Goal: Task Accomplishment & Management: Manage account settings

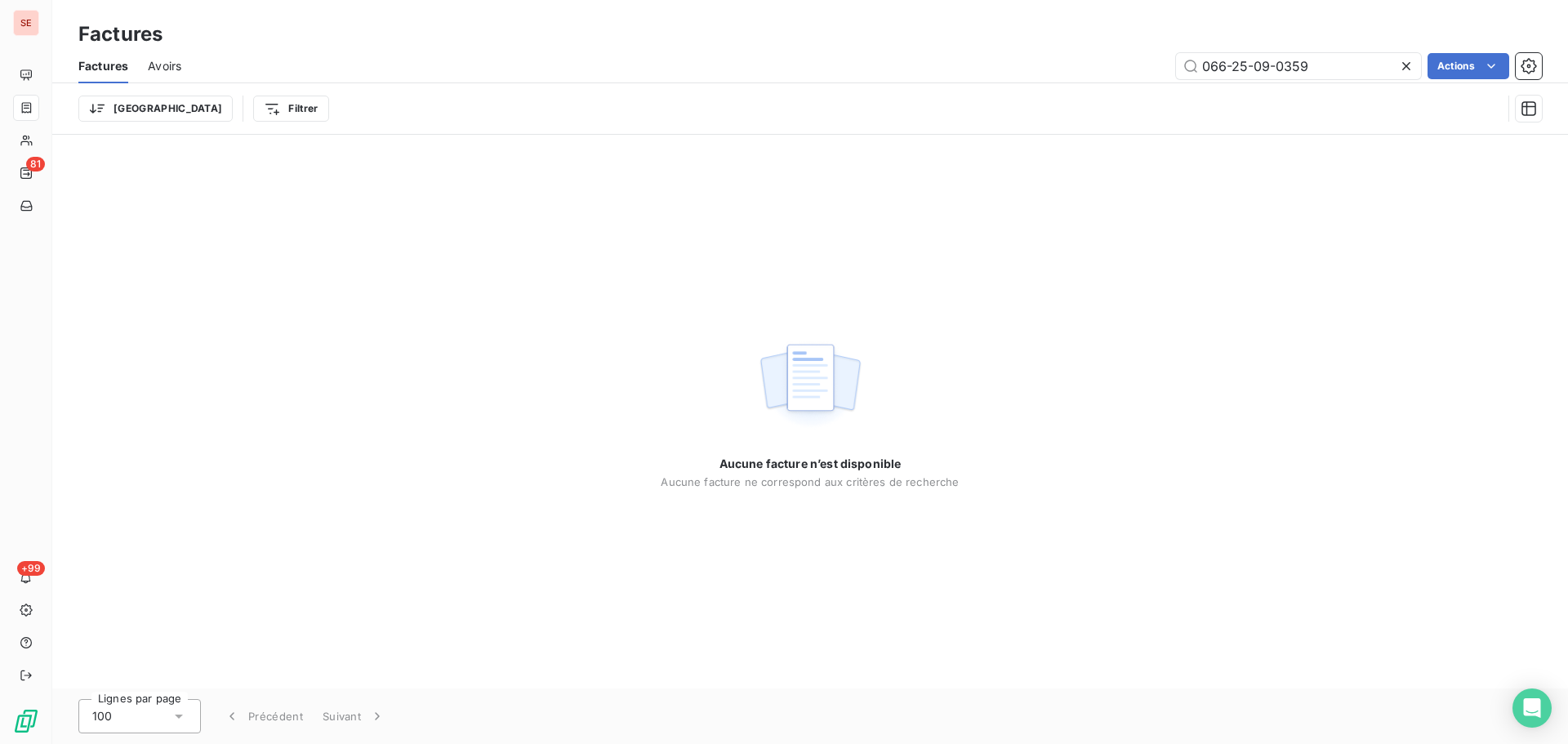
click at [1407, 64] on icon at bounding box center [1406, 67] width 9 height 9
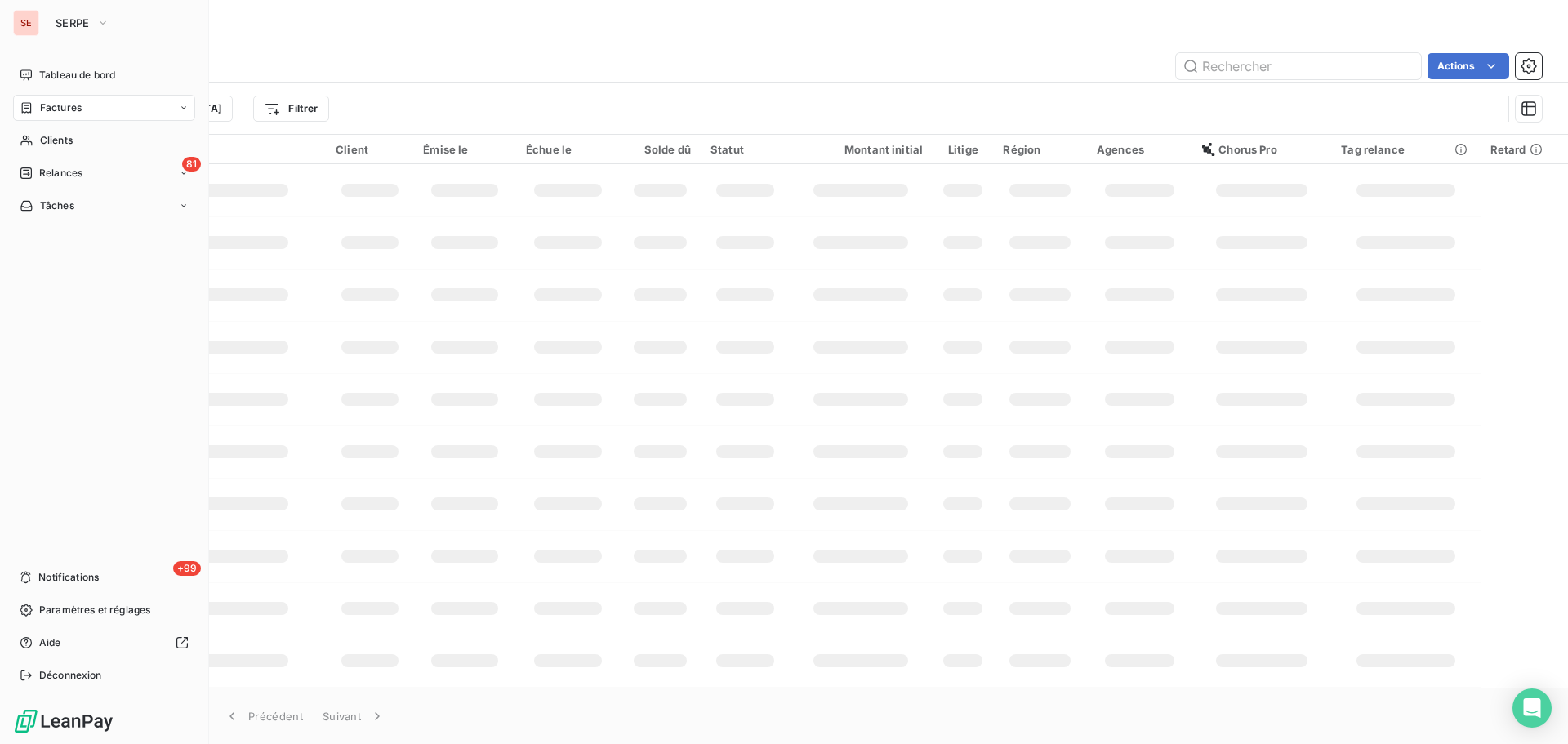
click at [22, 100] on div "Factures" at bounding box center [50, 107] width 62 height 15
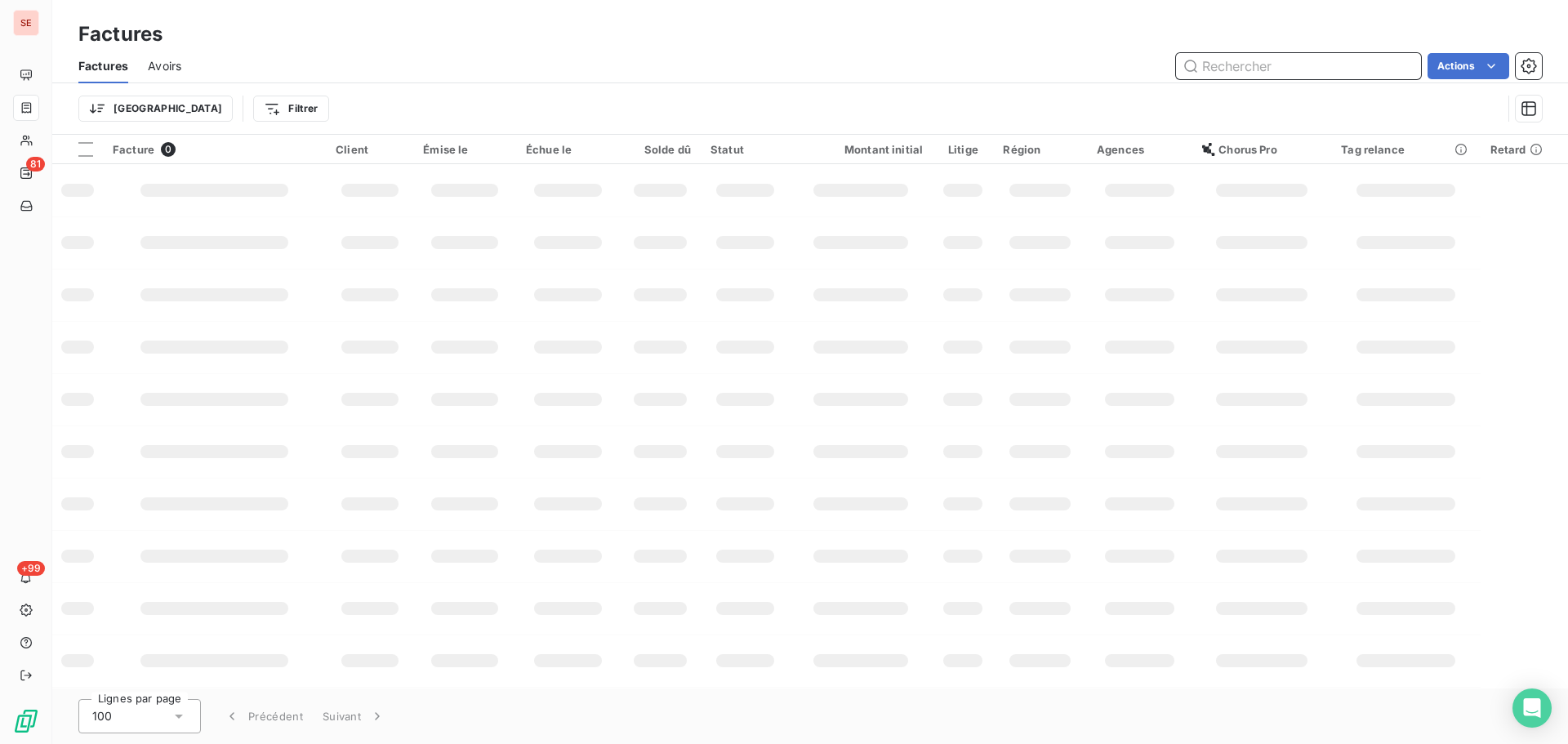
click at [1241, 71] on input "text" at bounding box center [1298, 66] width 245 height 27
type input "066-25-07-0488"
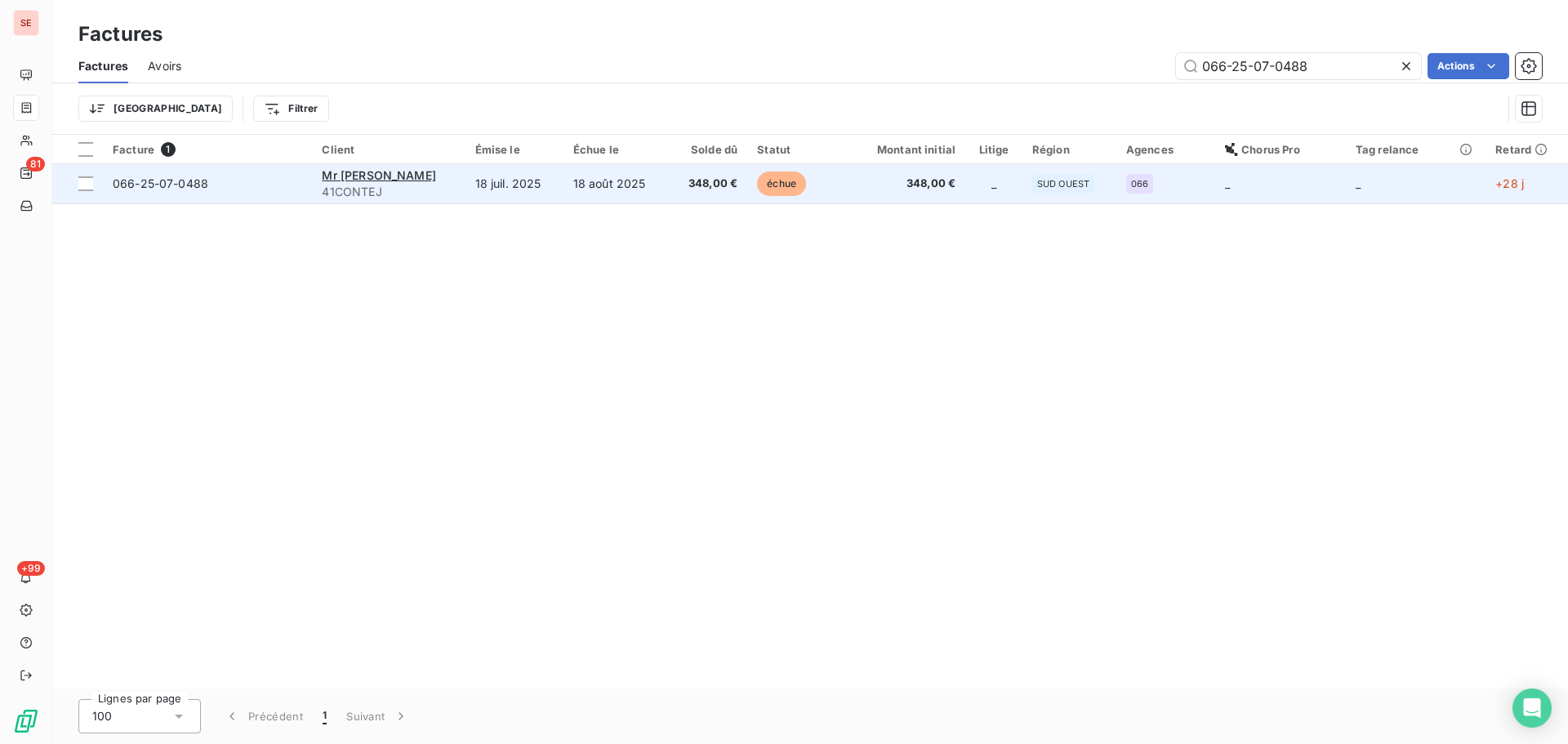
click at [581, 199] on td "18 août 2025" at bounding box center [615, 184] width 105 height 39
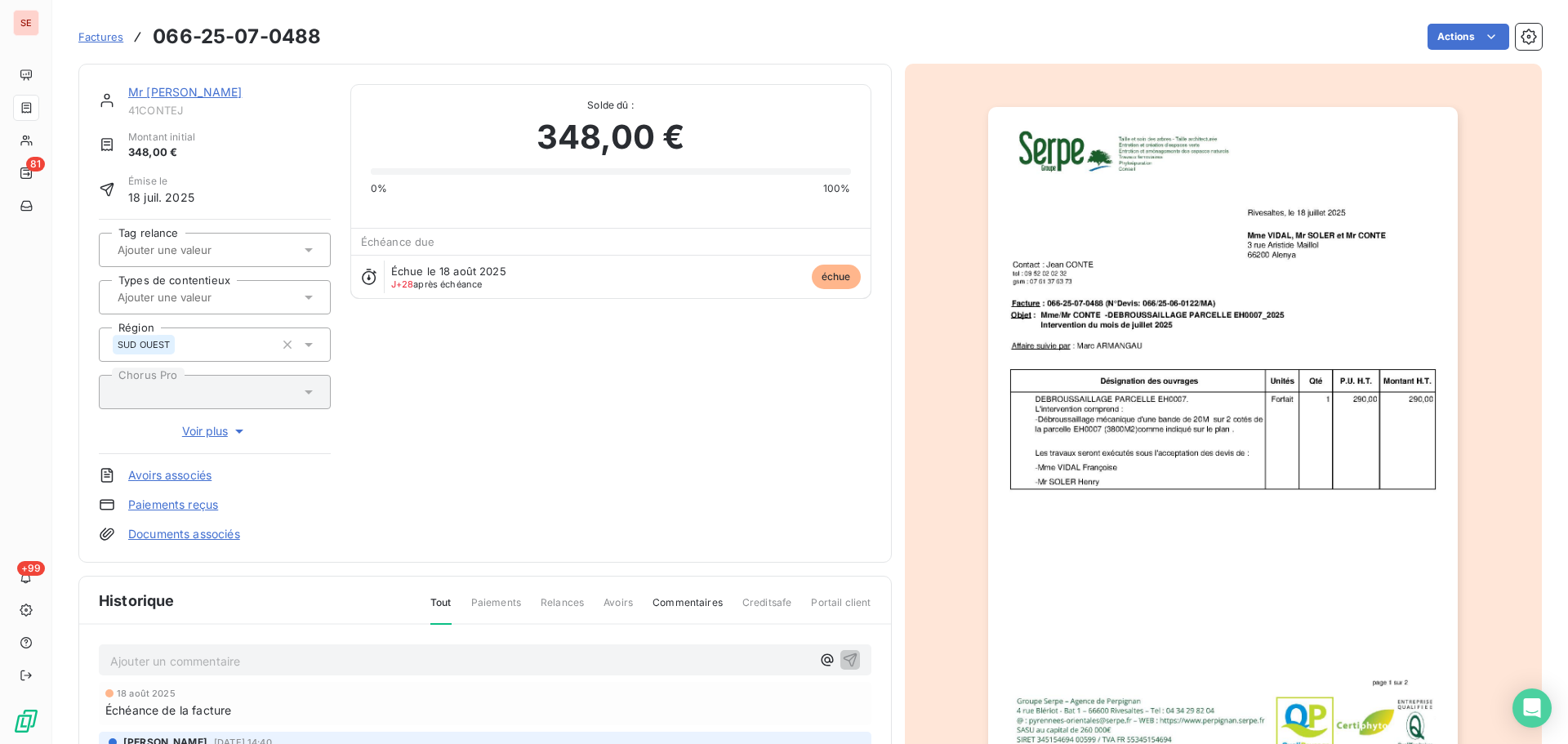
scroll to position [223, 0]
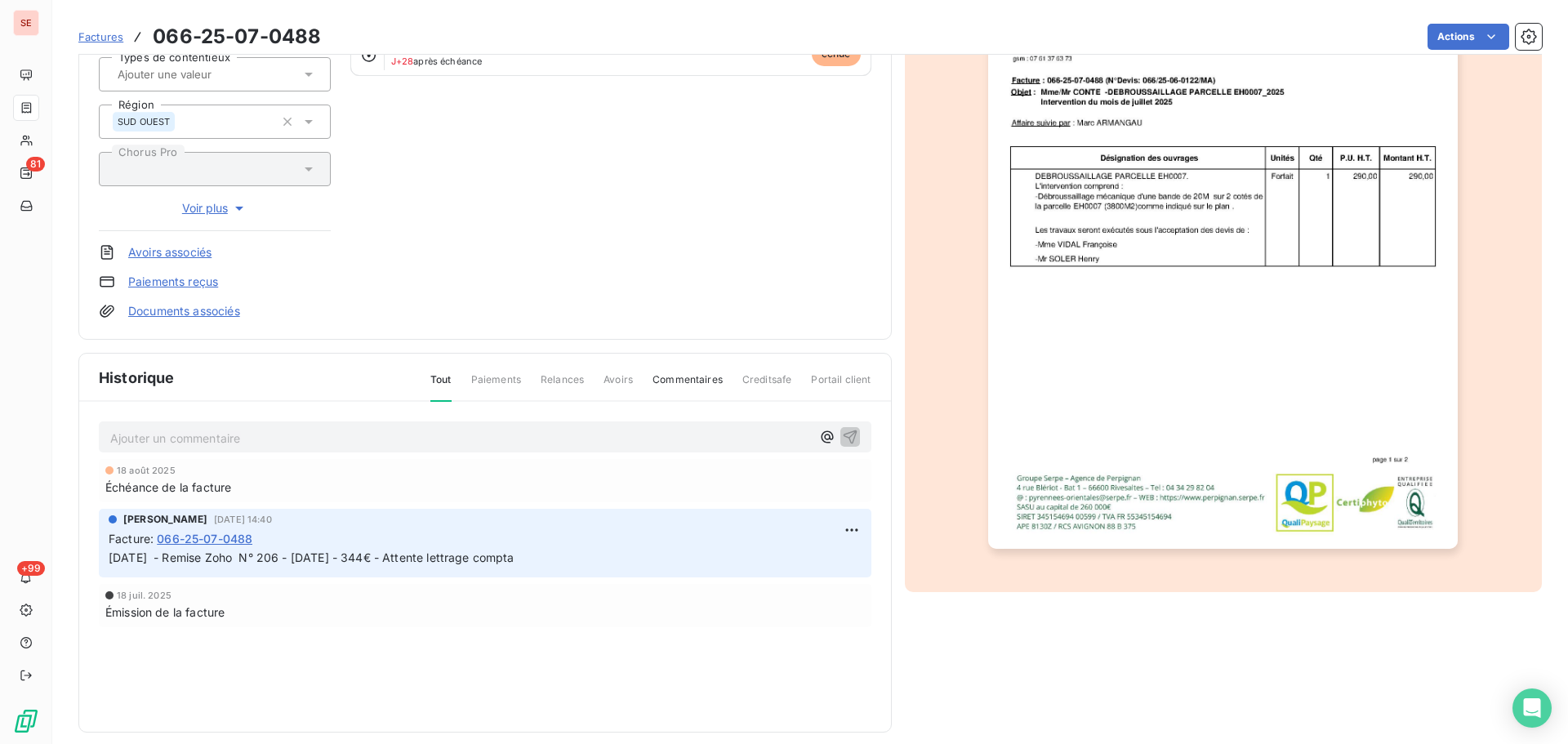
click at [383, 437] on p "Ajouter un commentaire ﻿" at bounding box center [460, 438] width 701 height 21
click at [116, 432] on span "chèque en agence de 348€ facture 066-25-07-0488" at bounding box center [257, 437] width 294 height 14
click at [111, 437] on span "chèque en agence de 348€ facture 066-25-07-0488" at bounding box center [257, 437] width 294 height 14
click at [844, 429] on icon "button" at bounding box center [850, 436] width 16 height 16
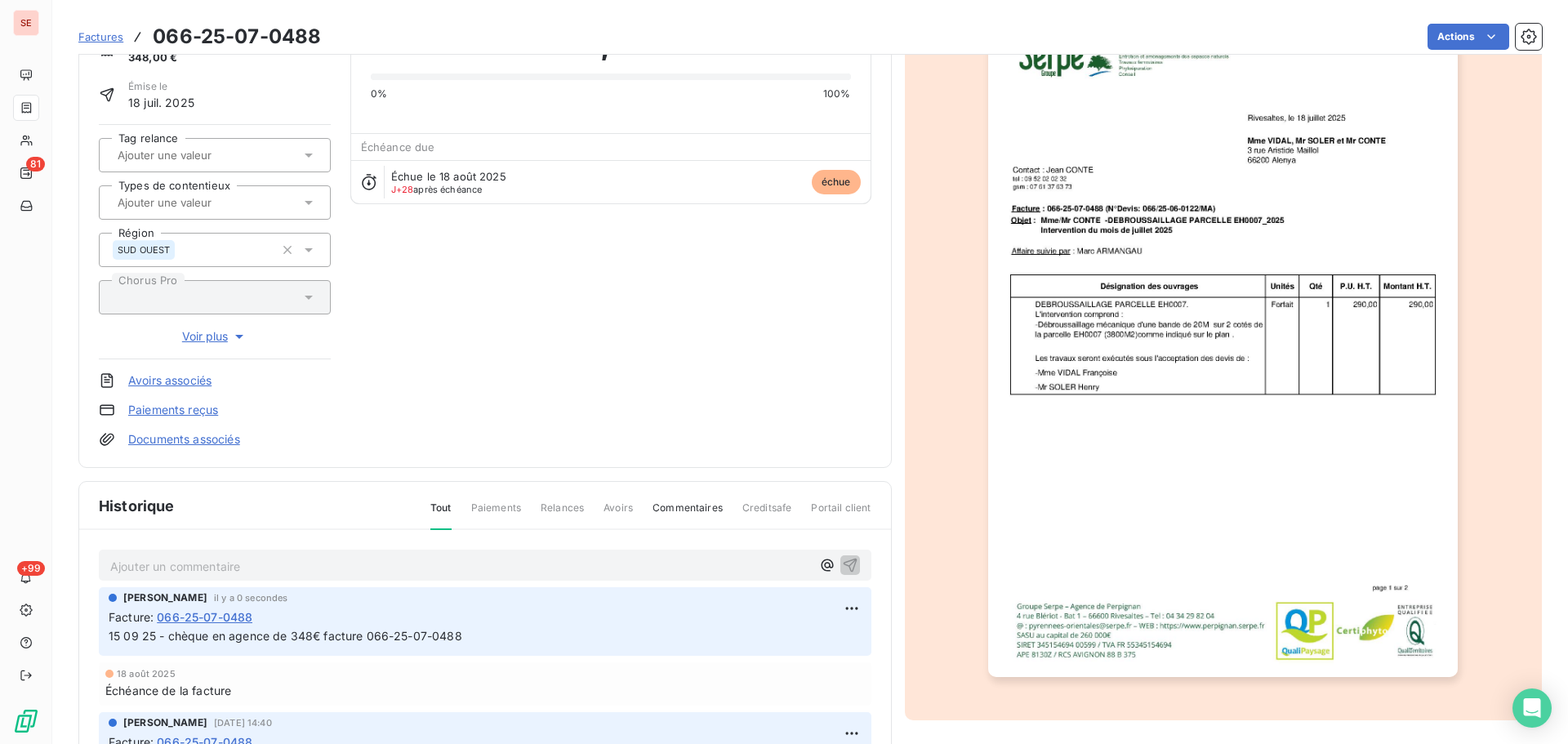
scroll to position [224, 0]
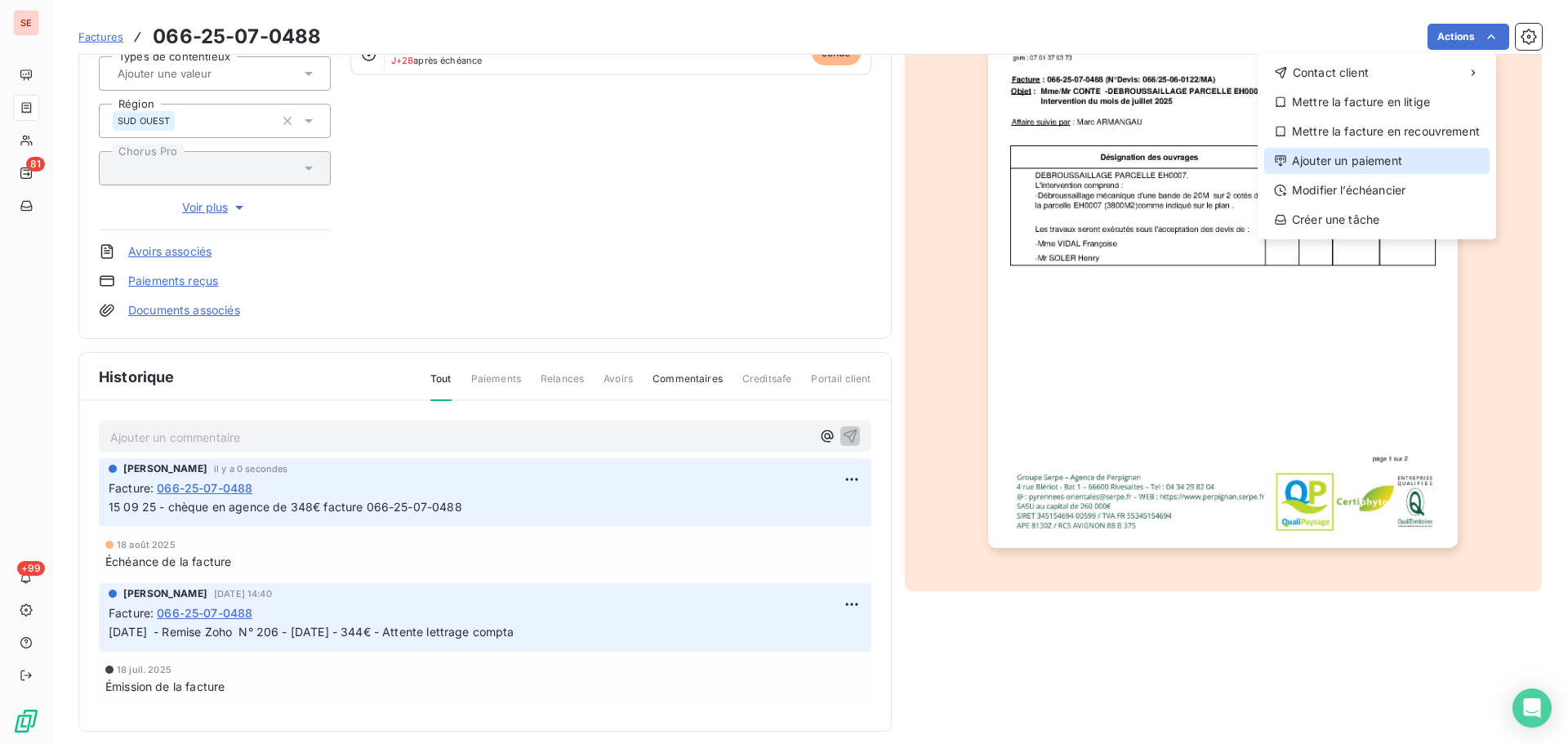
click at [1414, 164] on div "Ajouter un paiement" at bounding box center [1376, 161] width 225 height 27
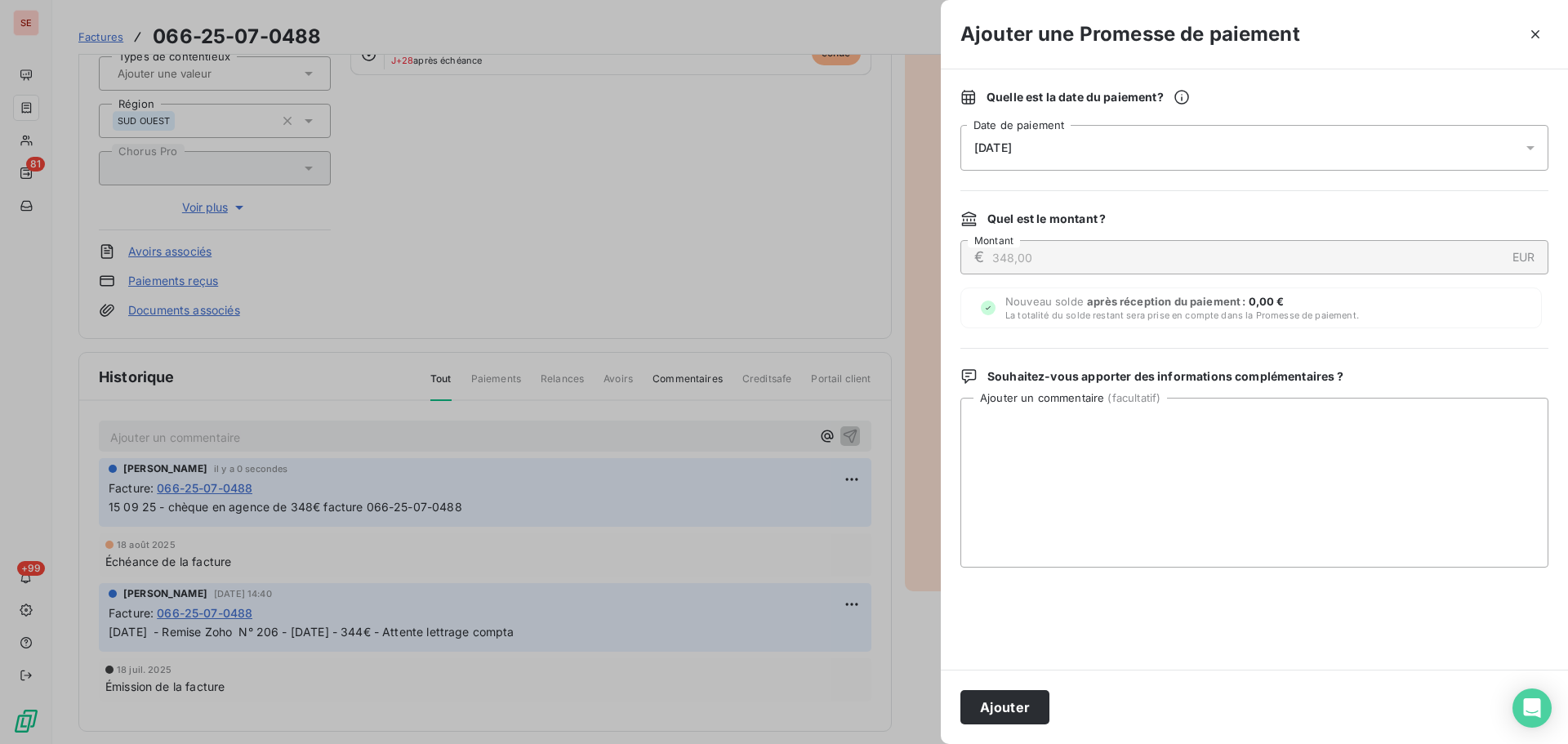
click at [1338, 147] on div "[DATE]" at bounding box center [1254, 147] width 588 height 45
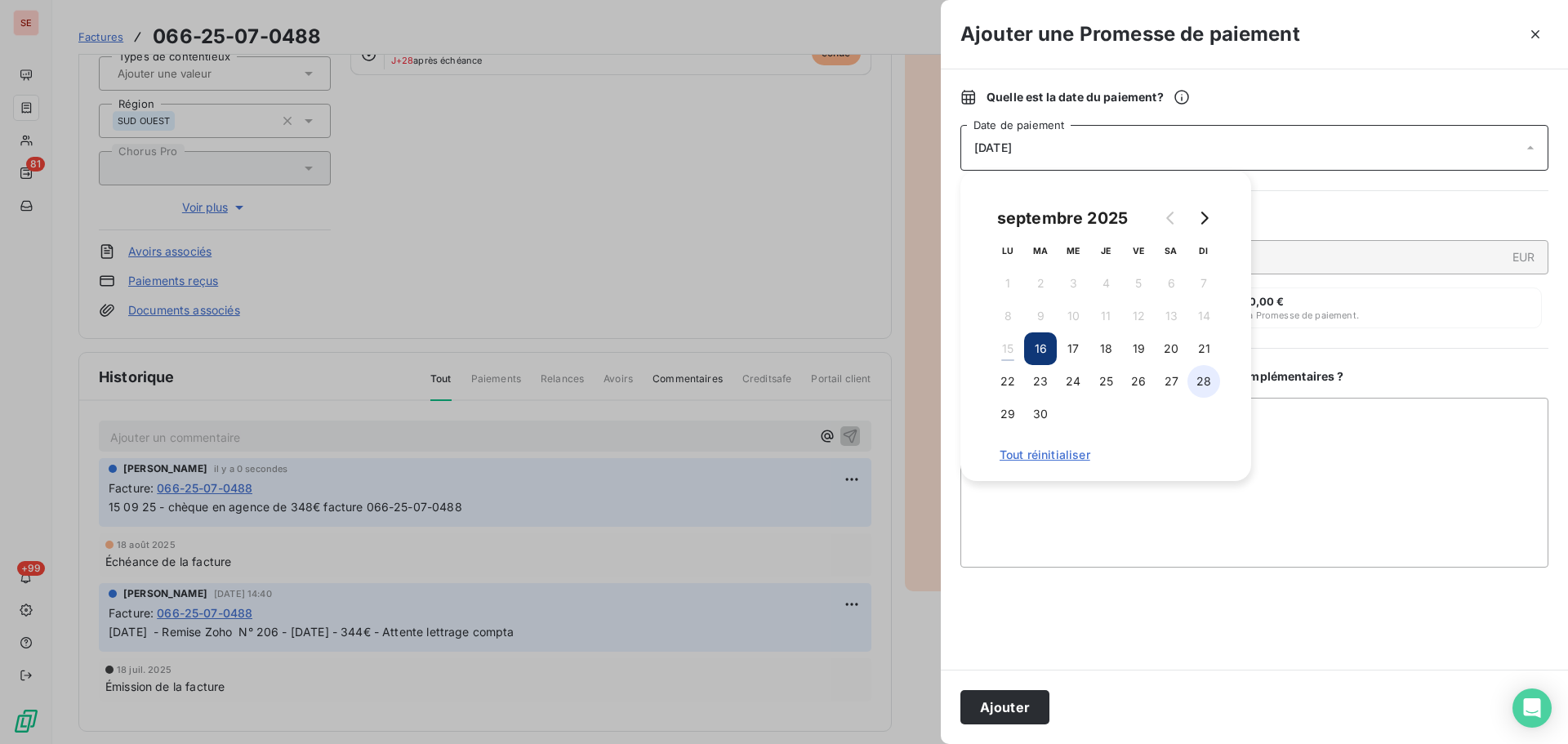
click at [1204, 381] on button "28" at bounding box center [1203, 381] width 33 height 33
click at [1005, 715] on button "Ajouter" at bounding box center [1005, 707] width 89 height 34
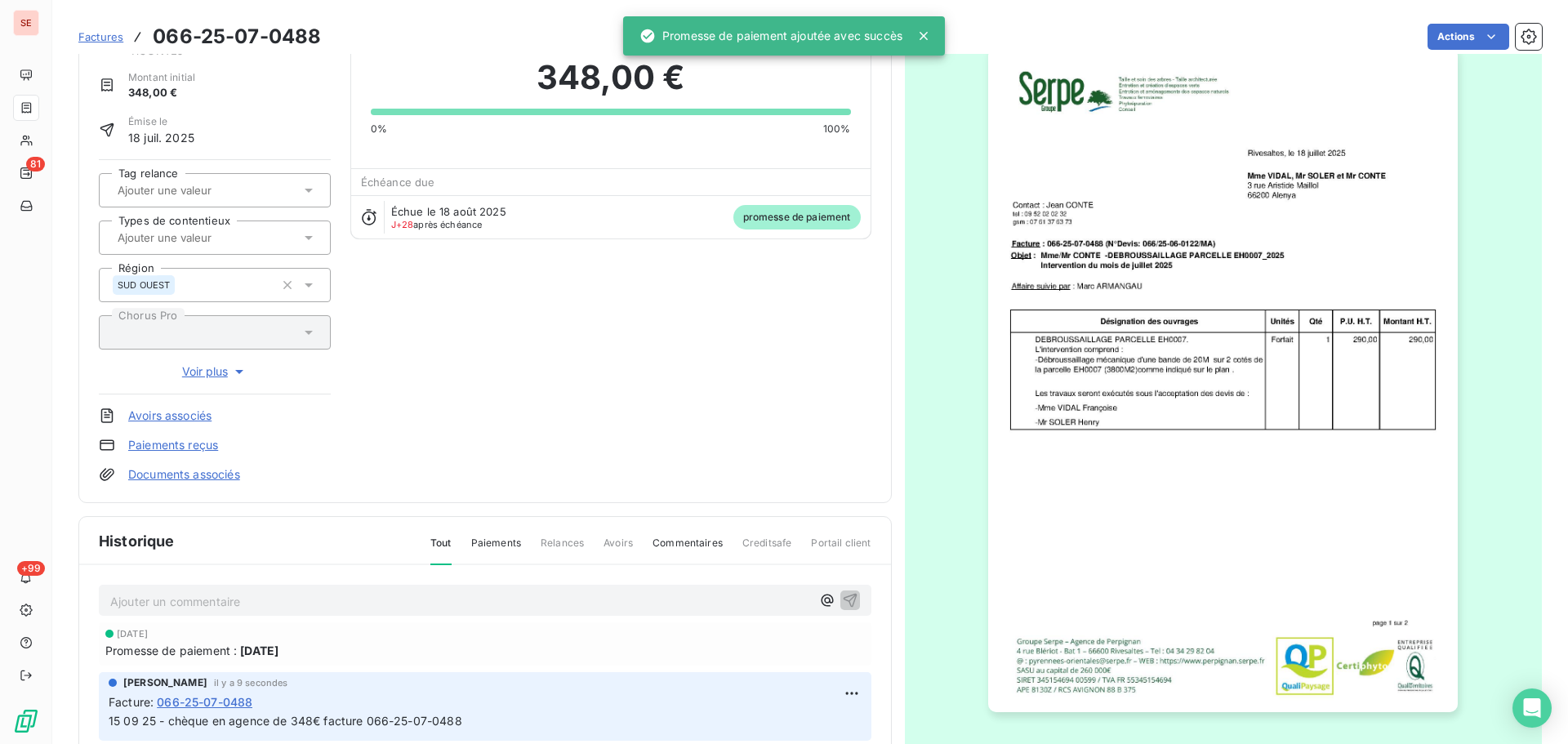
scroll to position [0, 0]
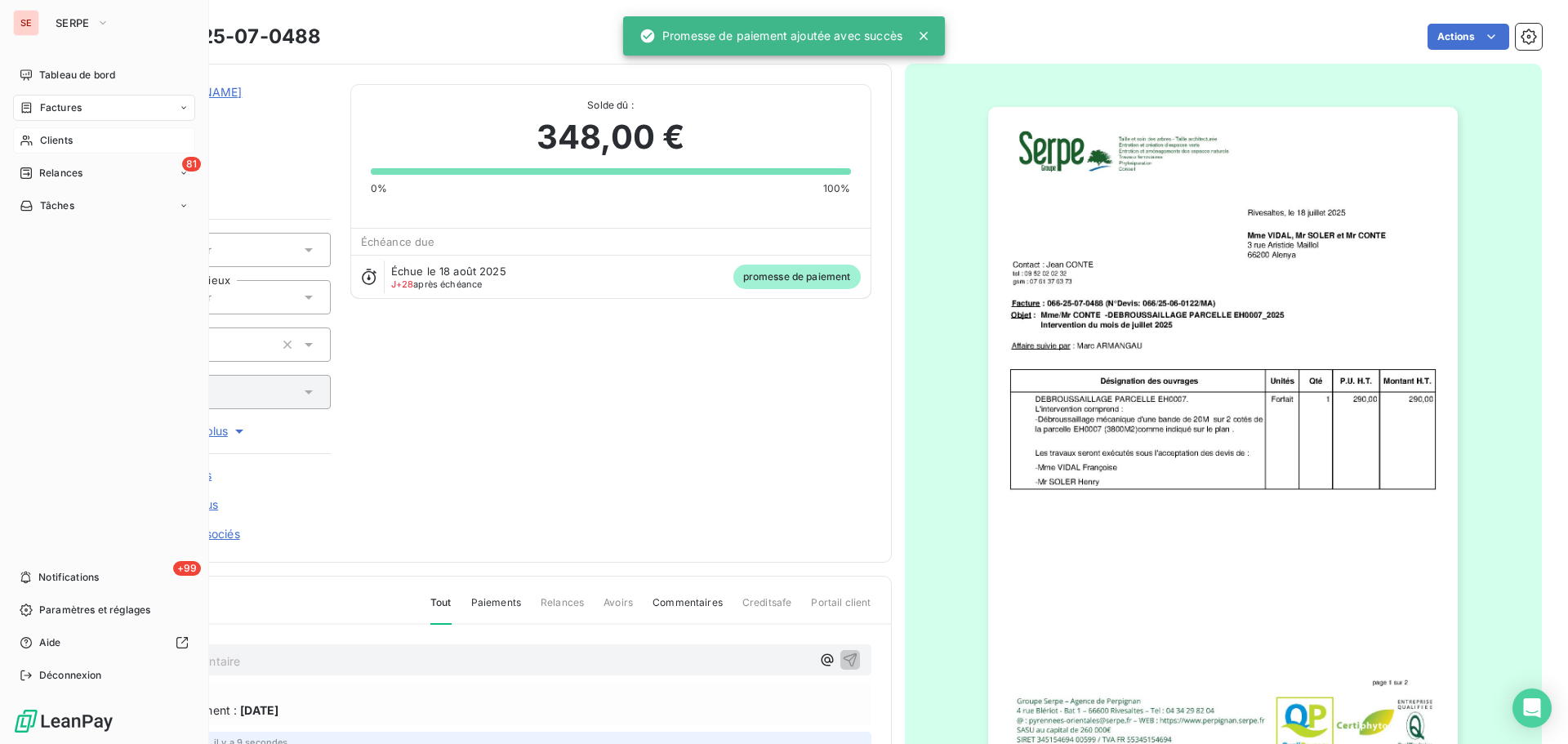
click at [46, 132] on div "Clients" at bounding box center [104, 140] width 182 height 27
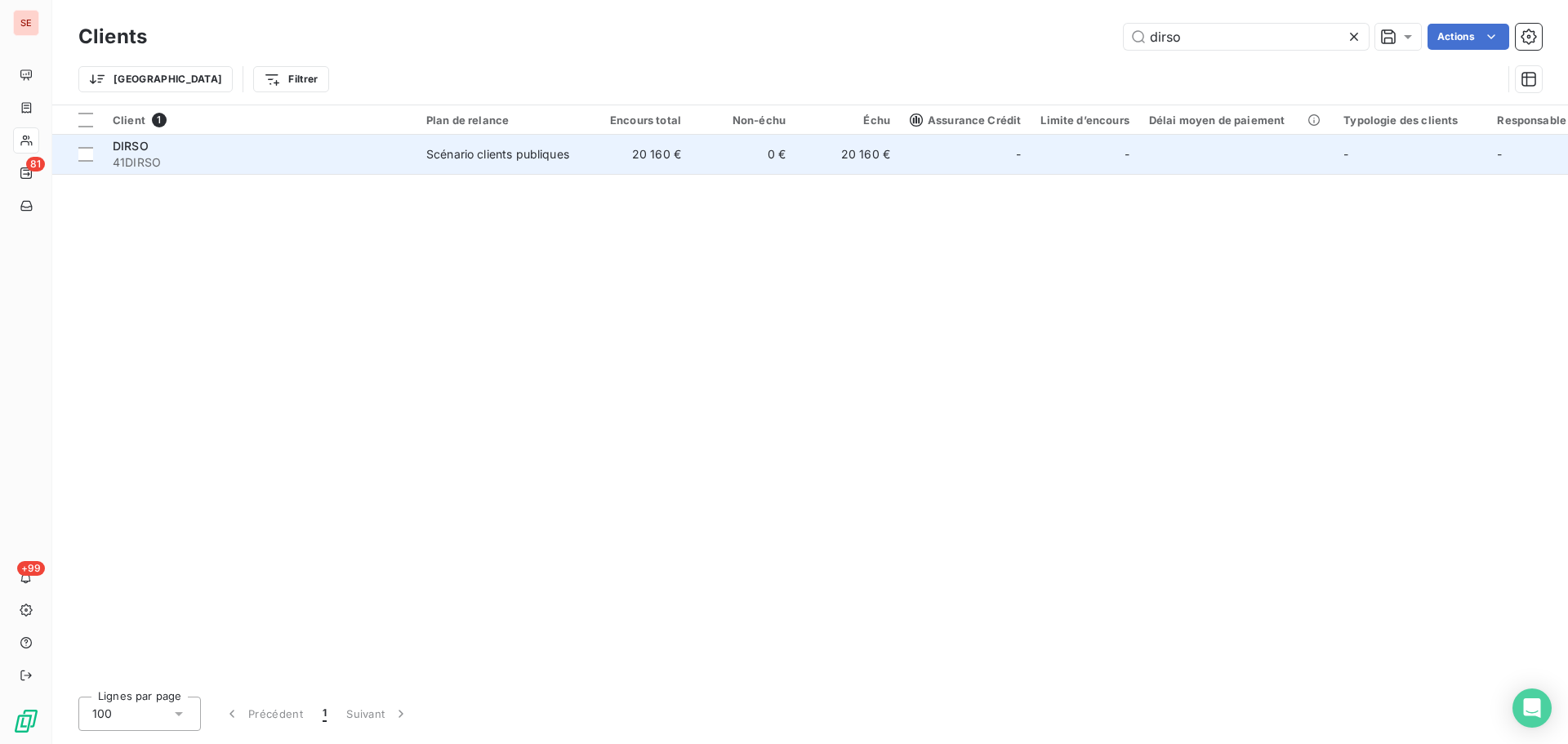
type input "dirso"
click at [606, 166] on td "20 160 €" at bounding box center [638, 154] width 104 height 39
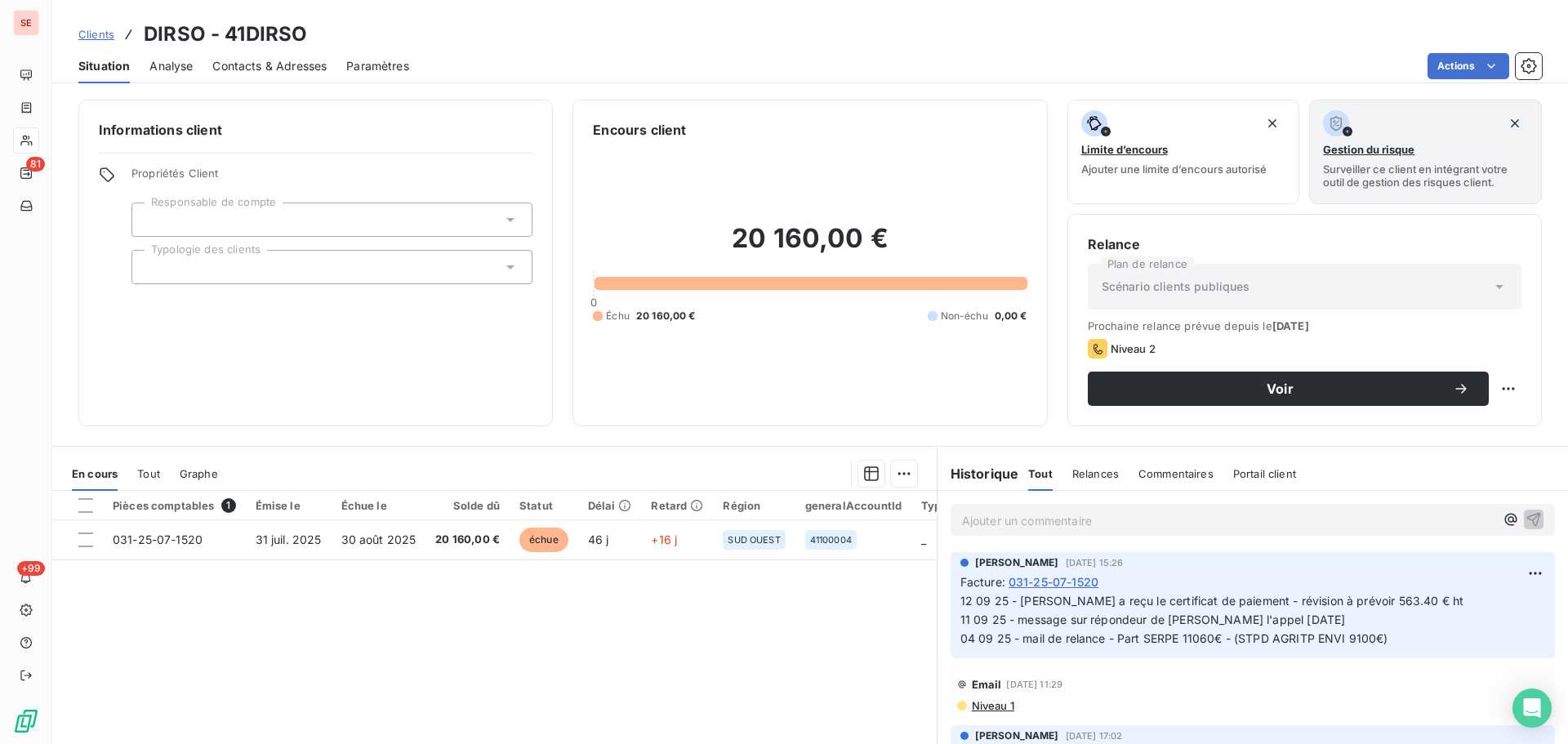
click at [275, 71] on span "Contacts & Adresses" at bounding box center [270, 66] width 115 height 16
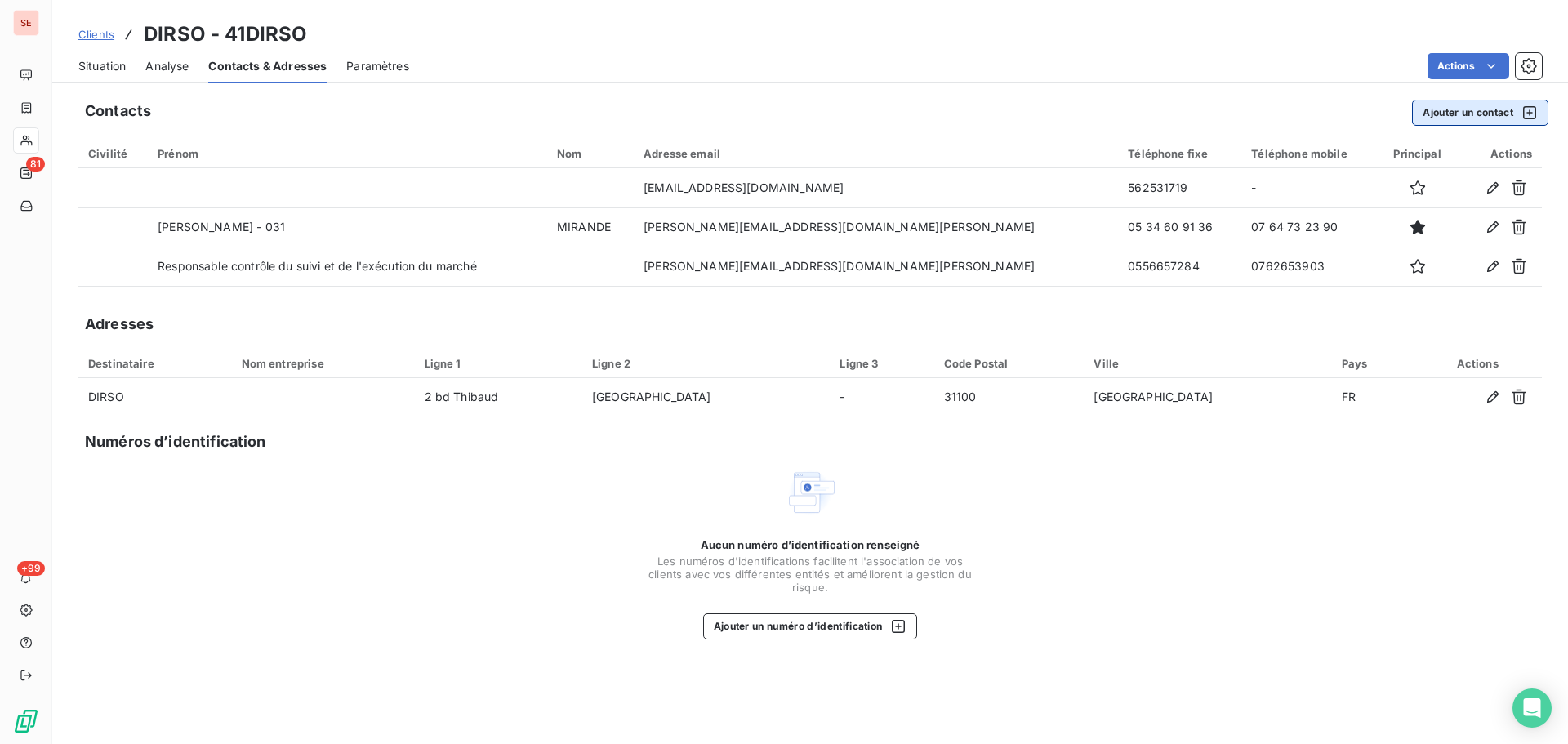
click at [1468, 114] on button "Ajouter un contact" at bounding box center [1480, 112] width 136 height 27
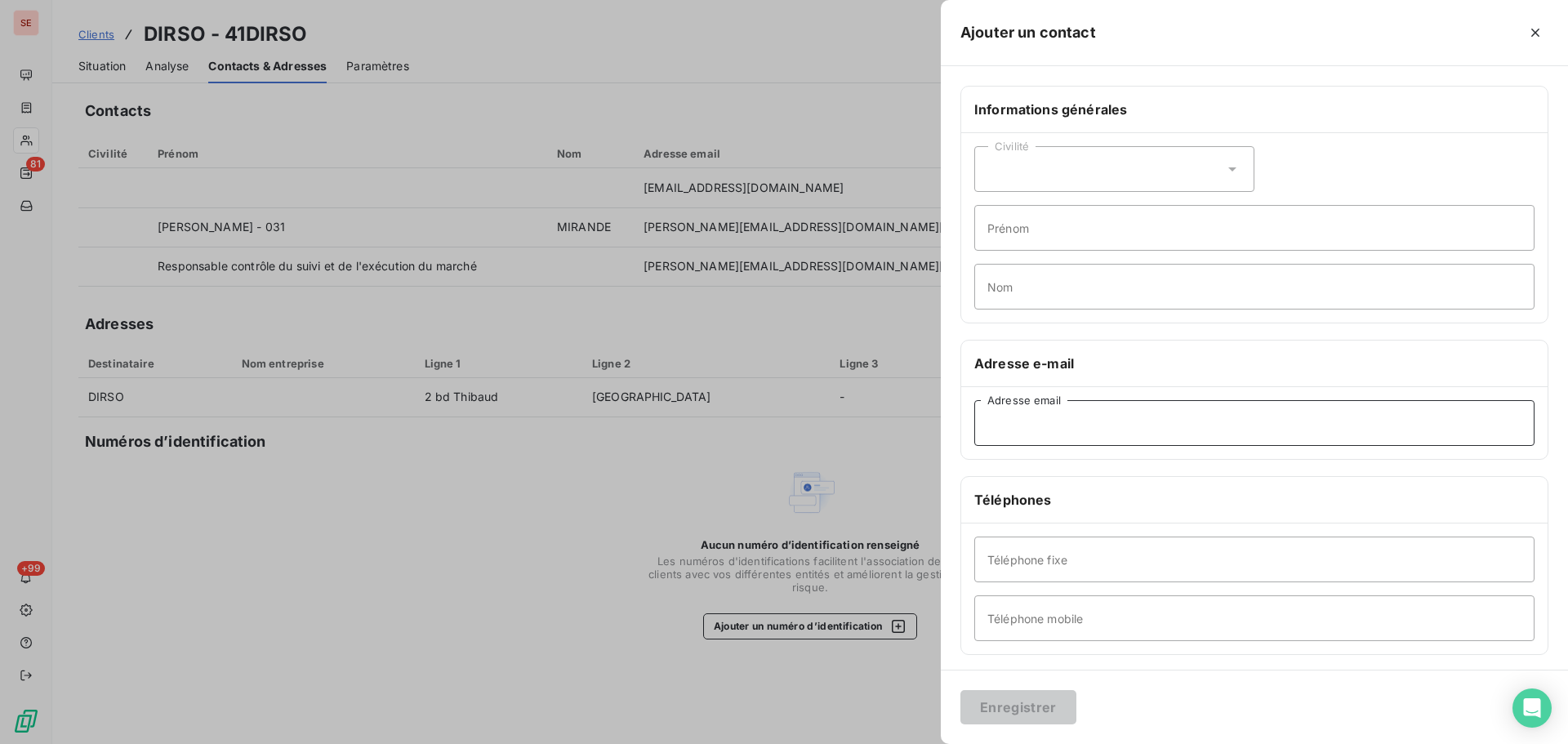
click at [1084, 419] on input "Adresse email" at bounding box center [1254, 422] width 560 height 45
paste input "[EMAIL_ADDRESS][DOMAIN_NAME]"
type input "[EMAIL_ADDRESS][DOMAIN_NAME]"
click at [1086, 239] on input "Prénom" at bounding box center [1254, 227] width 560 height 45
type input "[PERSON_NAME]"
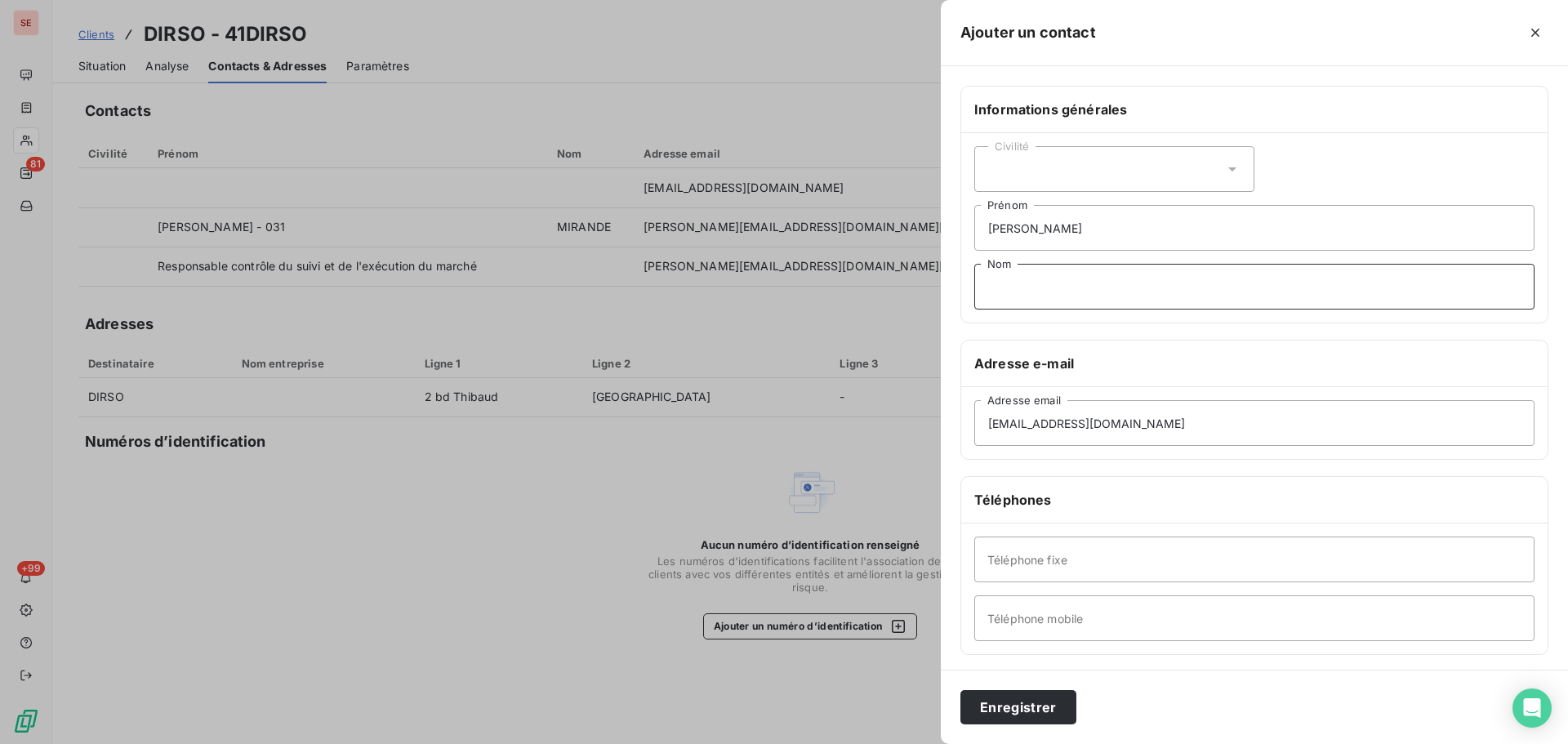
click at [1013, 287] on input "Nom" at bounding box center [1254, 286] width 560 height 45
type input "MIRANDE"
click at [1103, 617] on input "Téléphone mobile" at bounding box center [1254, 617] width 560 height 45
paste input "764732390"
click at [991, 622] on input "764732390" at bounding box center [1254, 617] width 560 height 45
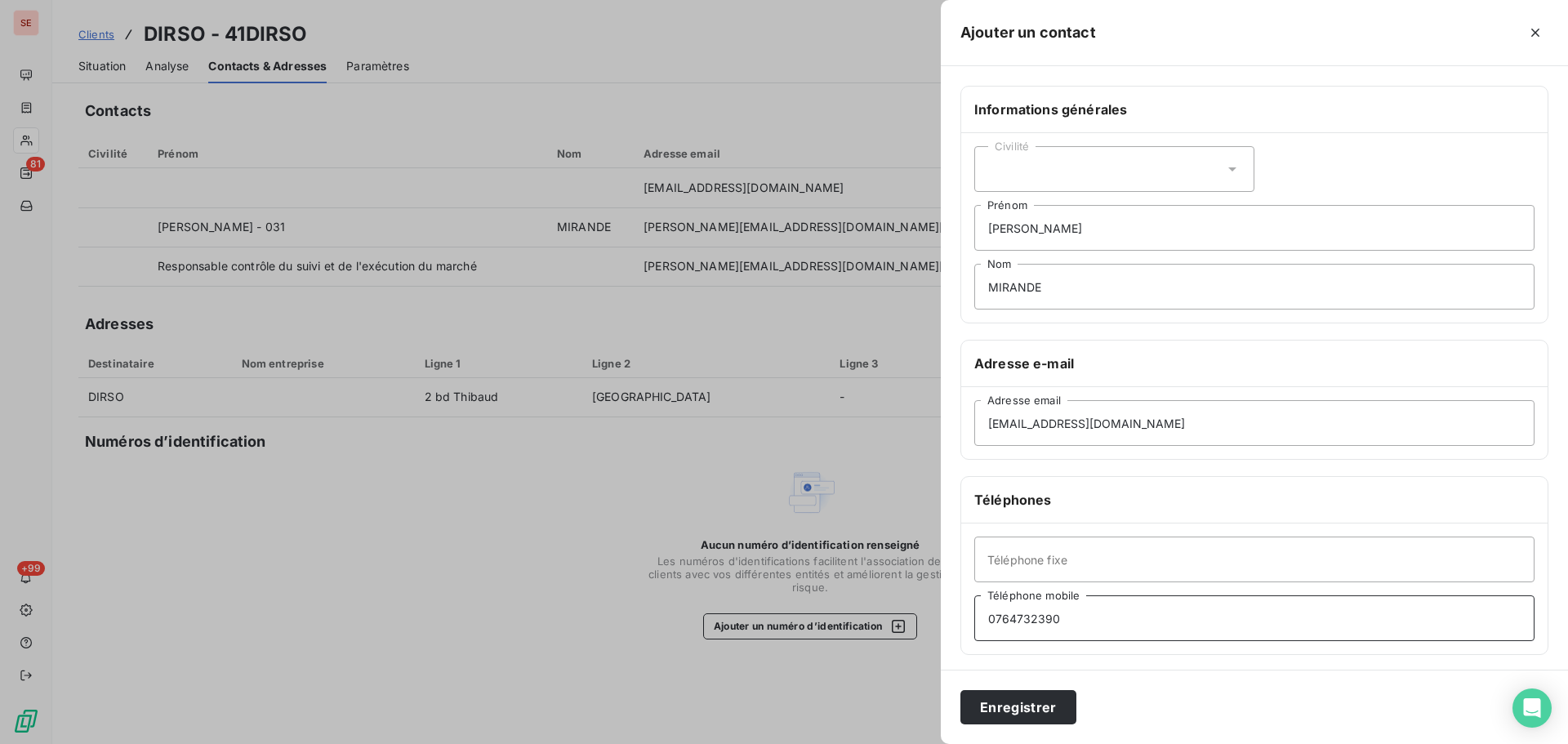
type input "0764732390"
click at [1137, 560] on input "Téléphone fixe" at bounding box center [1254, 559] width 560 height 45
paste input "534609136"
click at [988, 561] on input "534609136" at bounding box center [1254, 559] width 560 height 45
type input "0534609136"
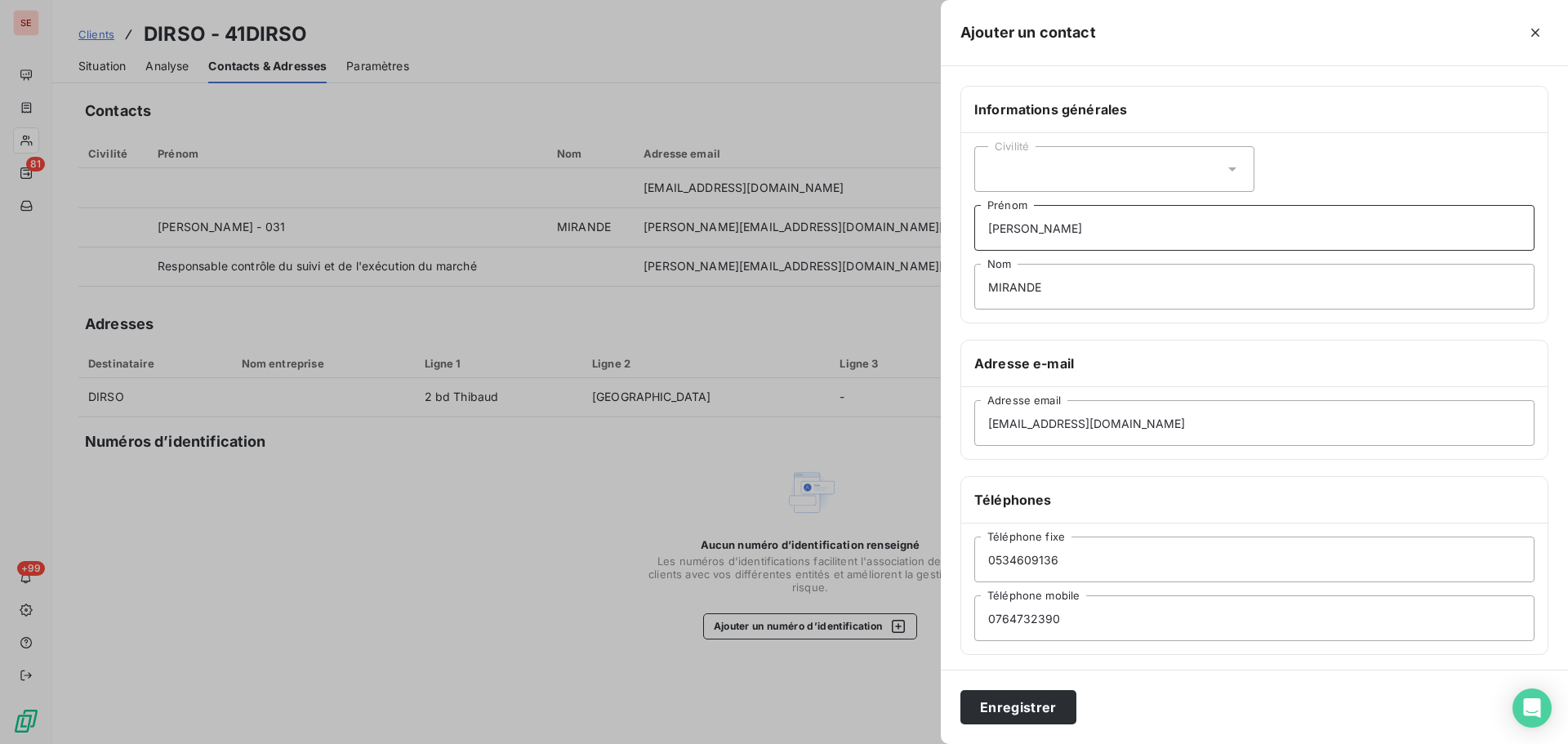
click at [1128, 236] on input "[PERSON_NAME]" at bounding box center [1254, 227] width 560 height 45
paste input "Assistante Gestion Financière Comptabilité District Centre"
type input "[PERSON_NAME] Assistante Gestion Financière Comptabilité District Centre"
click at [1051, 716] on button "Enregistrer" at bounding box center [1018, 707] width 116 height 34
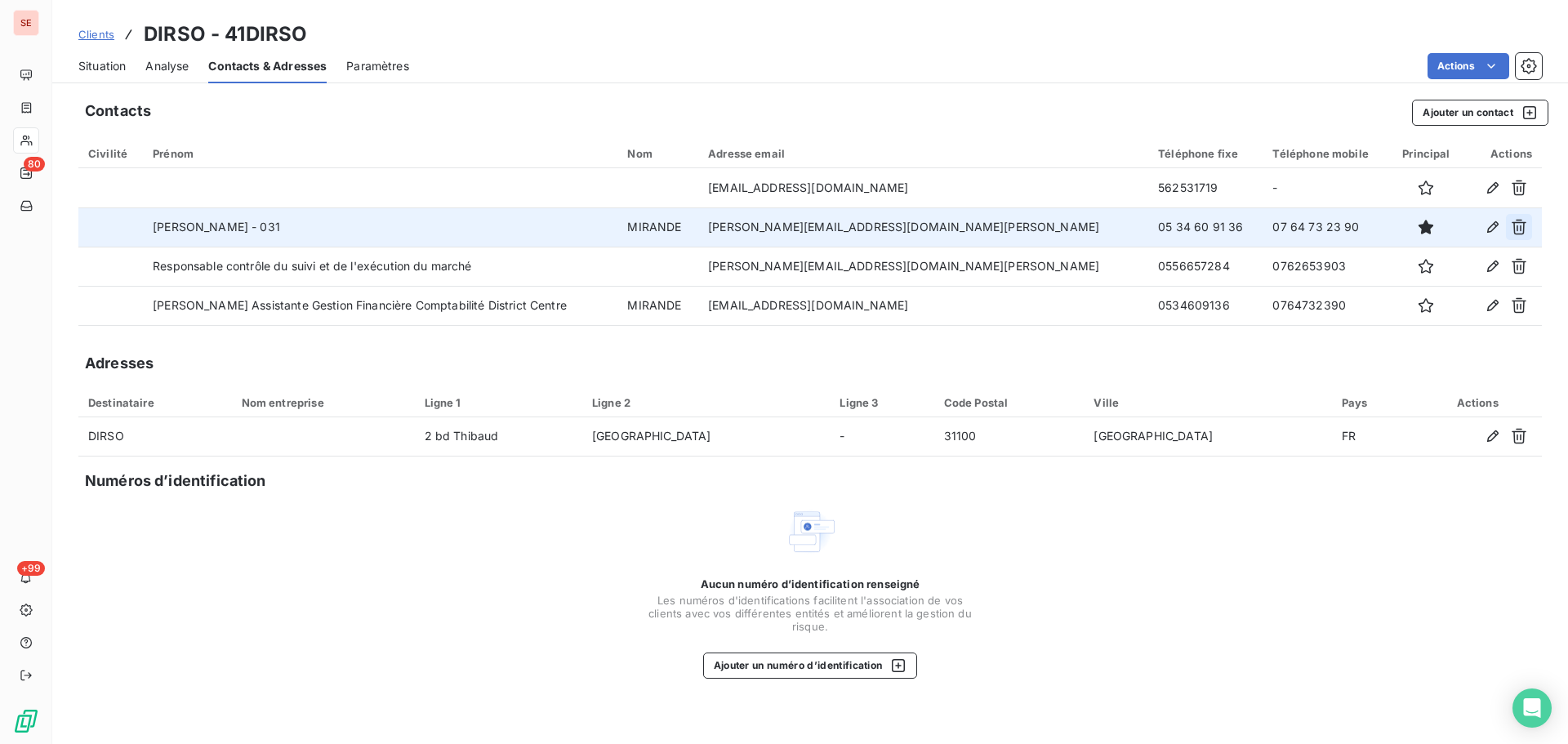
click at [1527, 227] on button "button" at bounding box center [1518, 227] width 27 height 27
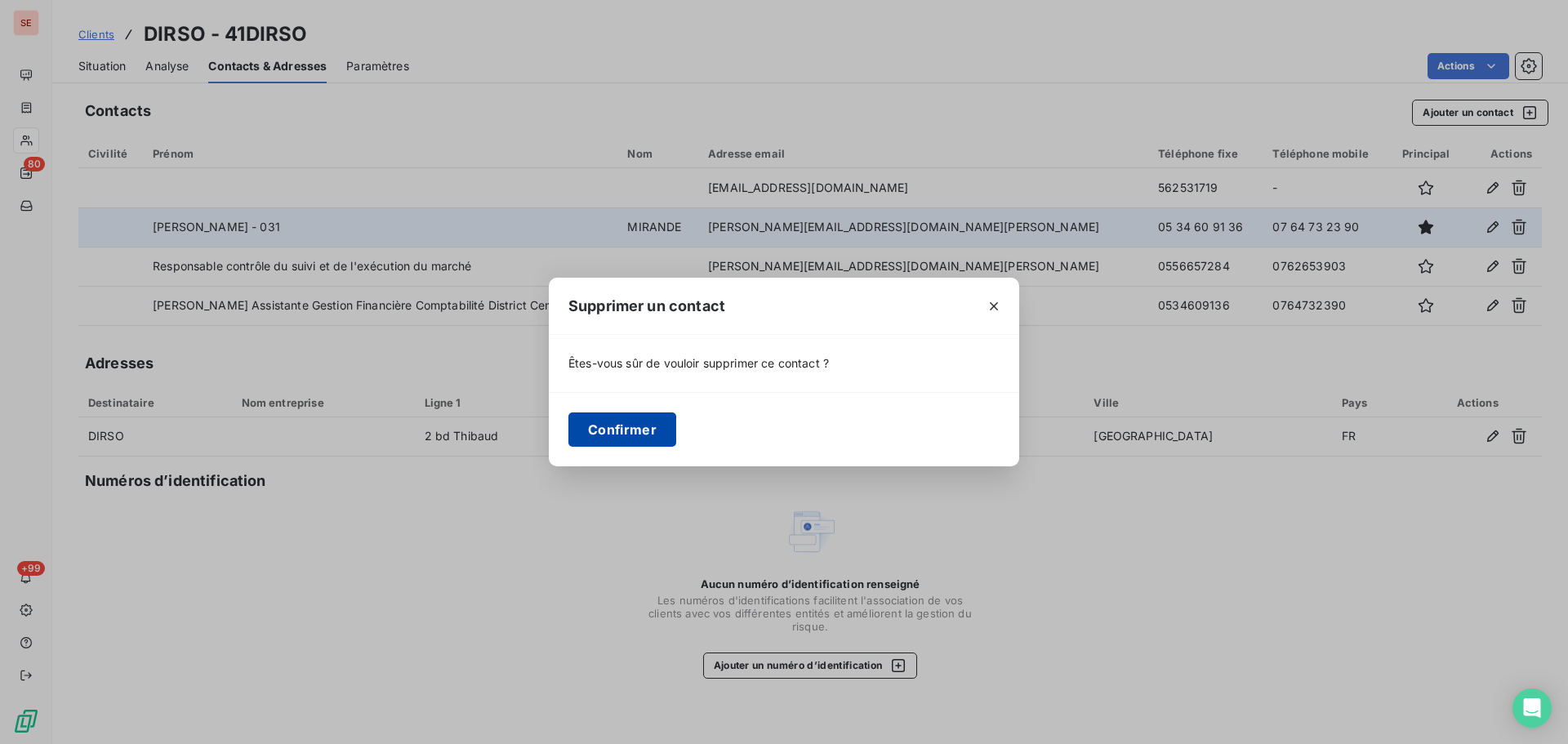
click at [617, 427] on button "Confirmer" at bounding box center [622, 430] width 108 height 34
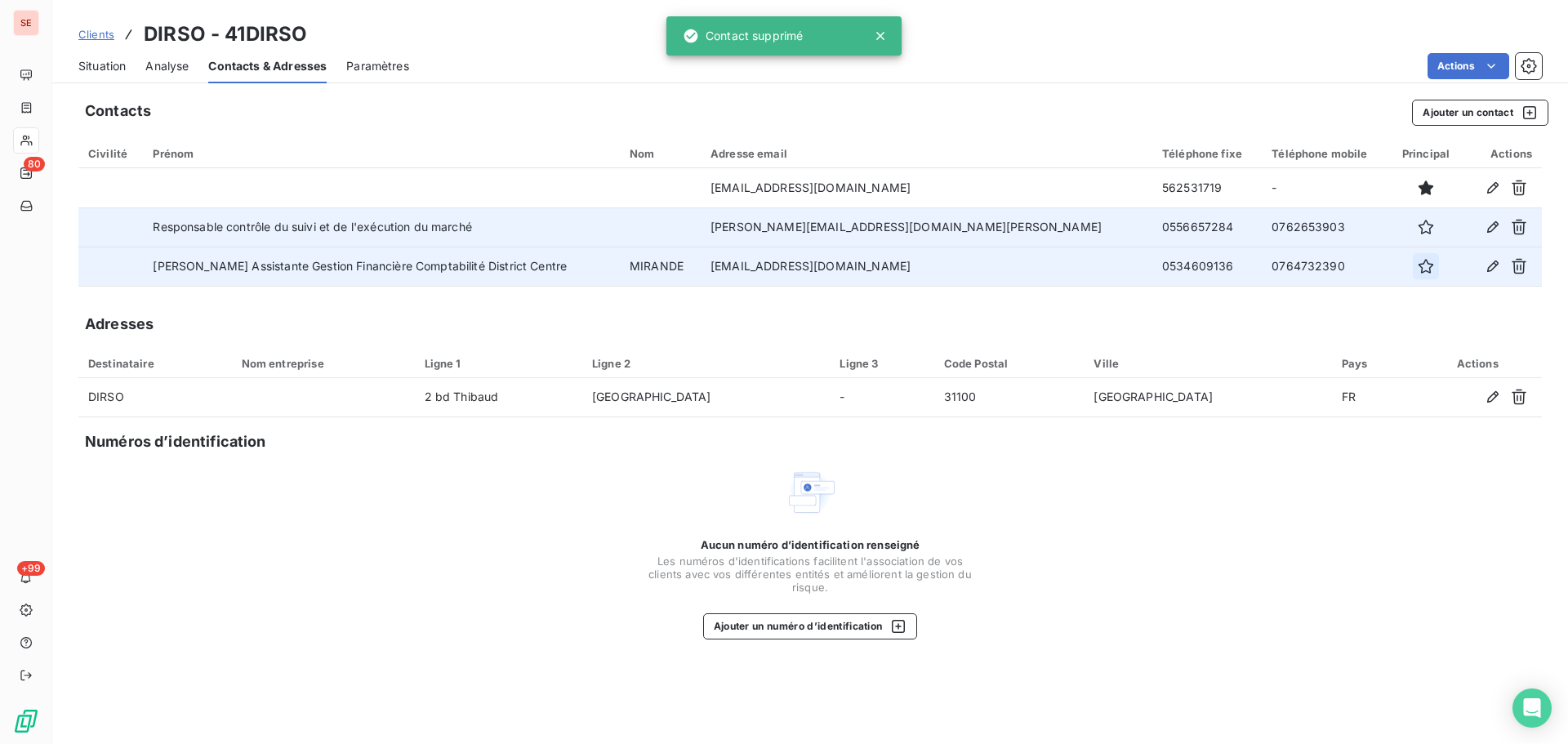
click at [1417, 268] on icon "button" at bounding box center [1425, 265] width 16 height 16
click at [114, 63] on span "Situation" at bounding box center [102, 66] width 47 height 16
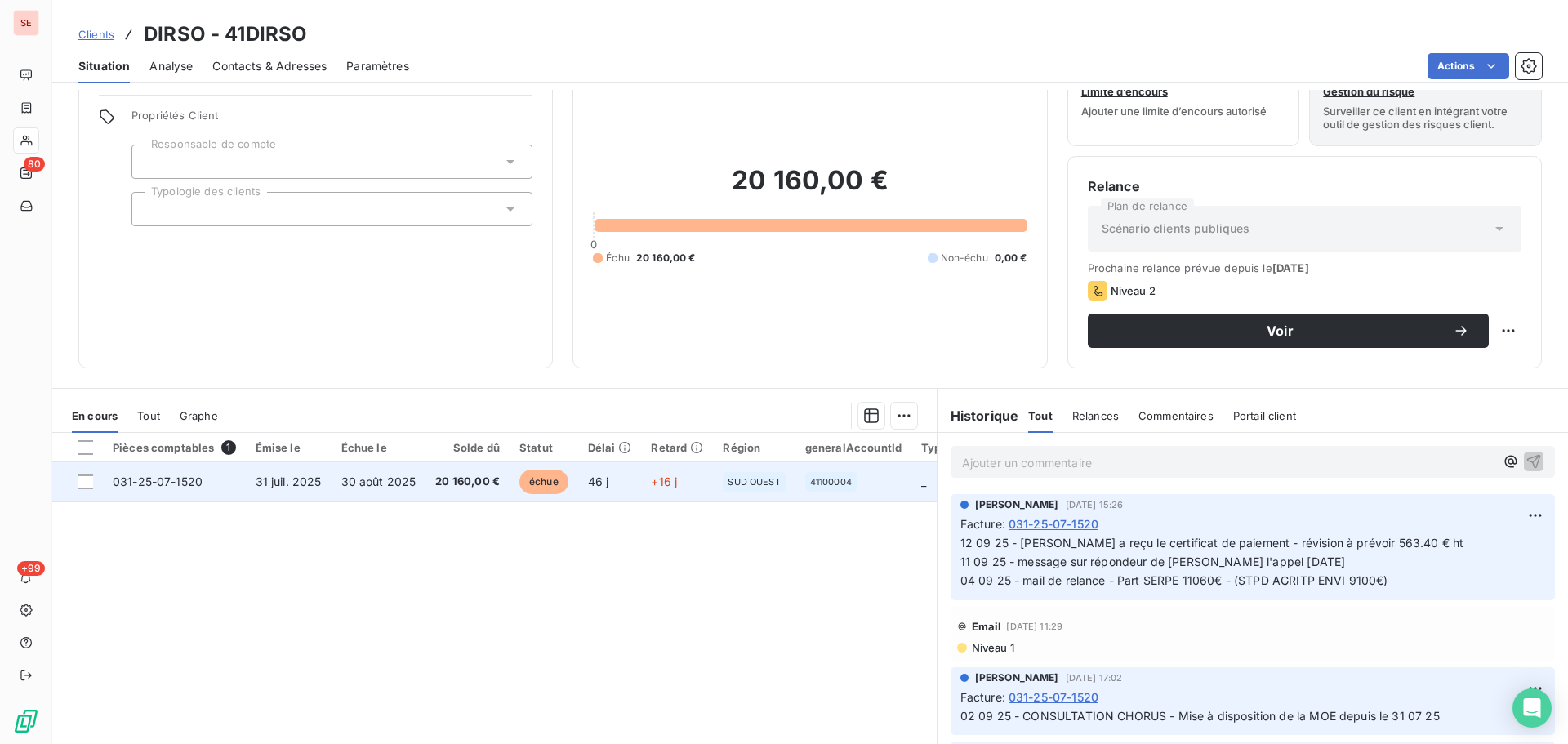
scroll to position [110, 0]
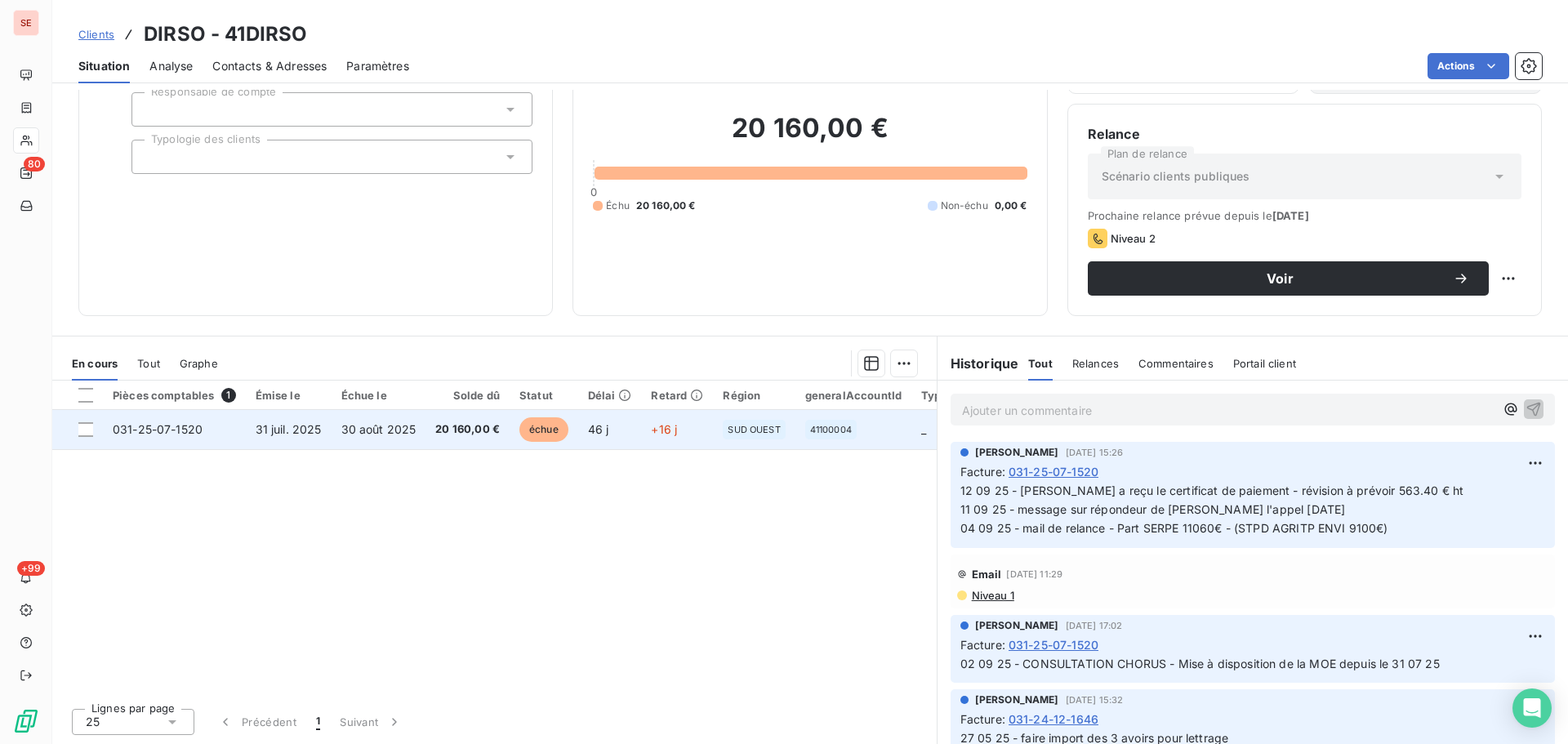
click at [342, 437] on td "30 août 2025" at bounding box center [378, 430] width 95 height 39
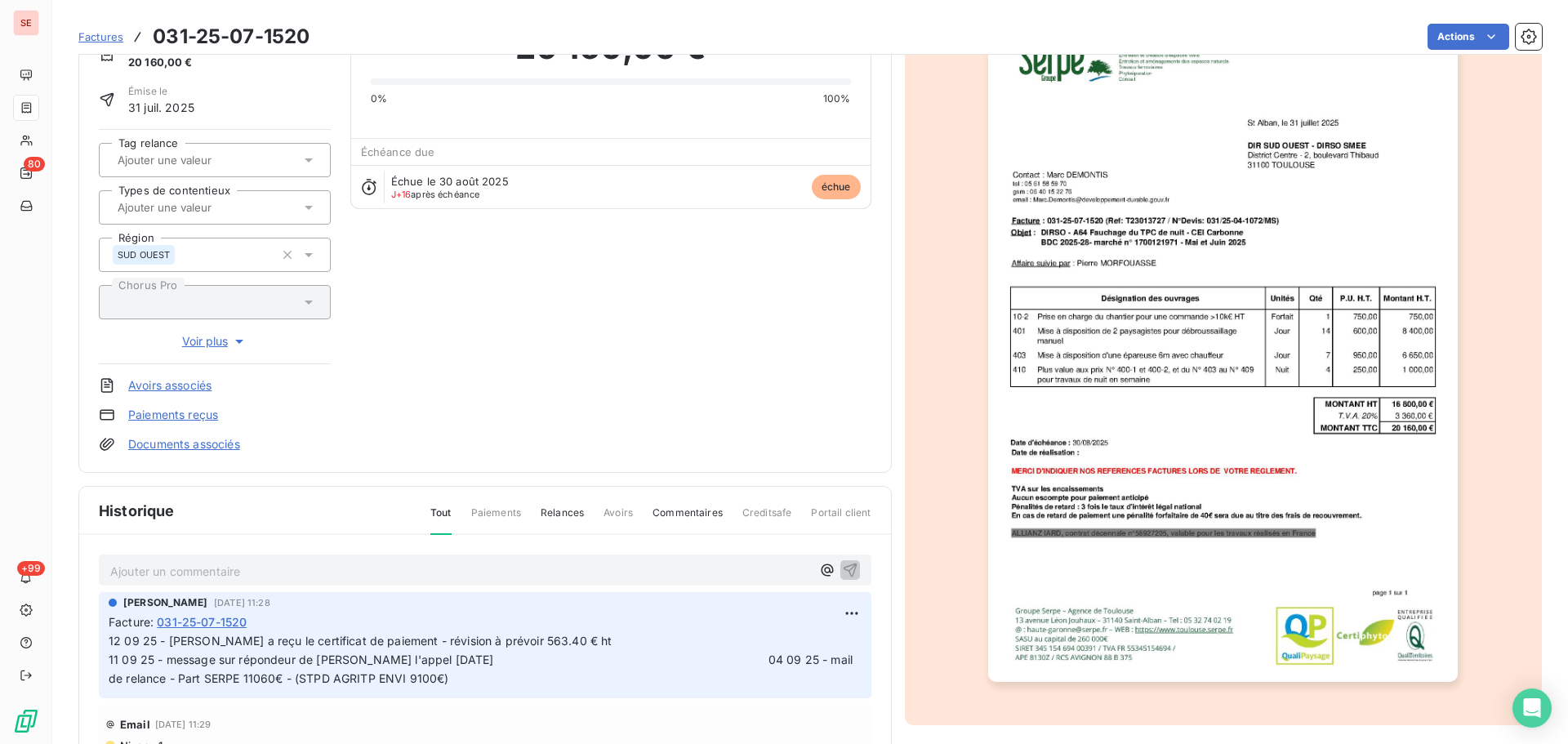
scroll to position [223, 0]
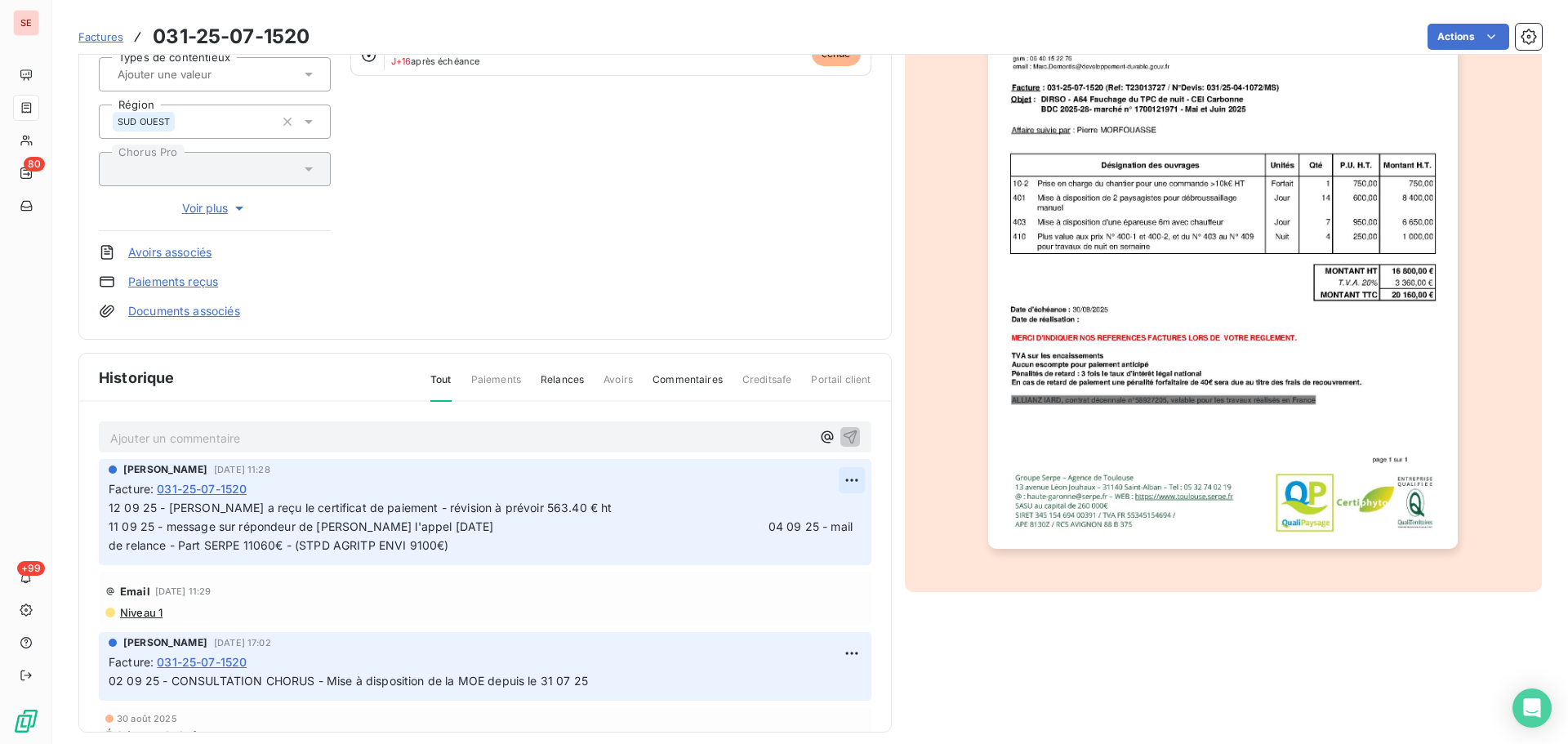
click at [834, 477] on html "SE 80 +99 Factures 031-25-07-1520 Actions DIRSO 41DIRSO Montant initial 20 160,…" at bounding box center [784, 372] width 1568 height 744
click at [815, 513] on div "Editer" at bounding box center [793, 516] width 92 height 27
click at [113, 508] on span "12 09 25 - [PERSON_NAME] a reçu le certificat de paiement - révision à prévoir …" at bounding box center [521, 527] width 826 height 51
click at [110, 509] on span "12 09 25 - [PERSON_NAME] a reçu le certificat de paiement - révision à prévoir …" at bounding box center [521, 527] width 826 height 51
drag, startPoint x: 111, startPoint y: 509, endPoint x: 383, endPoint y: 512, distance: 272.0
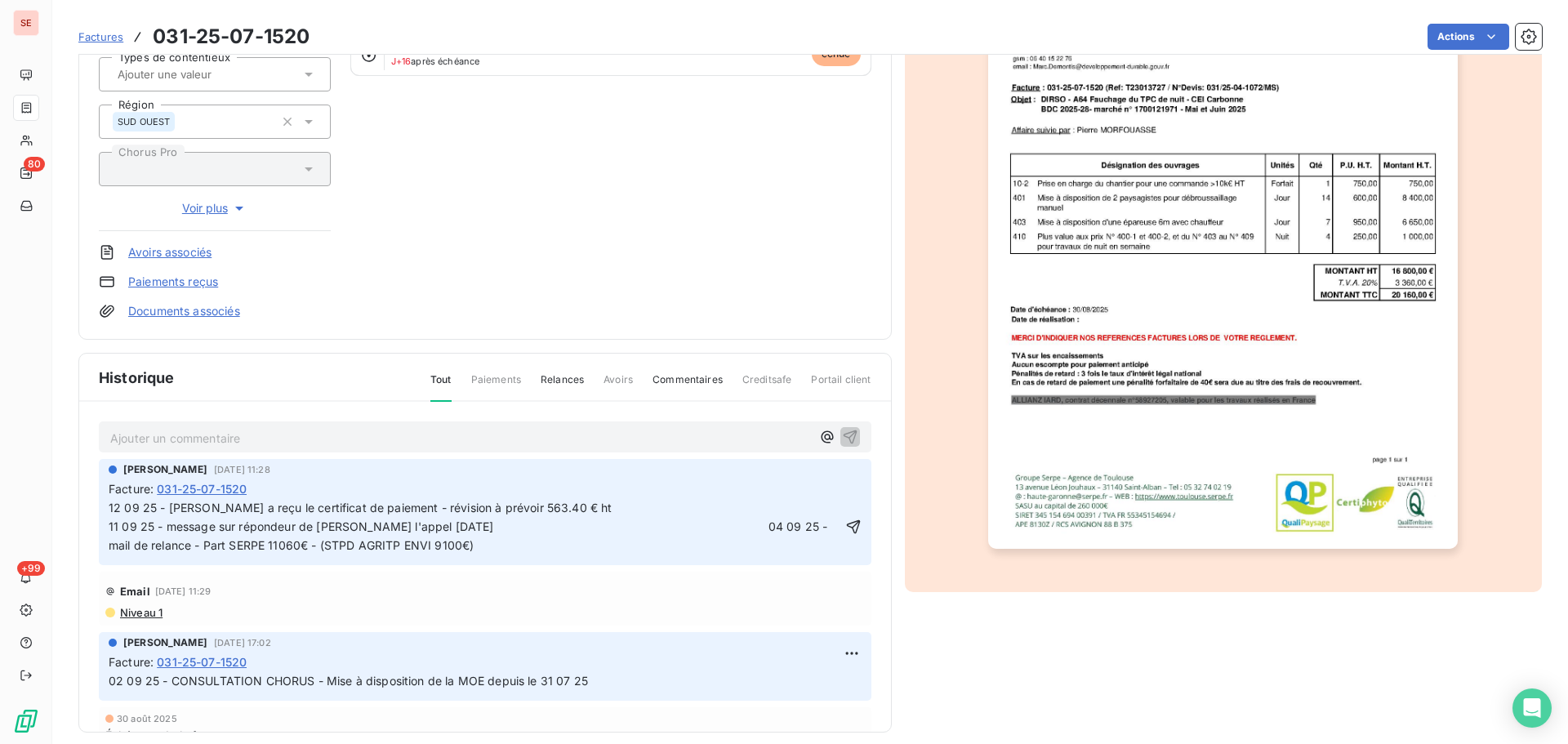
click at [383, 511] on span "12 09 25 - [PERSON_NAME] a reçu le certificat de paiement - révision à prévoir …" at bounding box center [521, 527] width 826 height 51
click at [108, 507] on div "[PERSON_NAME] [DATE] 11:28 Facture : 031-25-07-1520 12 09 25 - [PERSON_NAME] a …" at bounding box center [484, 512] width 773 height 106
click at [110, 509] on span "12 09 25 - [PERSON_NAME] a reçu le certificat de paiement - révision à prévoir …" at bounding box center [521, 527] width 826 height 51
click at [108, 507] on div "[PERSON_NAME] [DATE] 11:28 Facture : 031-25-07-1520 12 09 25 - [PERSON_NAME] a …" at bounding box center [484, 512] width 773 height 106
click at [111, 510] on span "12 09 25 - [PERSON_NAME] a reçu le certificat de paiement - révision à prévoir …" at bounding box center [521, 527] width 826 height 51
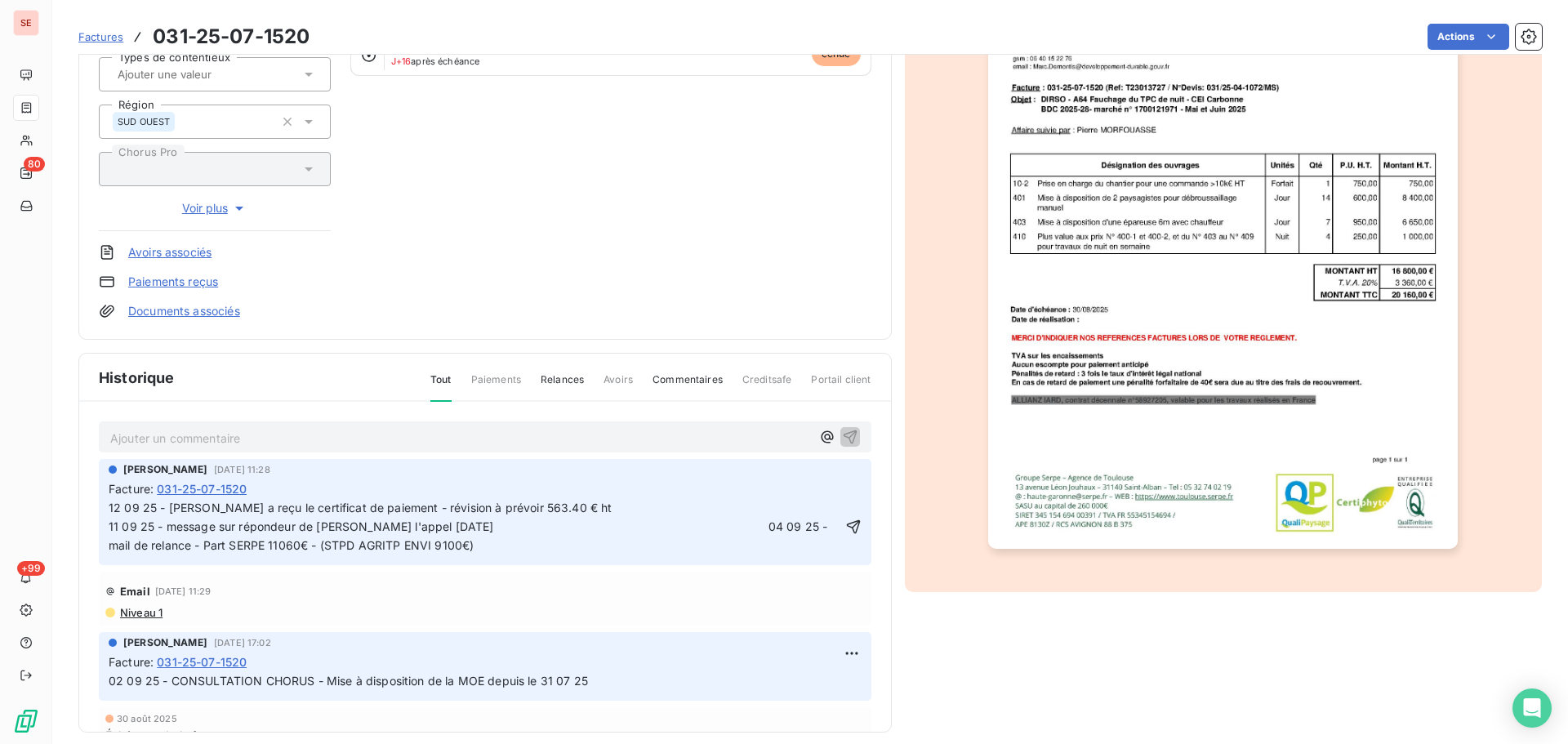
click at [110, 507] on span "12 09 25 - [PERSON_NAME] a reçu le certificat de paiement - révision à prévoir …" at bounding box center [521, 527] width 826 height 51
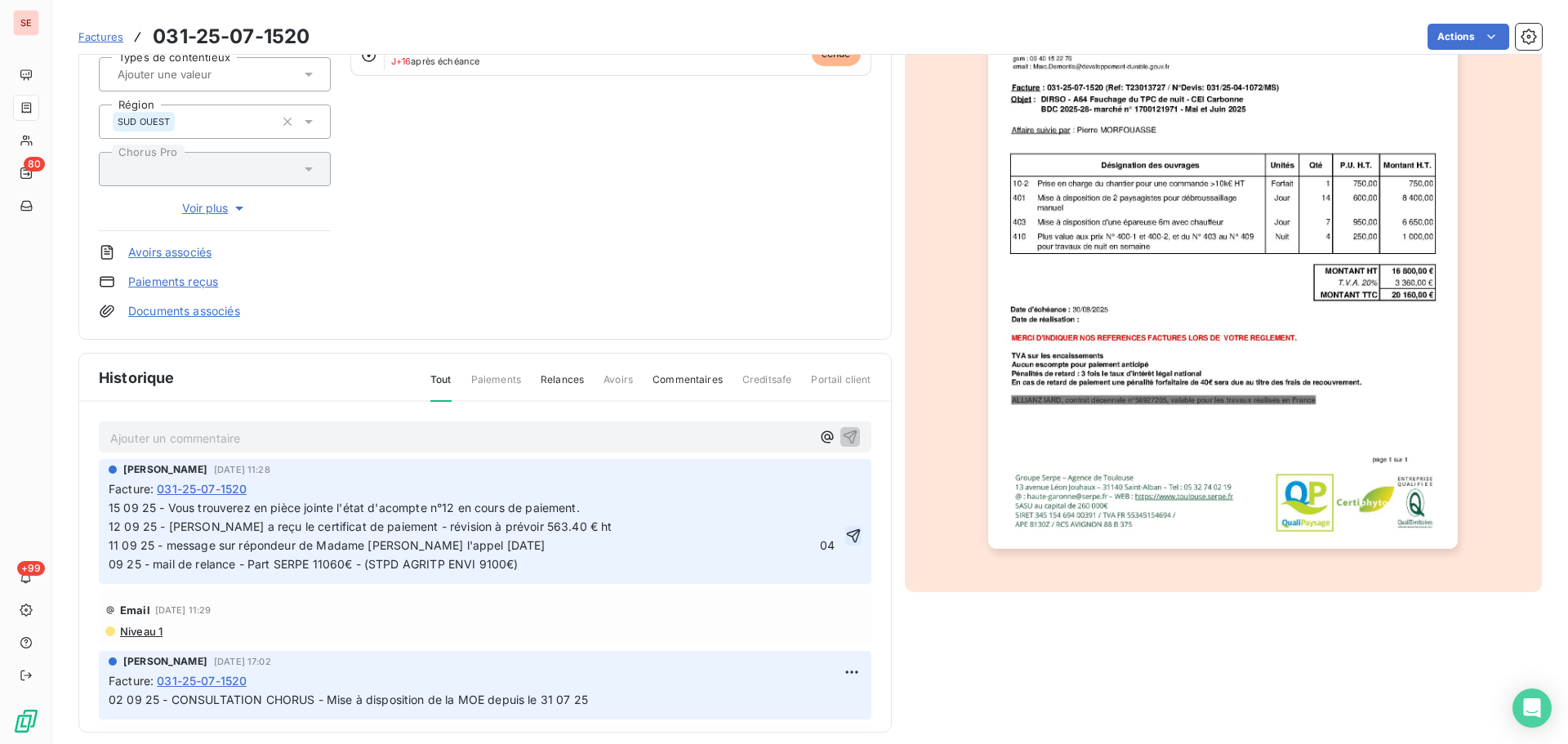
click at [846, 535] on icon "button" at bounding box center [852, 536] width 14 height 14
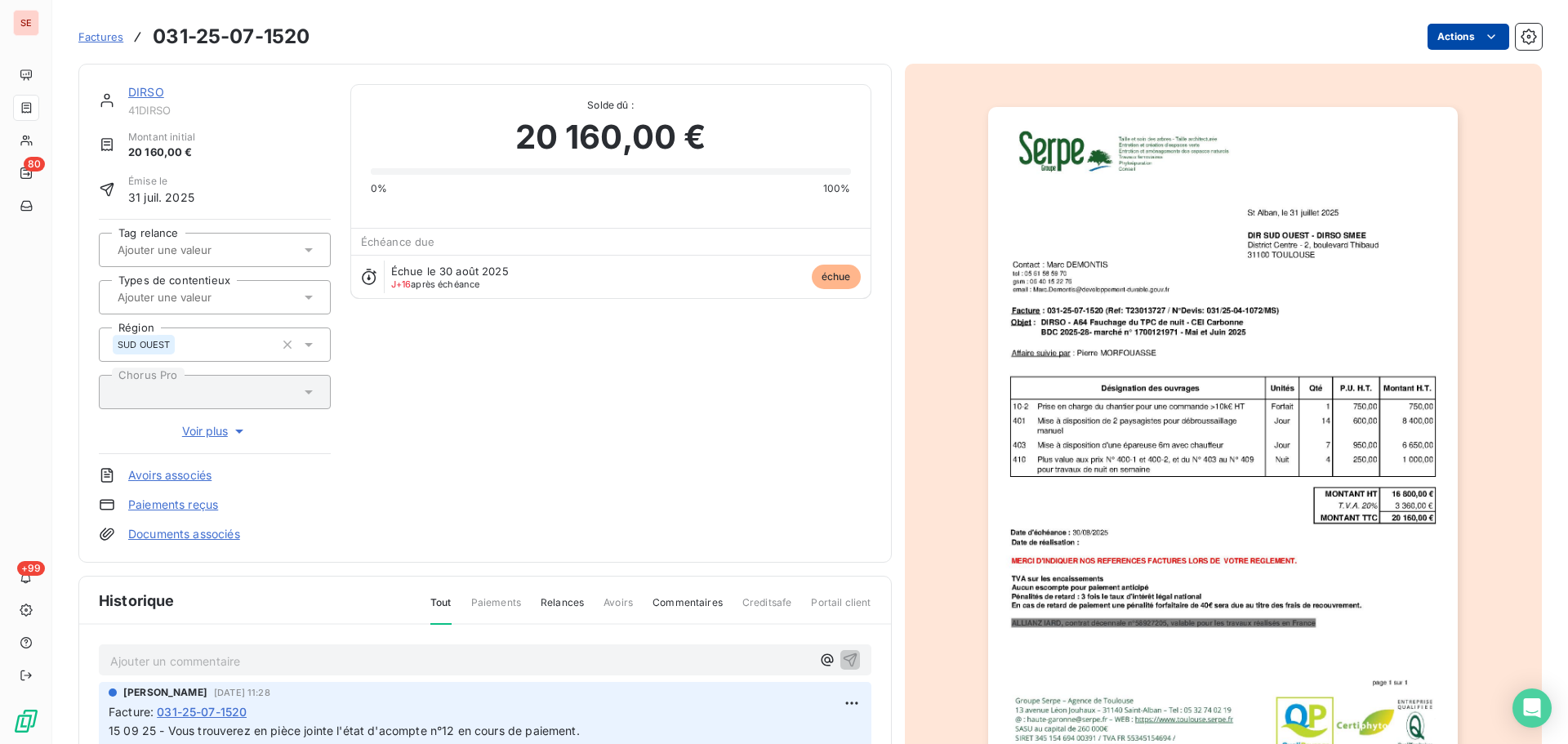
click at [1445, 34] on html "SE 80 +99 Factures 031-25-07-1520 Actions DIRSO 41DIRSO Montant initial 20 160,…" at bounding box center [784, 372] width 1568 height 744
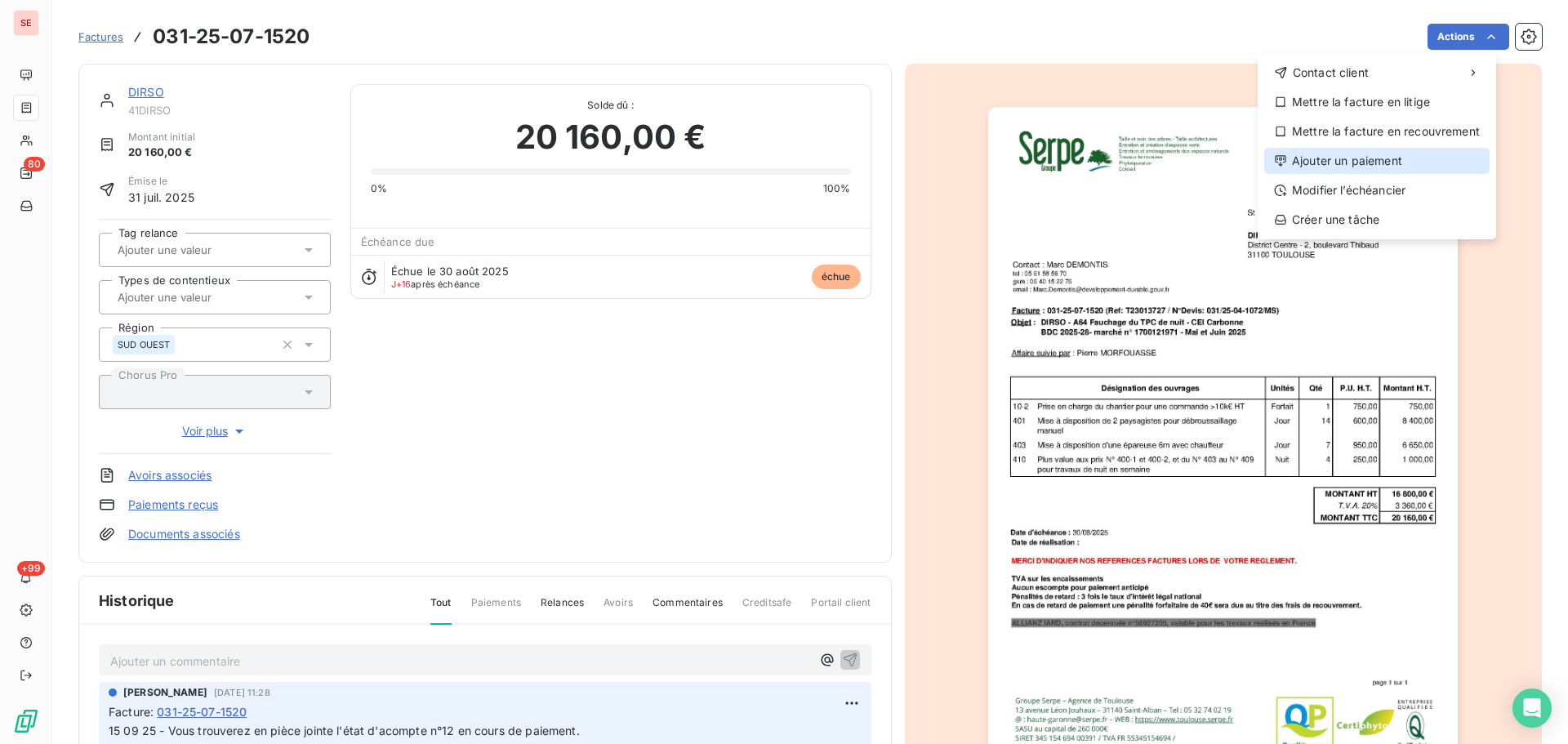
click at [1375, 156] on div "Ajouter un paiement" at bounding box center [1376, 161] width 225 height 27
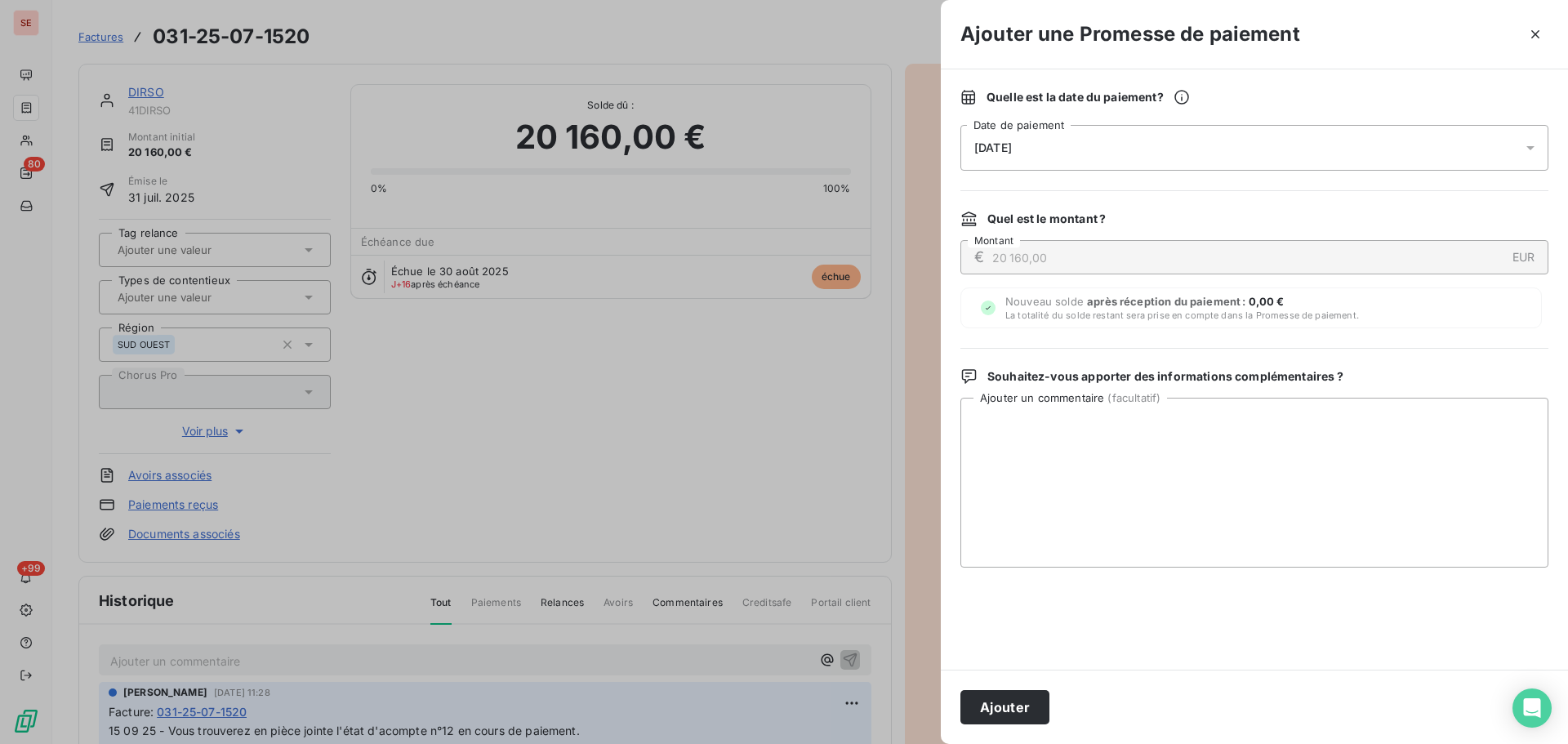
click at [1276, 145] on div "[DATE]" at bounding box center [1254, 147] width 588 height 45
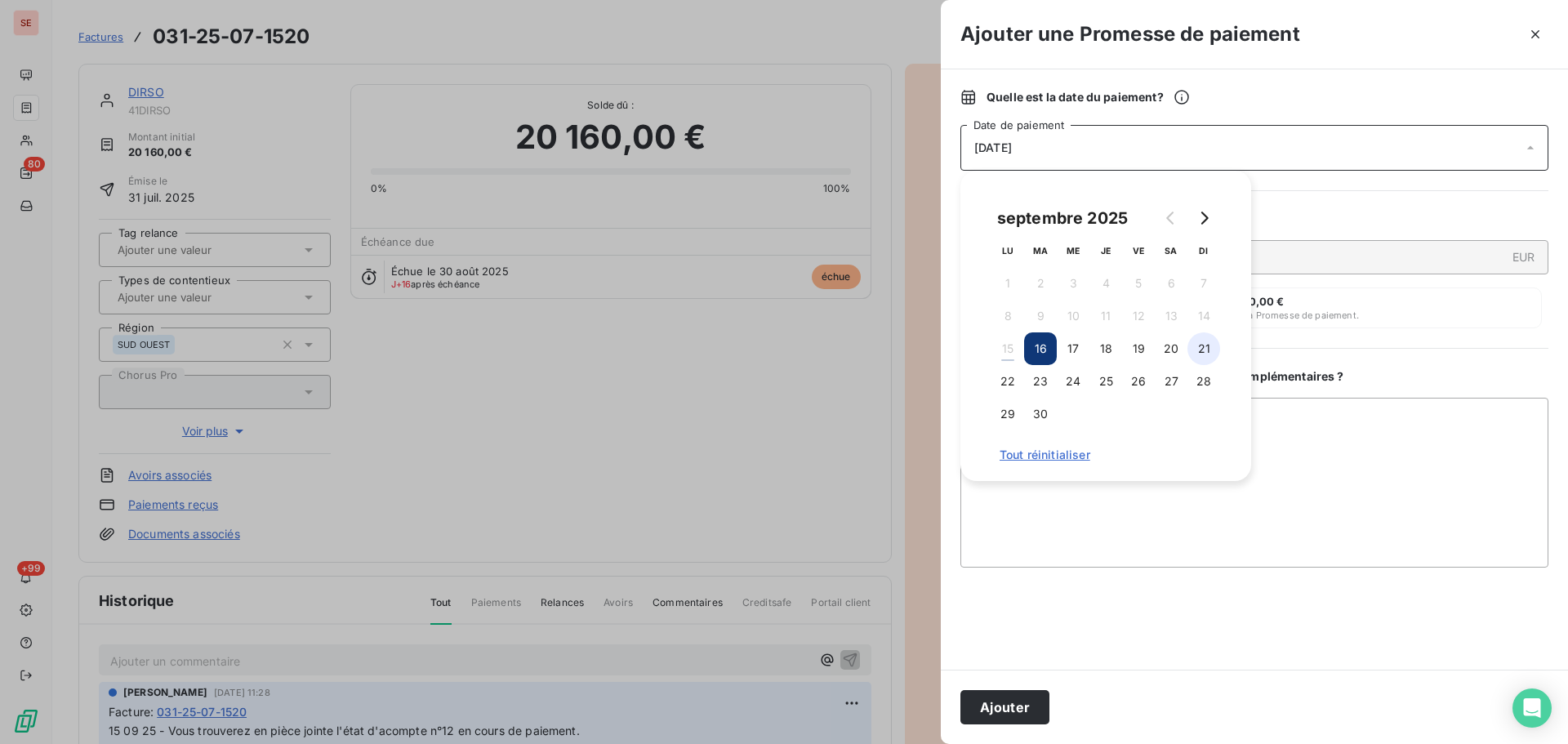
click at [1205, 354] on button "21" at bounding box center [1203, 348] width 33 height 33
click at [1202, 380] on button "28" at bounding box center [1203, 381] width 33 height 33
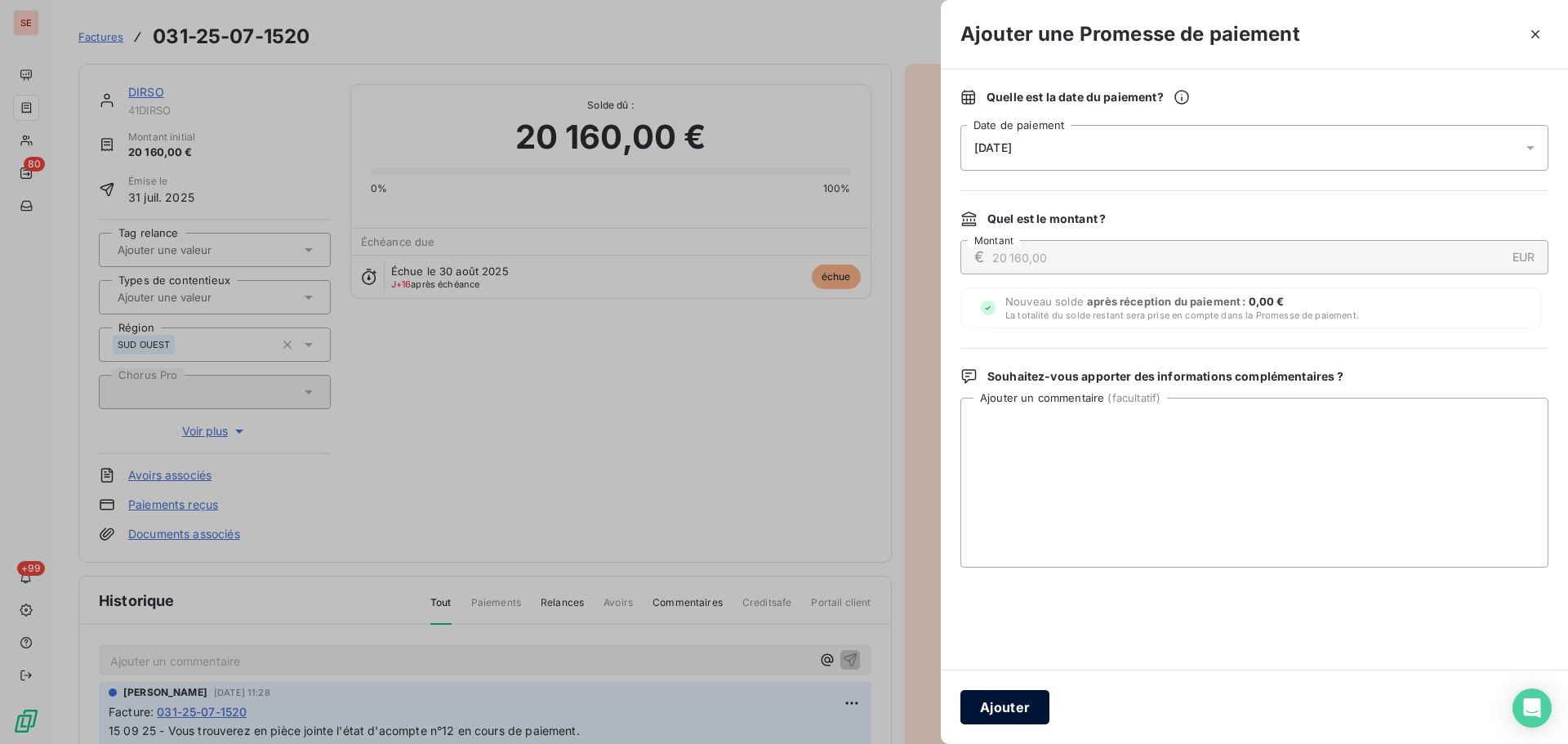
click at [1010, 697] on button "Ajouter" at bounding box center [1005, 707] width 89 height 34
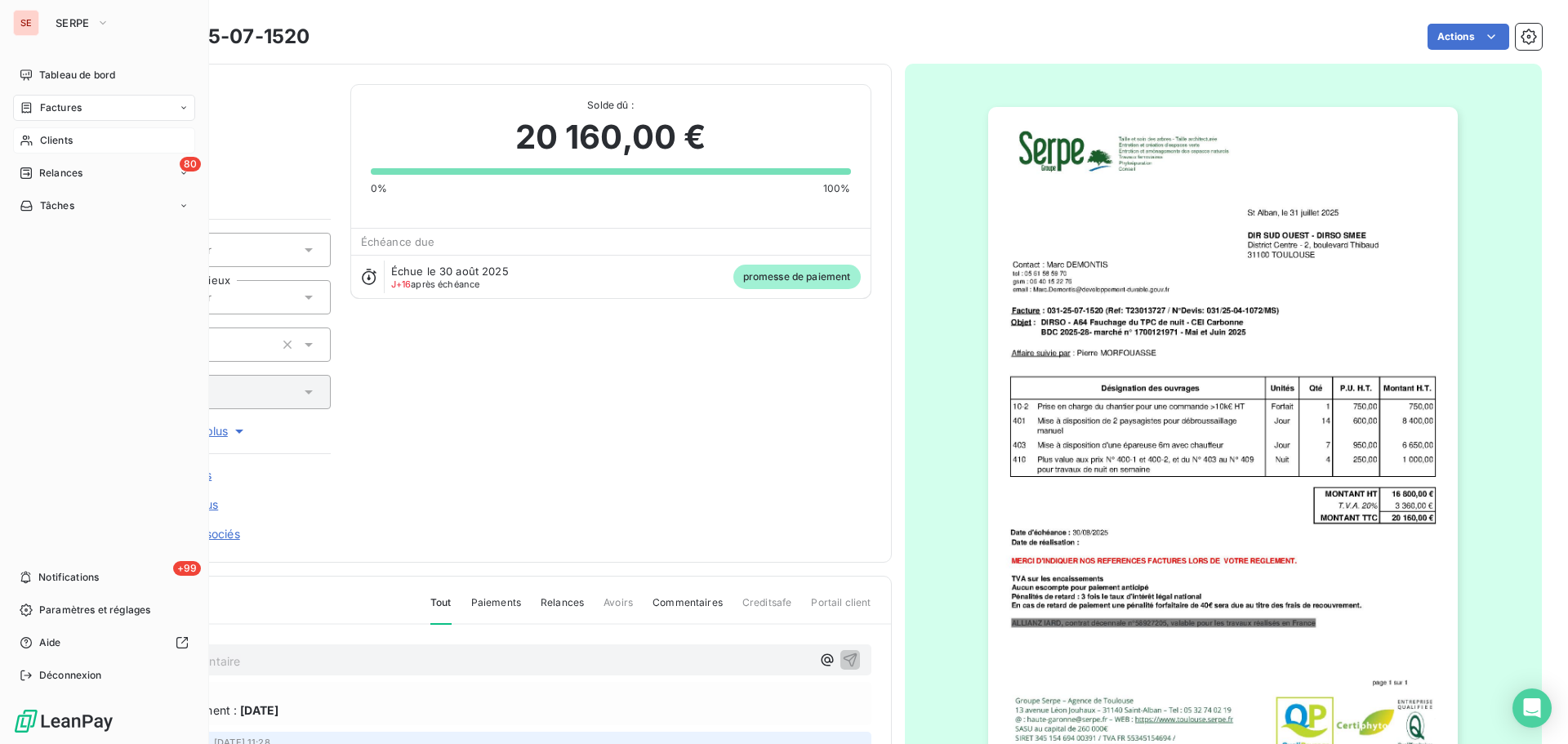
click at [66, 138] on span "Clients" at bounding box center [56, 140] width 33 height 15
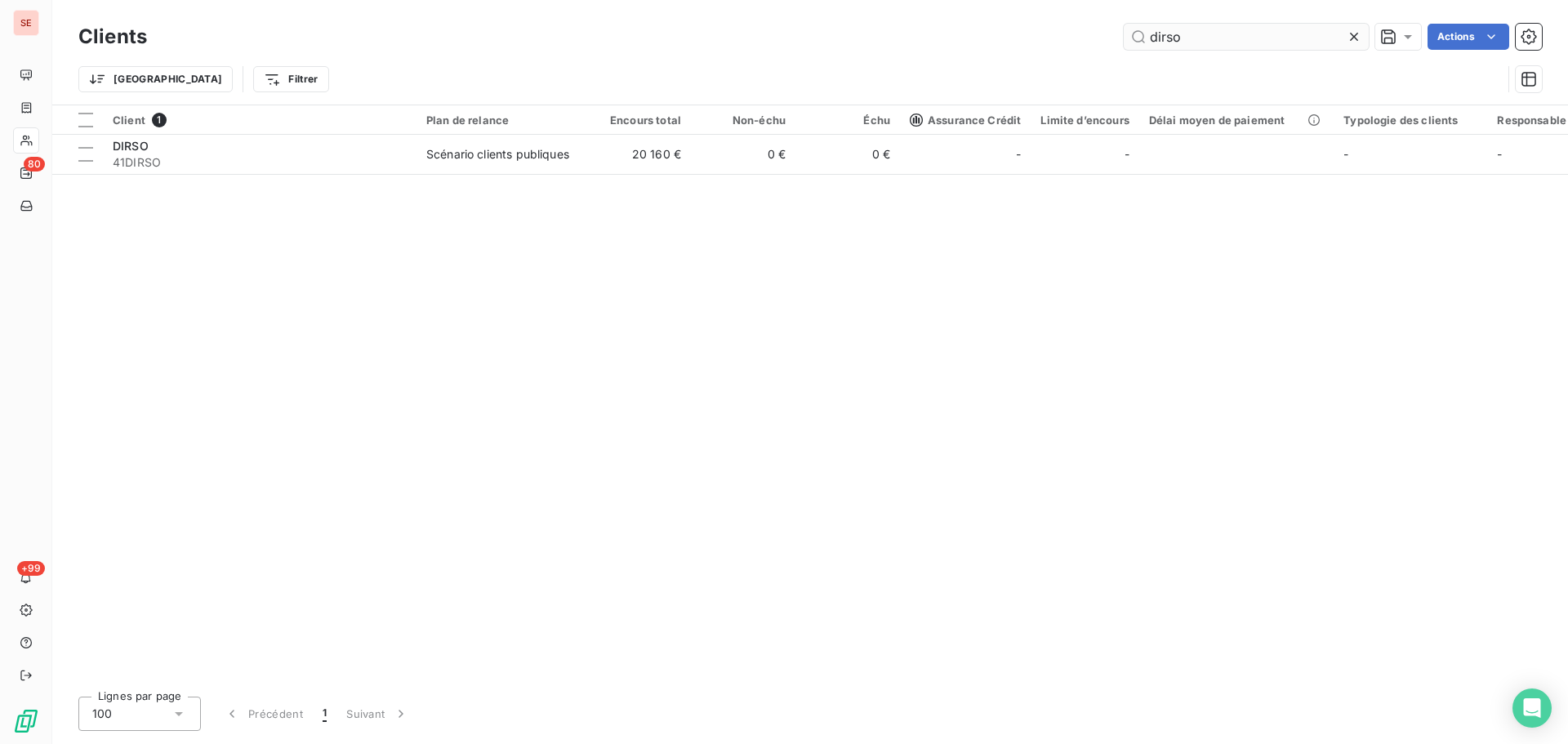
click at [1217, 34] on input "dirso" at bounding box center [1246, 37] width 245 height 27
click at [1216, 34] on input "dirso" at bounding box center [1246, 37] width 245 height 27
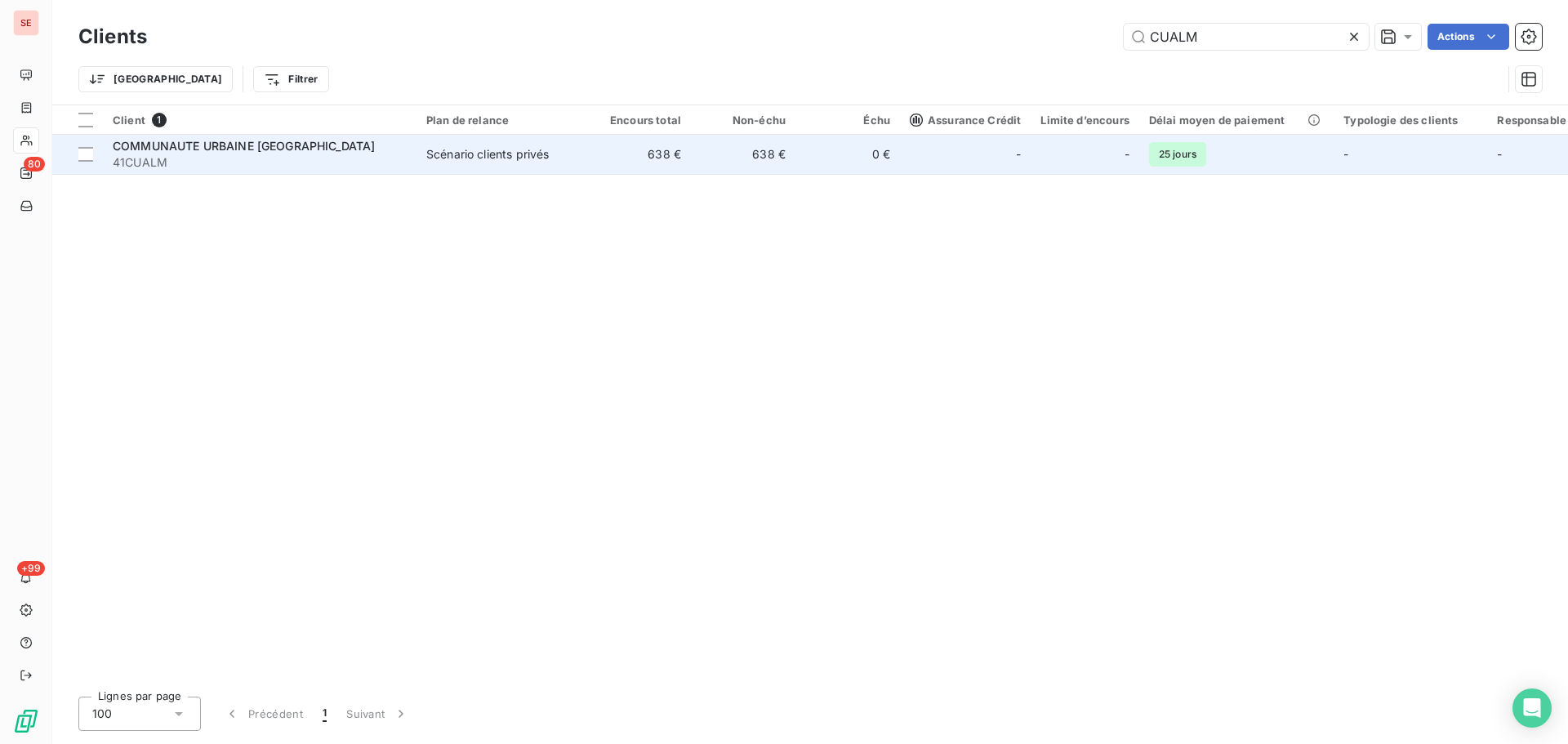
type input "CUALM"
click at [396, 154] on span "41CUALM" at bounding box center [259, 162] width 294 height 16
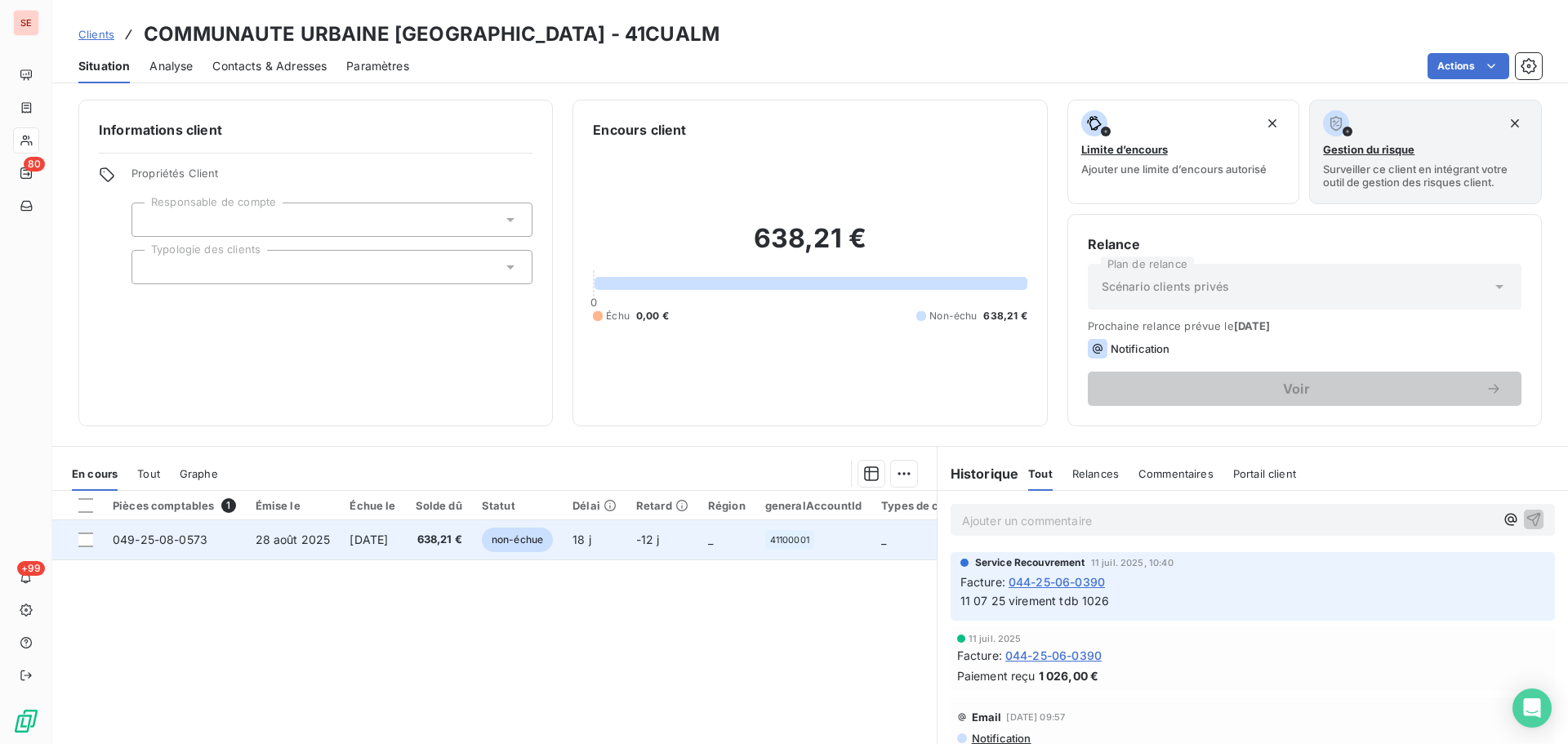
click at [405, 549] on td "[DATE]" at bounding box center [372, 540] width 65 height 39
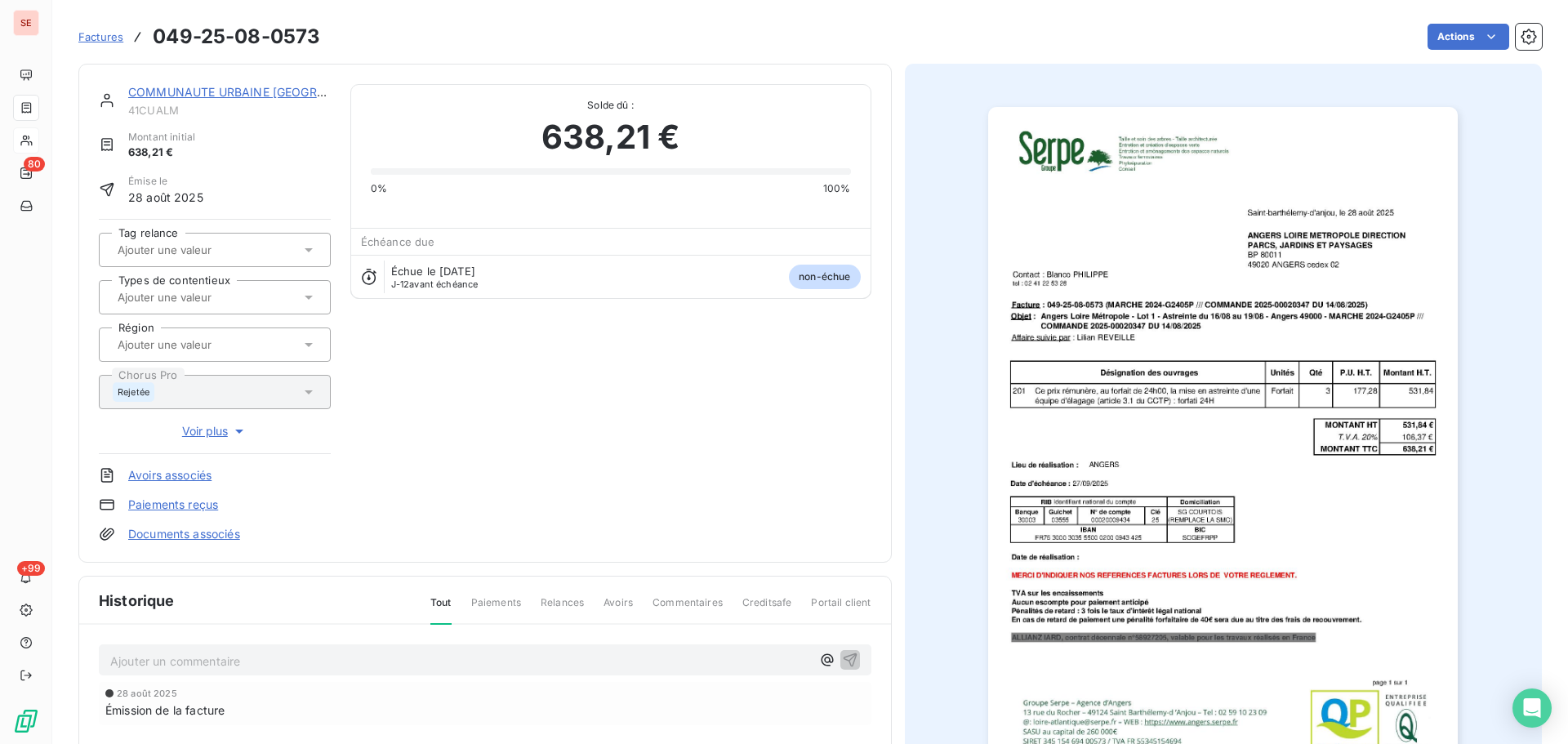
click at [323, 664] on p "Ajouter un commentaire ﻿" at bounding box center [460, 661] width 701 height 21
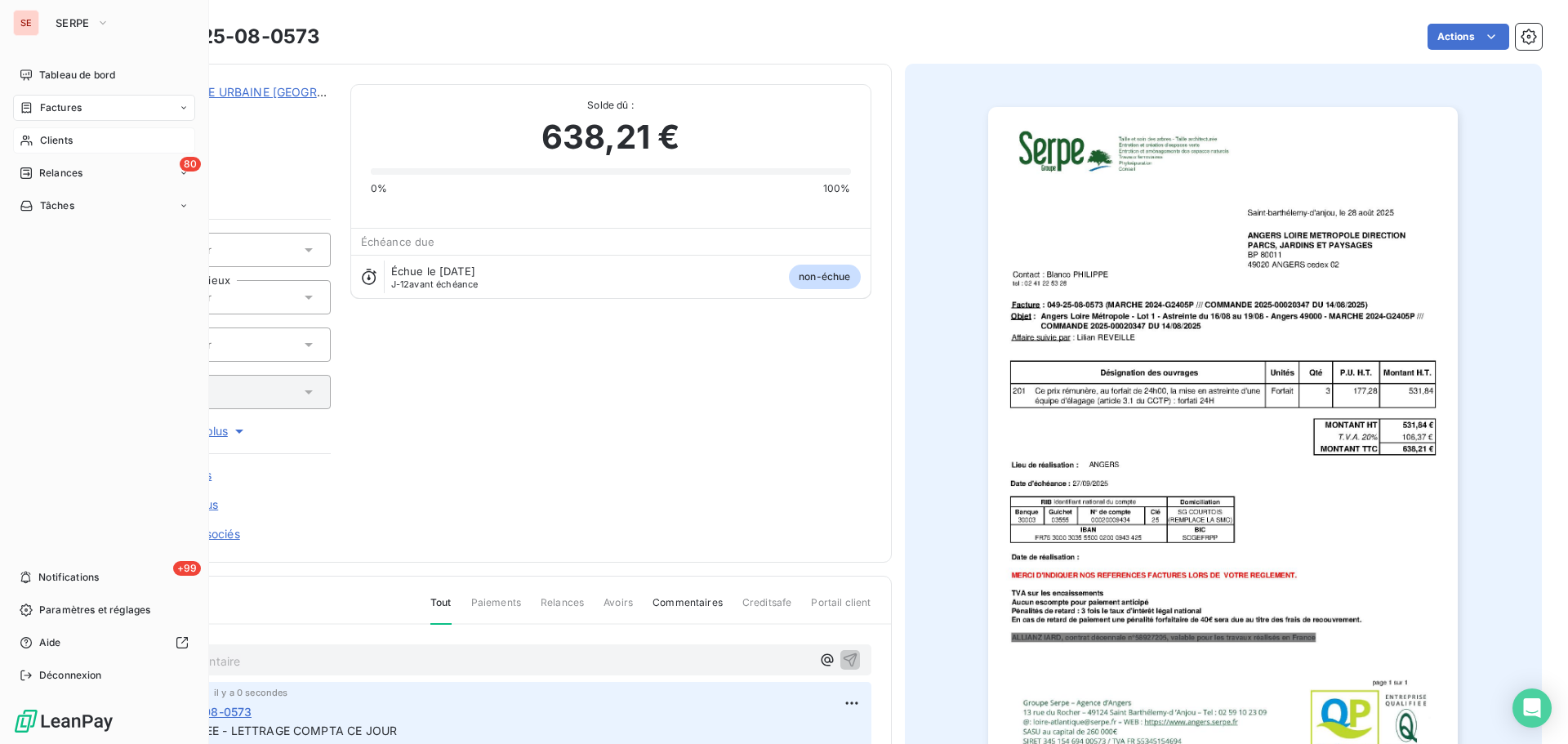
click at [33, 98] on div "Factures" at bounding box center [104, 108] width 182 height 27
click at [84, 139] on div "Clients" at bounding box center [104, 140] width 182 height 27
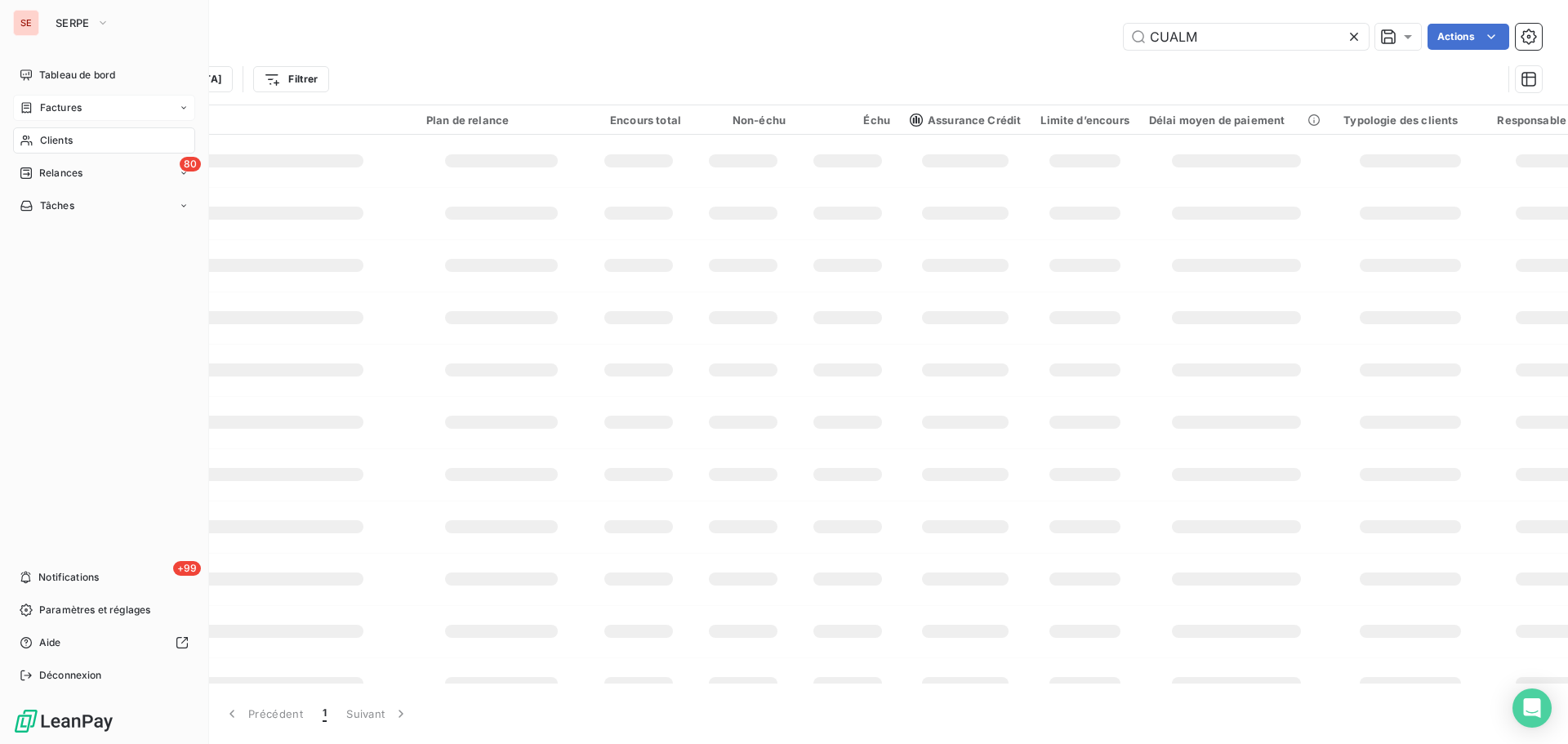
click at [90, 107] on div "Factures" at bounding box center [104, 108] width 182 height 27
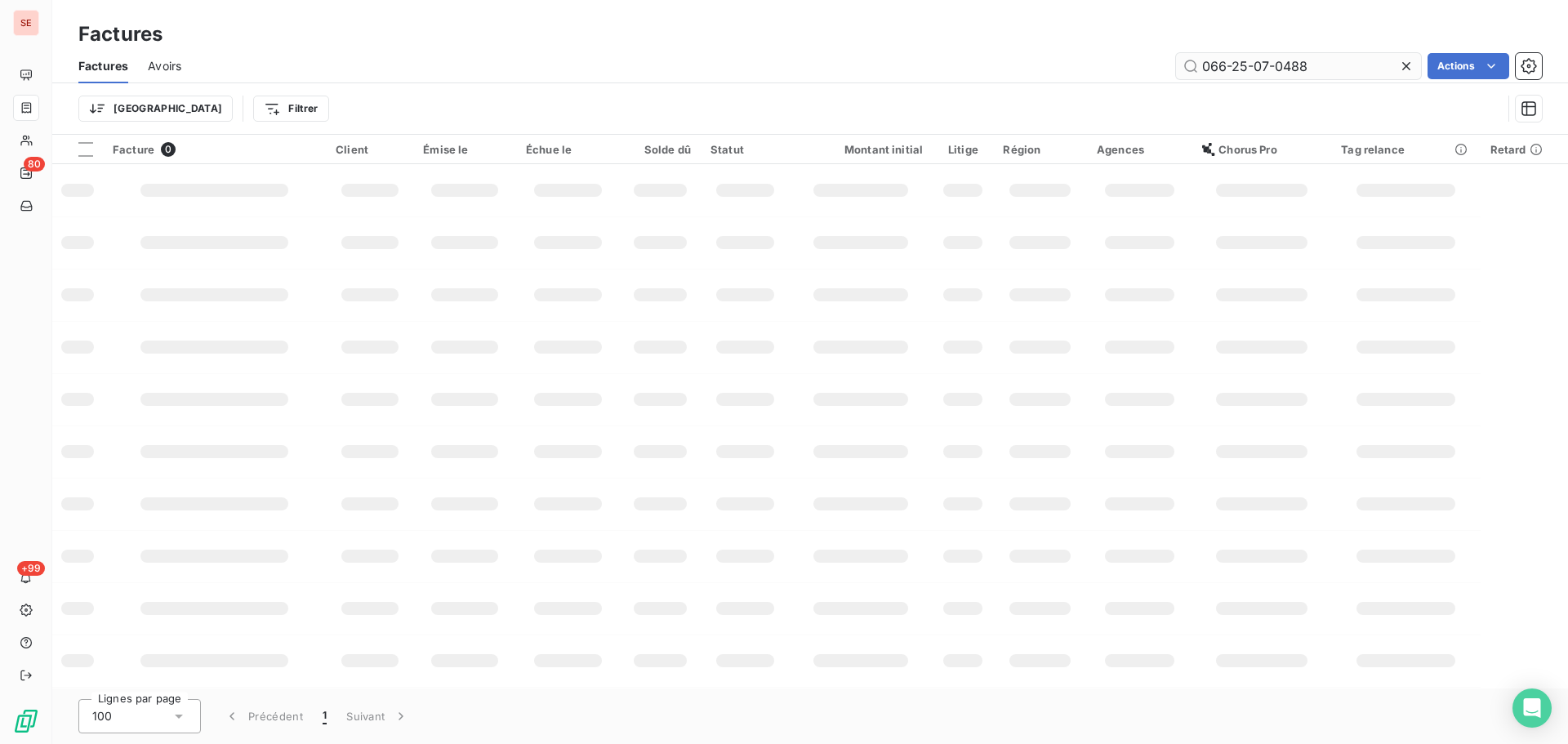
click at [1311, 68] on input "066-25-07-0488" at bounding box center [1298, 66] width 245 height 27
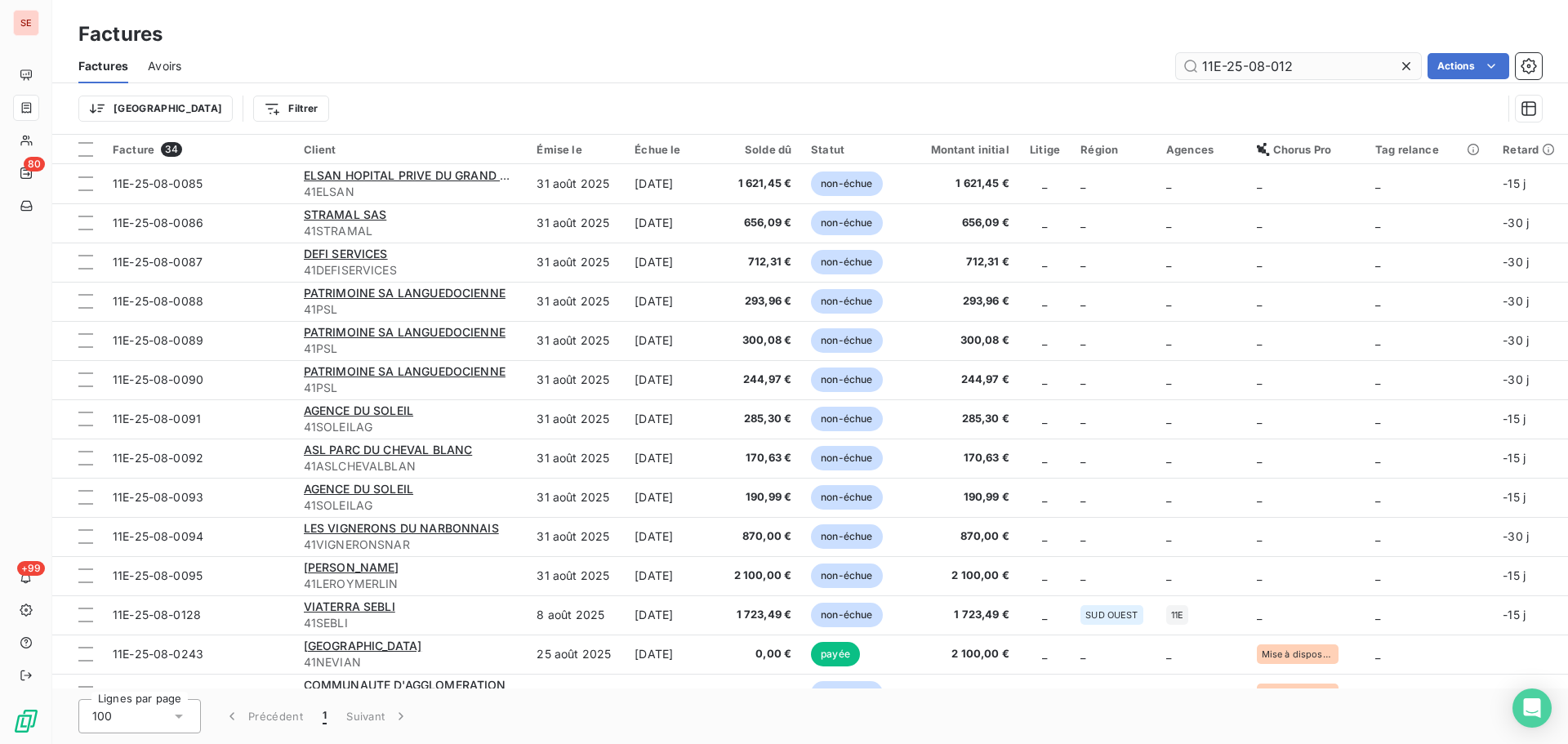
type input "11E-25-08-0128"
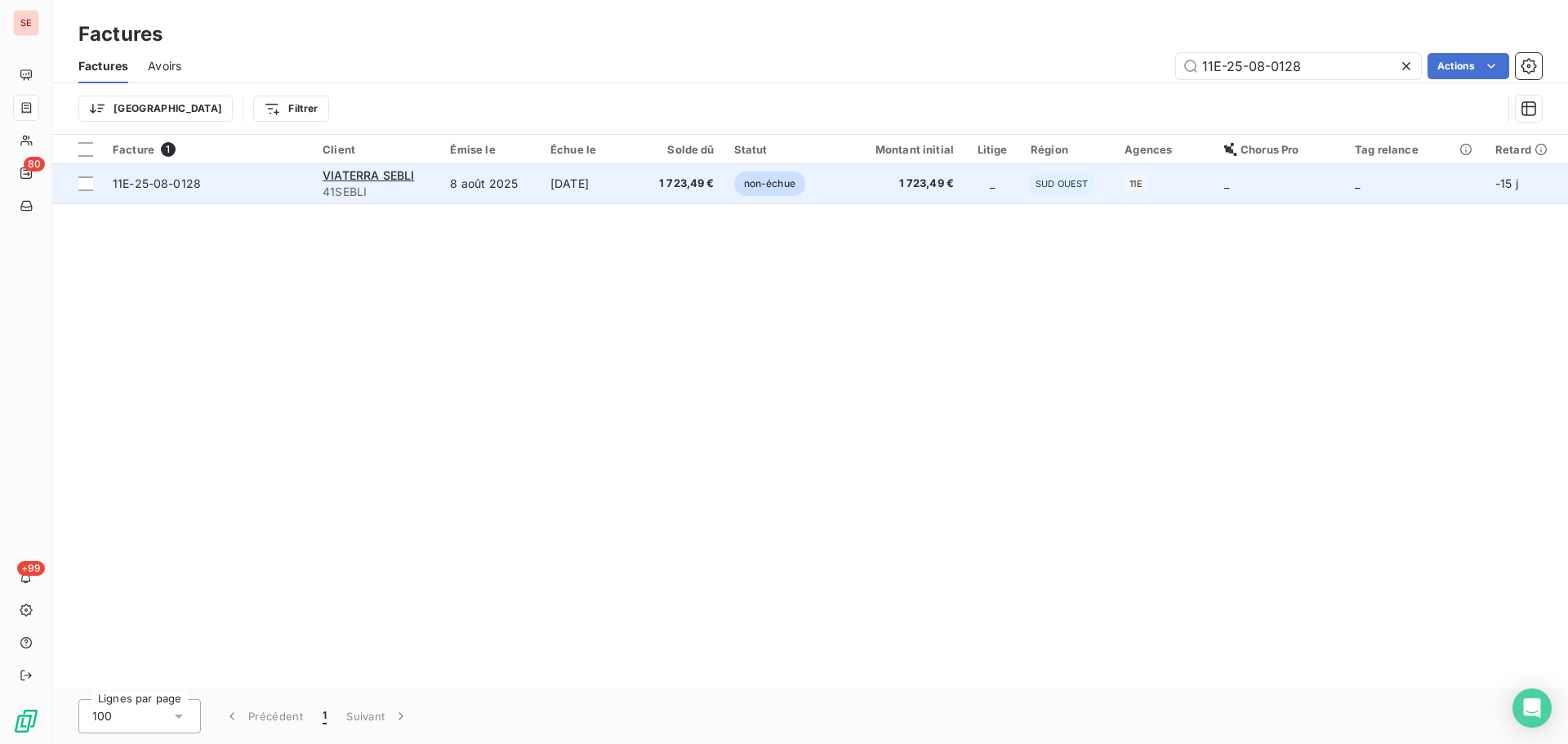
click at [615, 187] on td "[DATE]" at bounding box center [590, 184] width 98 height 39
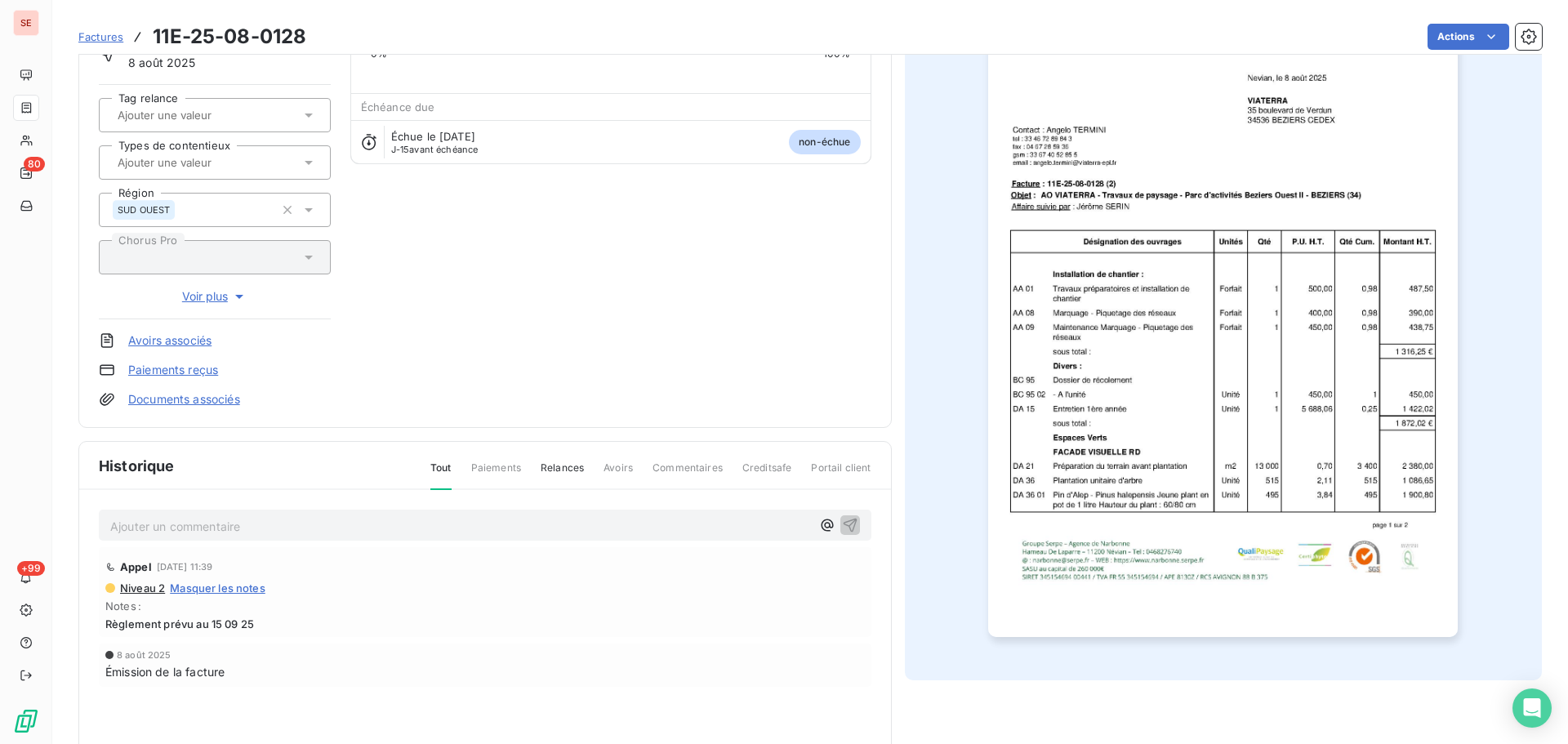
scroll to position [239, 0]
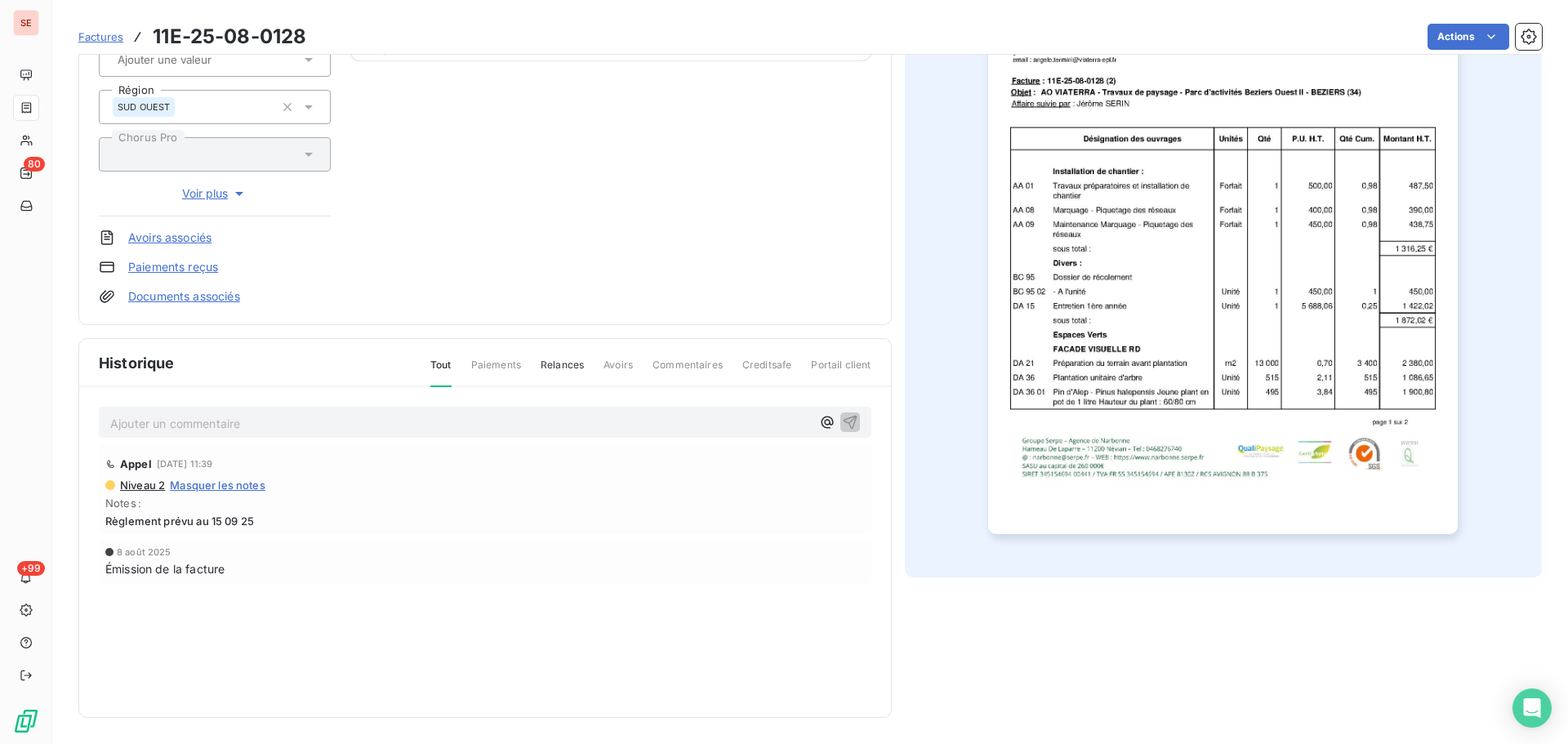
click at [384, 426] on p "Ajouter un commentaire ﻿" at bounding box center [460, 424] width 701 height 21
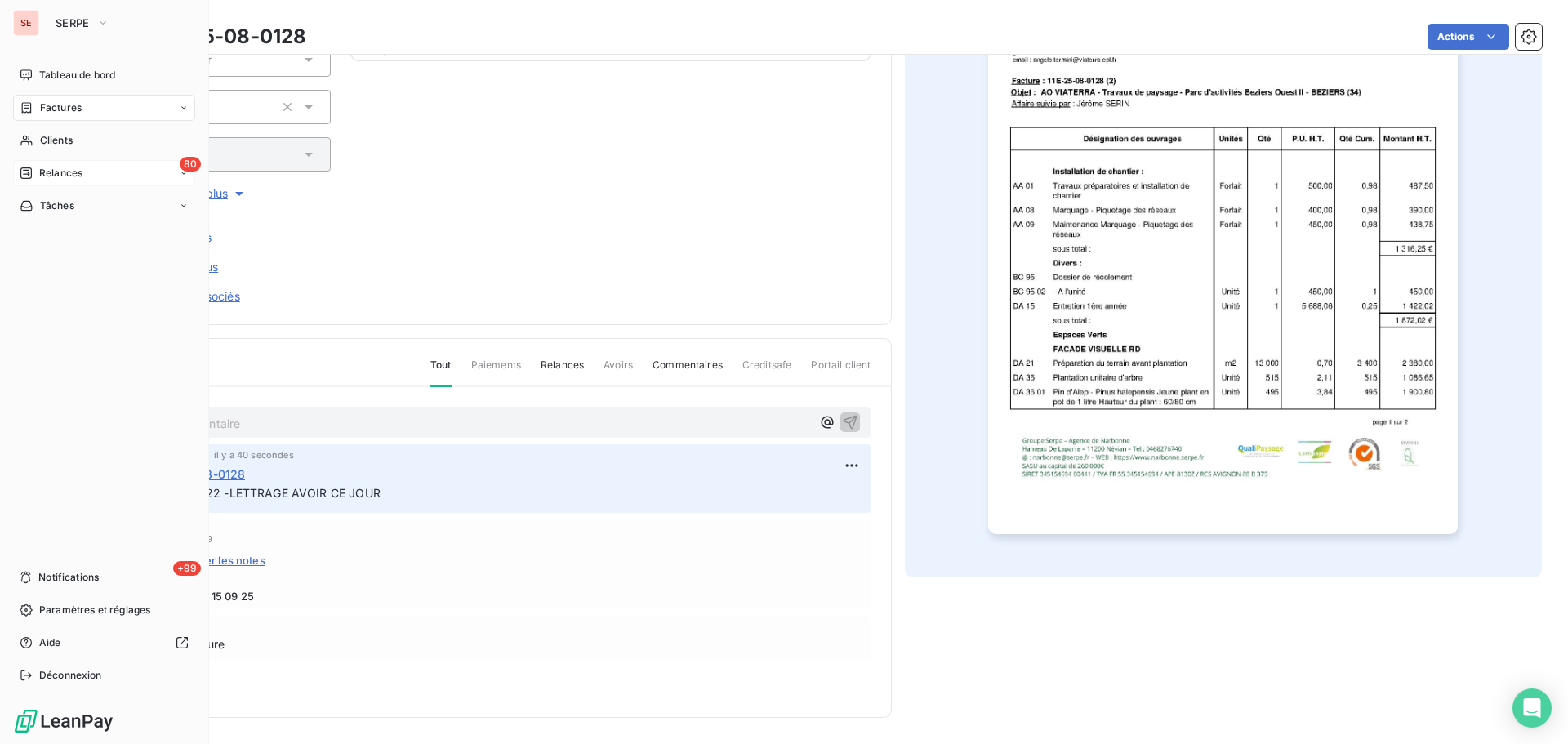
click at [40, 168] on span "Relances" at bounding box center [61, 173] width 44 height 15
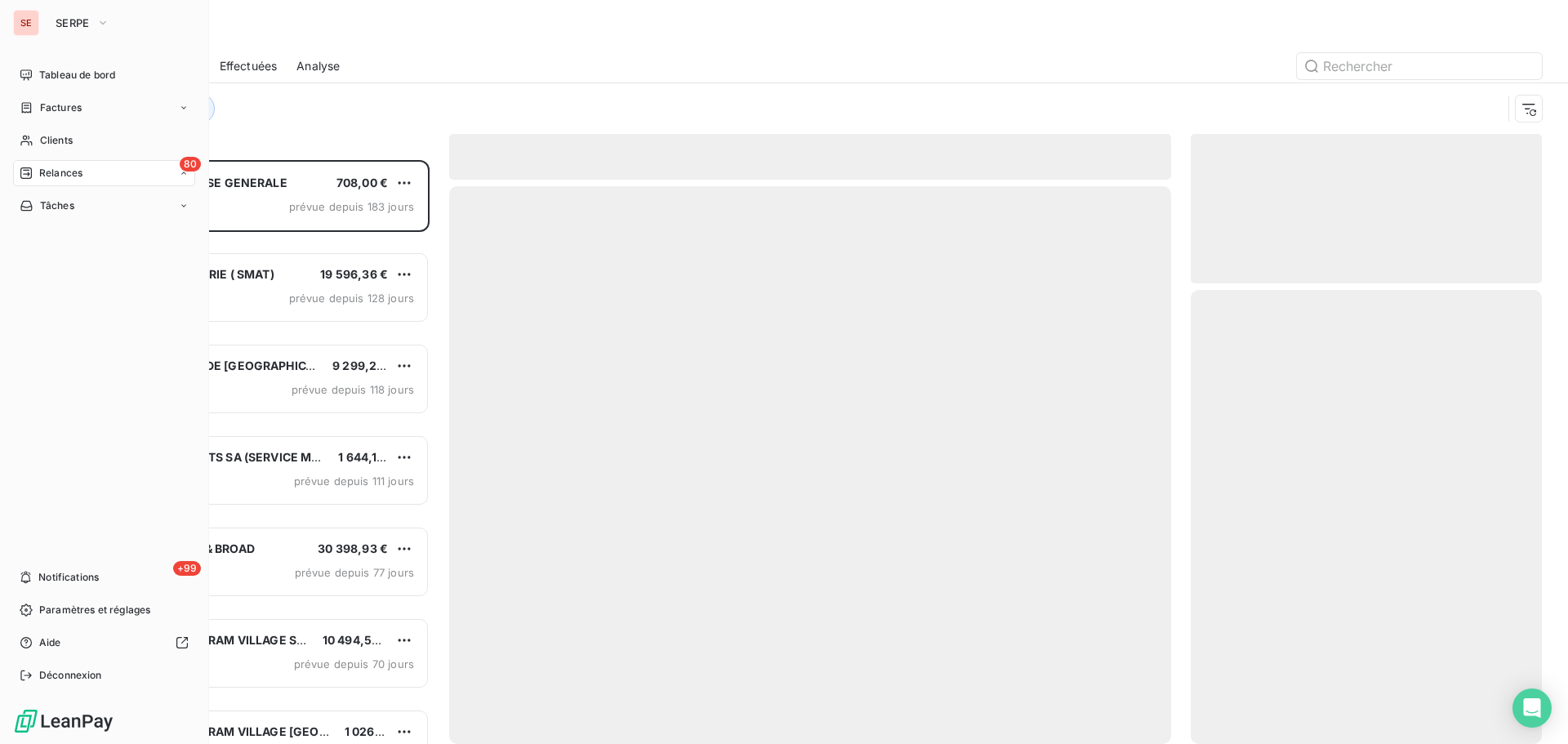
scroll to position [572, 339]
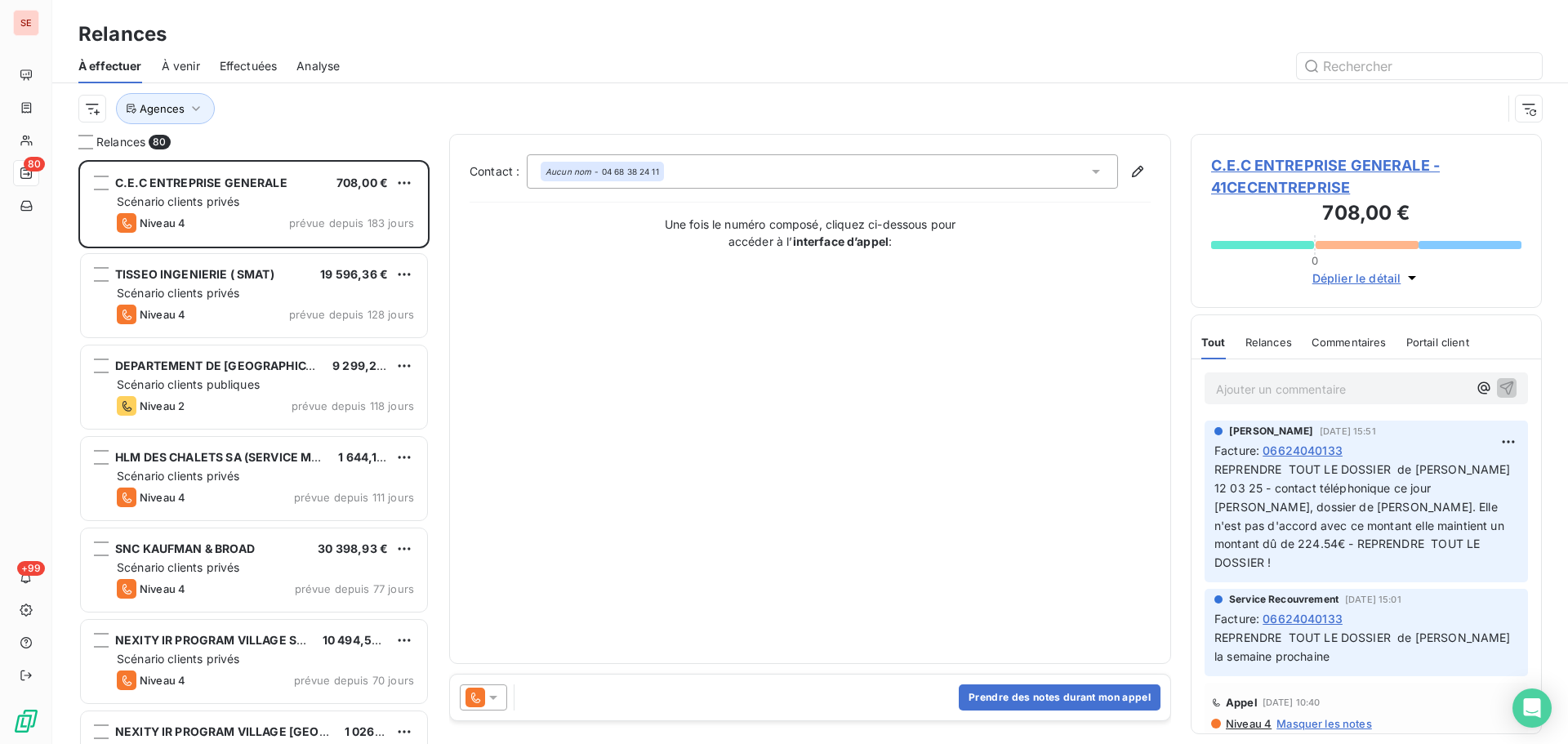
click at [164, 130] on div "Agences" at bounding box center [811, 108] width 1464 height 51
click at [172, 116] on button "Agences" at bounding box center [164, 109] width 98 height 31
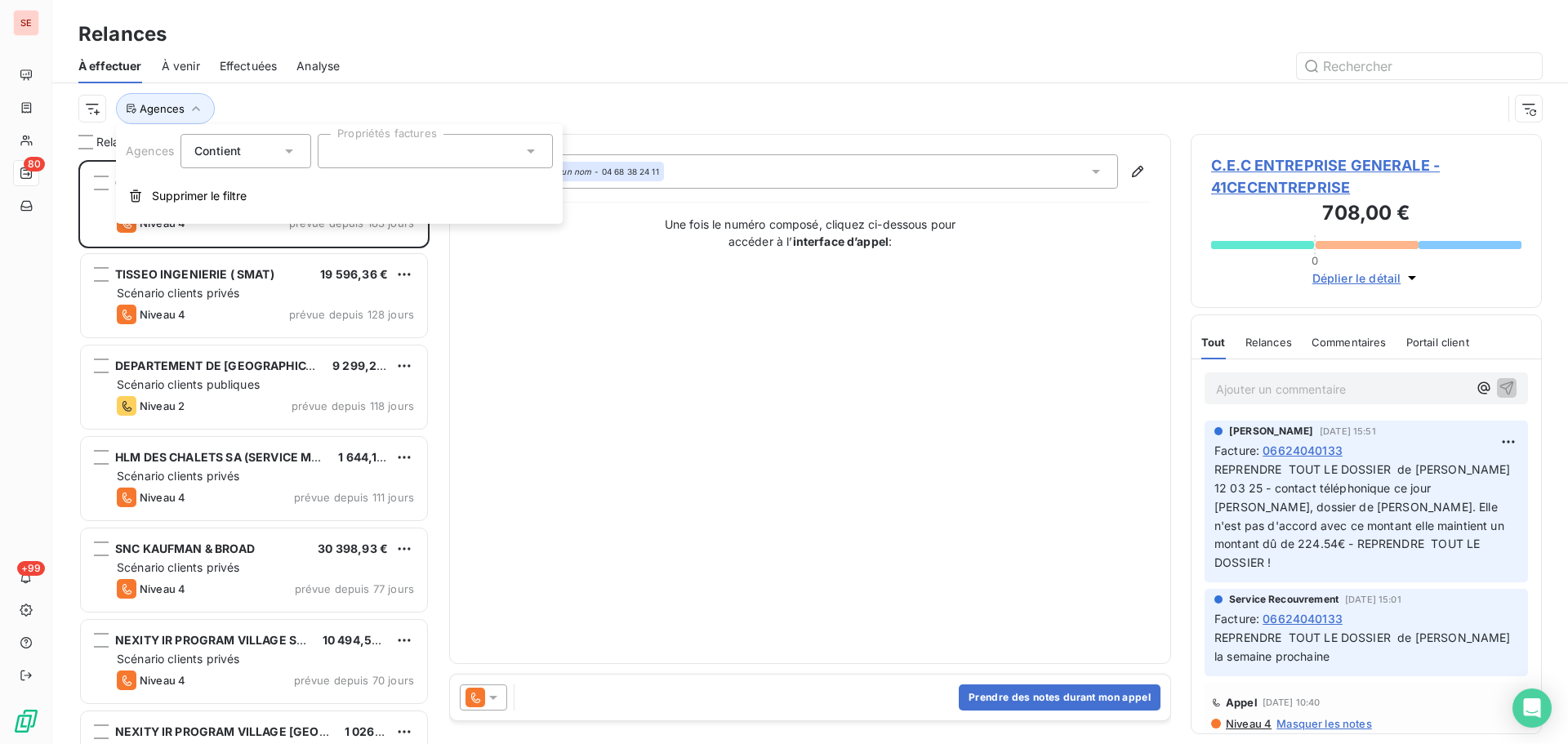
click at [351, 82] on div "À effectuer À venir Effectuées Analyse" at bounding box center [810, 66] width 1516 height 34
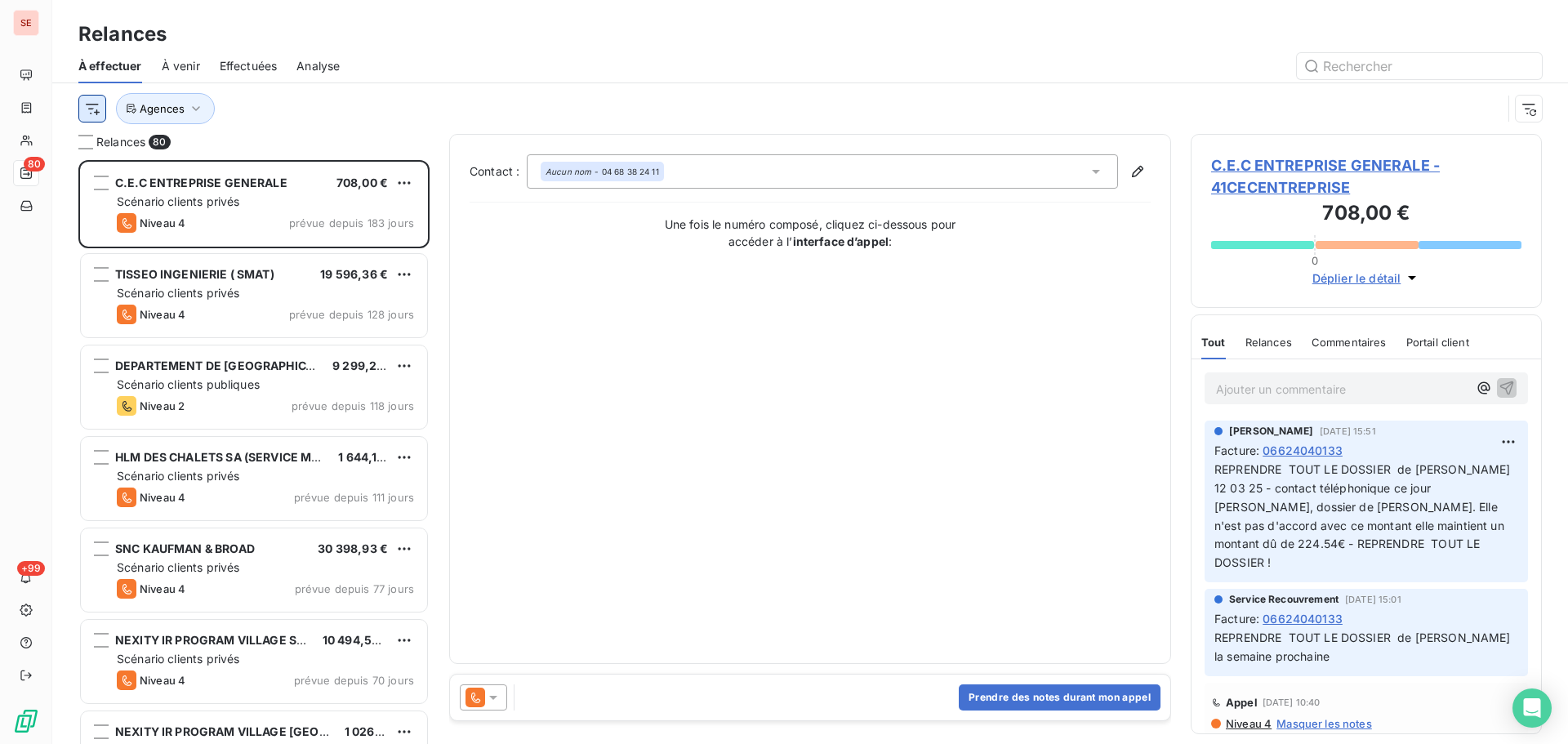
click at [94, 103] on html "SE 80 +99 Relances À effectuer À venir Effectuées Analyse Agences Relances 80 C…" at bounding box center [784, 372] width 1568 height 744
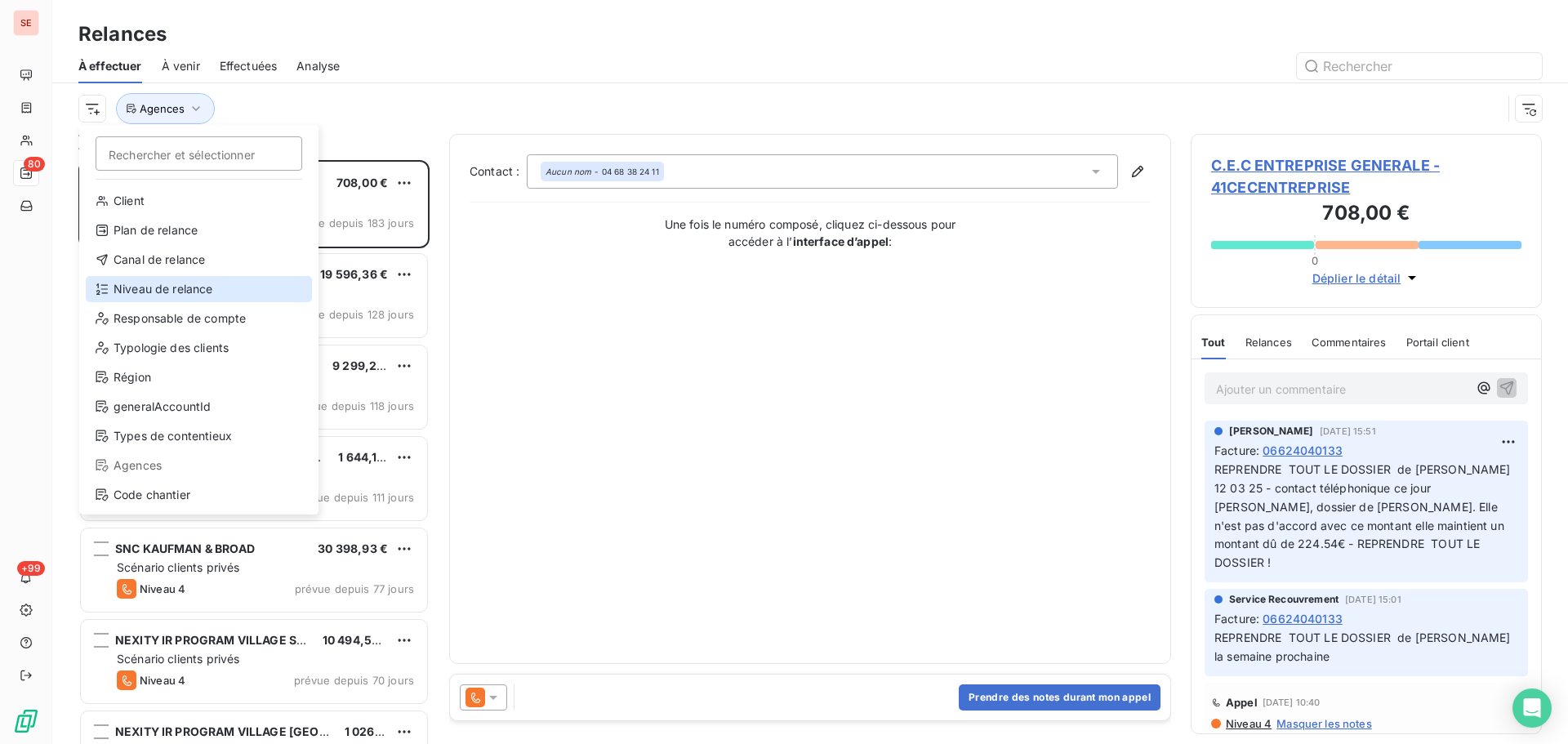
click at [154, 293] on div "Niveau de relance" at bounding box center [199, 289] width 226 height 27
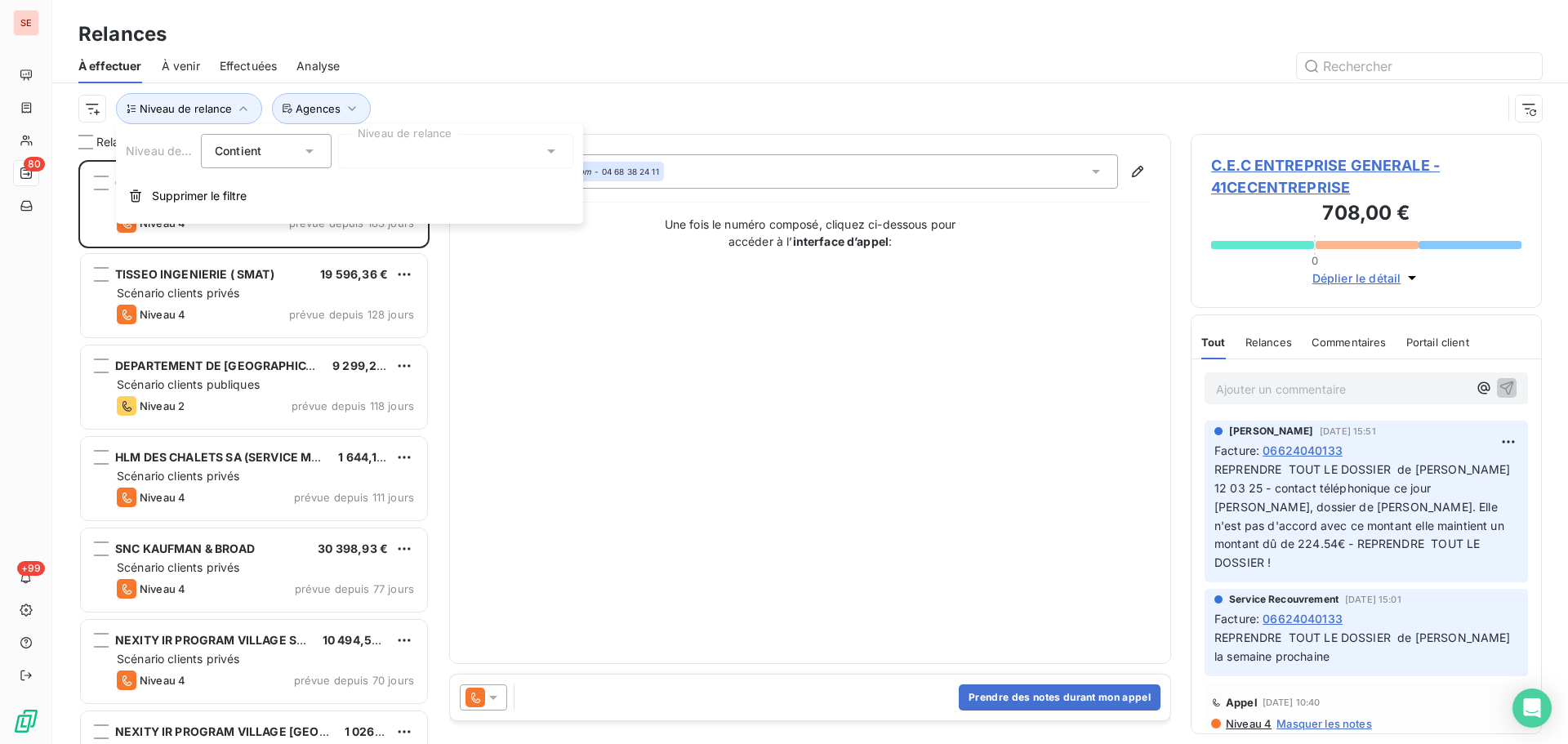
click at [439, 141] on div at bounding box center [455, 151] width 235 height 34
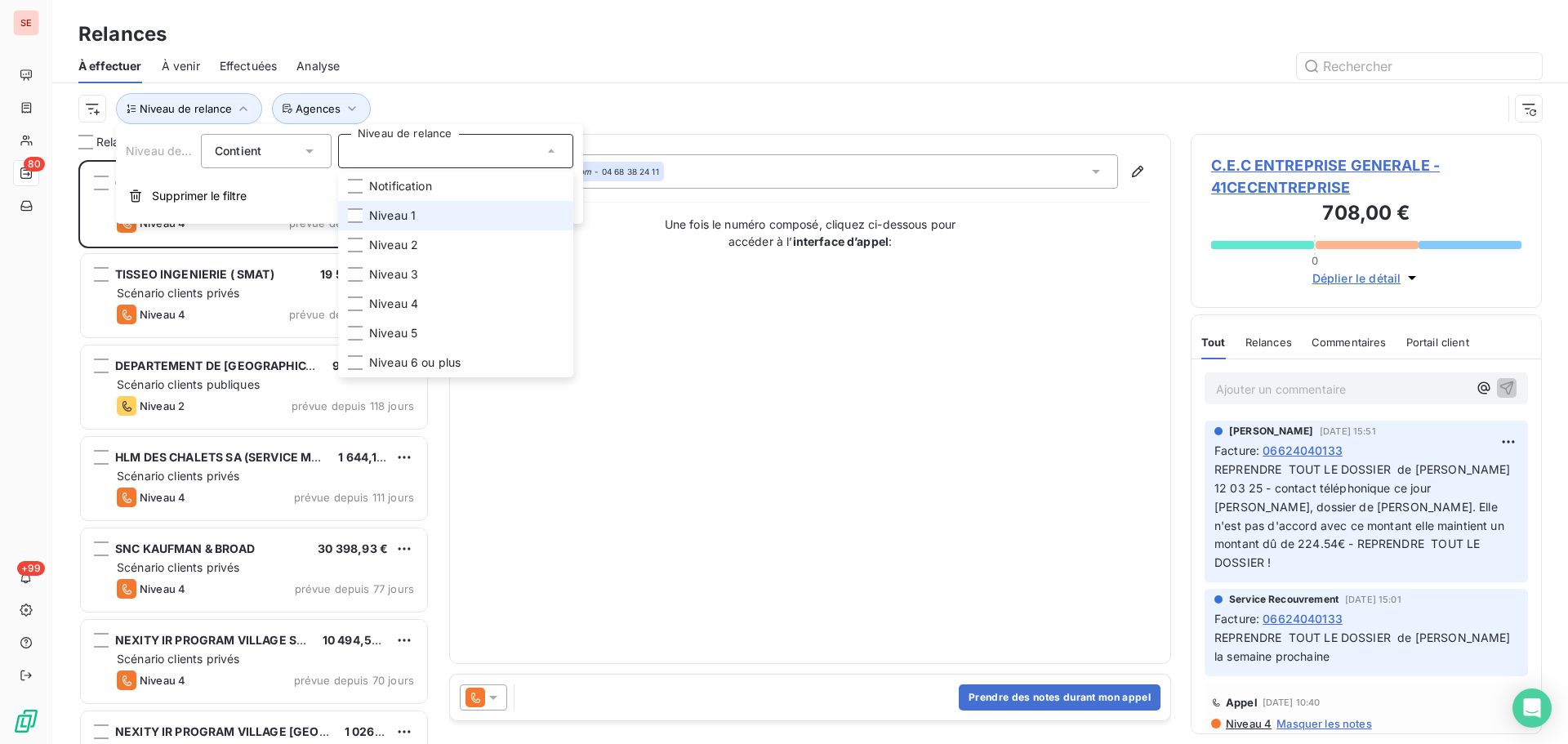
click at [418, 223] on li "Niveau 1" at bounding box center [455, 216] width 235 height 29
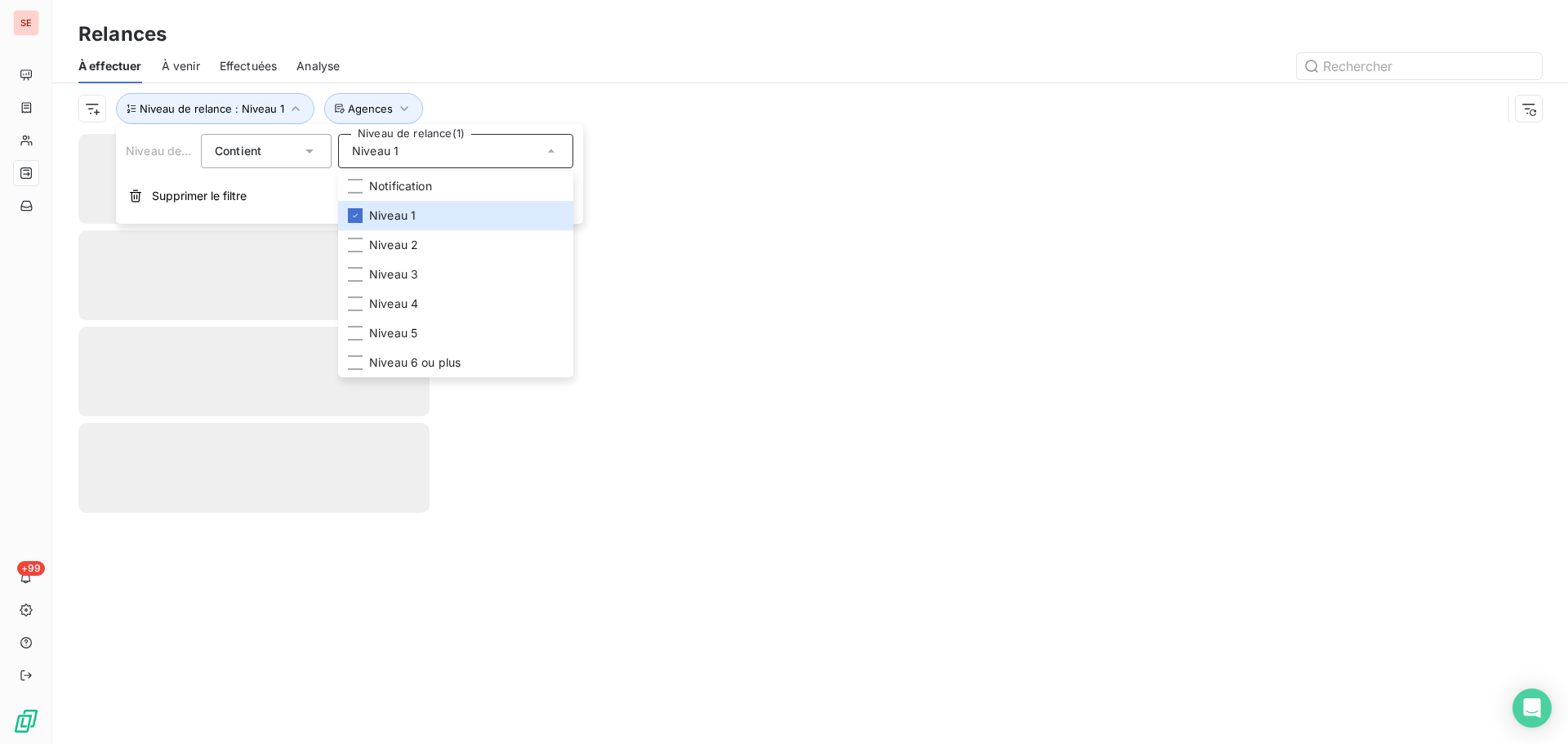
click at [549, 104] on div "Niveau de relance : Niveau 1 Agences" at bounding box center [790, 109] width 1423 height 31
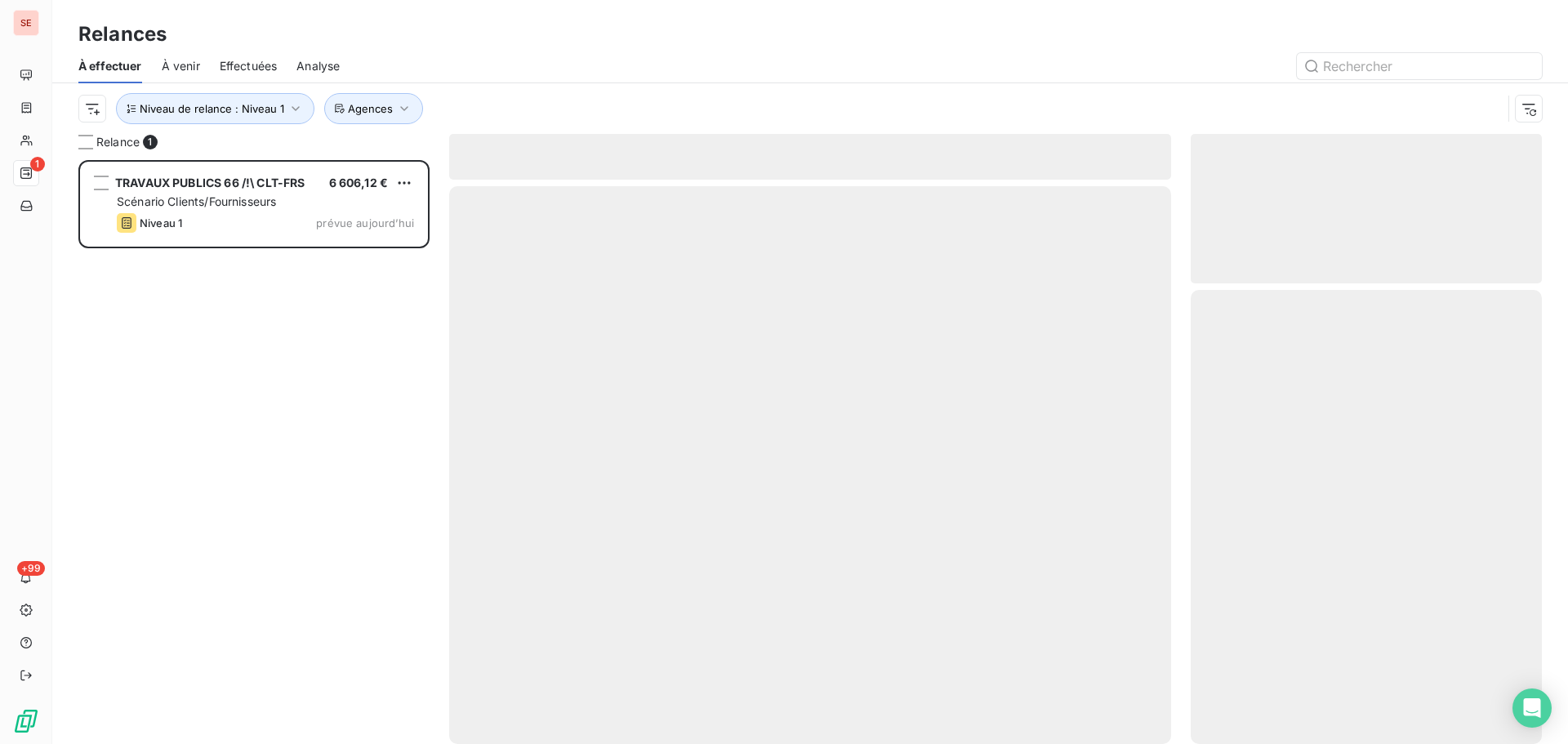
scroll to position [572, 339]
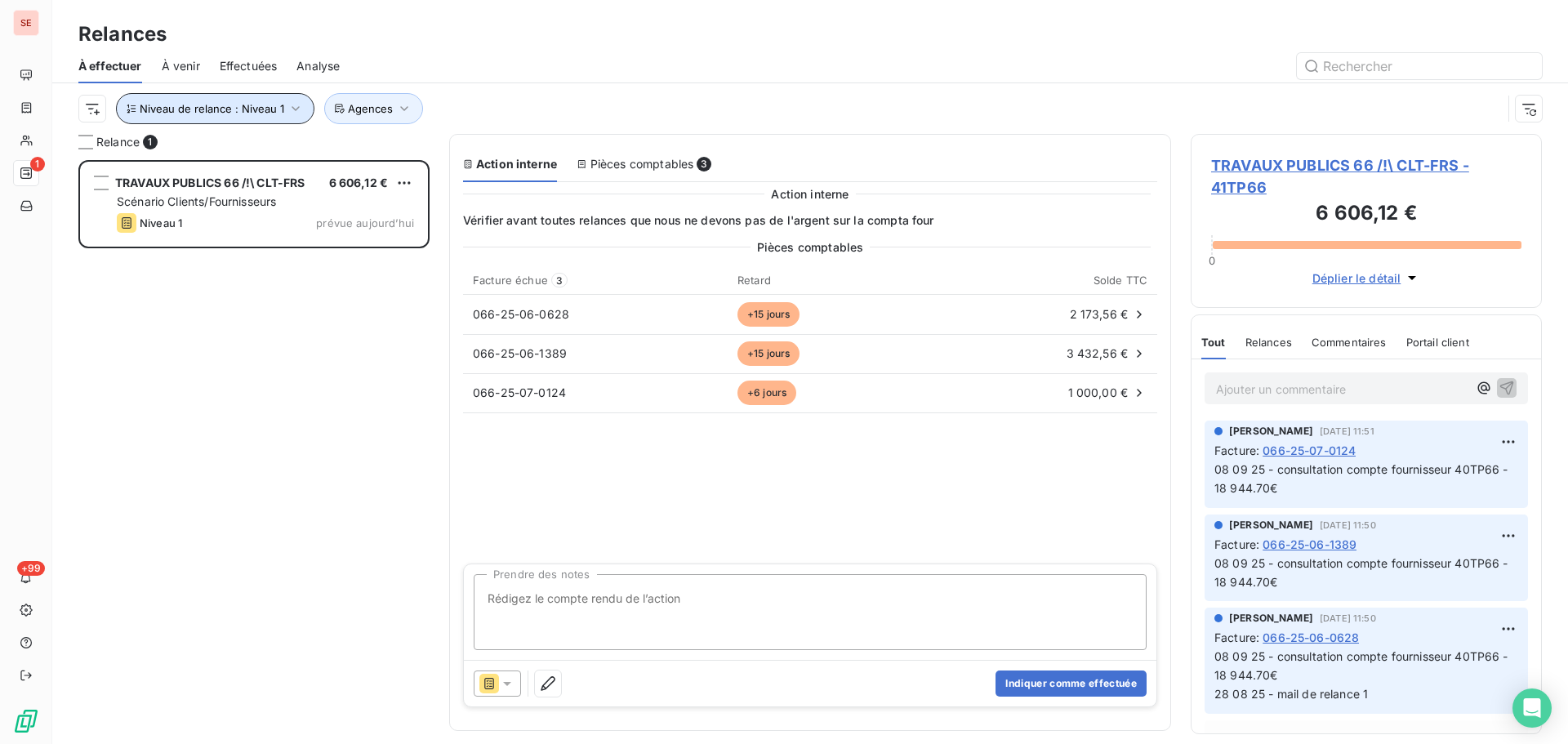
click at [296, 116] on button "Niveau de relance : Niveau 1" at bounding box center [215, 109] width 199 height 31
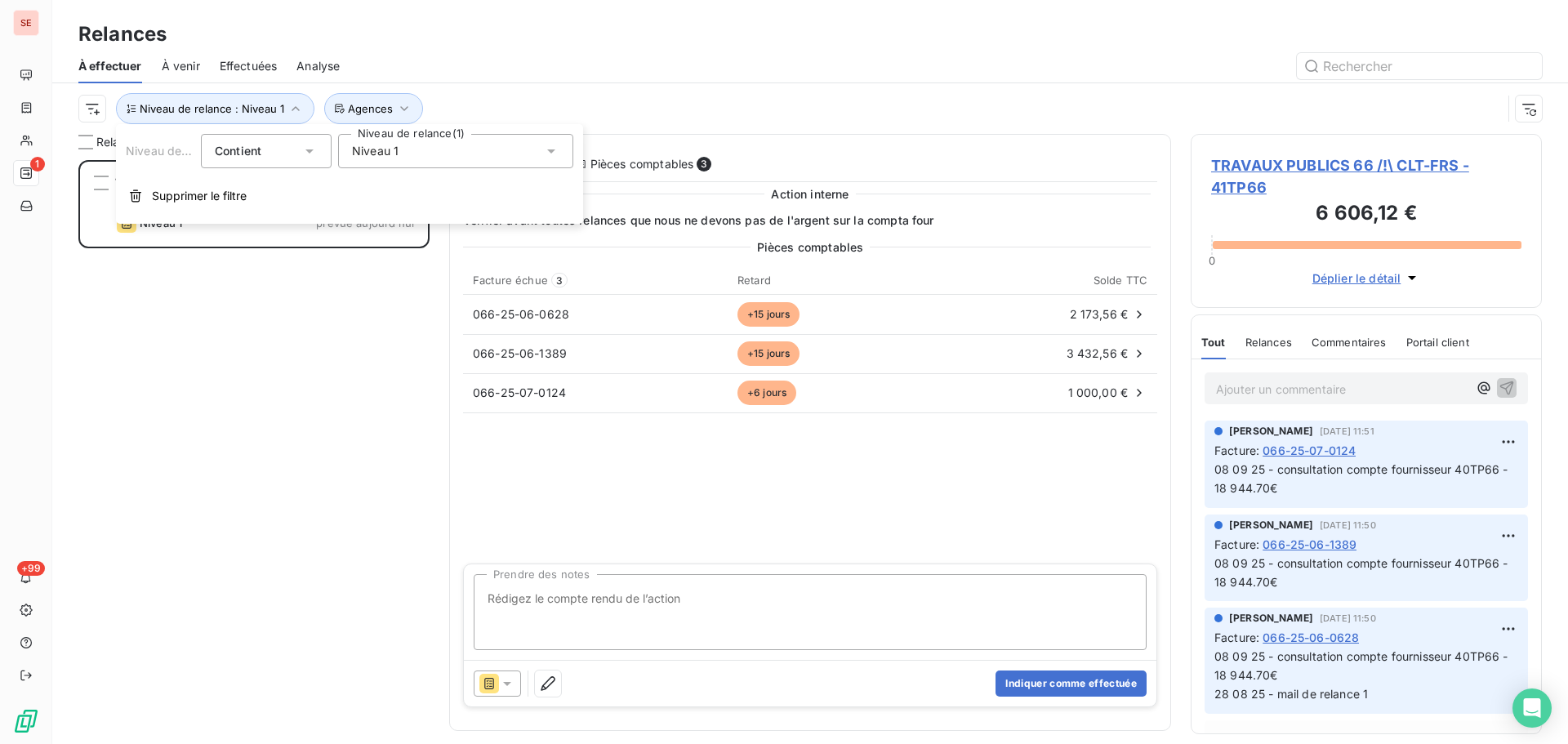
click at [397, 157] on span "Niveau 1" at bounding box center [375, 151] width 46 height 16
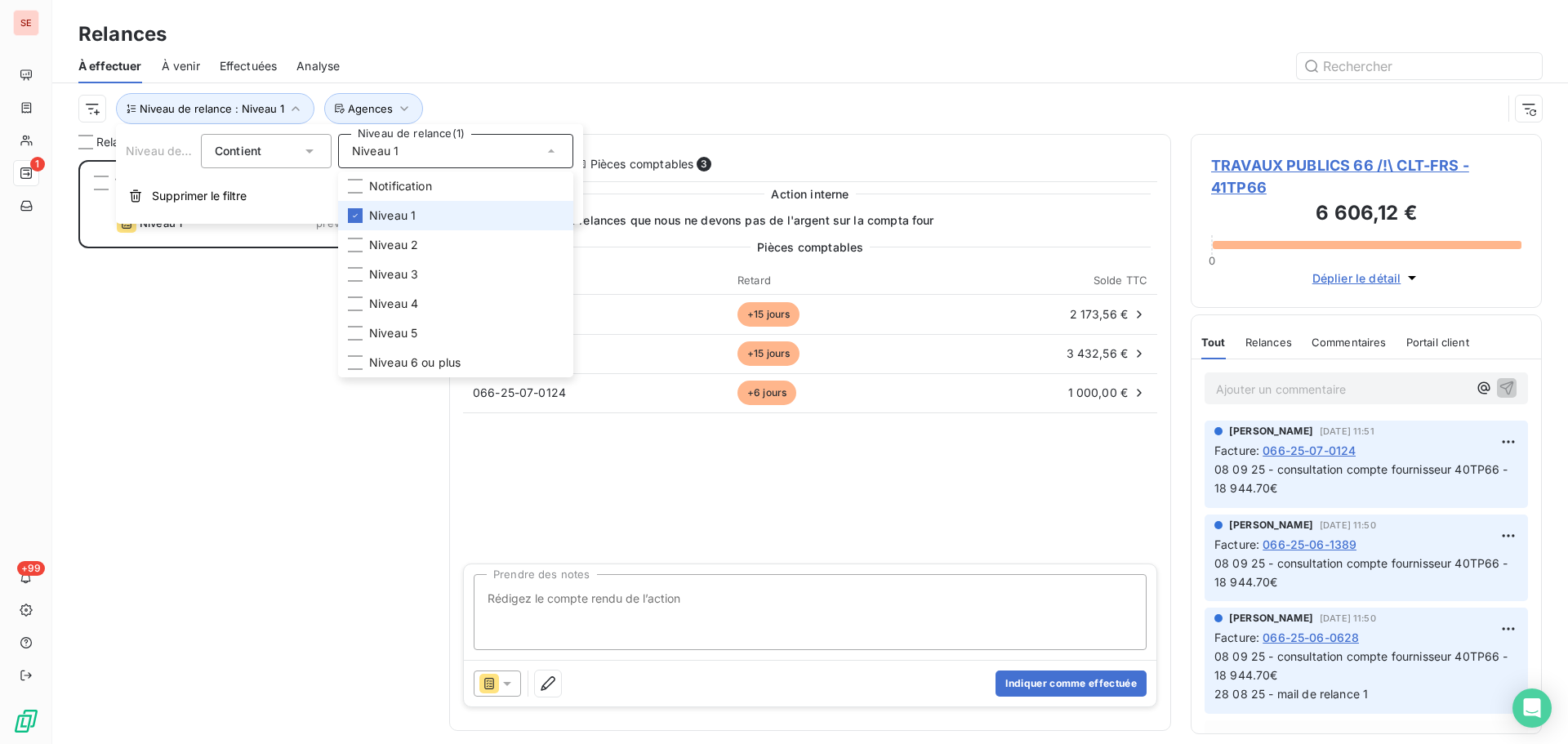
click at [402, 206] on li "Niveau 1" at bounding box center [455, 216] width 235 height 29
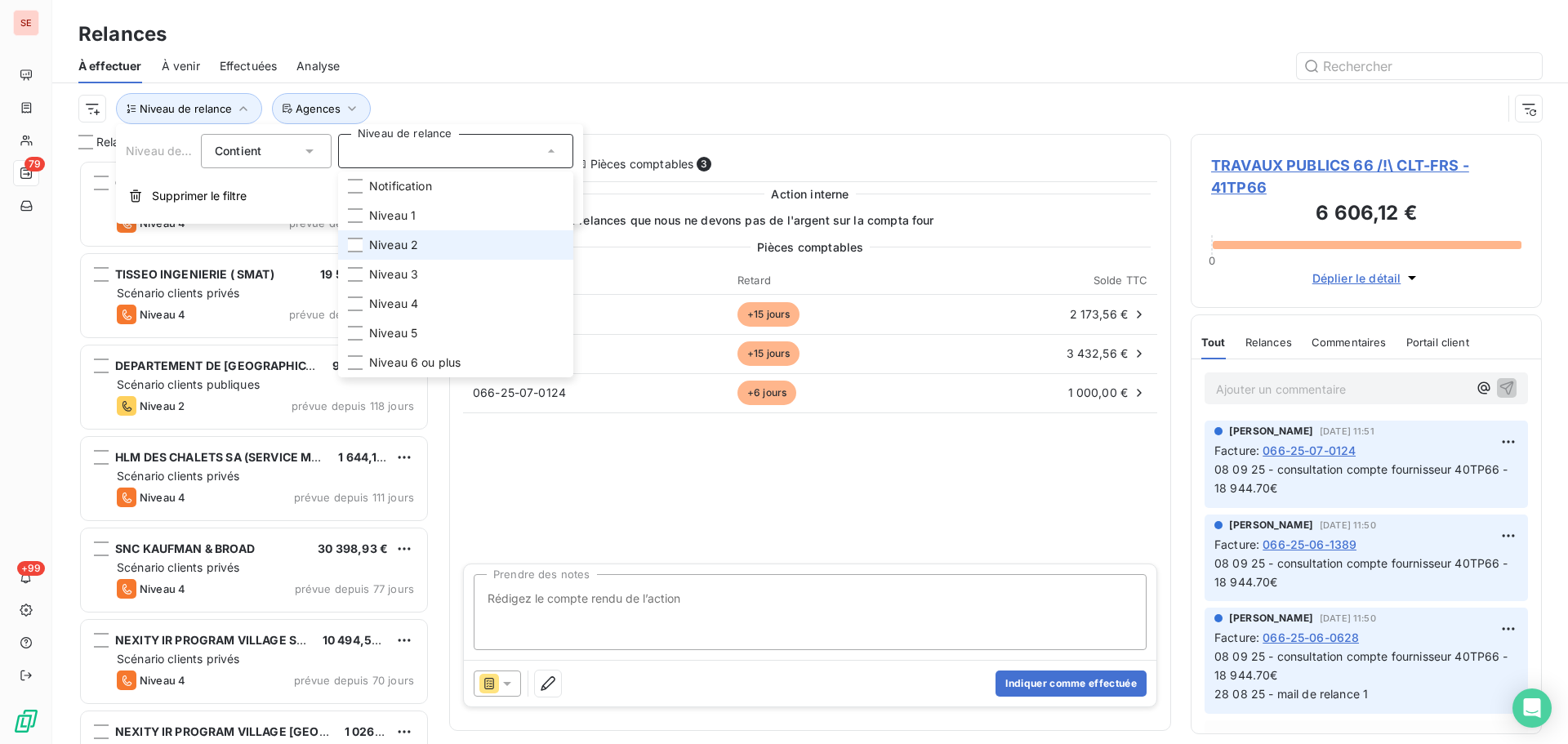
click at [410, 245] on span "Niveau 2" at bounding box center [393, 245] width 49 height 16
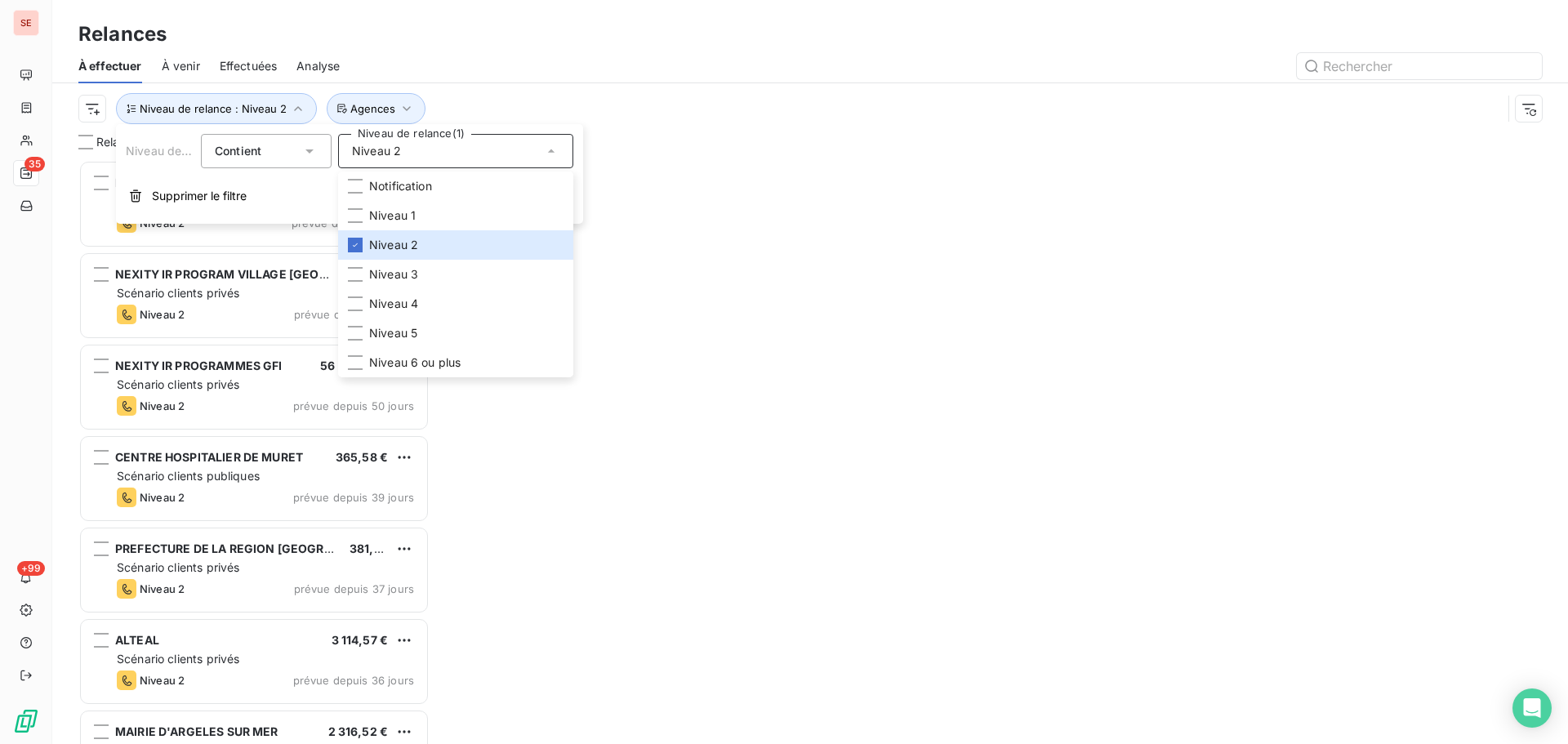
scroll to position [572, 339]
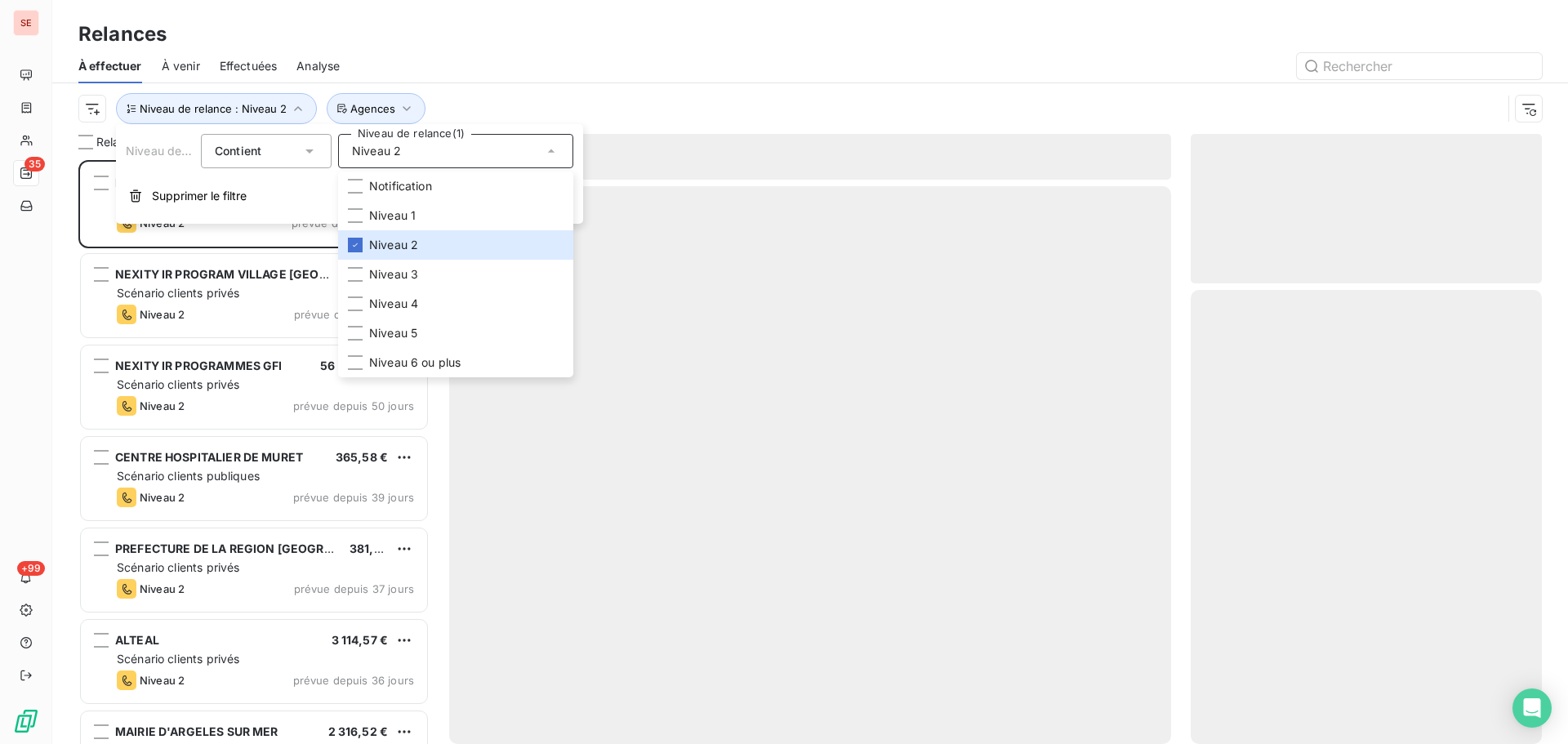
click at [510, 101] on div "Niveau de relance : Niveau 2 Agences" at bounding box center [790, 109] width 1423 height 31
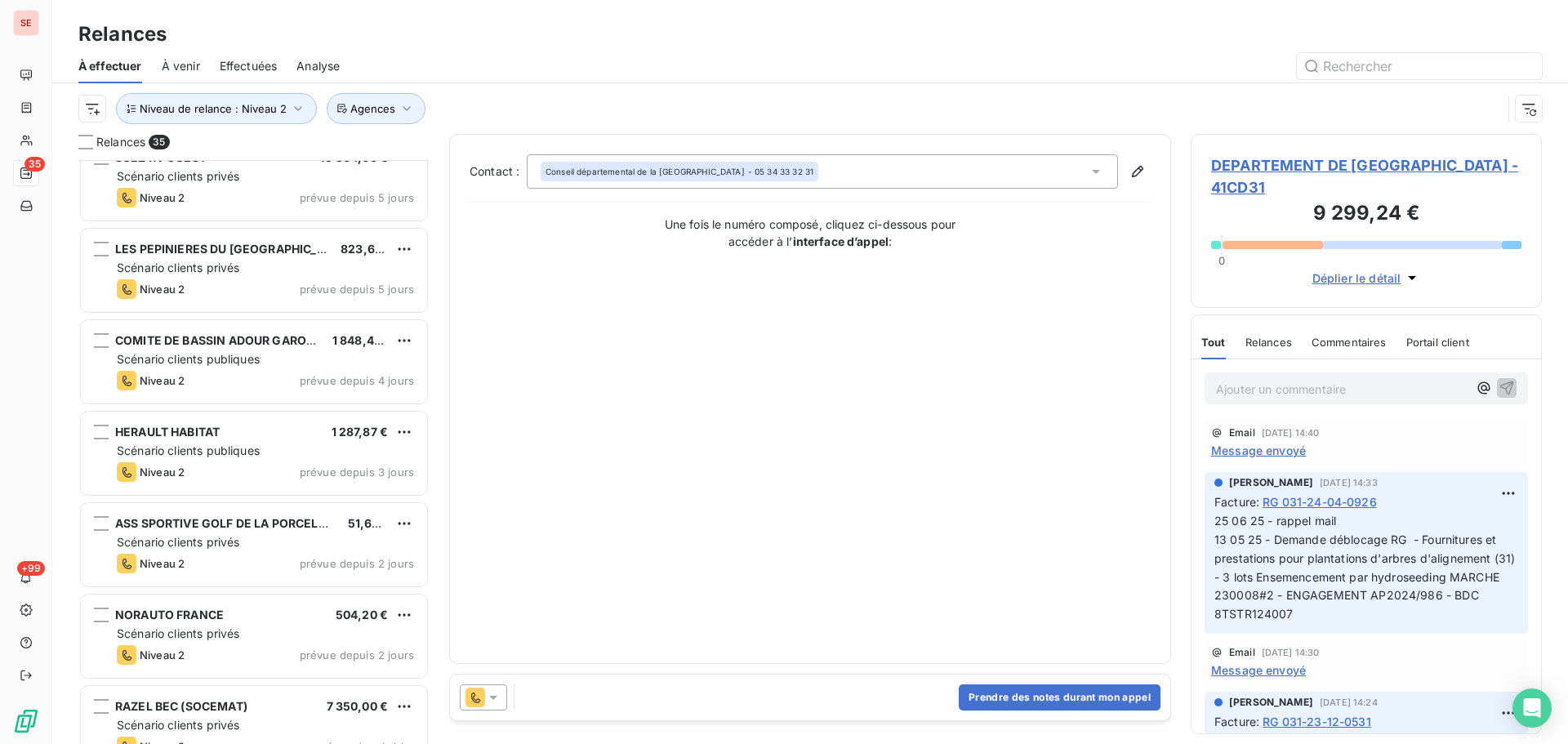
scroll to position [2619, 0]
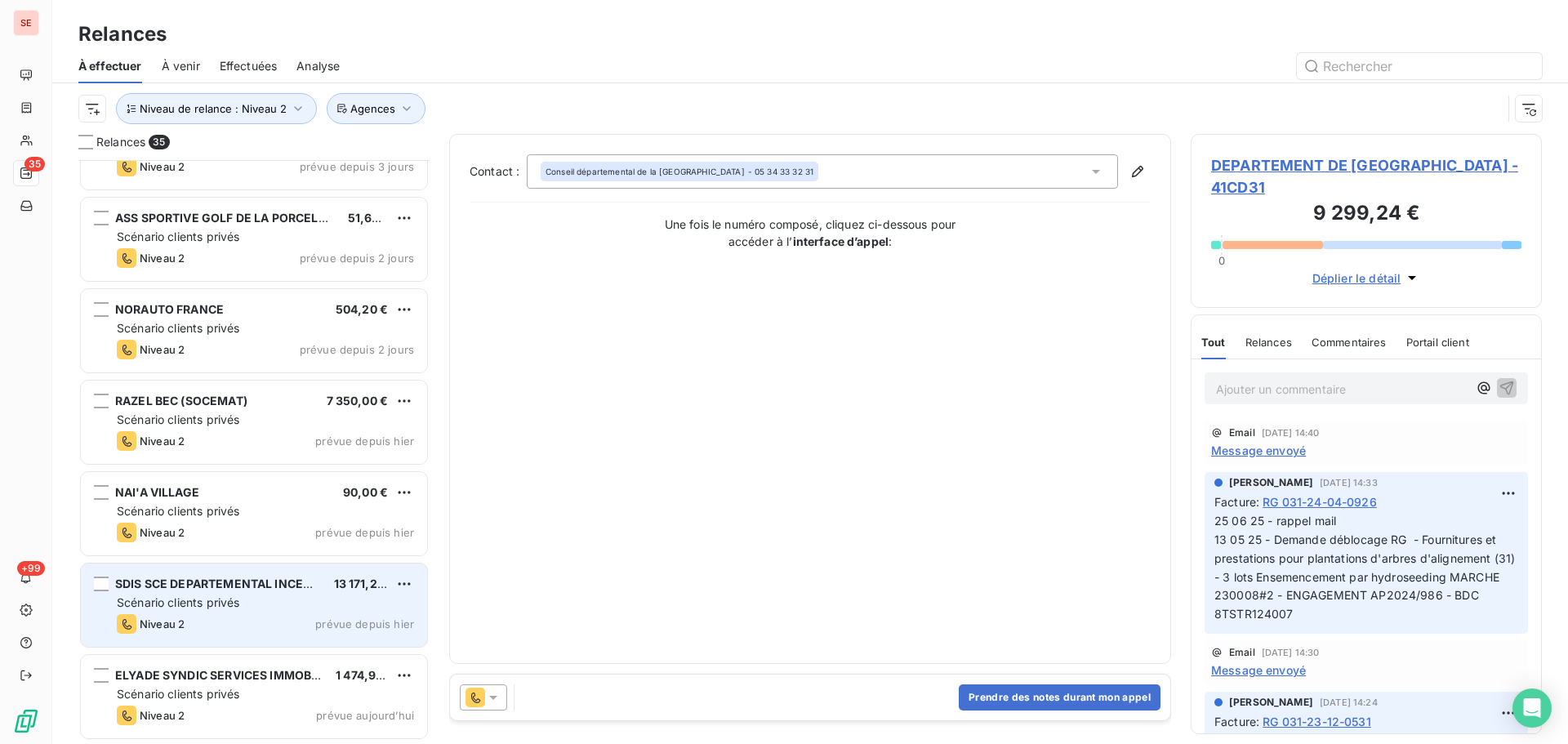
click at [337, 619] on span "prévue depuis hier" at bounding box center [364, 623] width 98 height 13
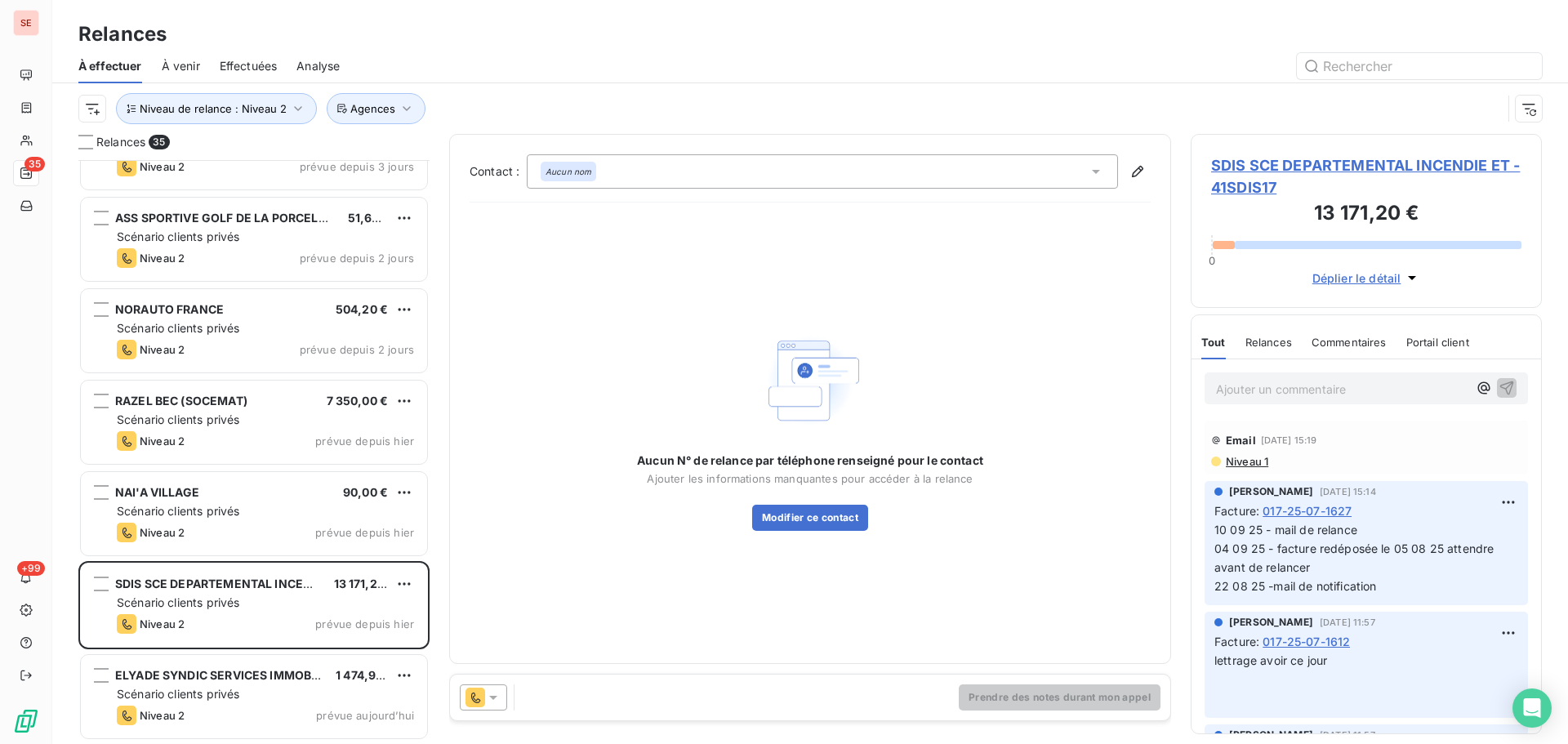
click at [1274, 163] on span "SDIS SCE DEPARTEMENTAL INCENDIE ET - 41SDIS17" at bounding box center [1366, 176] width 311 height 45
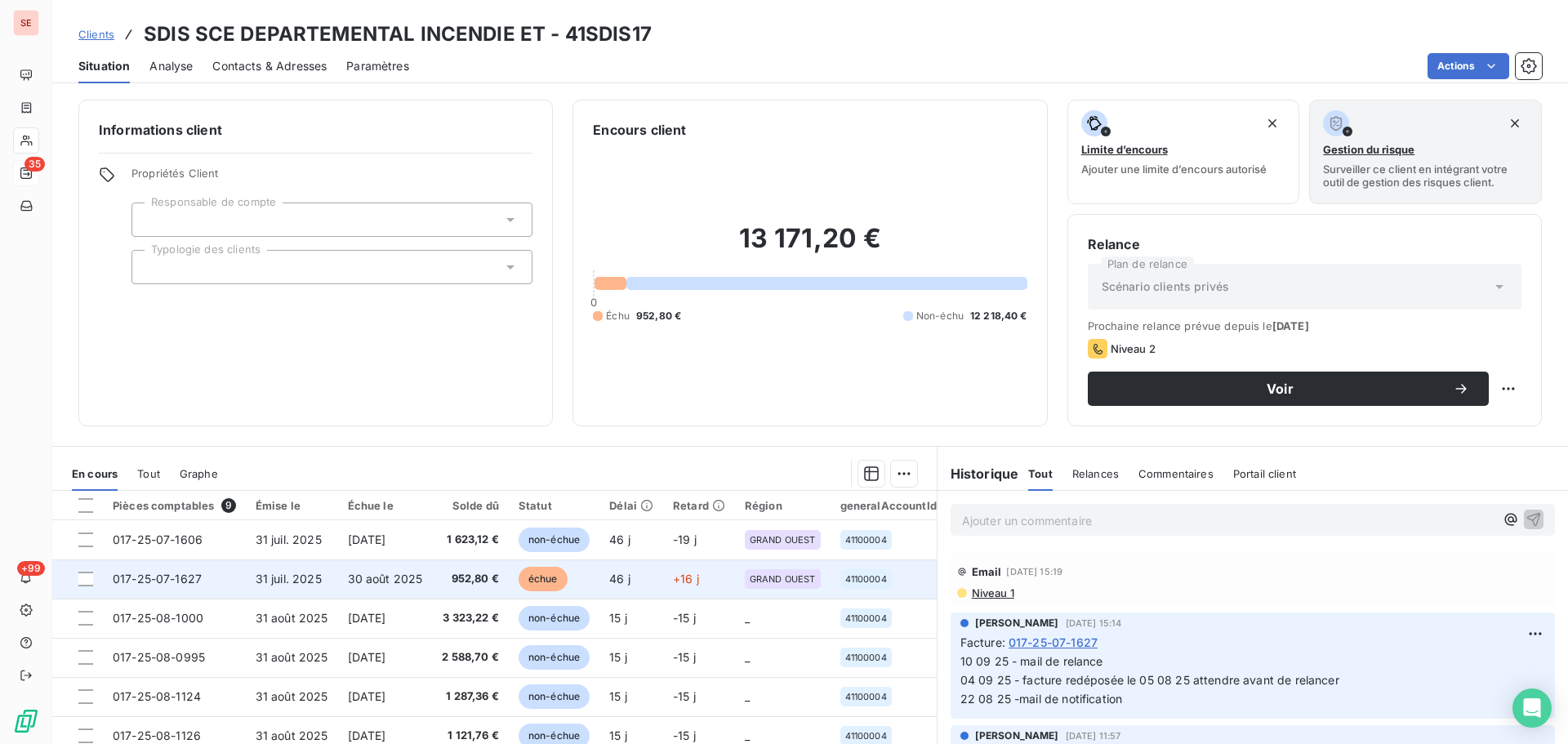
click at [286, 592] on td "31 juil. 2025" at bounding box center [292, 580] width 92 height 39
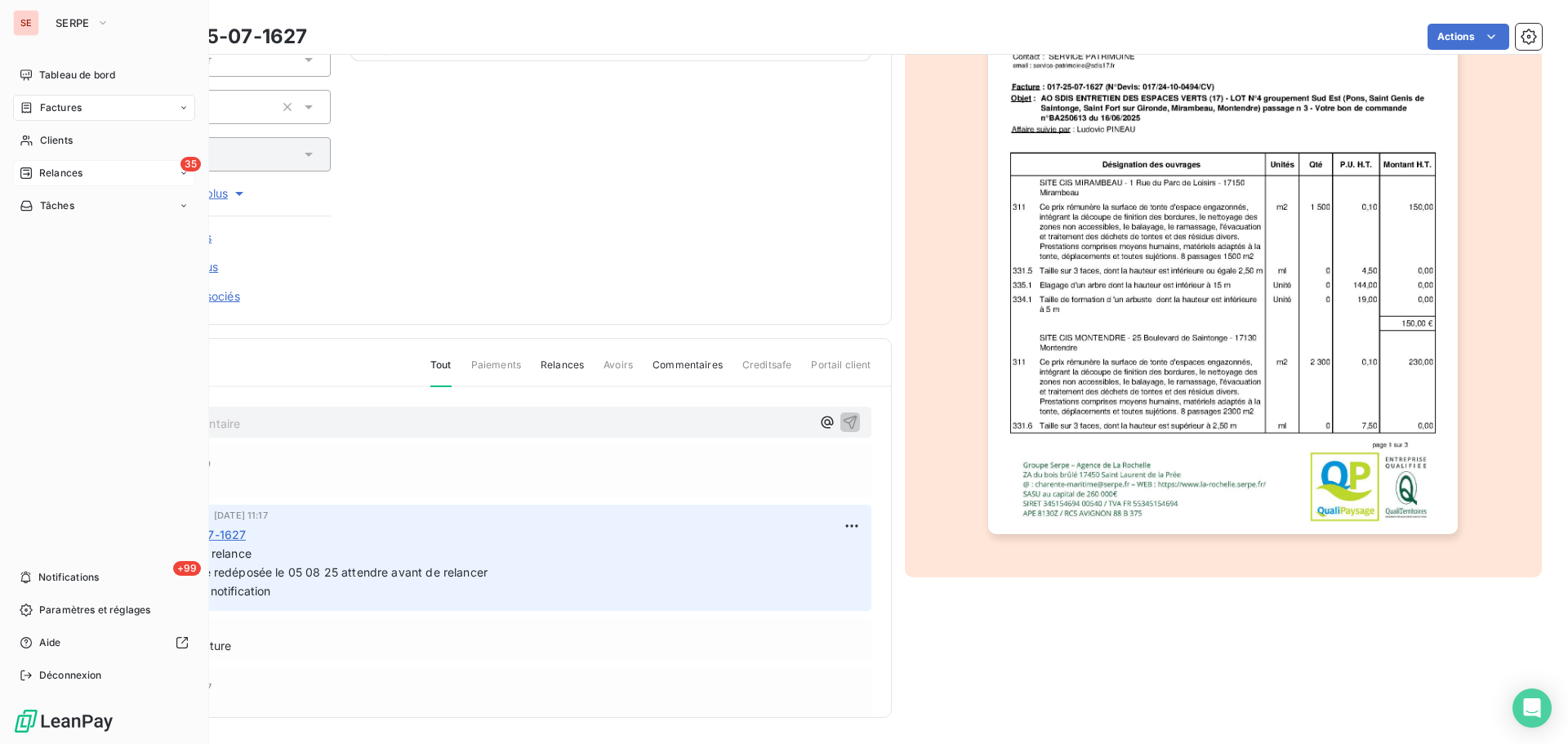
click at [39, 165] on div "35 Relances" at bounding box center [104, 173] width 182 height 27
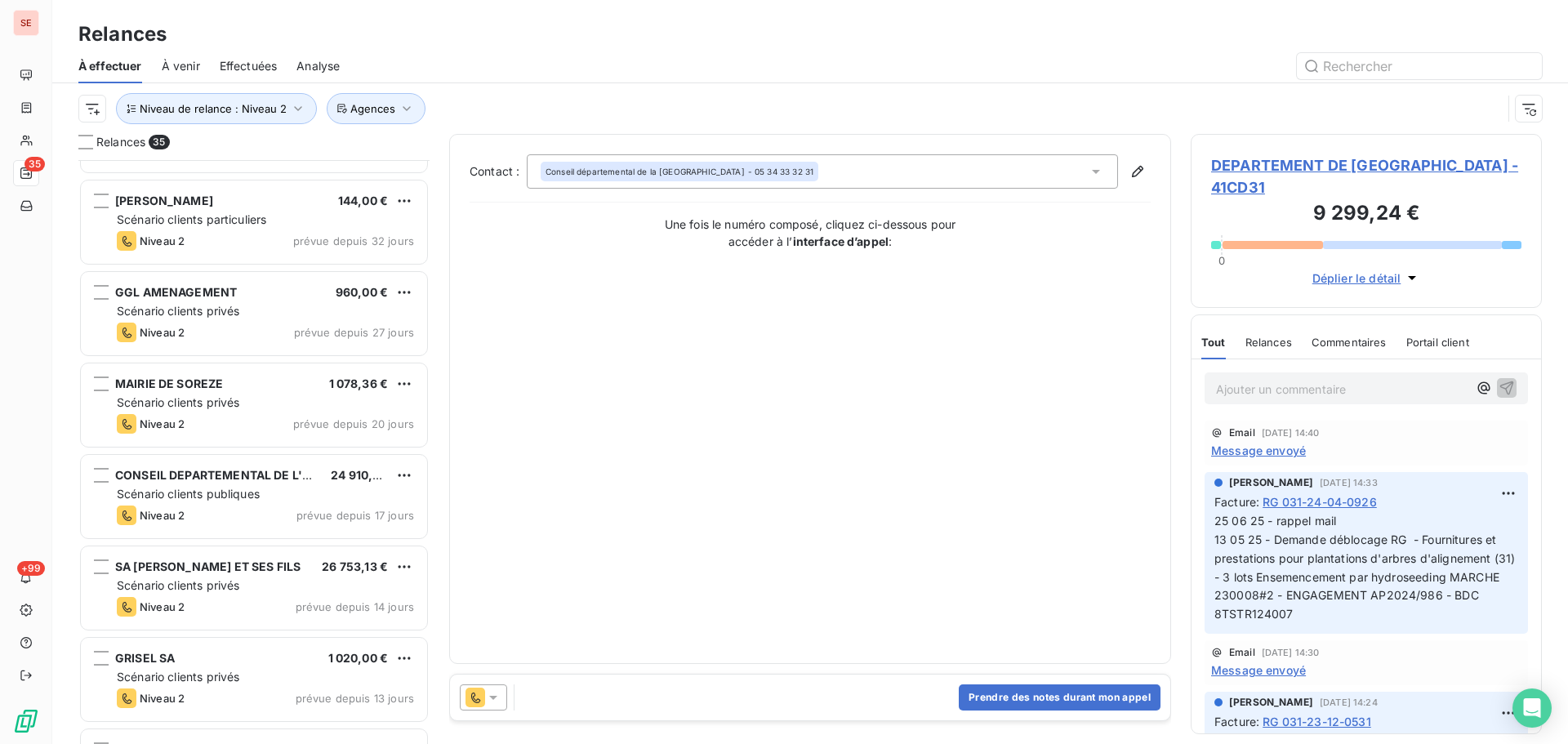
scroll to position [654, 0]
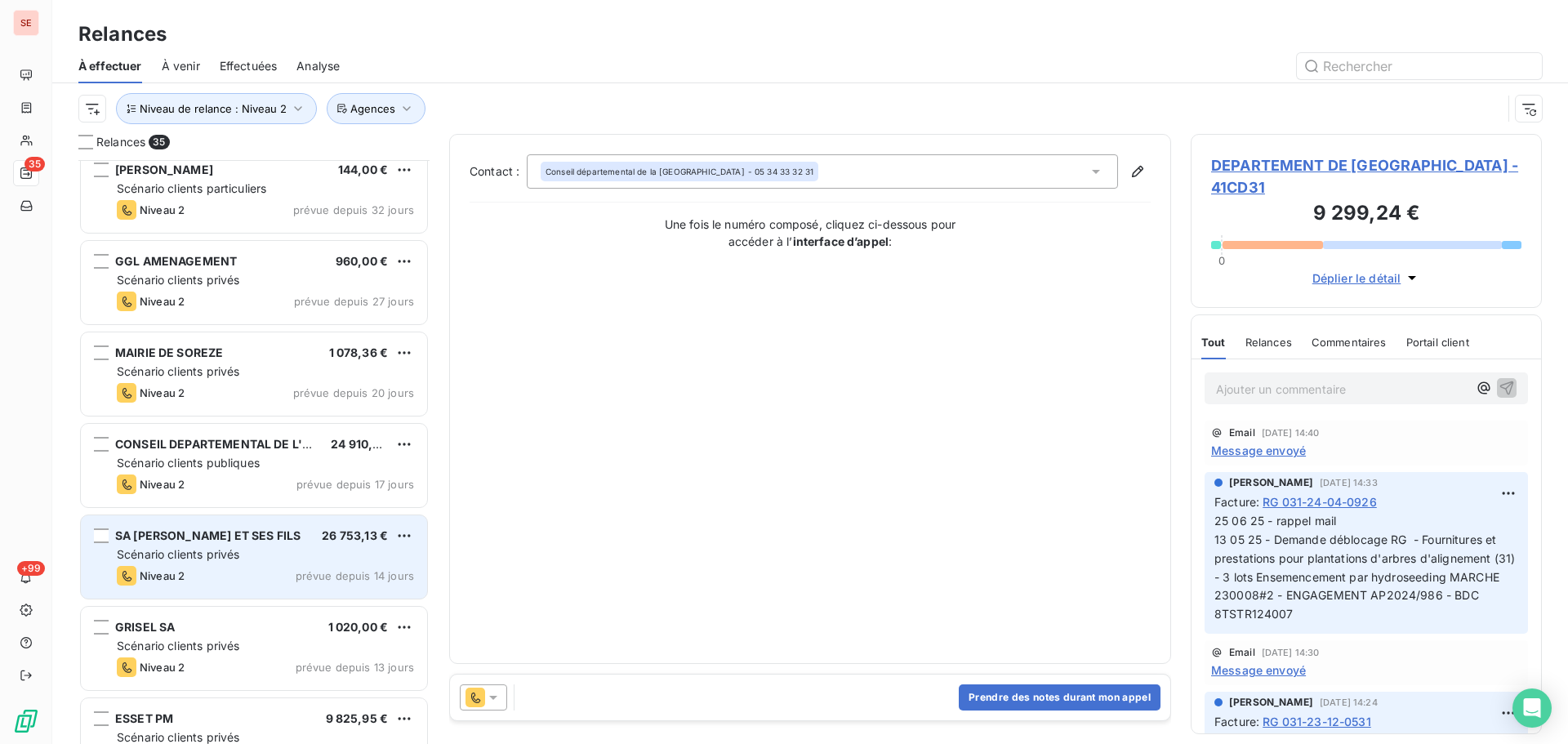
click at [330, 557] on div "Scénario clients privés" at bounding box center [264, 554] width 297 height 16
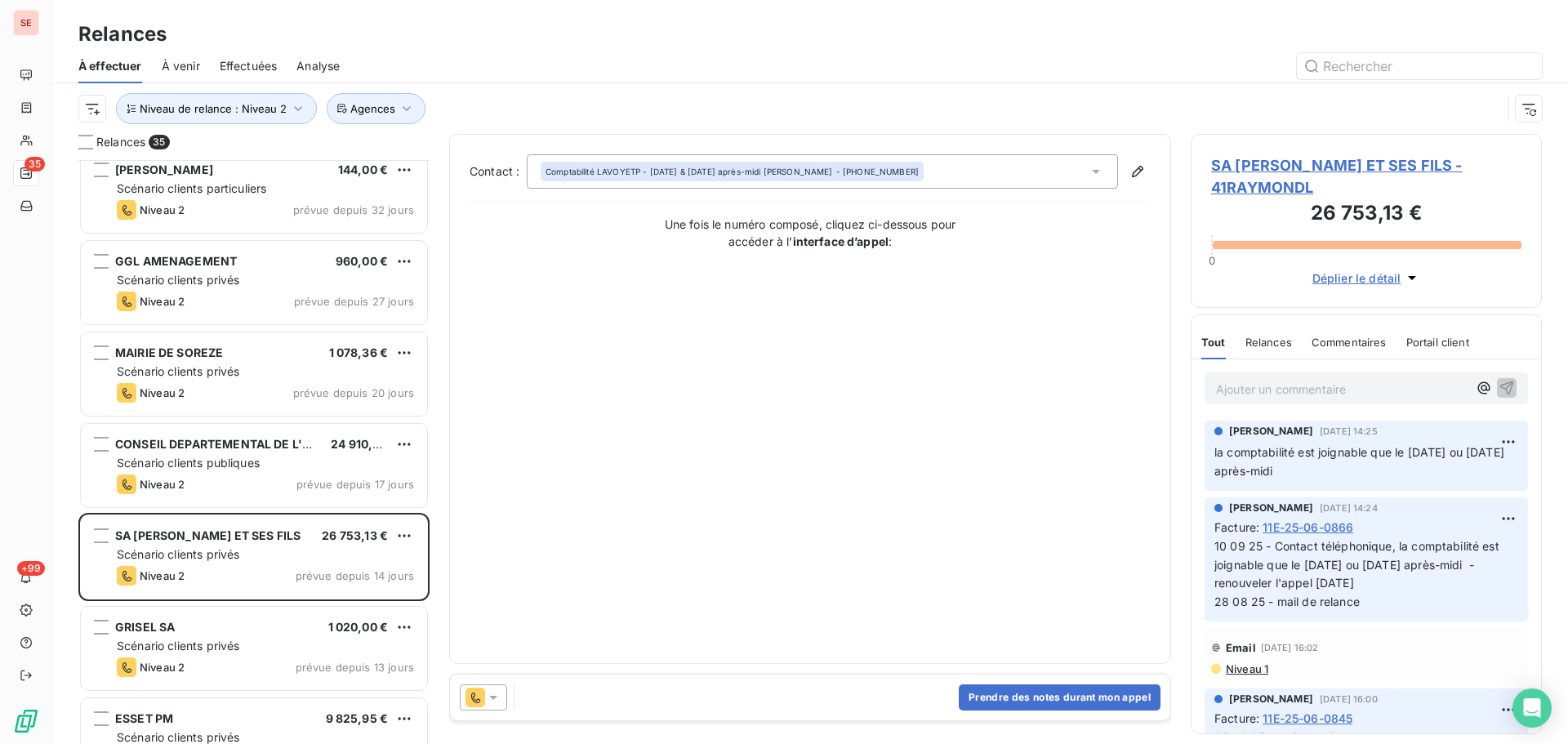
click at [1254, 169] on span "SA [PERSON_NAME] ET SES FILS - 41RAYMONDL" at bounding box center [1366, 176] width 311 height 45
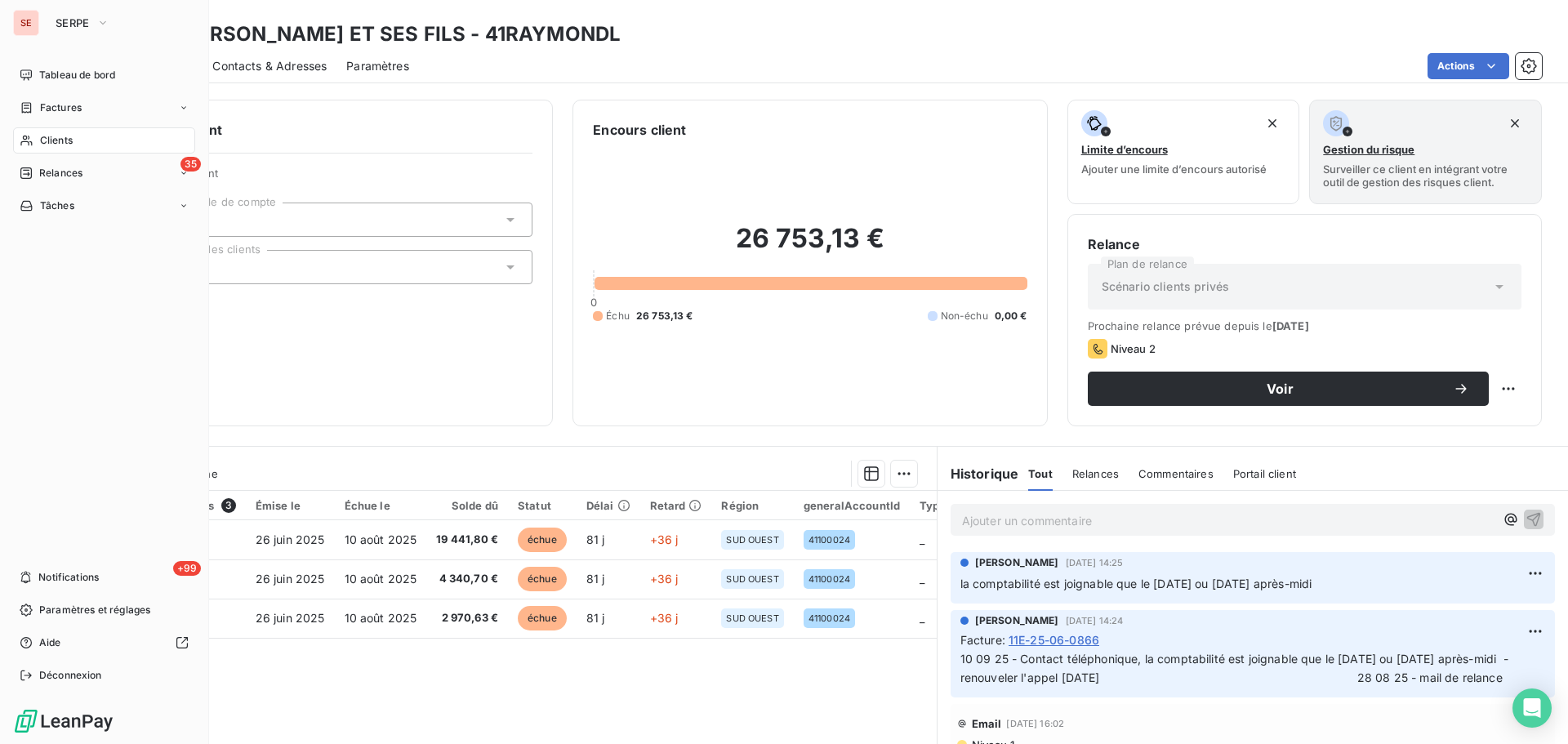
click at [64, 170] on span "Relances" at bounding box center [61, 173] width 44 height 15
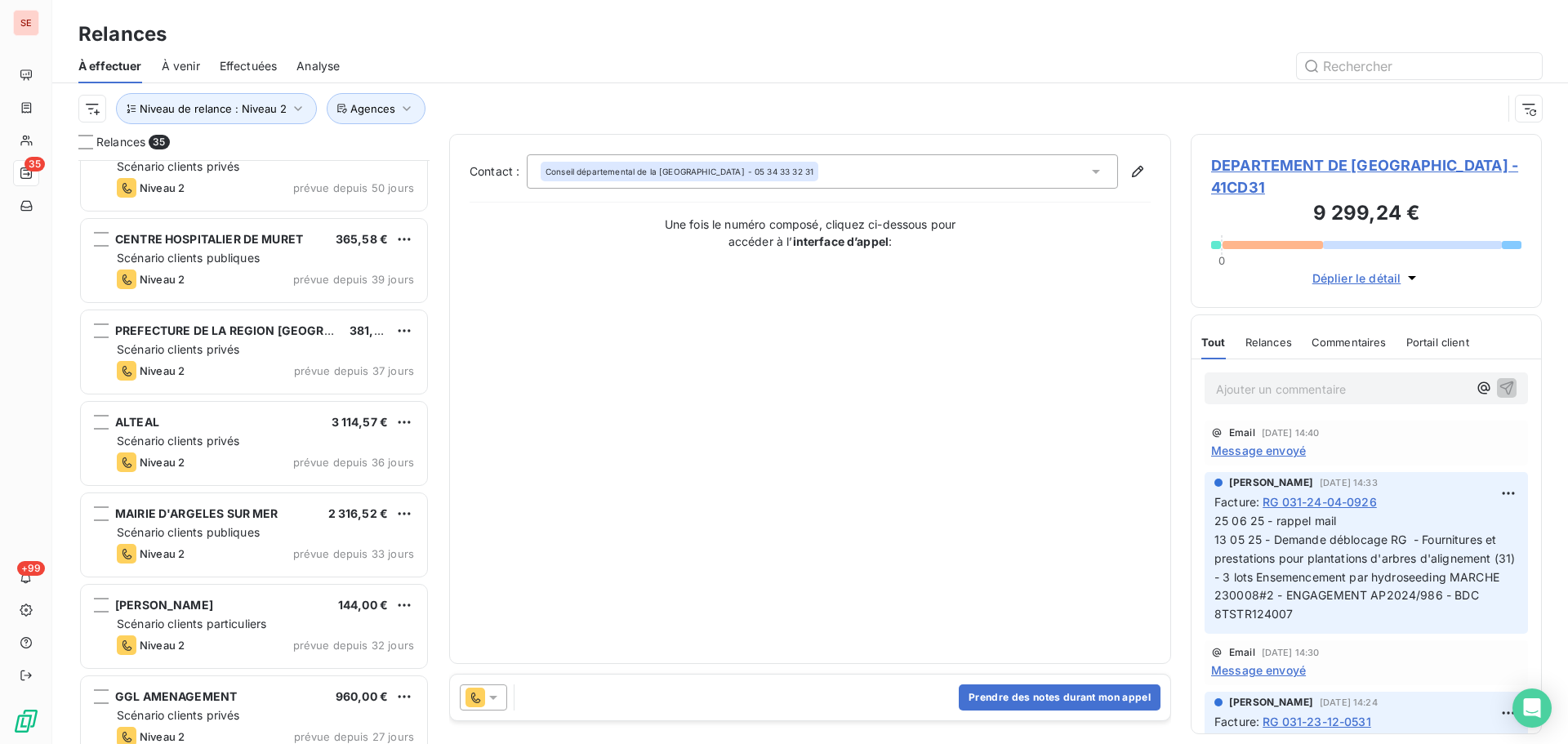
scroll to position [436, 0]
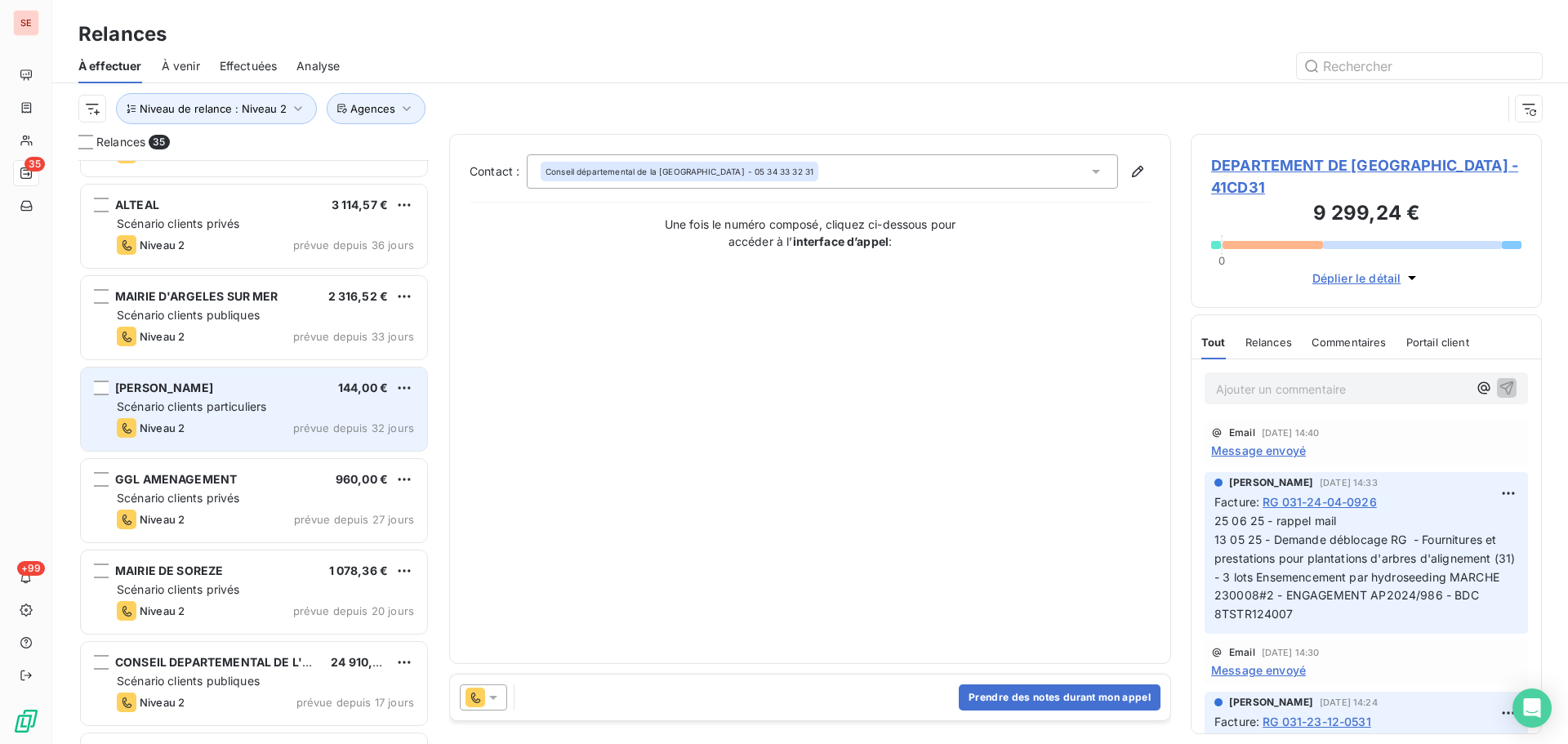
click at [348, 431] on span "prévue depuis 32 jours" at bounding box center [353, 427] width 121 height 13
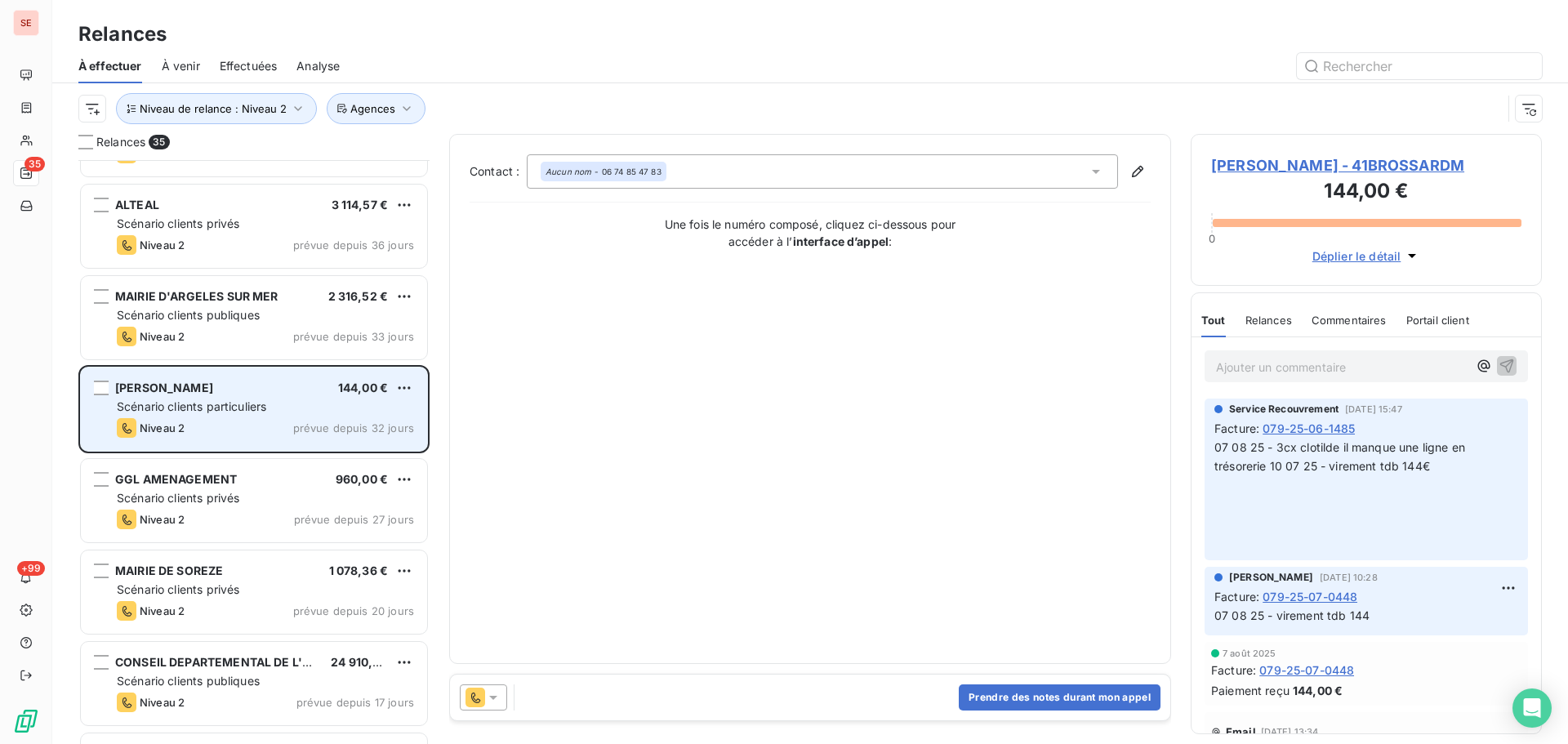
scroll to position [654, 0]
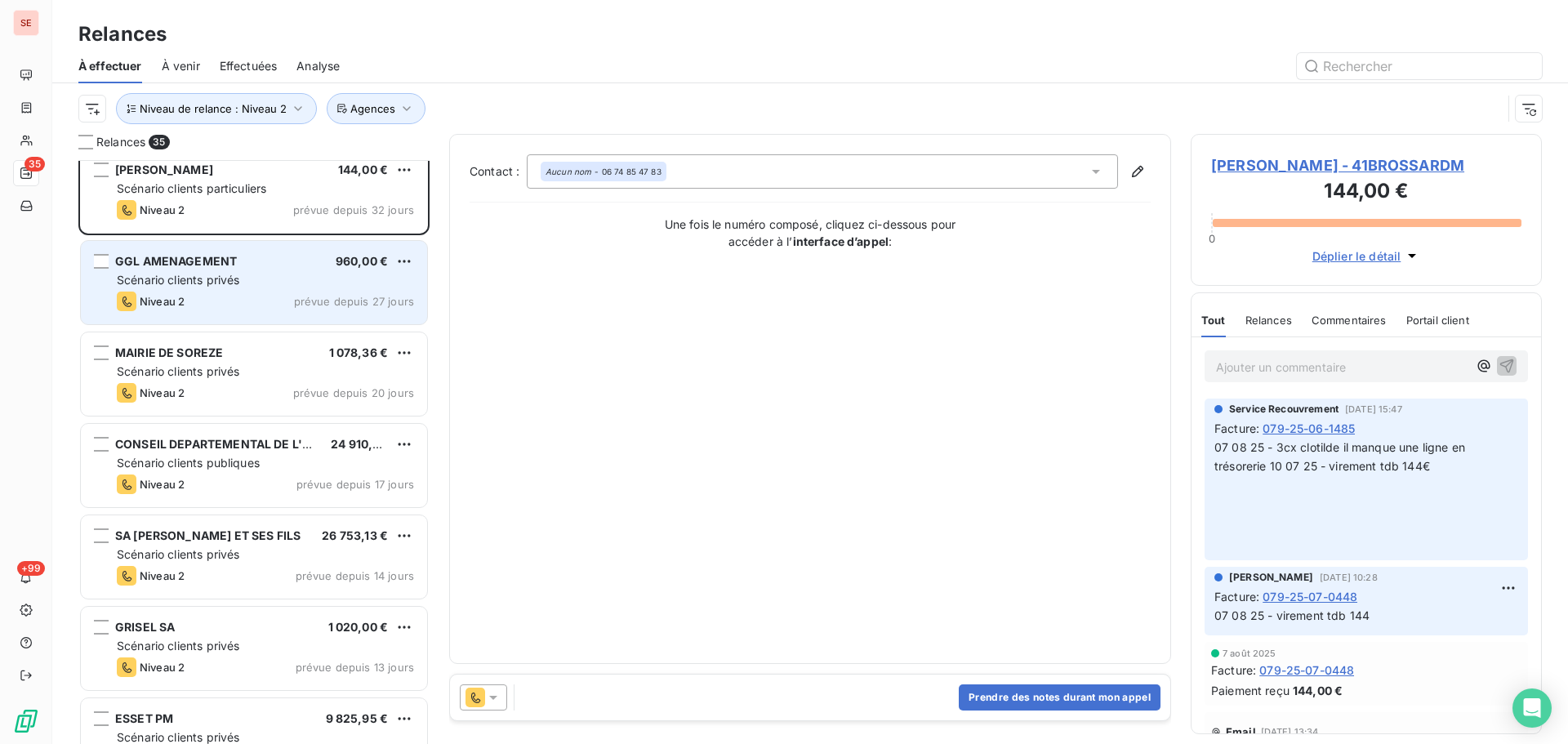
click at [299, 294] on div "Niveau 2 prévue depuis 27 jours" at bounding box center [264, 301] width 297 height 20
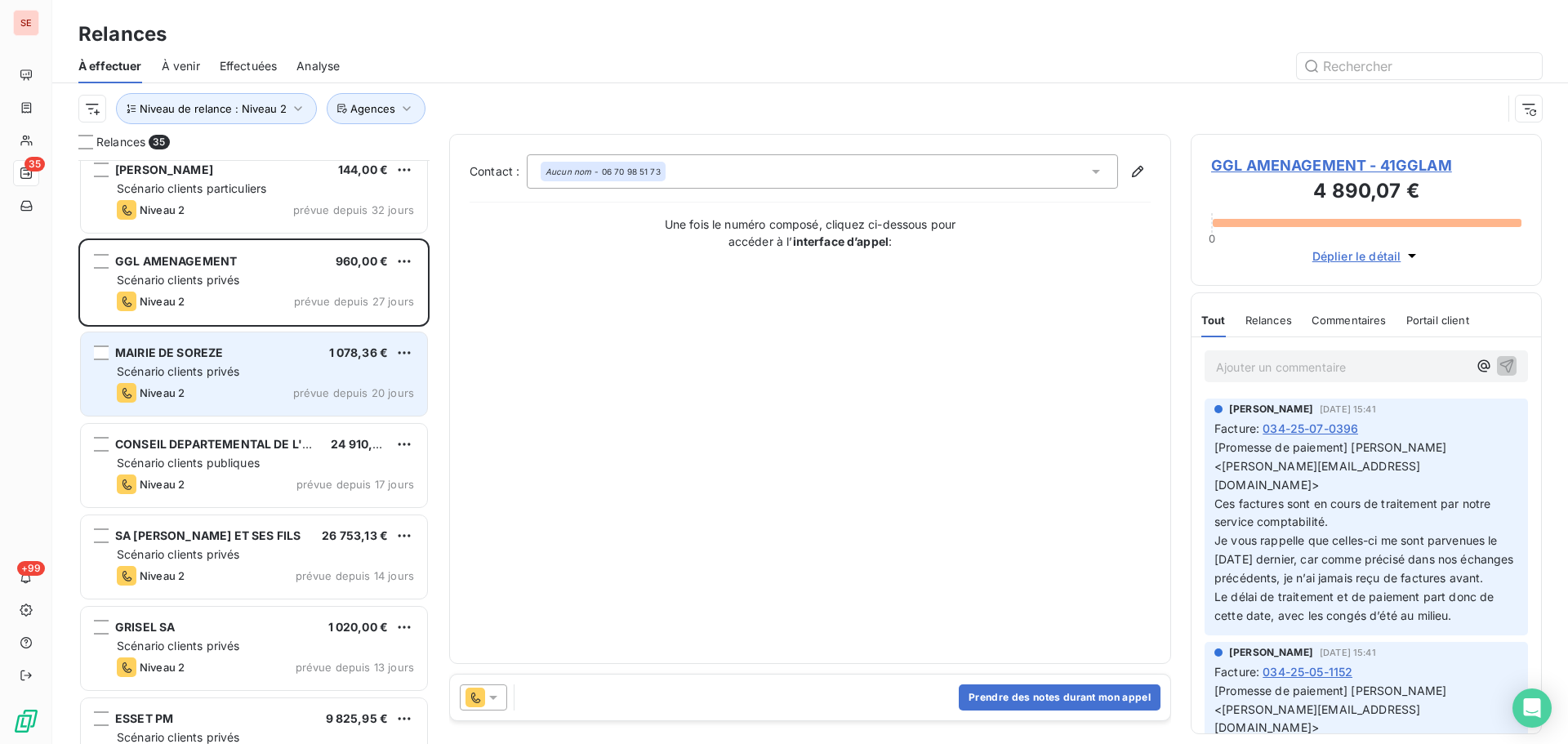
click at [270, 372] on div "Scénario clients privés" at bounding box center [264, 372] width 297 height 16
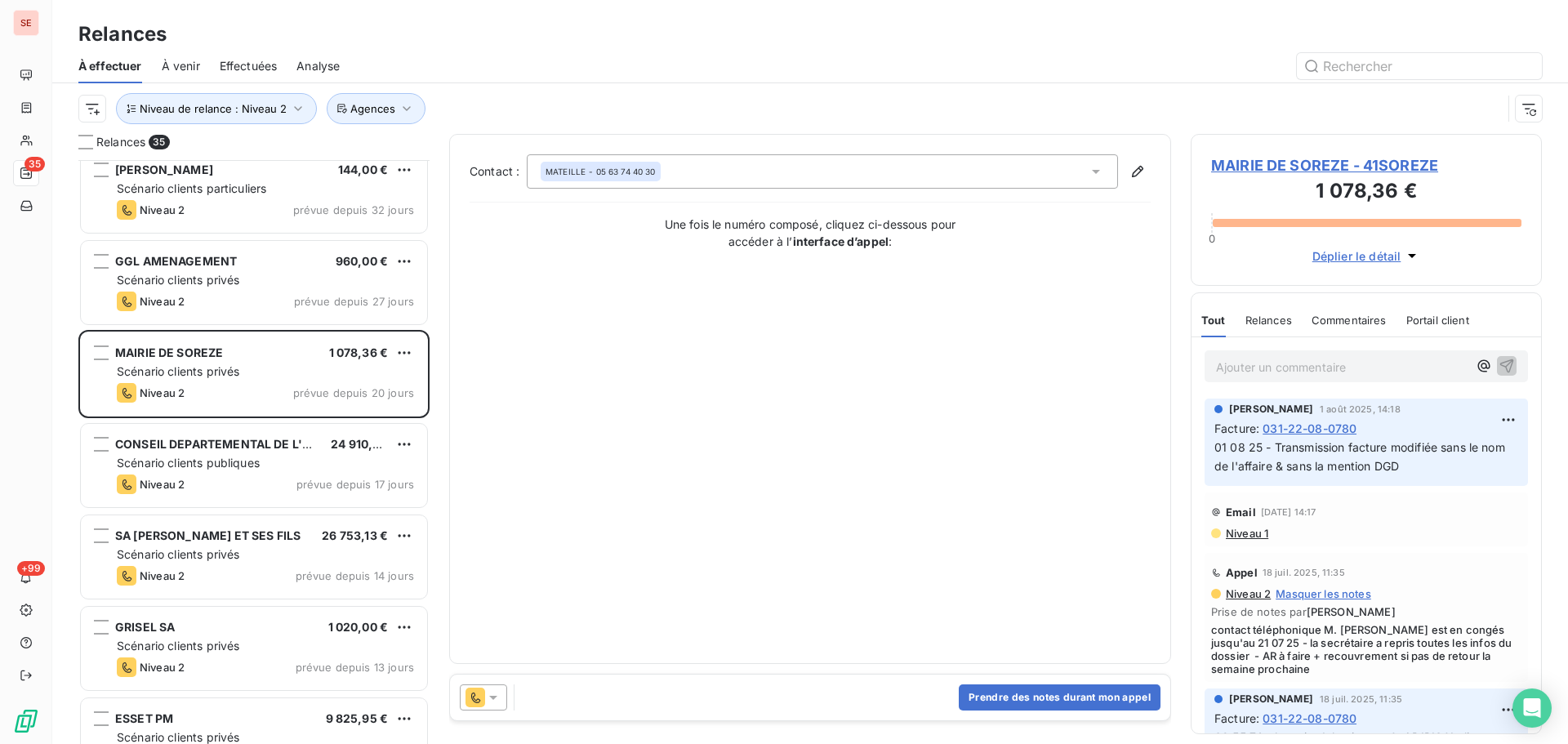
click at [1276, 164] on span "MAIRIE DE SOREZE - 41SOREZE" at bounding box center [1366, 165] width 311 height 22
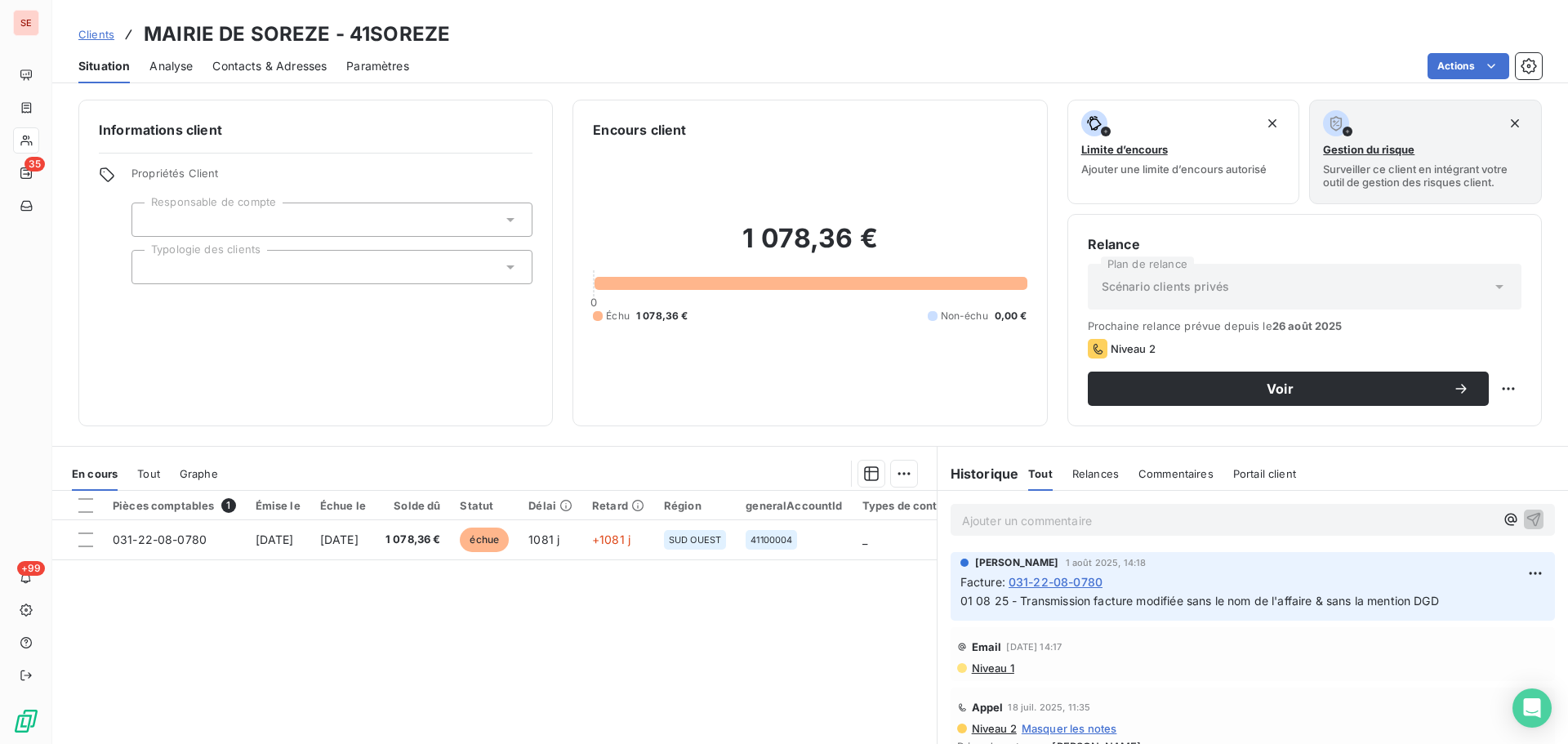
click at [293, 75] on div "Contacts & Adresses" at bounding box center [270, 66] width 115 height 34
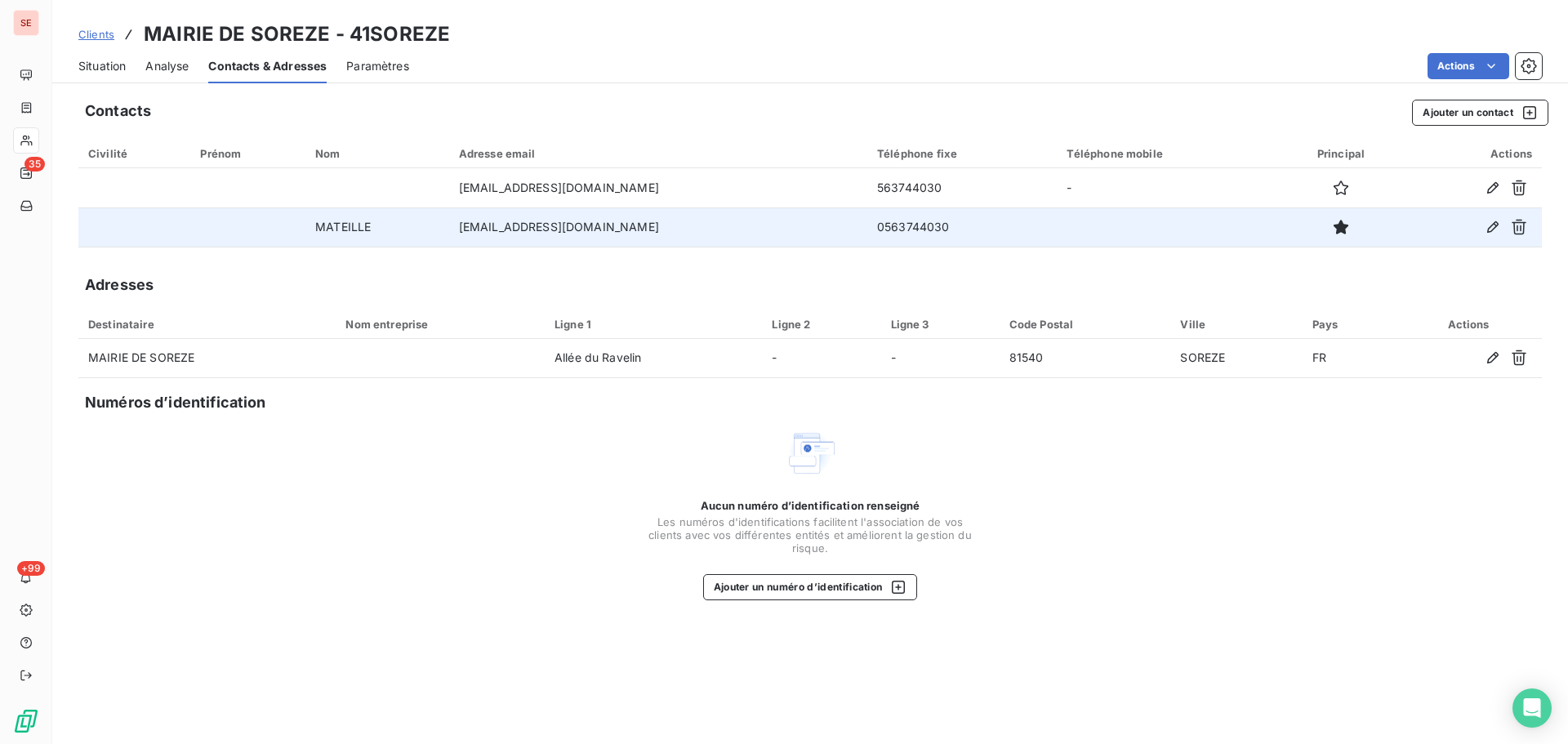
click at [867, 226] on td "0563744030" at bounding box center [961, 227] width 189 height 39
copy td "0563744030"
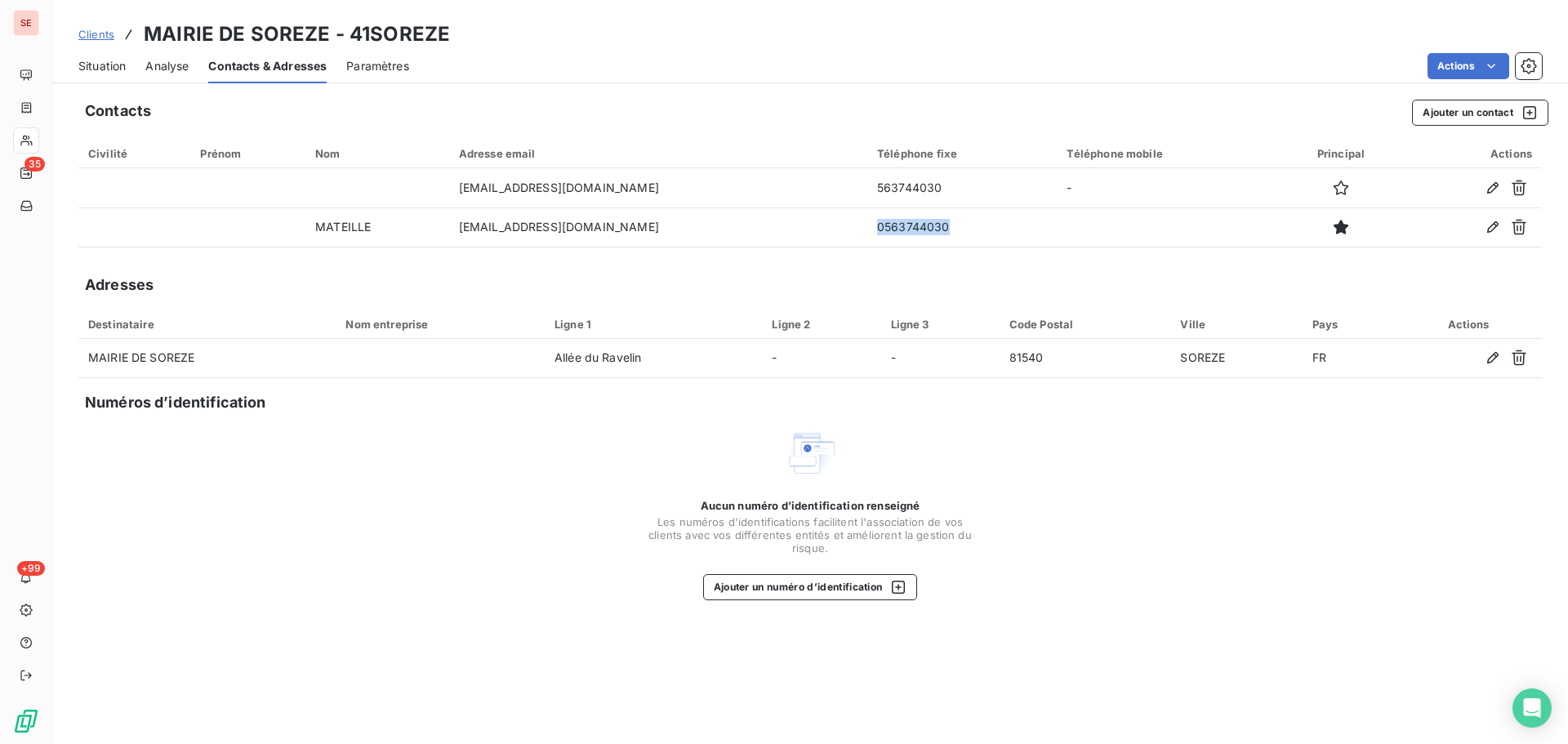
click at [116, 70] on span "Situation" at bounding box center [102, 66] width 47 height 16
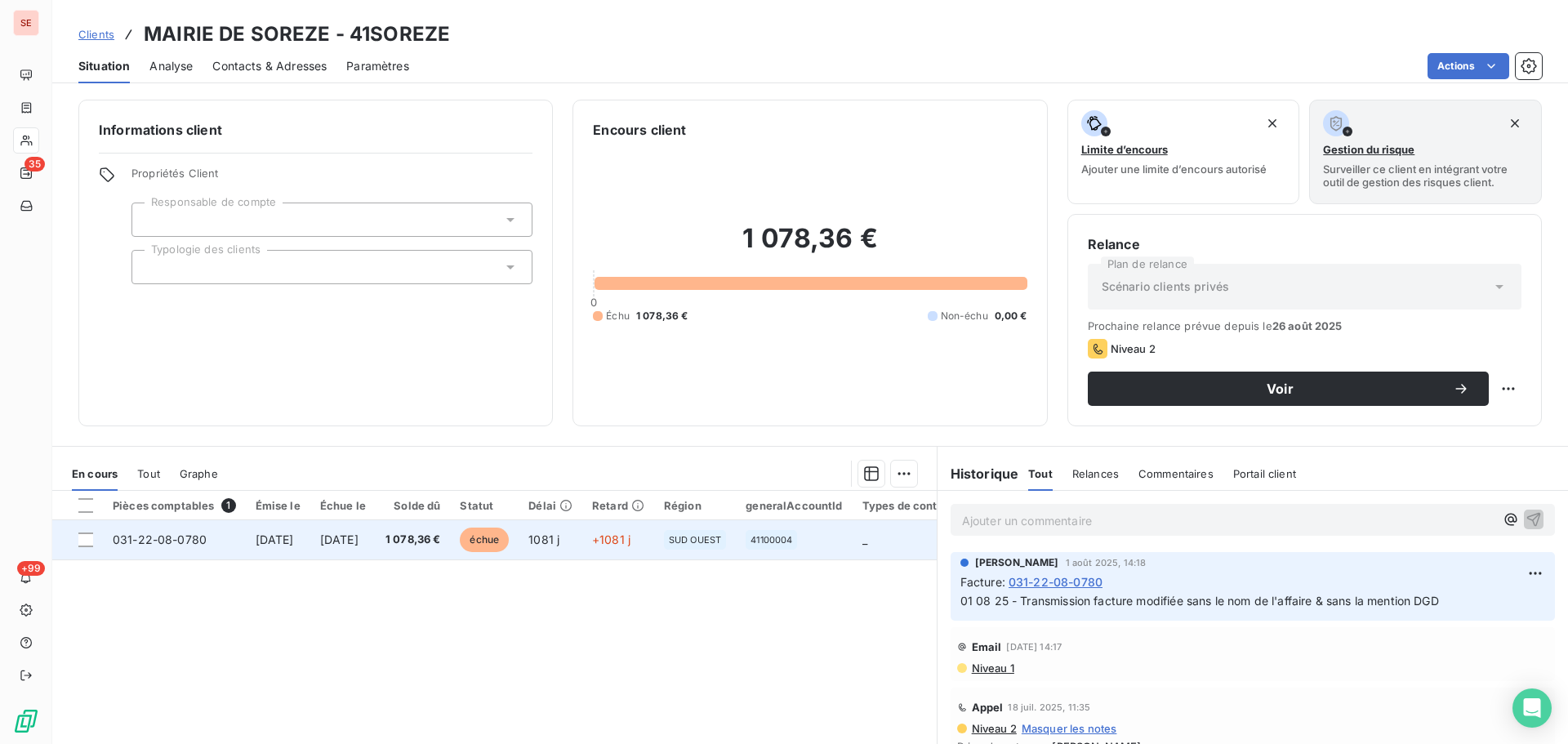
click at [289, 543] on span "[DATE]" at bounding box center [275, 539] width 39 height 14
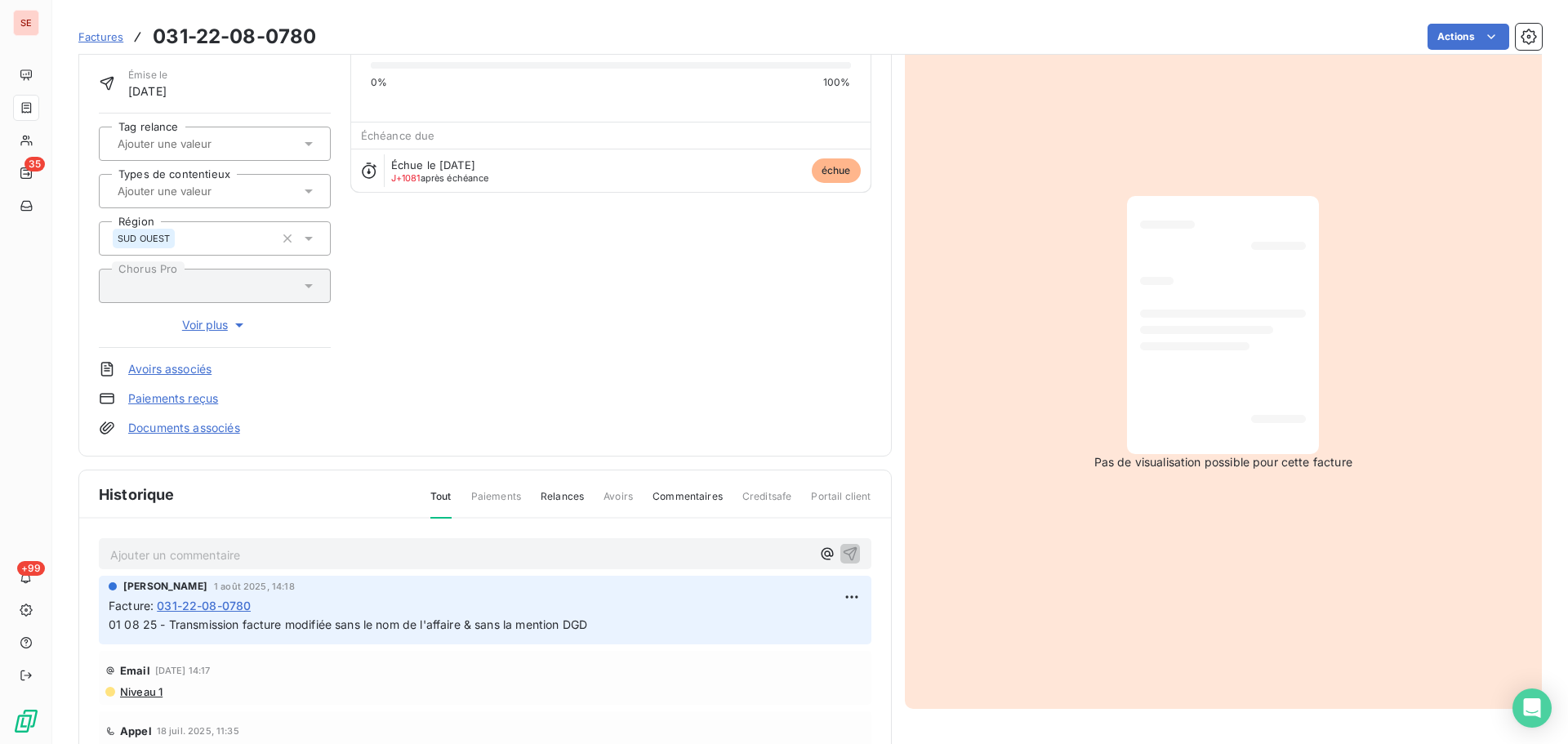
scroll to position [239, 0]
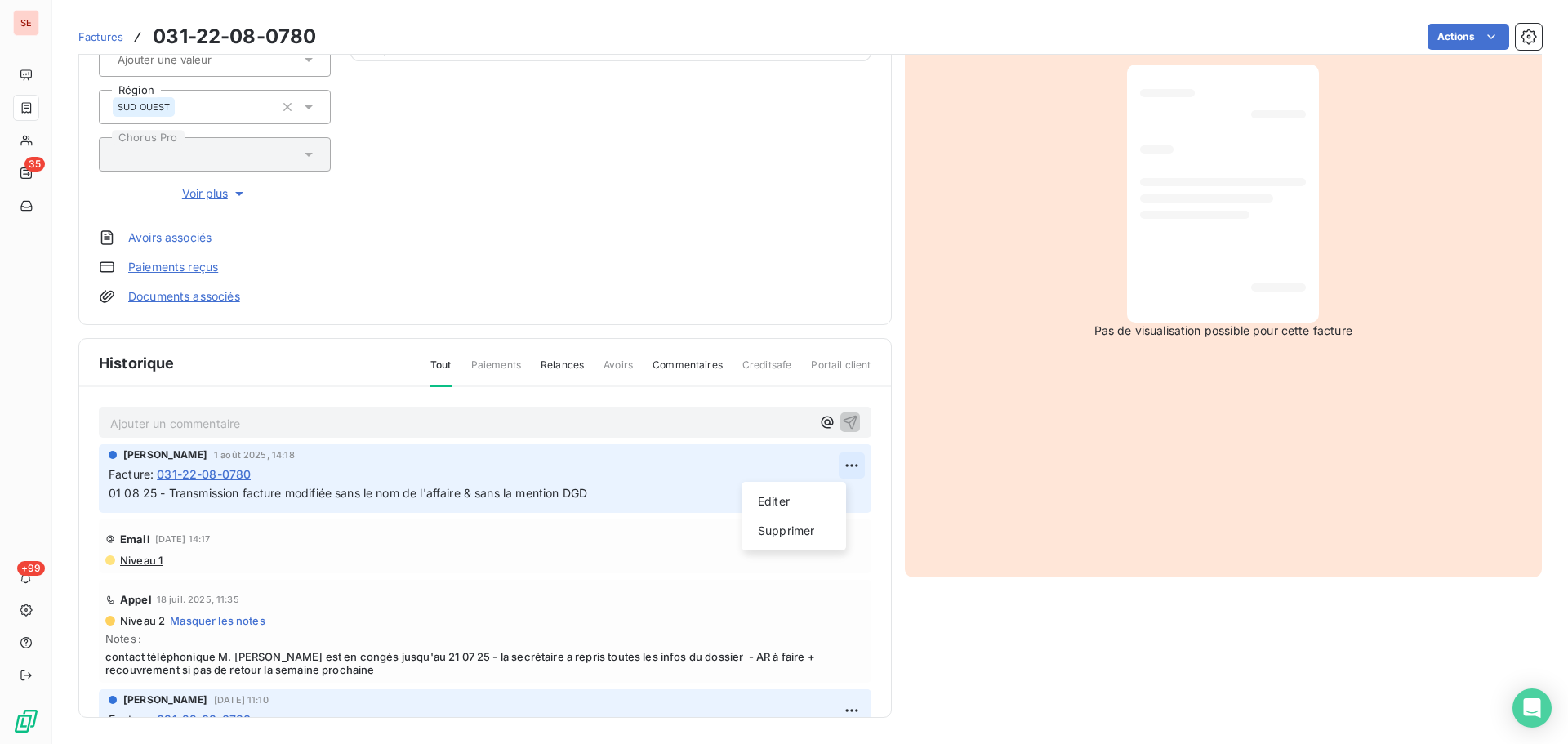
click at [839, 459] on html "SE 35 +99 Factures 031-22-08-0780 Actions MAIRIE DE SOREZE 41SOREZE Montant ini…" at bounding box center [784, 372] width 1568 height 744
click at [808, 503] on div "Editer" at bounding box center [793, 502] width 92 height 27
click at [110, 492] on span "01 08 25 - Transmission facture modifiée sans le nom de l'affaire & sans la men…" at bounding box center [347, 493] width 478 height 14
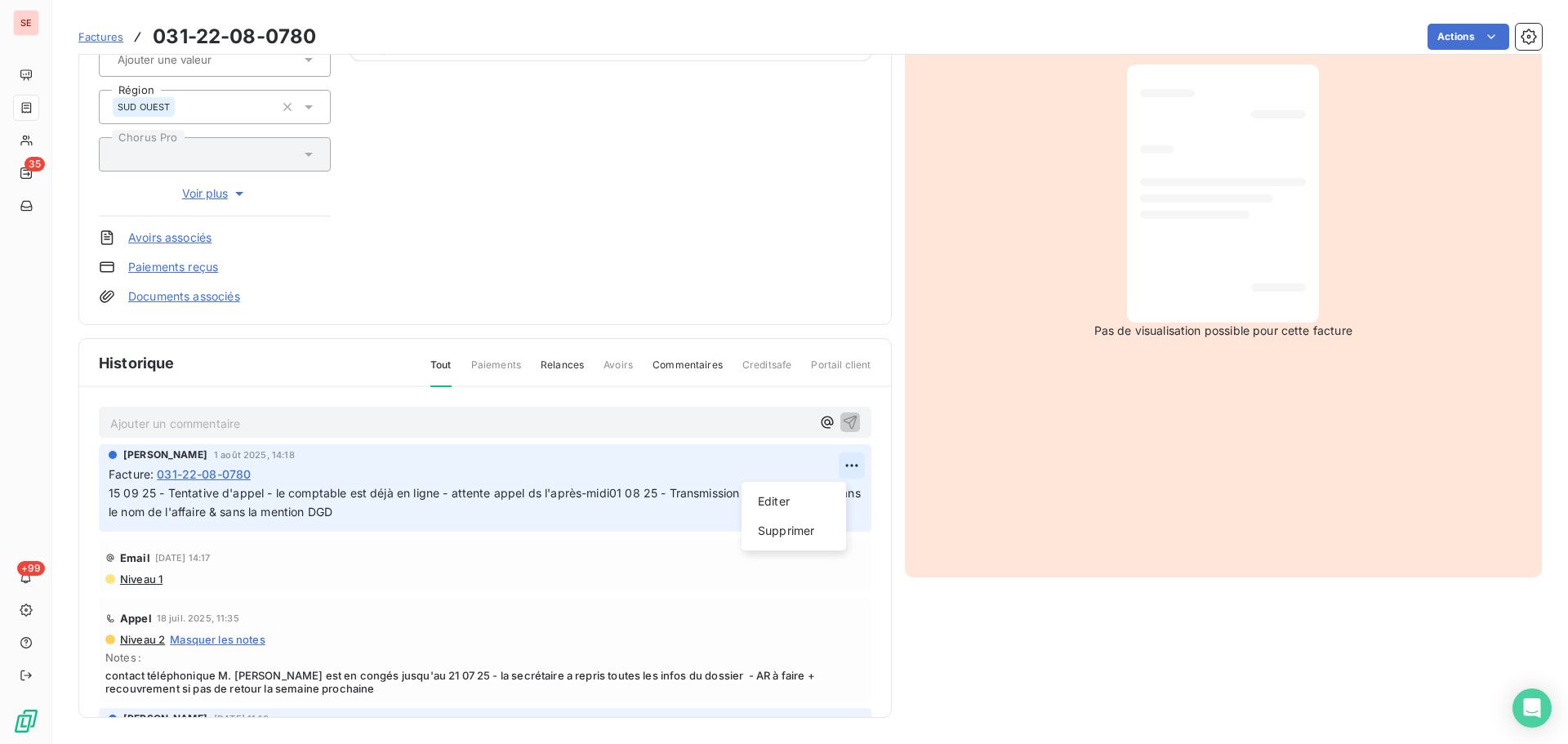
click at [832, 461] on html "SE 35 +99 Factures 031-22-08-0780 Actions MAIRIE DE SOREZE 41SOREZE Montant ini…" at bounding box center [784, 372] width 1568 height 744
click at [812, 498] on div "Editer" at bounding box center [793, 502] width 92 height 27
click at [608, 491] on span "15 09 25 - Tentative d'appel - le comptable est déjà en ligne - attente appel d…" at bounding box center [472, 503] width 727 height 33
click at [611, 491] on span "15 09 25 - Tentative d'appel - le comptable est déjà en ligne - attente appel d…" at bounding box center [472, 503] width 727 height 33
click button "button" at bounding box center [852, 502] width 16 height 20
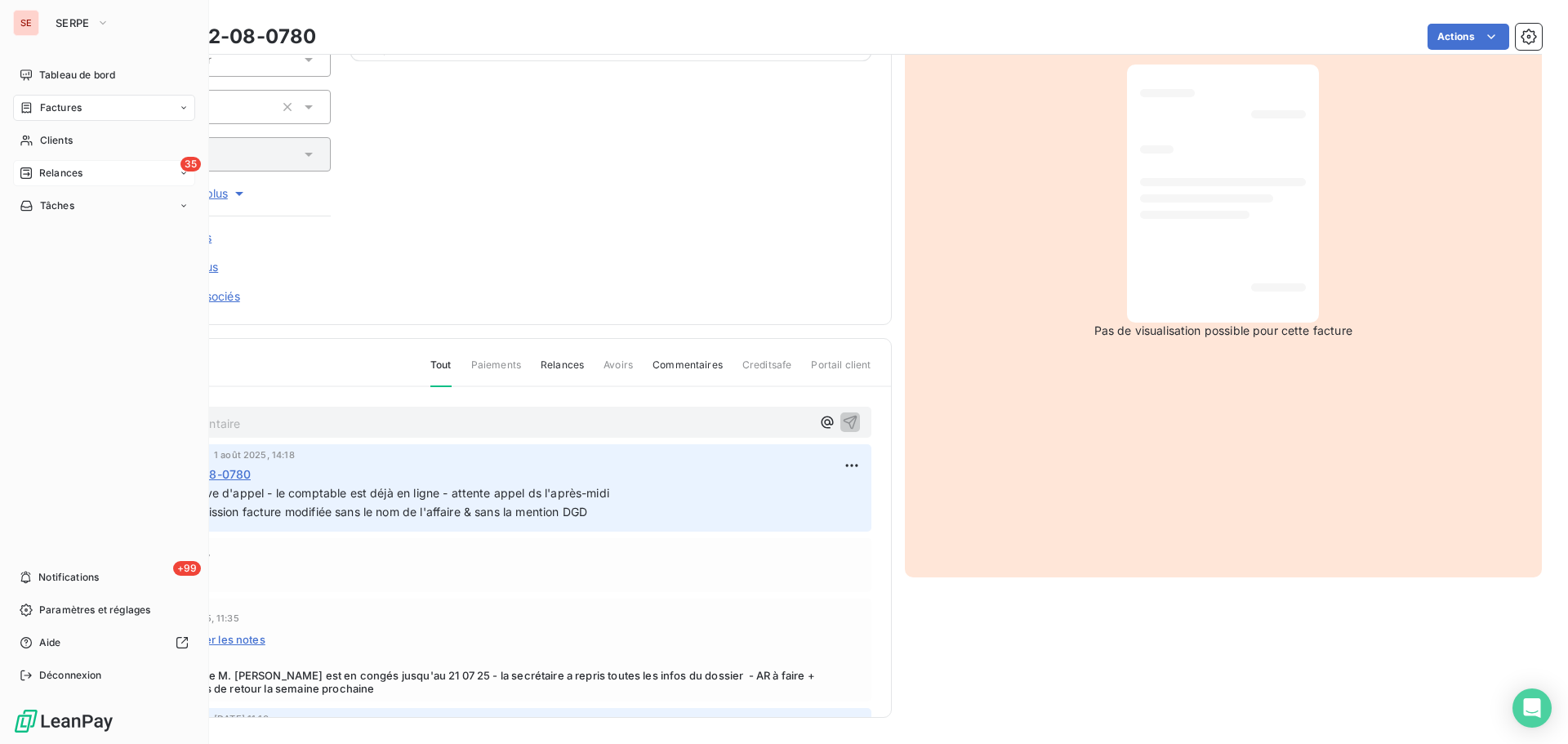
click at [39, 170] on div "Relances" at bounding box center [50, 173] width 62 height 15
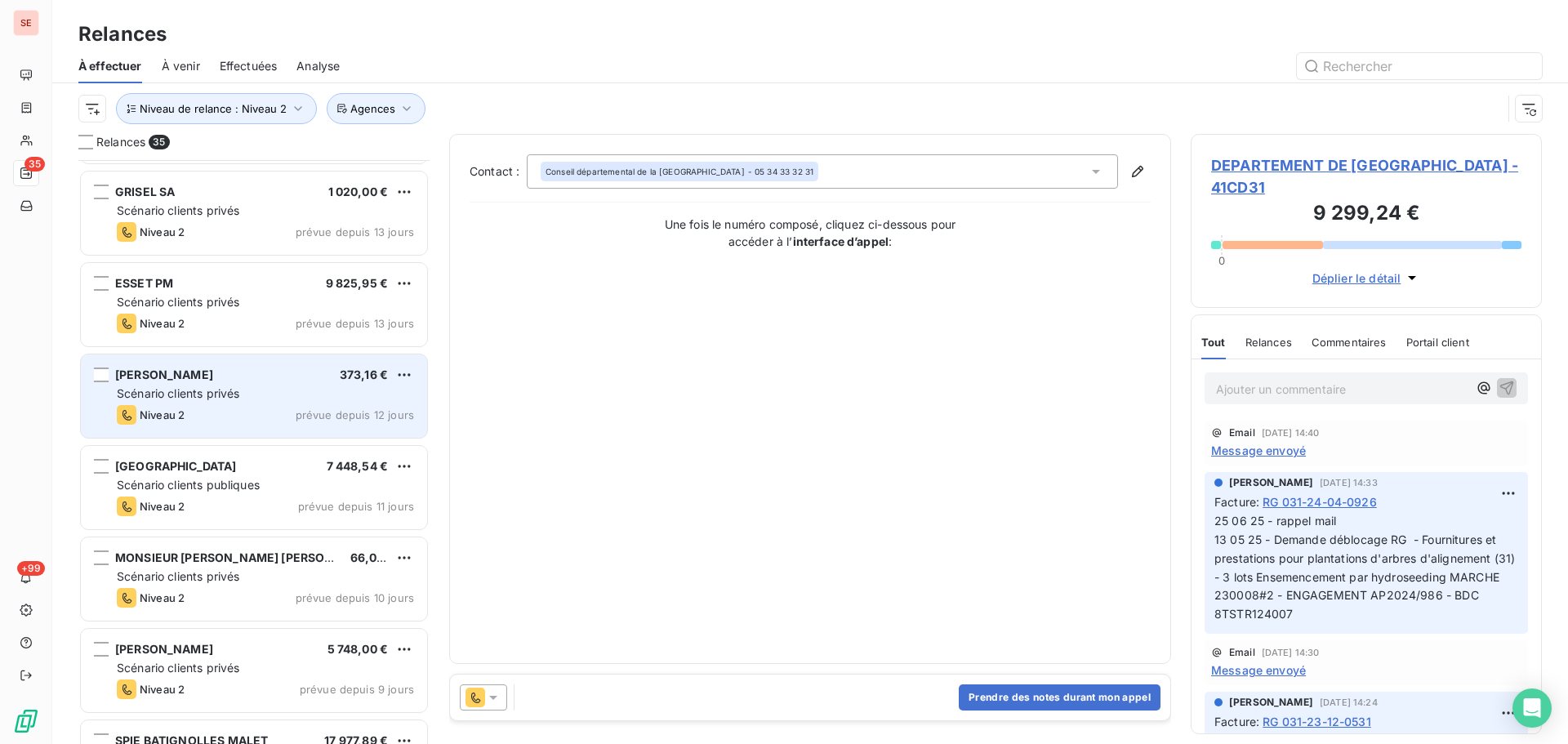
scroll to position [1307, 0]
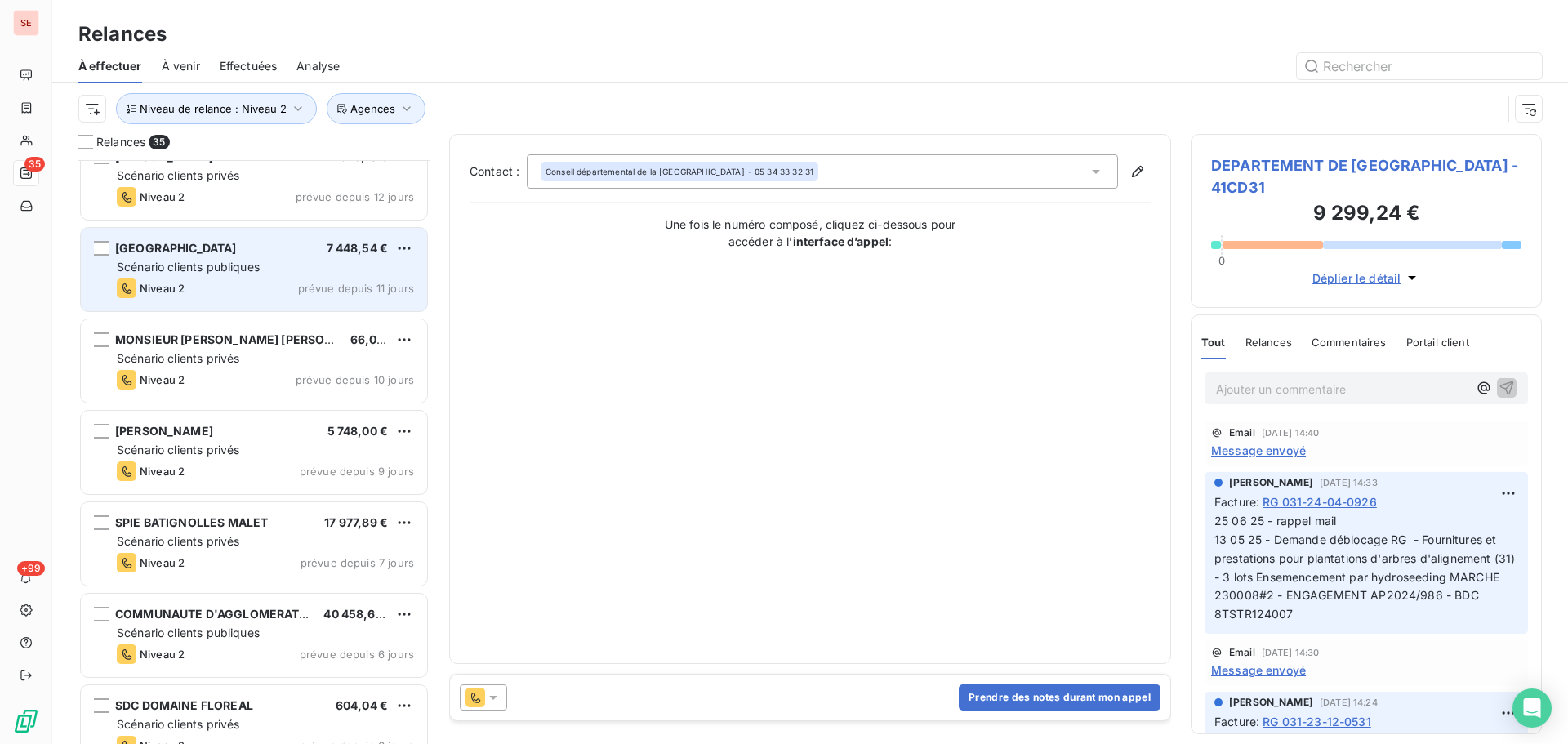
click at [349, 288] on span "prévue depuis 11 jours" at bounding box center [355, 288] width 116 height 13
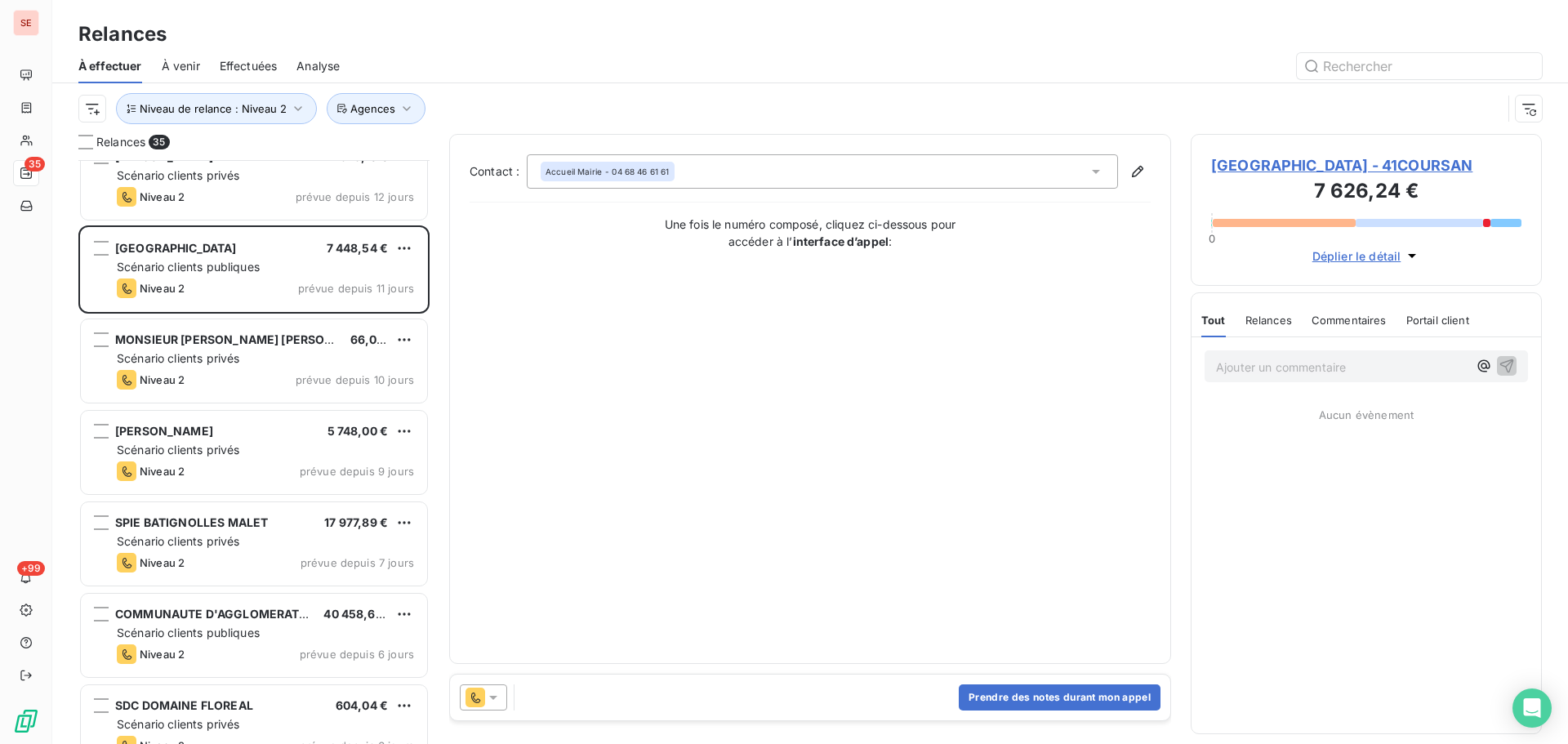
click at [1365, 174] on span "[GEOGRAPHIC_DATA] - 41COURSAN" at bounding box center [1366, 165] width 311 height 22
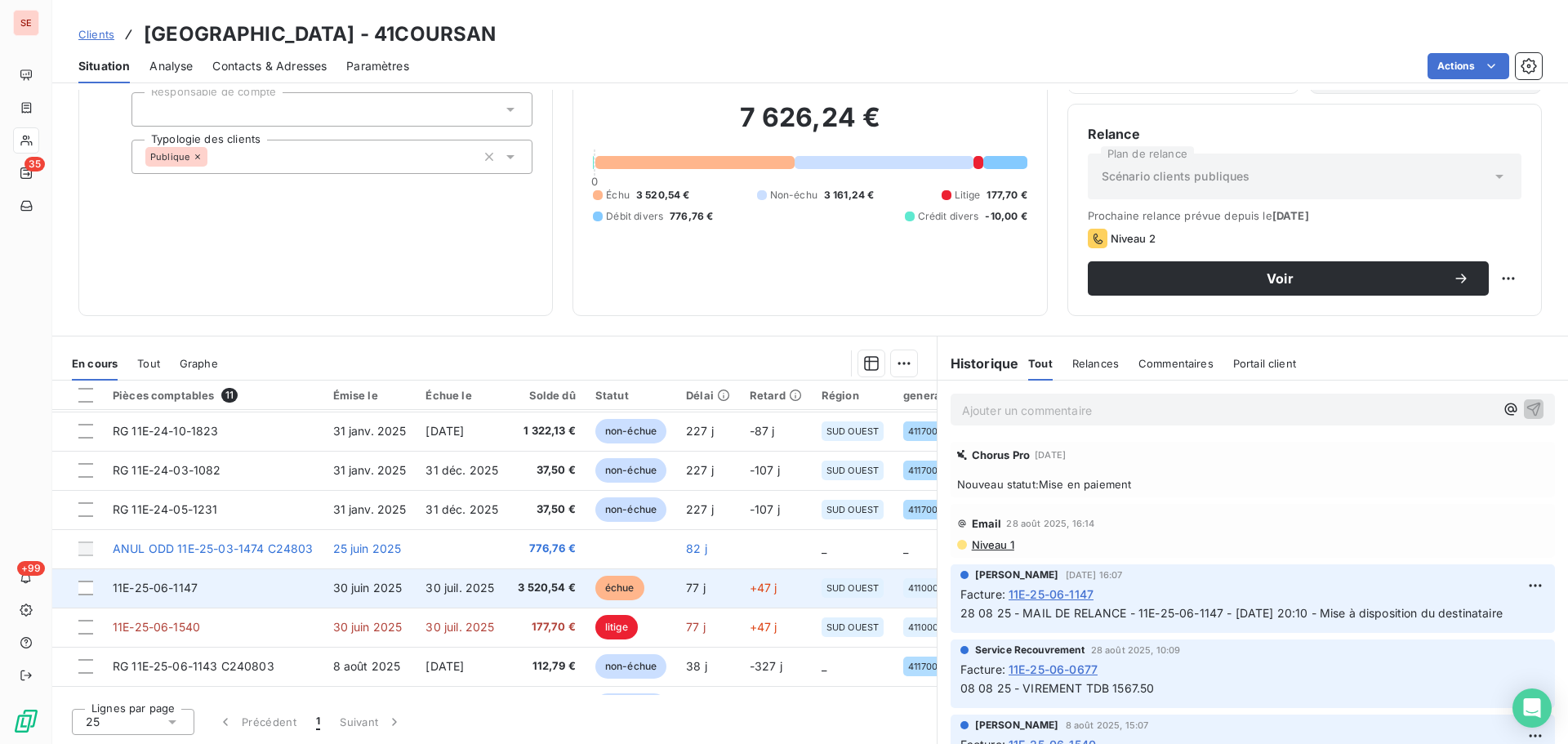
scroll to position [153, 0]
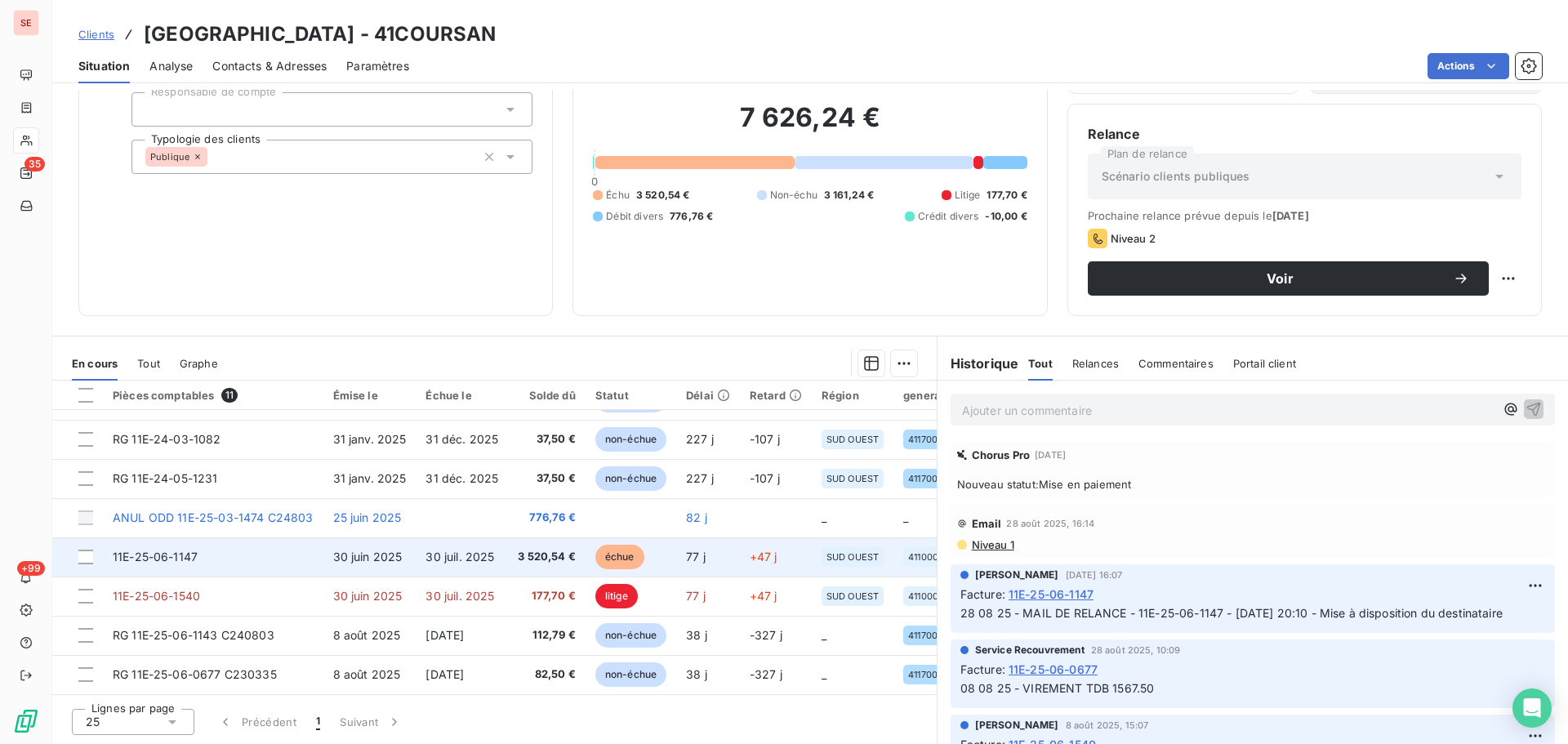
click at [282, 563] on td "11E-25-06-1147" at bounding box center [213, 557] width 221 height 39
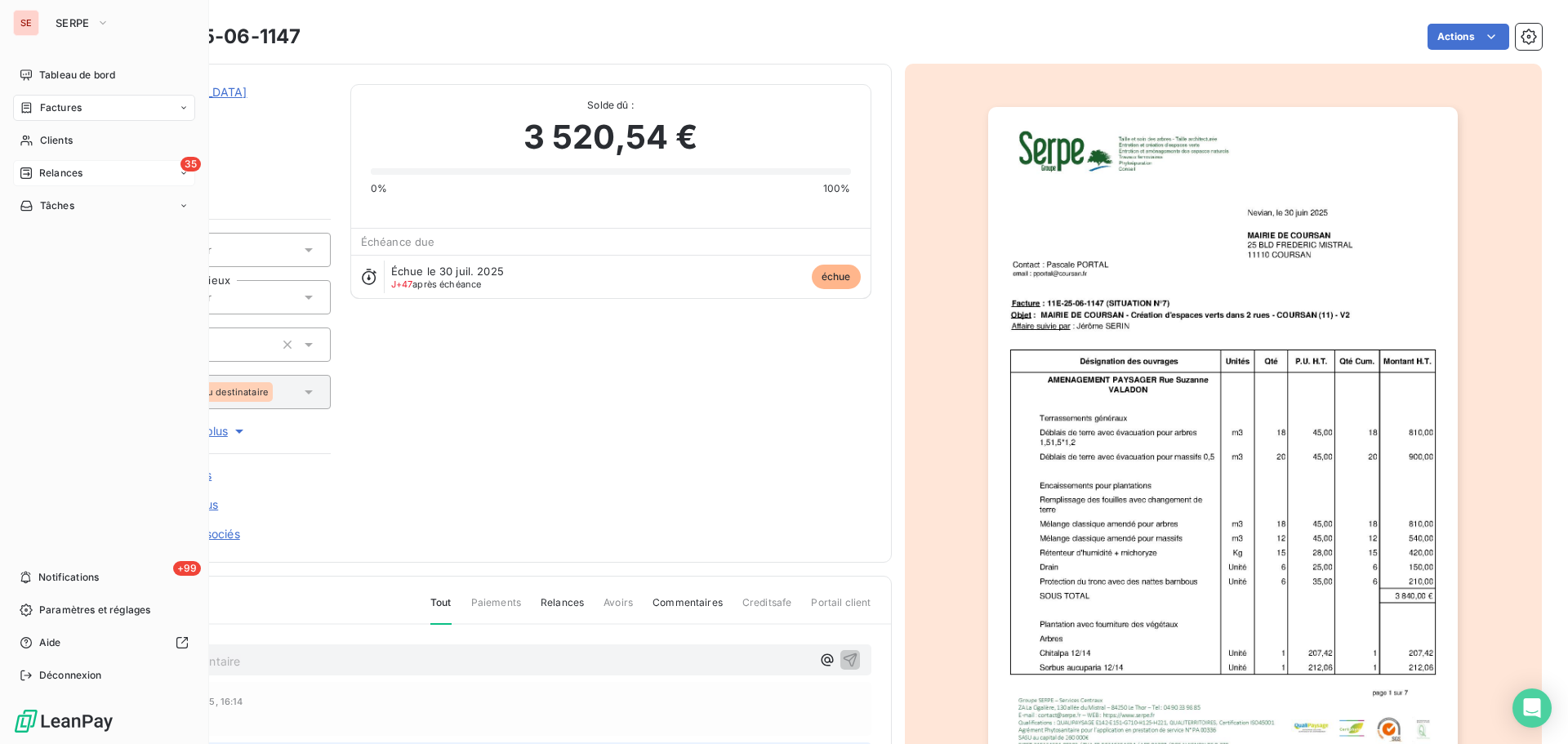
click at [37, 179] on div "Relances" at bounding box center [50, 173] width 62 height 15
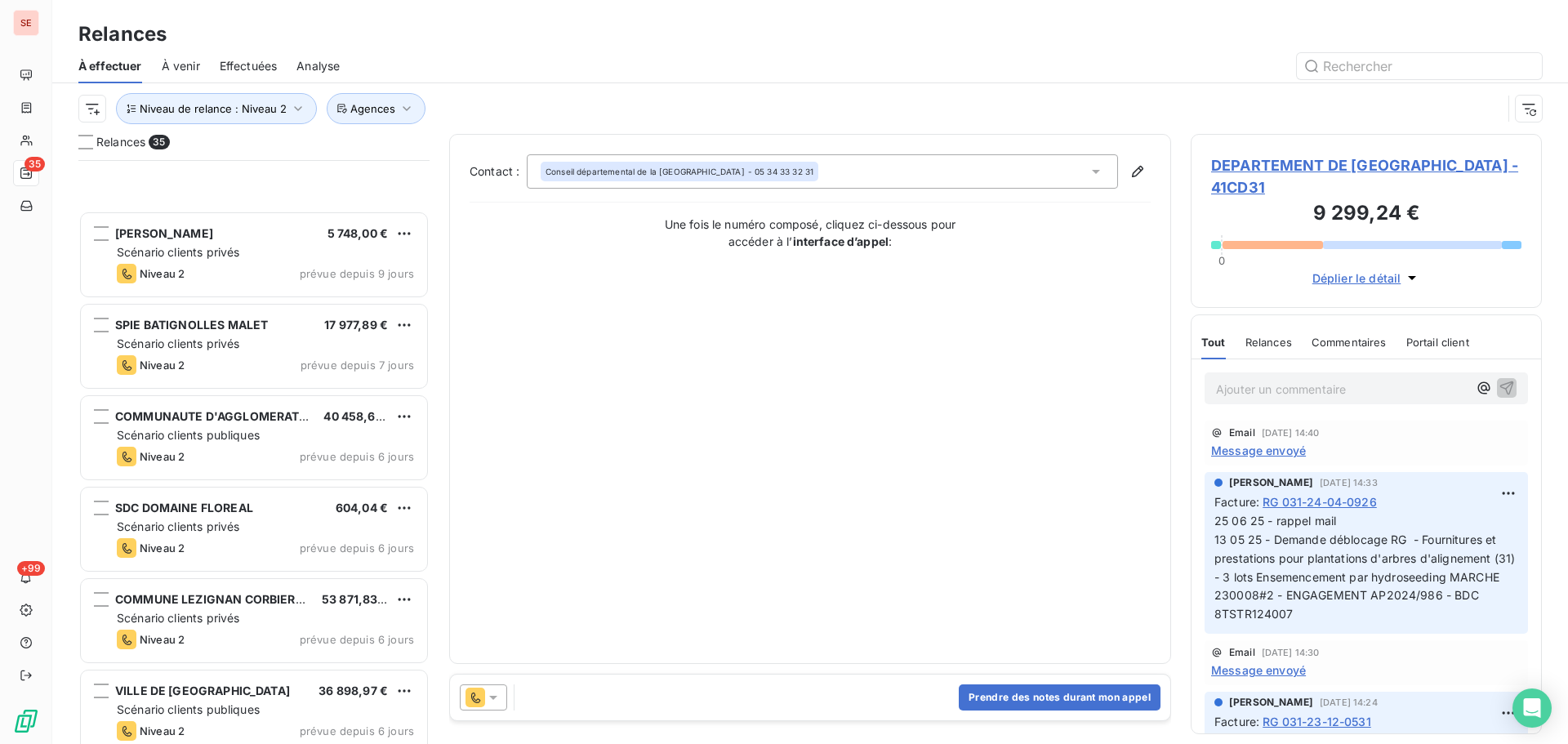
scroll to position [1743, 0]
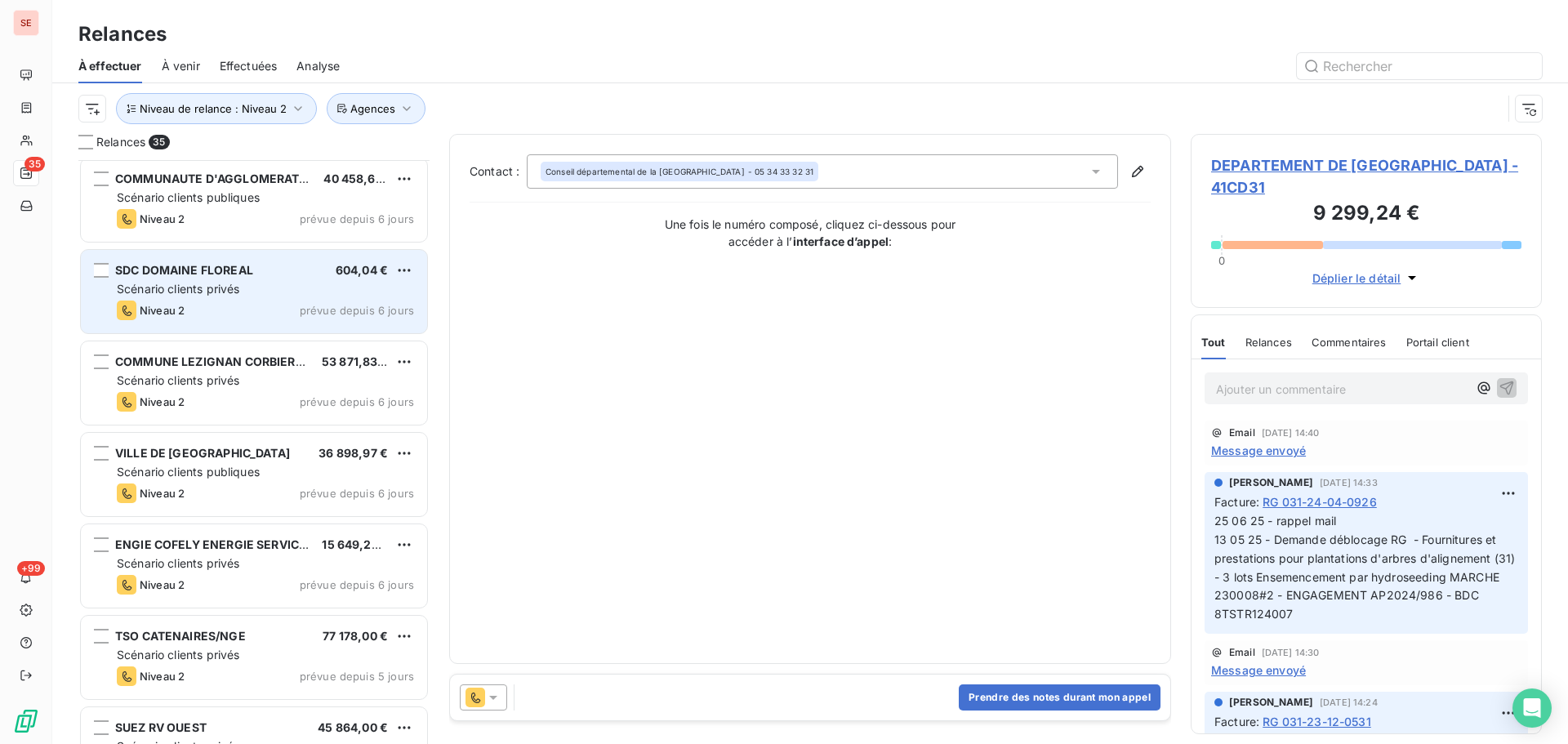
click at [296, 306] on div "Niveau 2 prévue depuis 6 jours" at bounding box center [264, 310] width 297 height 20
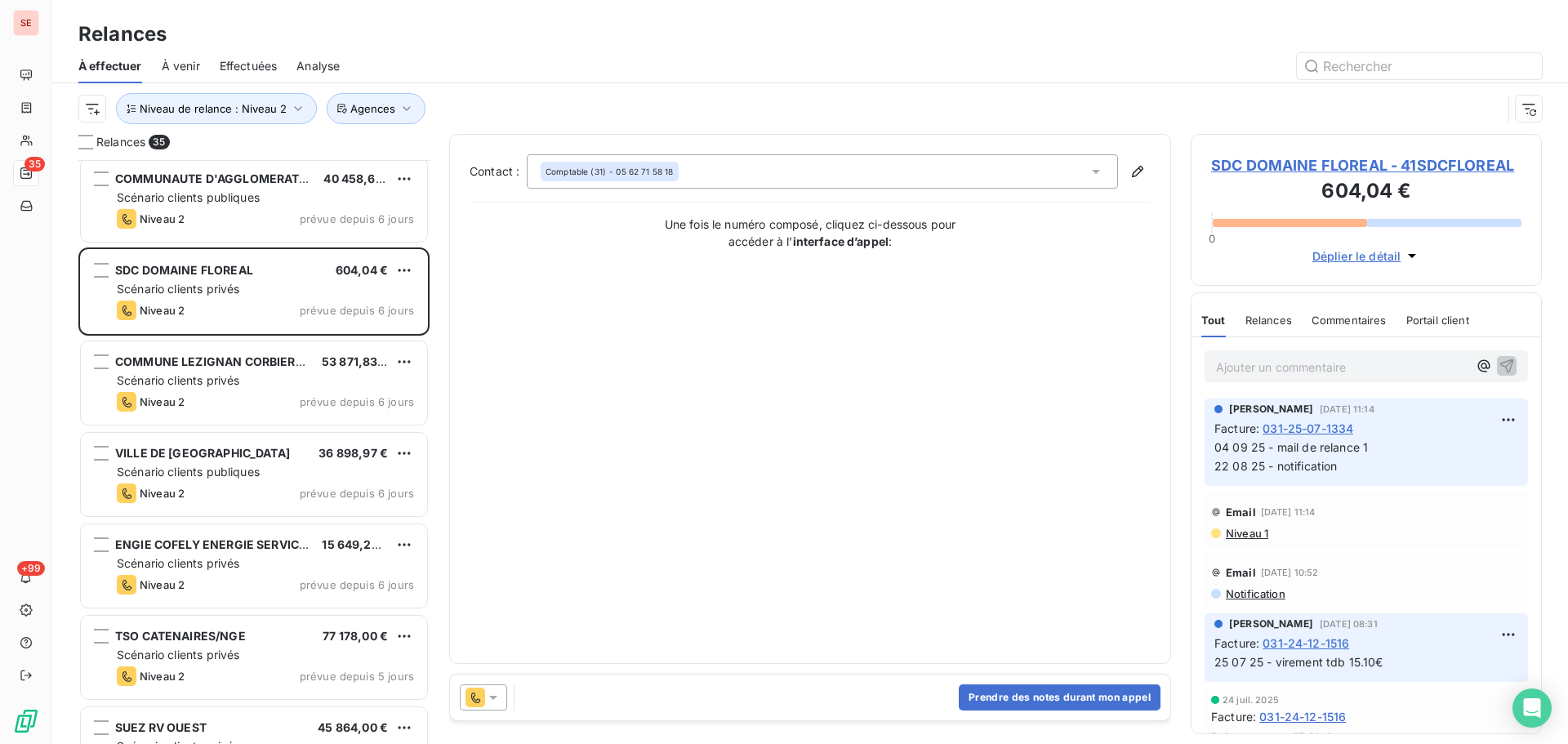
click at [1343, 169] on span "SDC DOMAINE FLOREAL - 41SDCFLOREAL" at bounding box center [1366, 165] width 311 height 22
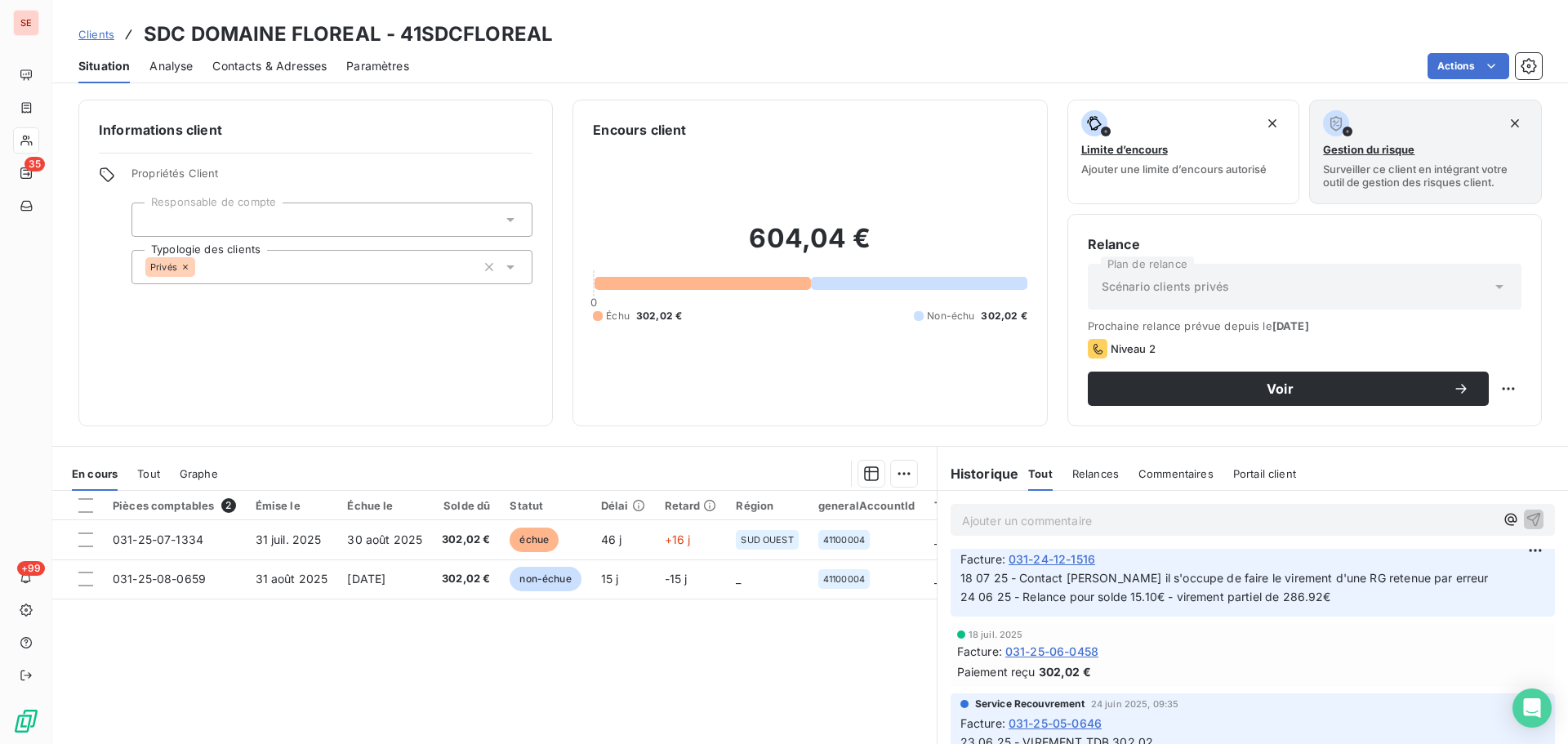
scroll to position [653, 0]
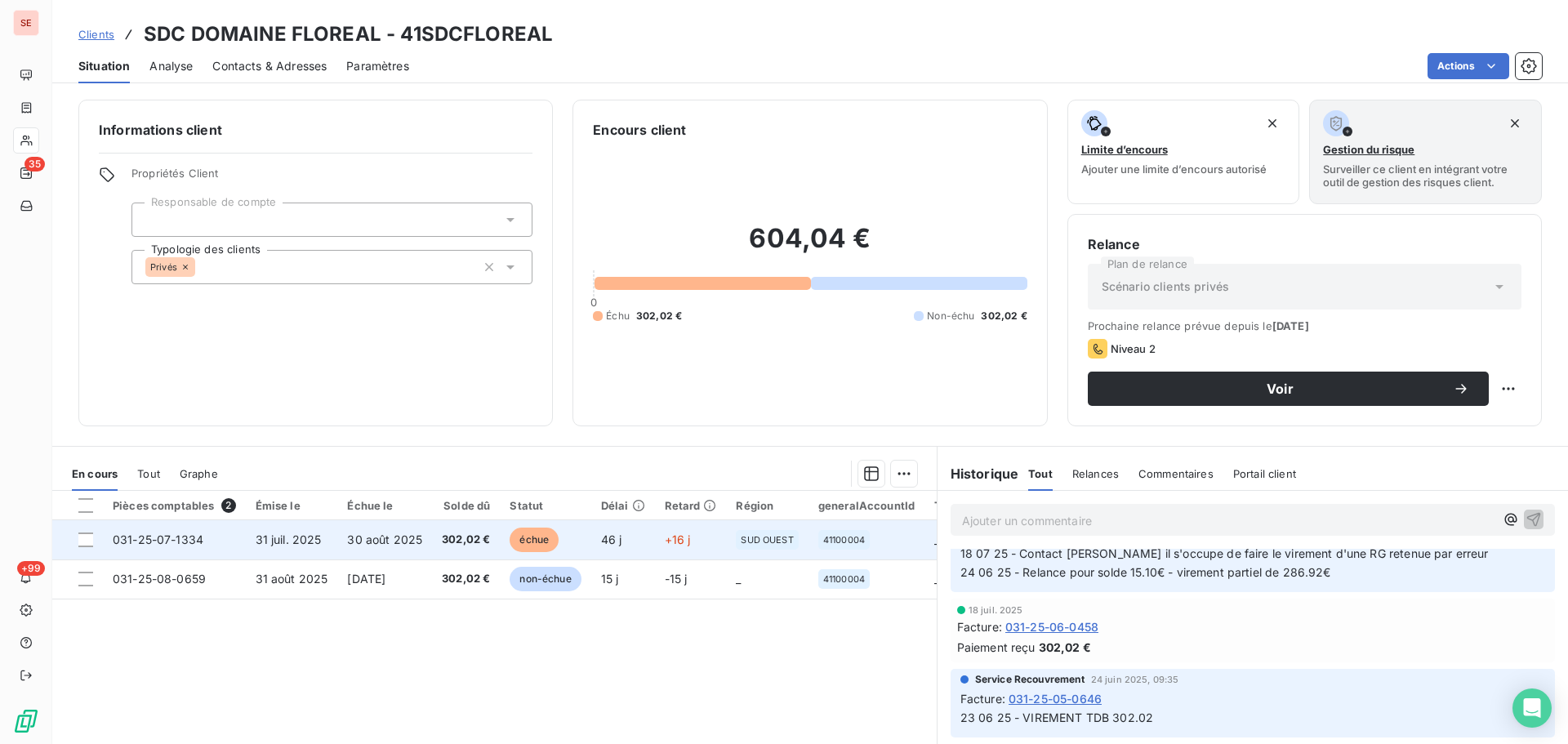
click at [418, 547] on td "30 août 2025" at bounding box center [384, 540] width 95 height 39
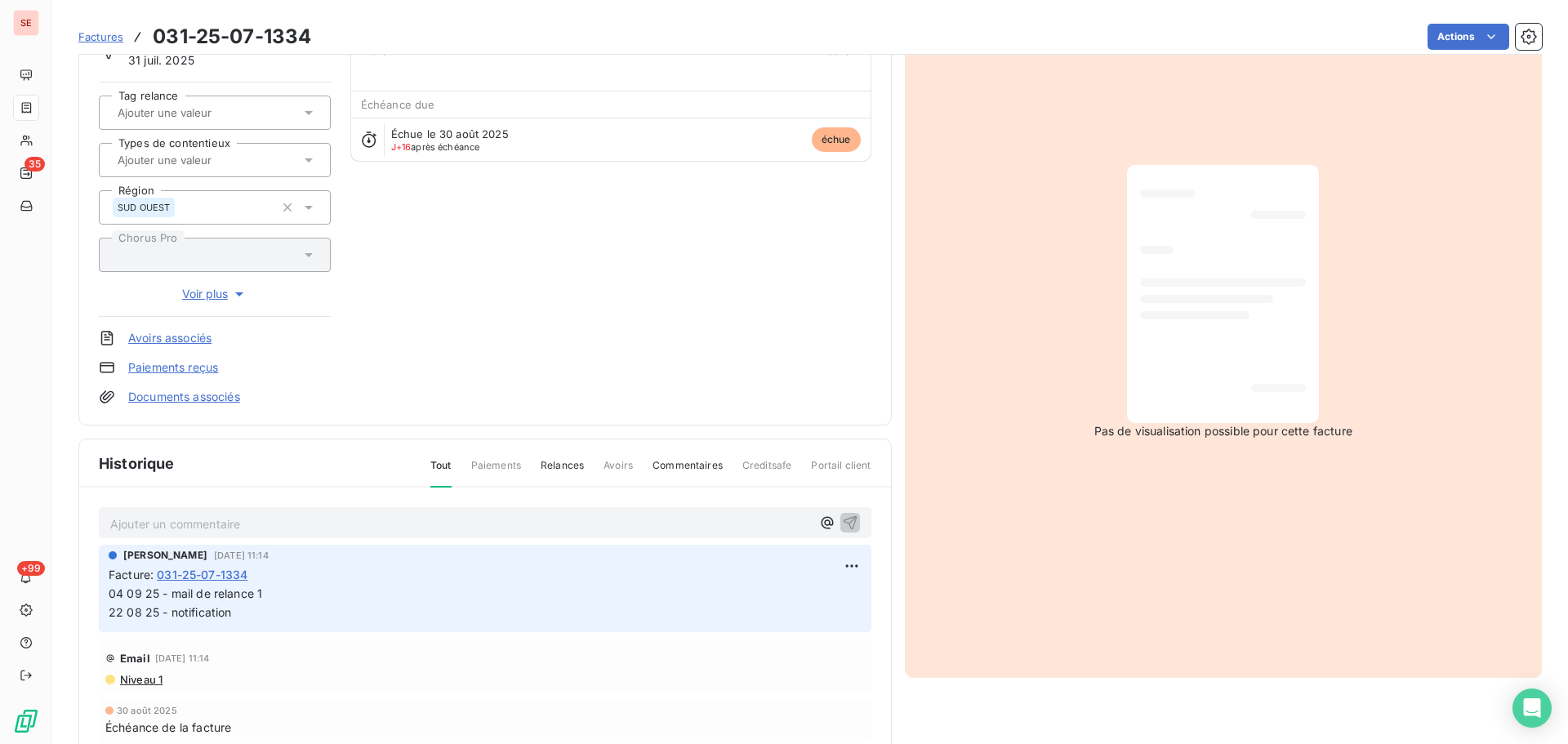
scroll to position [239, 0]
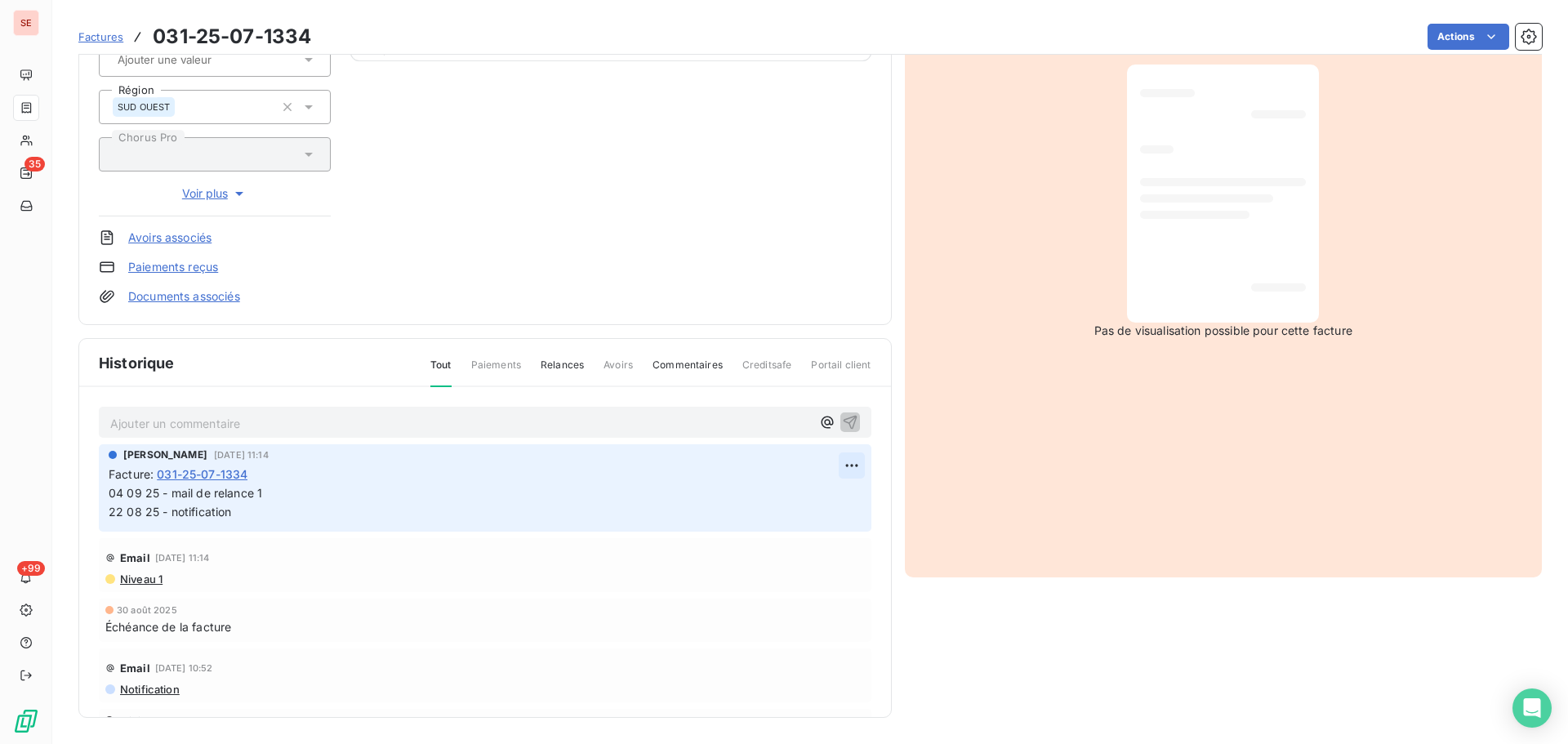
click at [837, 462] on html "SE 35 +99 Factures 031-25-07-1334 Actions SDC DOMAINE FLOREAL 41SDCFLOREAL Mont…" at bounding box center [784, 372] width 1568 height 744
click at [793, 497] on div "Editer" at bounding box center [793, 502] width 92 height 27
click at [113, 499] on span "04 09 25 - mail de relance 1 22 08 25 - notification" at bounding box center [492, 503] width 767 height 33
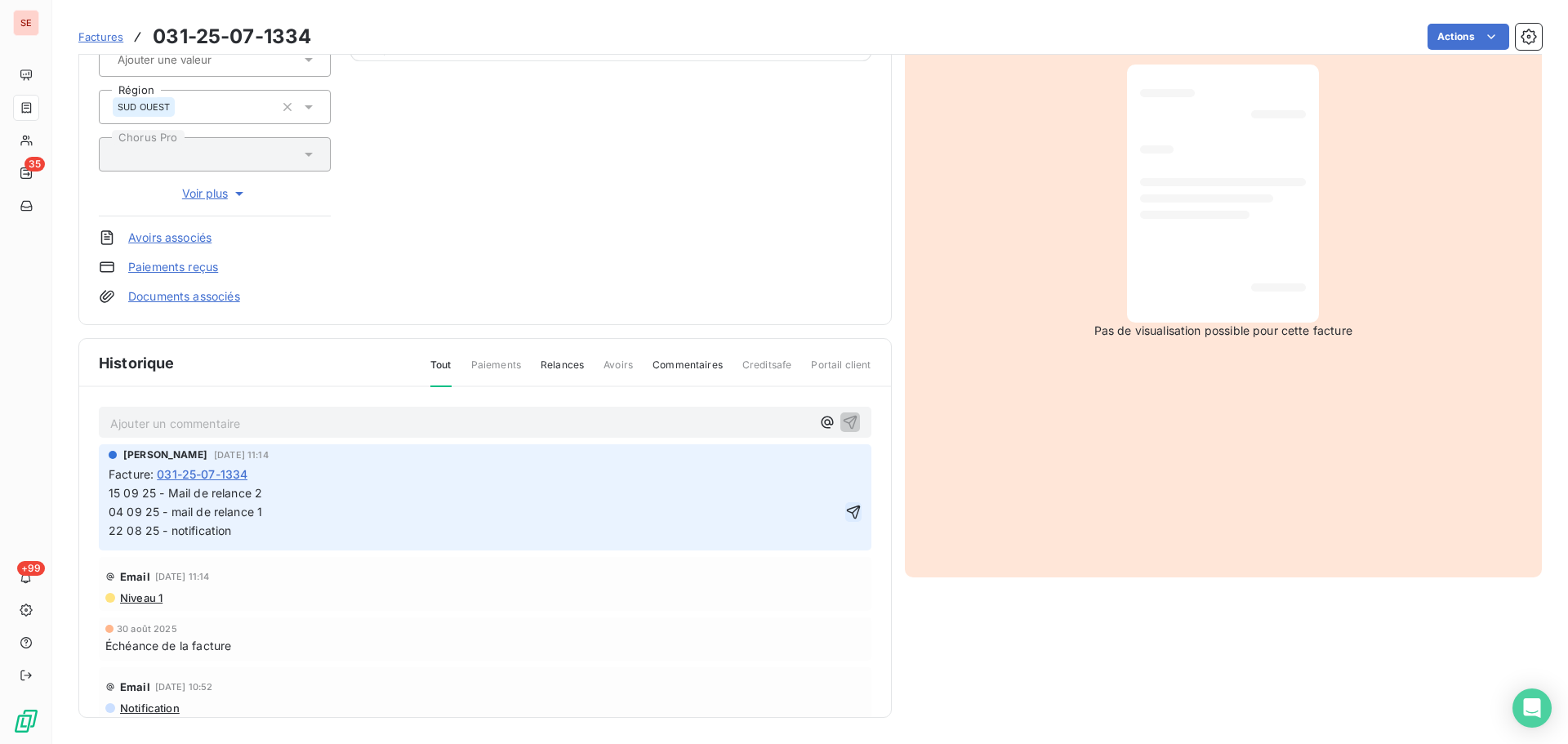
click at [846, 507] on icon "button" at bounding box center [852, 512] width 14 height 14
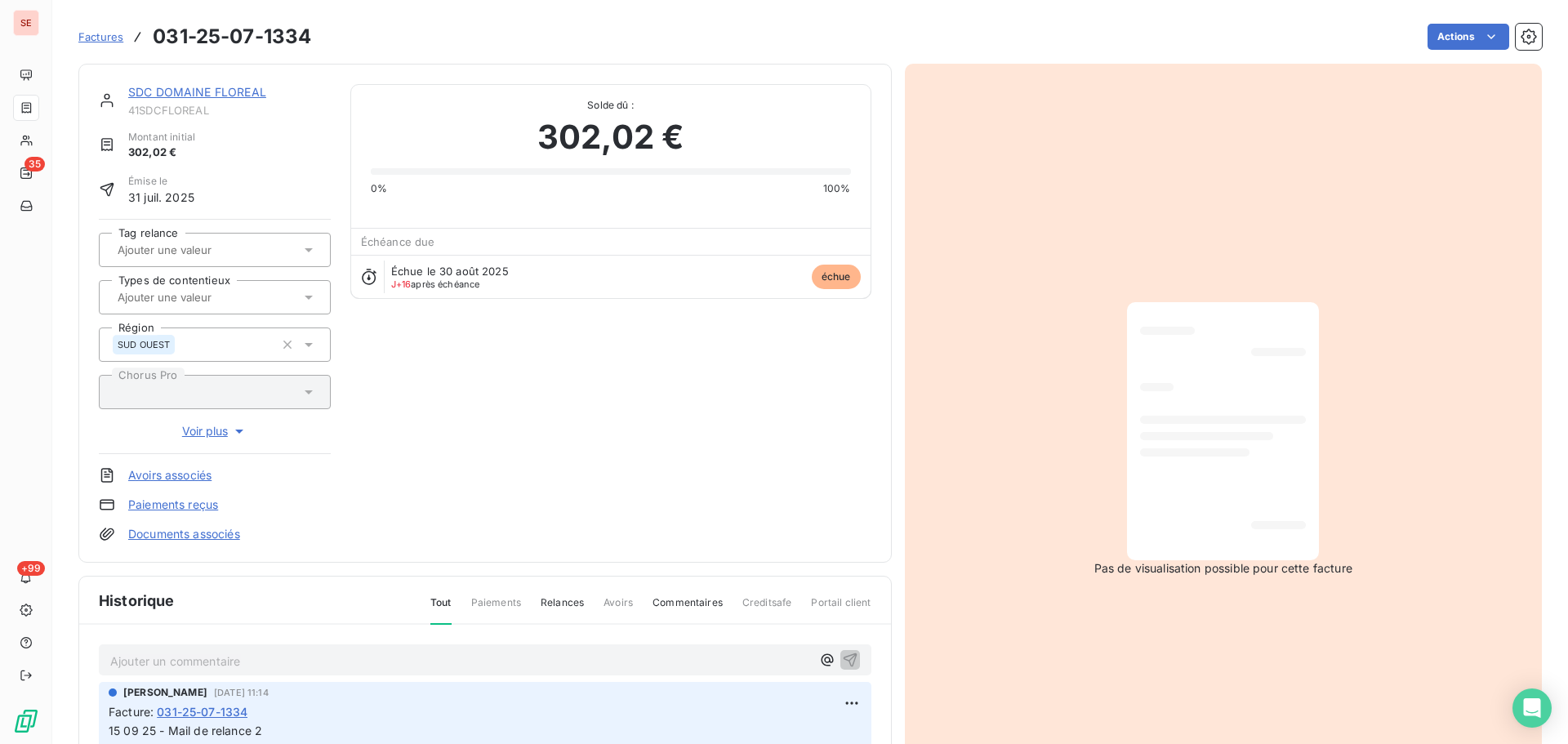
click at [246, 83] on div "SDC DOMAINE FLOREAL 41SDCFLOREAL Montant initial 302,02 € Émise le [DATE] Tag r…" at bounding box center [485, 312] width 813 height 499
click at [245, 88] on link "SDC DOMAINE FLOREAL" at bounding box center [197, 92] width 138 height 14
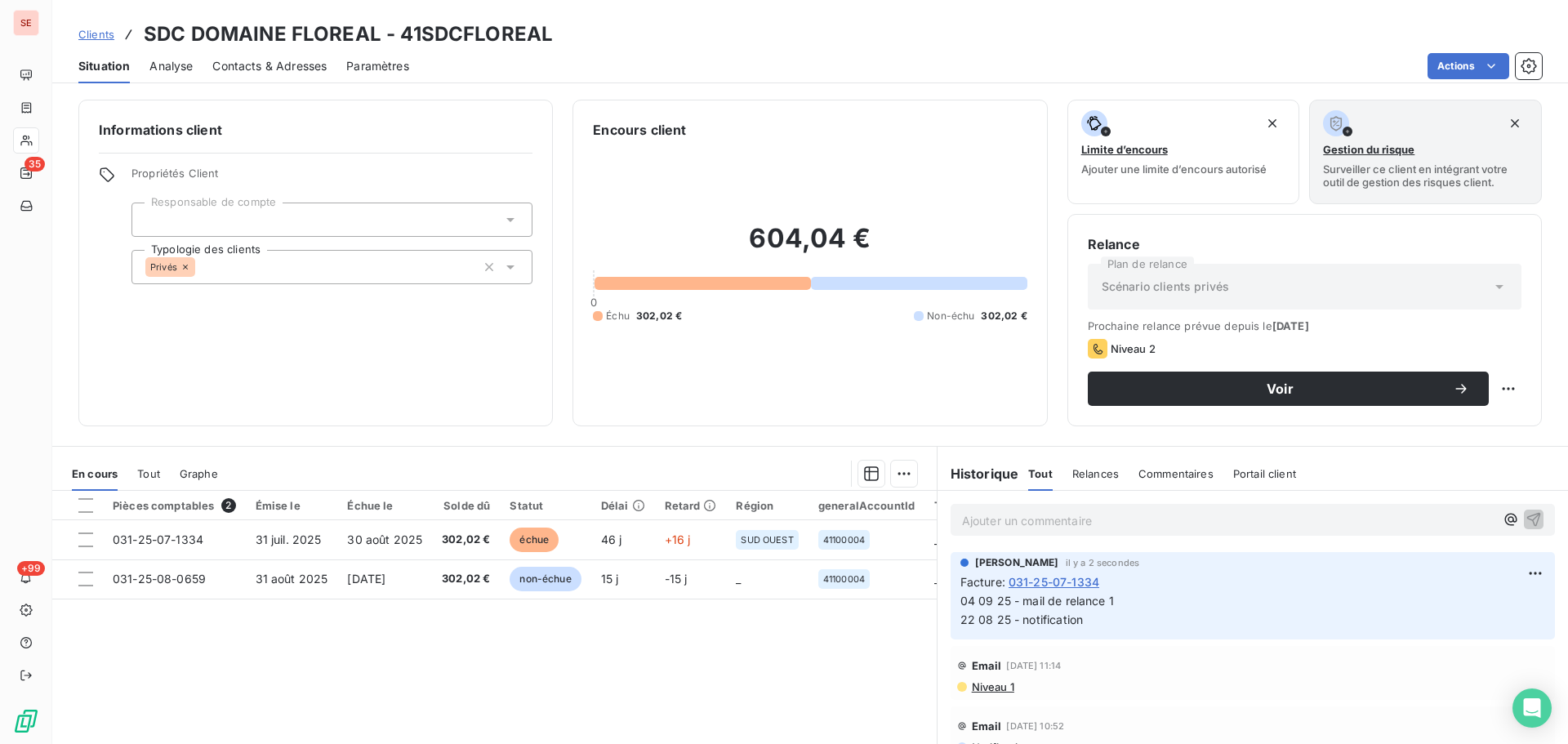
click at [306, 66] on span "Contacts & Adresses" at bounding box center [270, 66] width 115 height 16
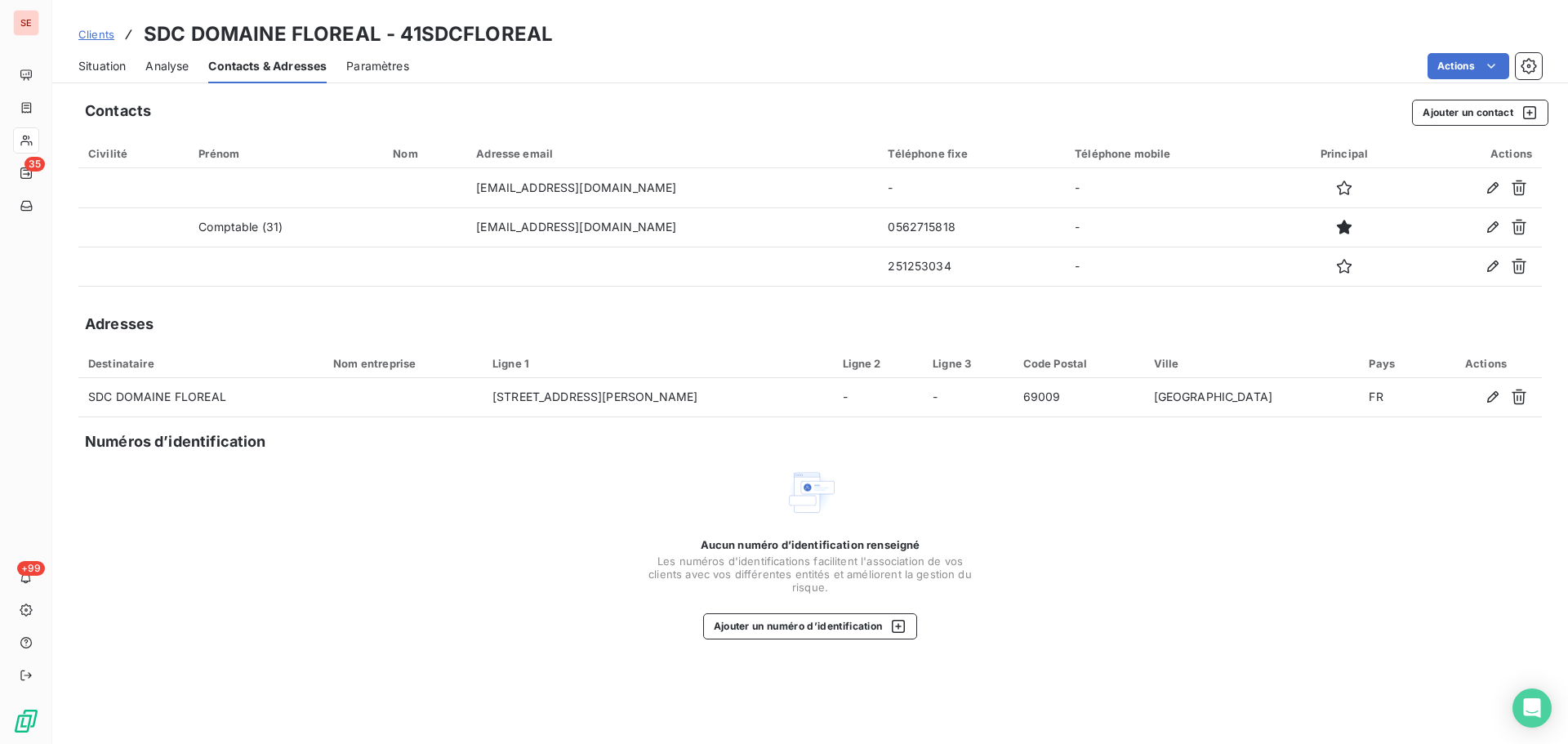
click at [98, 59] on span "Situation" at bounding box center [102, 66] width 47 height 16
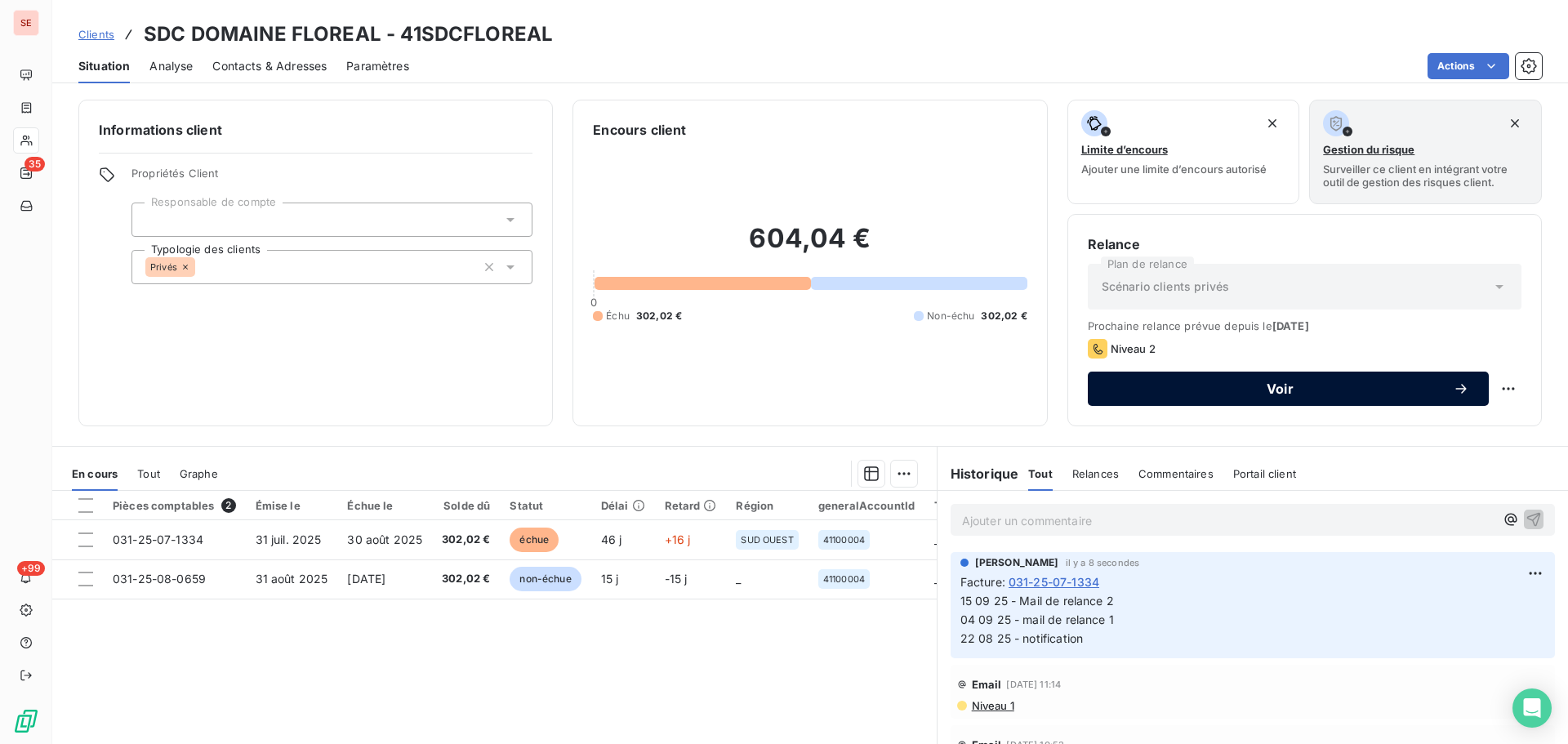
click at [1424, 396] on div "Voir" at bounding box center [1288, 389] width 362 height 16
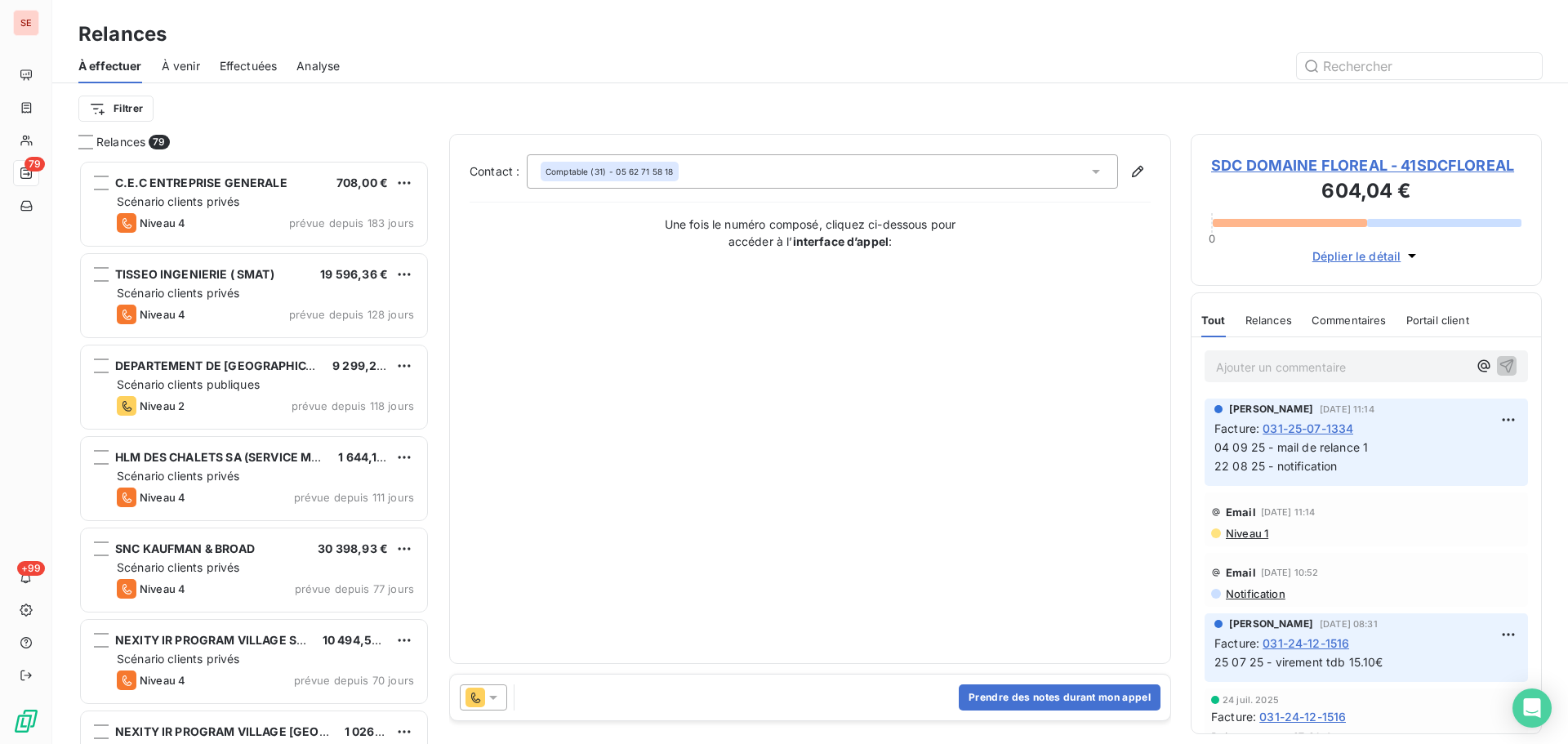
scroll to position [572, 339]
click at [494, 696] on icon at bounding box center [493, 698] width 9 height 4
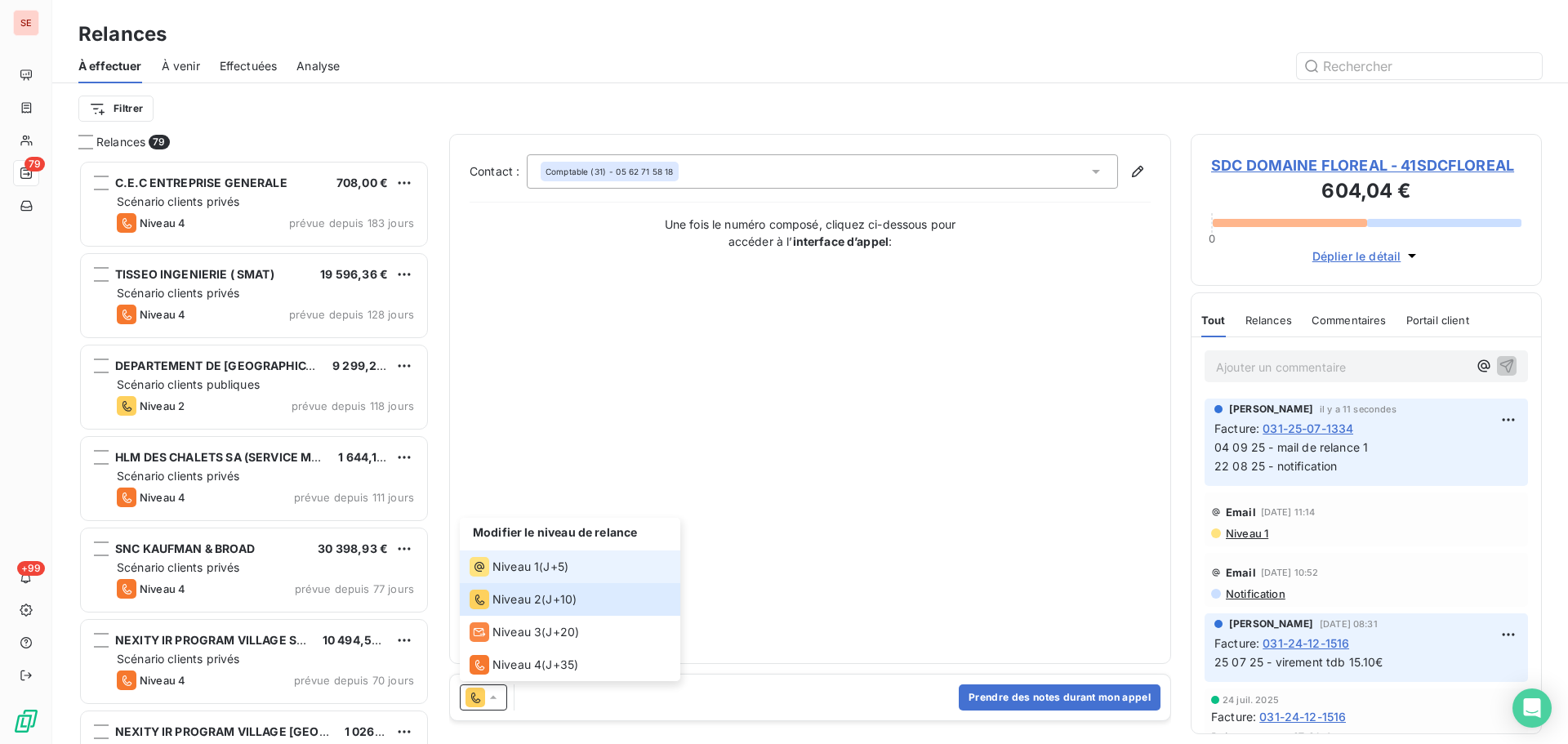
click at [535, 564] on span "Niveau 1" at bounding box center [515, 567] width 46 height 16
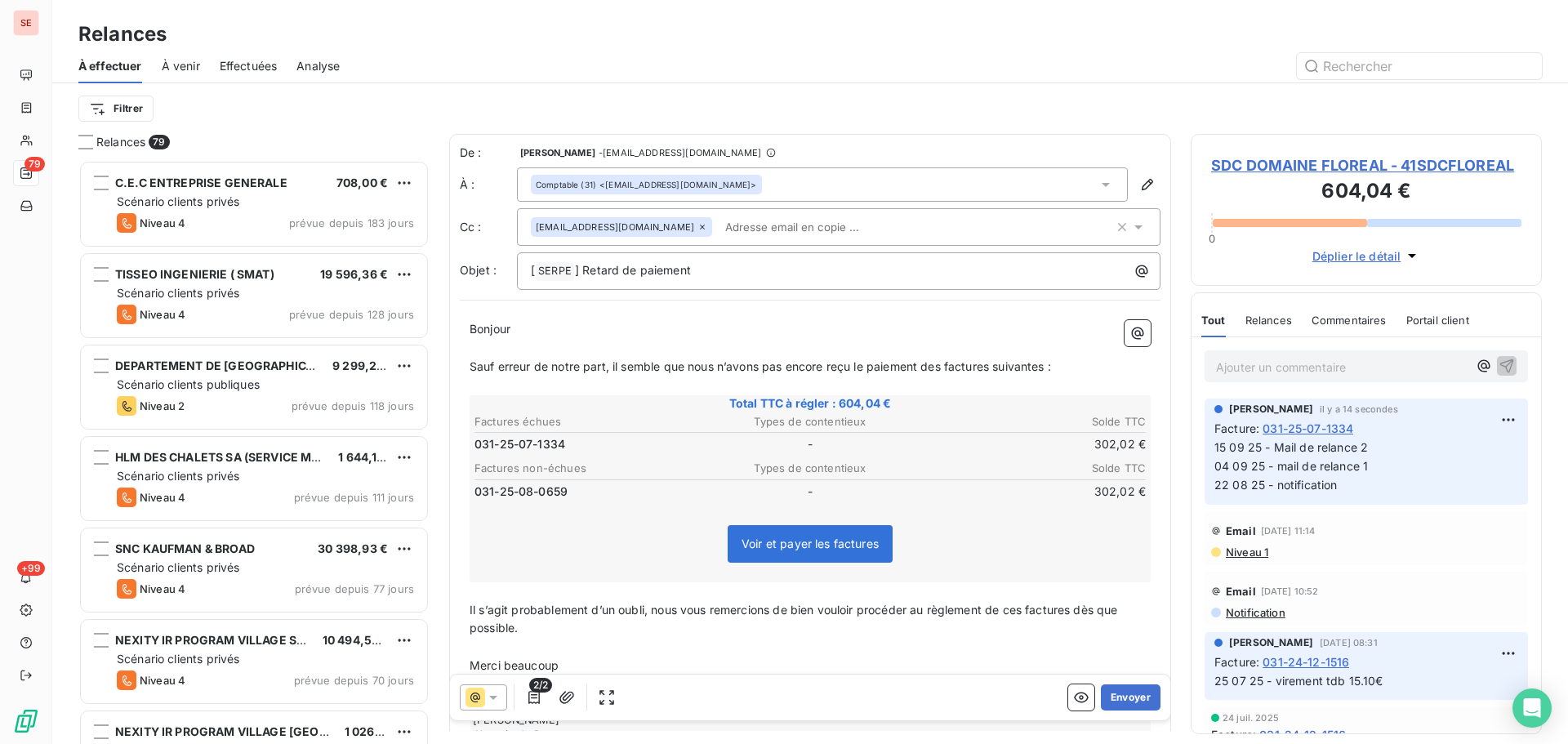
click at [698, 223] on icon at bounding box center [702, 227] width 9 height 9
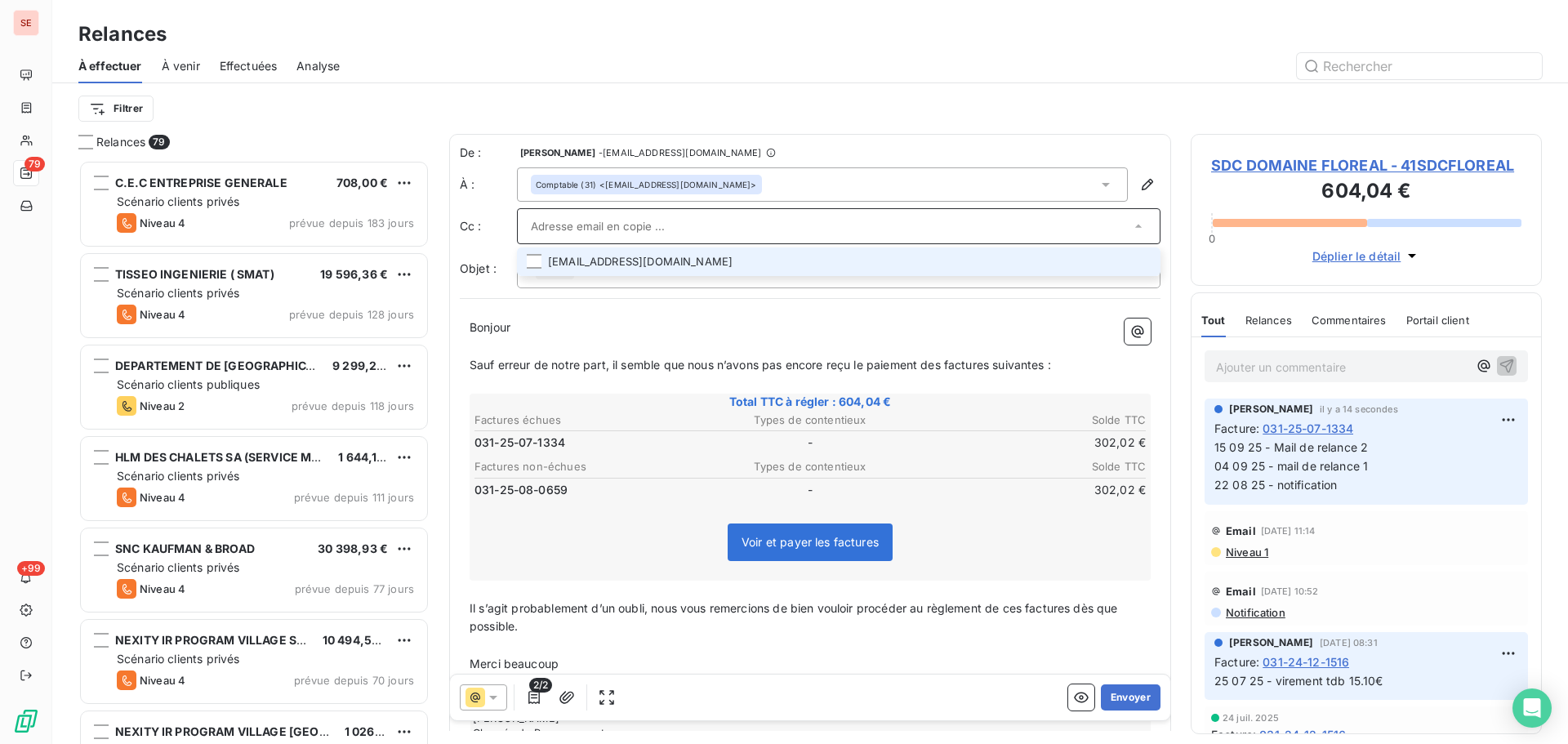
click at [589, 313] on div "Bonjour ﻿ ﻿ ﻿ ﻿ Sauf erreur de notre part, il semble que nous n’avons pas encor…" at bounding box center [810, 537] width 701 height 456
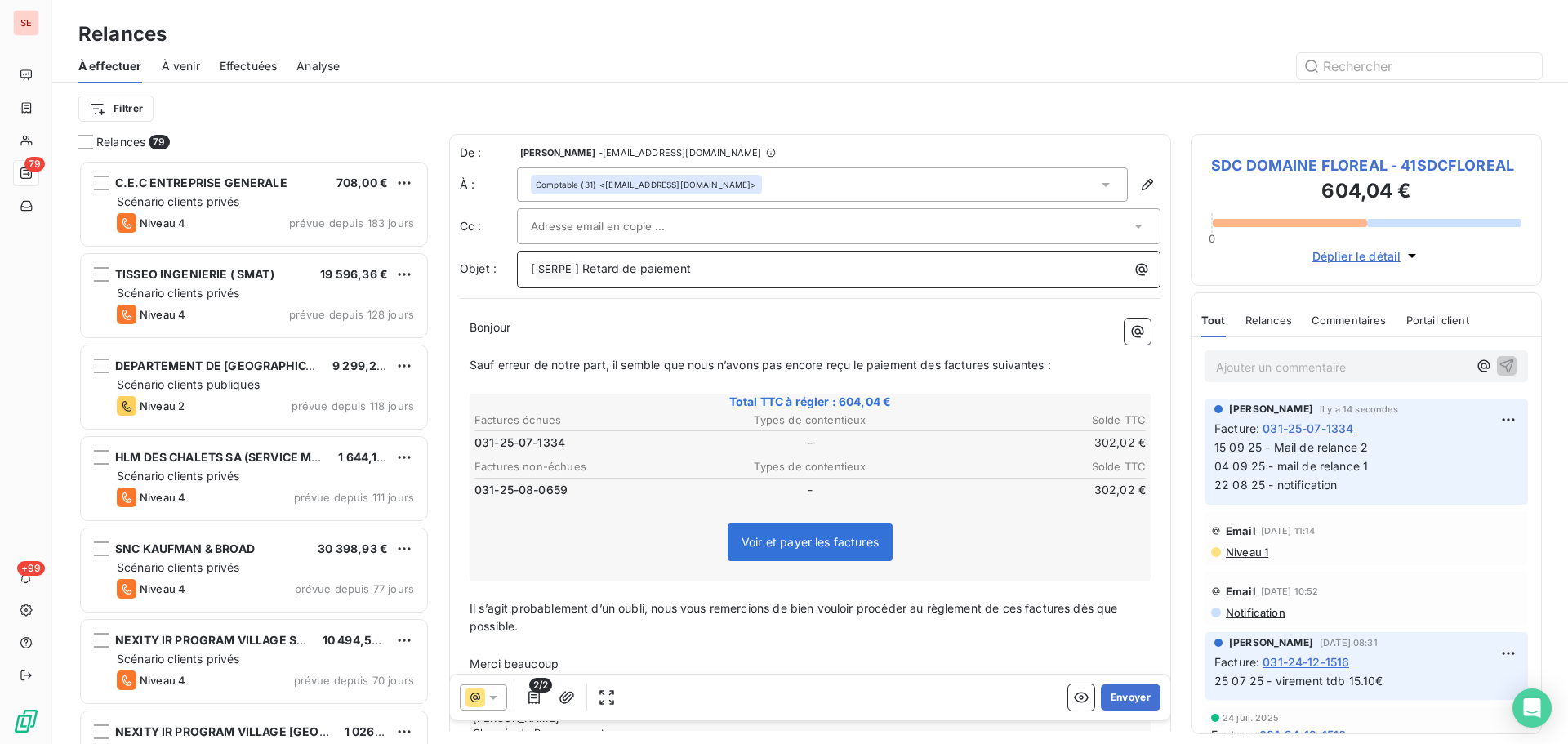
click at [583, 268] on span "] Retard de paiement" at bounding box center [633, 268] width 116 height 14
click at [510, 324] on span "Bonjour" at bounding box center [490, 327] width 41 height 14
drag, startPoint x: 691, startPoint y: 362, endPoint x: 471, endPoint y: 365, distance: 220.0
click at [471, 365] on span "Sauf erreur de notre part, il semble que nous n’avons pas encore reçu le paieme…" at bounding box center [760, 365] width 581 height 14
click at [548, 361] on span "Nous n’avons pas [MEDICAL_DATA] reçu le paiement des factures suivantes :" at bounding box center [682, 365] width 425 height 14
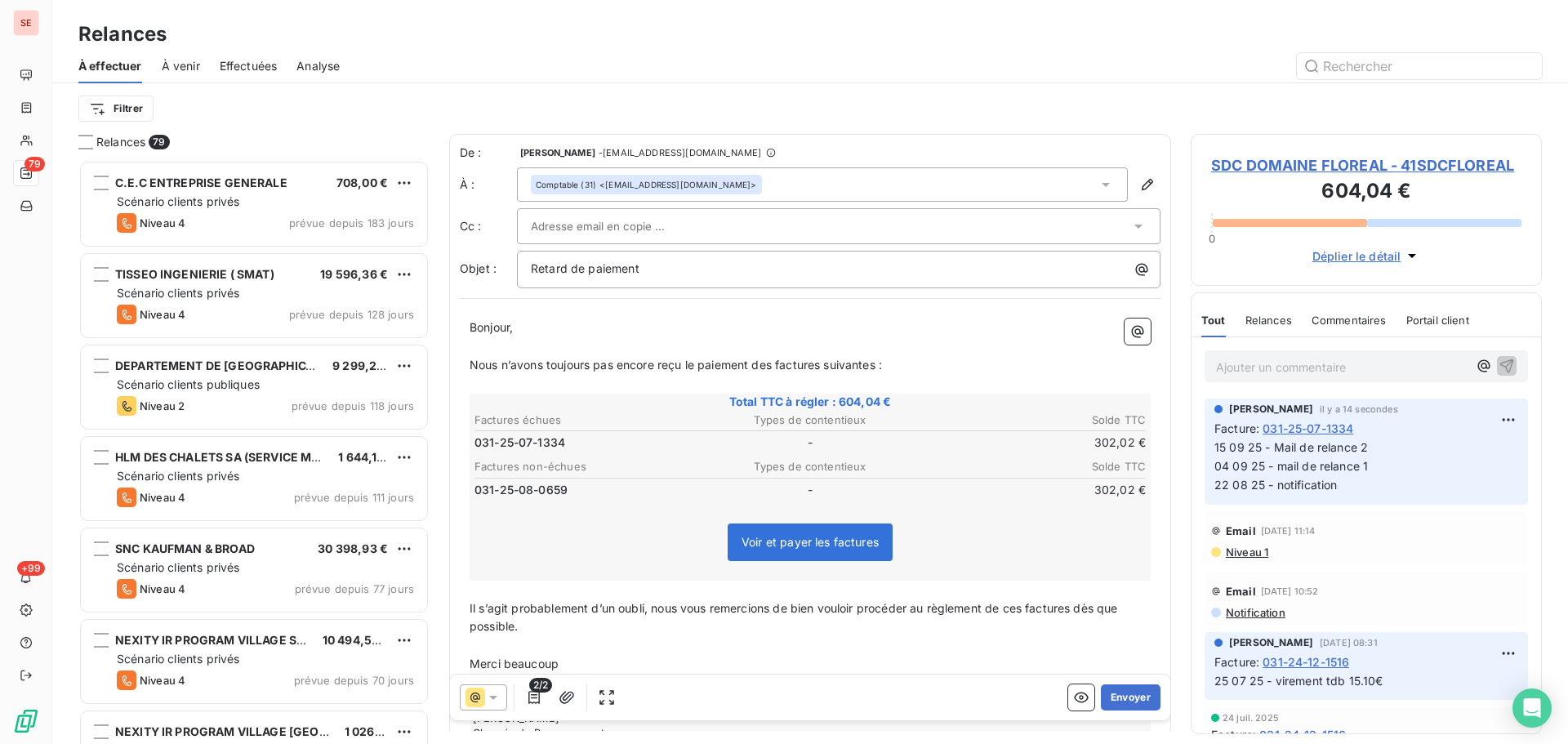
click at [654, 366] on span "Nous n’avons toujours pas encore reçu le paiement des factures suivantes :" at bounding box center [676, 365] width 413 height 14
click at [735, 371] on span "Nous n’avons toujours pas reçu le paiement des factures suivantes :" at bounding box center [657, 365] width 375 height 14
click at [791, 375] on p "﻿" at bounding box center [811, 384] width 681 height 19
click at [793, 367] on span "Nous n’avons toujours pas reçu le paiement de la factures suivantes :" at bounding box center [661, 365] width 382 height 14
click at [840, 365] on span "Nous n’avons toujours pas reçu le paiement de la facture suivantes :" at bounding box center [657, 365] width 376 height 14
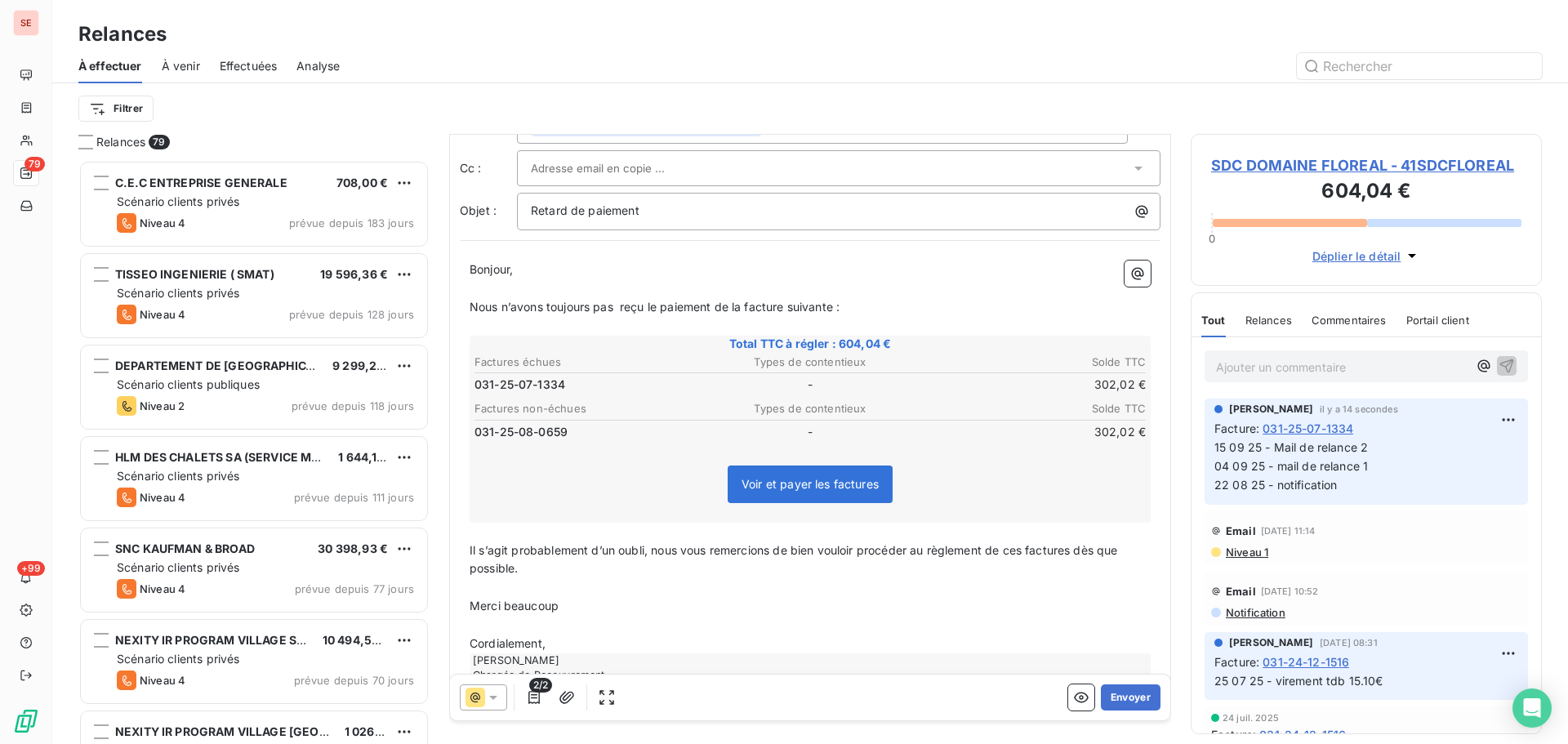
scroll to position [113, 0]
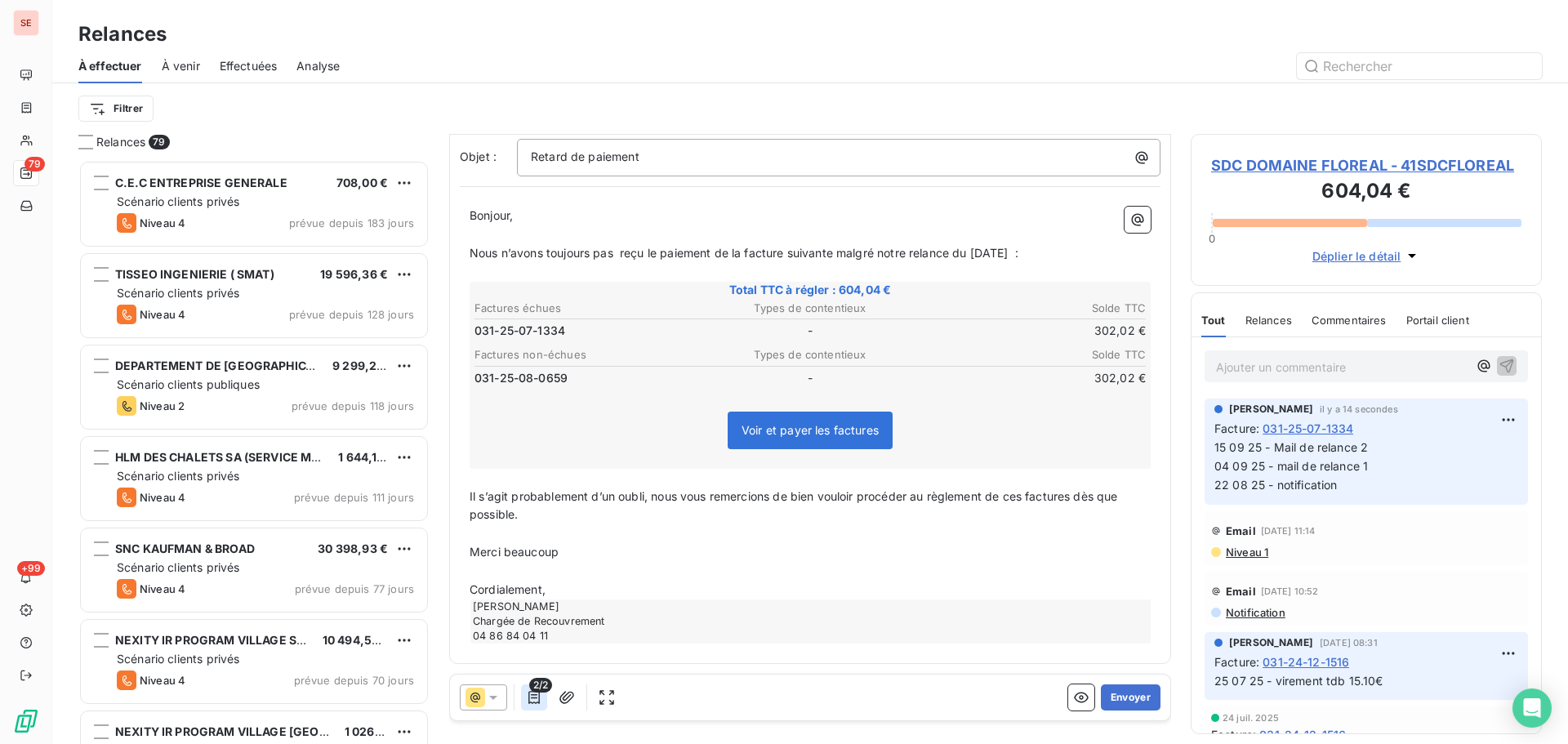
click at [532, 705] on icon "button" at bounding box center [533, 697] width 16 height 16
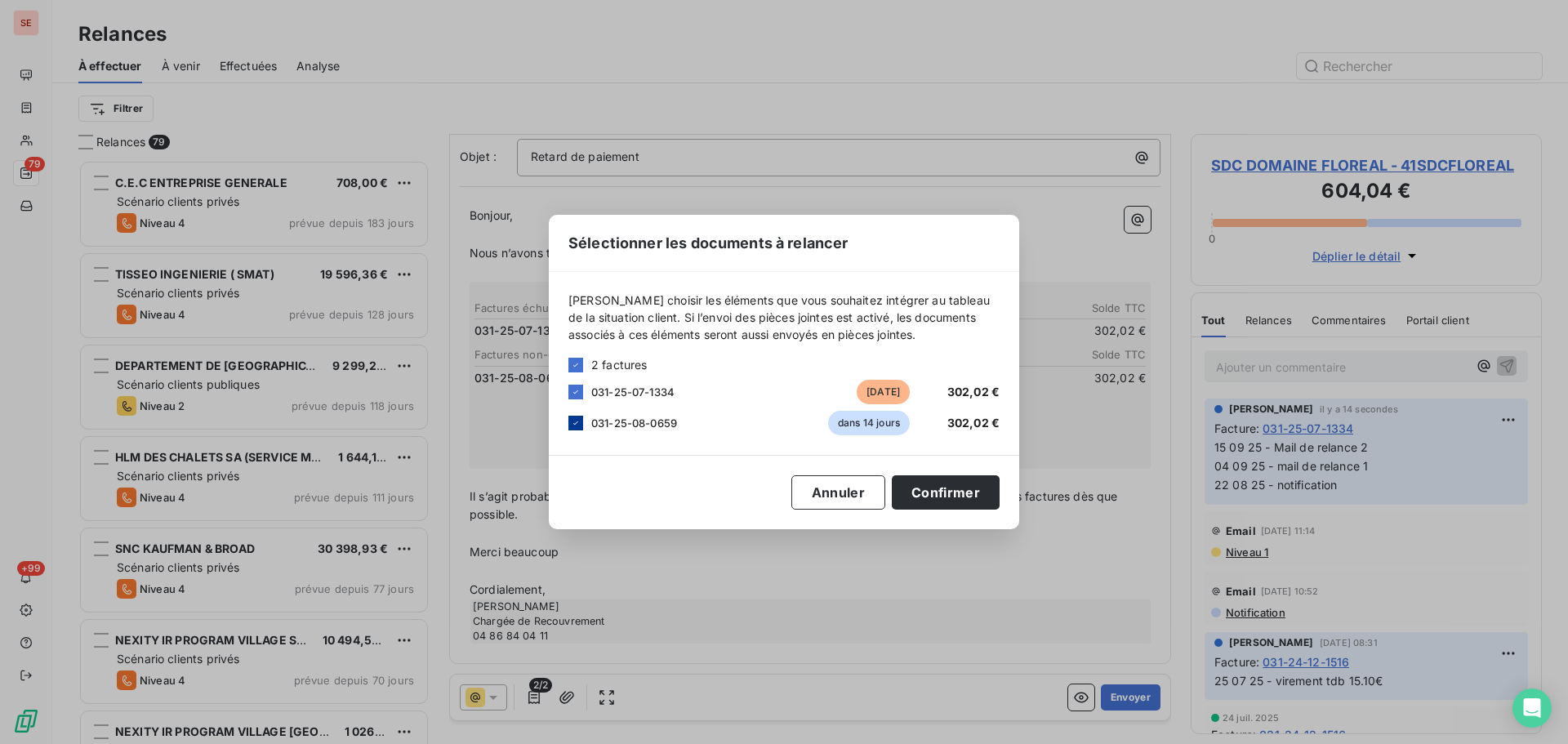
click at [571, 426] on icon at bounding box center [575, 422] width 9 height 9
click at [971, 487] on button "Confirmer" at bounding box center [946, 492] width 108 height 34
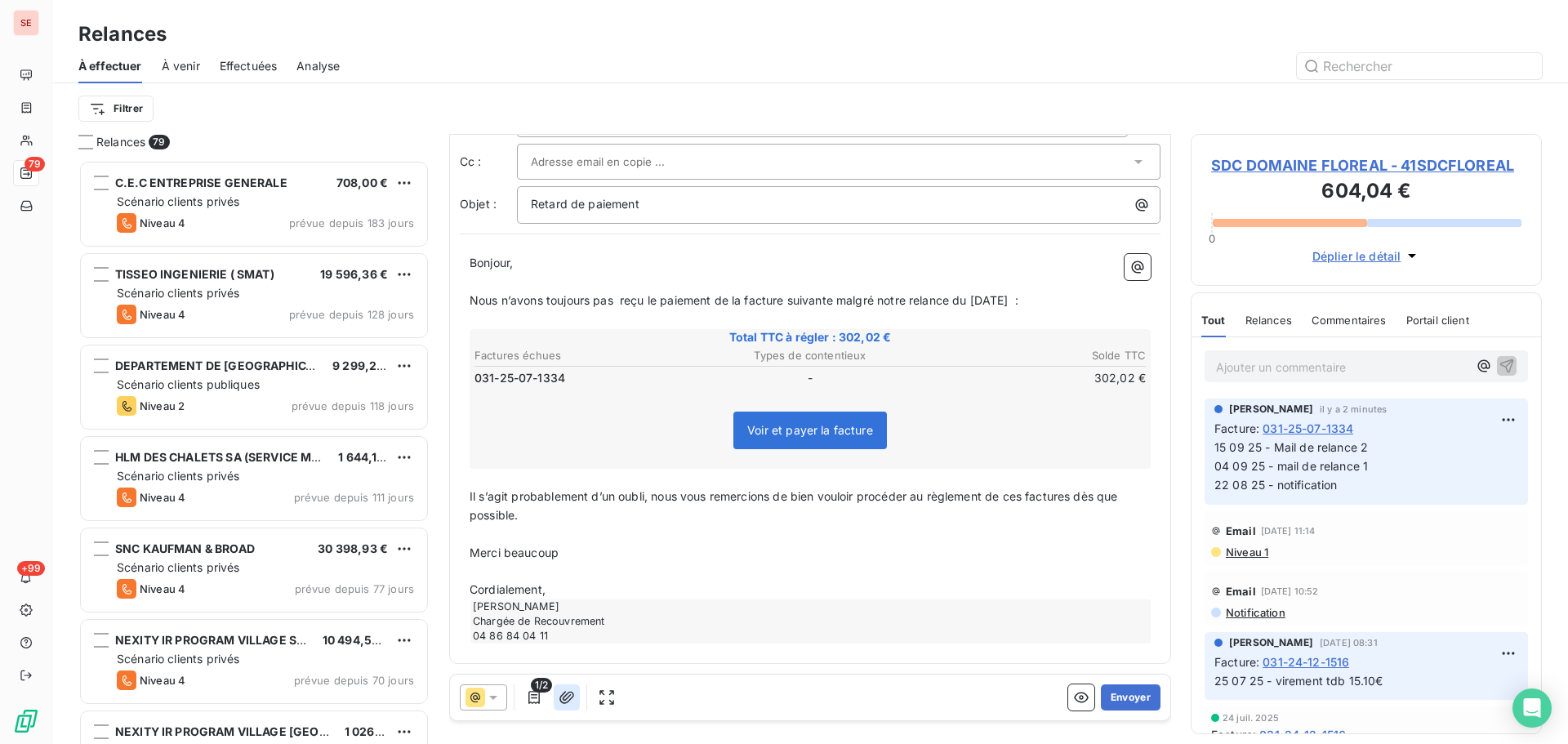
click at [567, 698] on icon "button" at bounding box center [567, 697] width 16 height 16
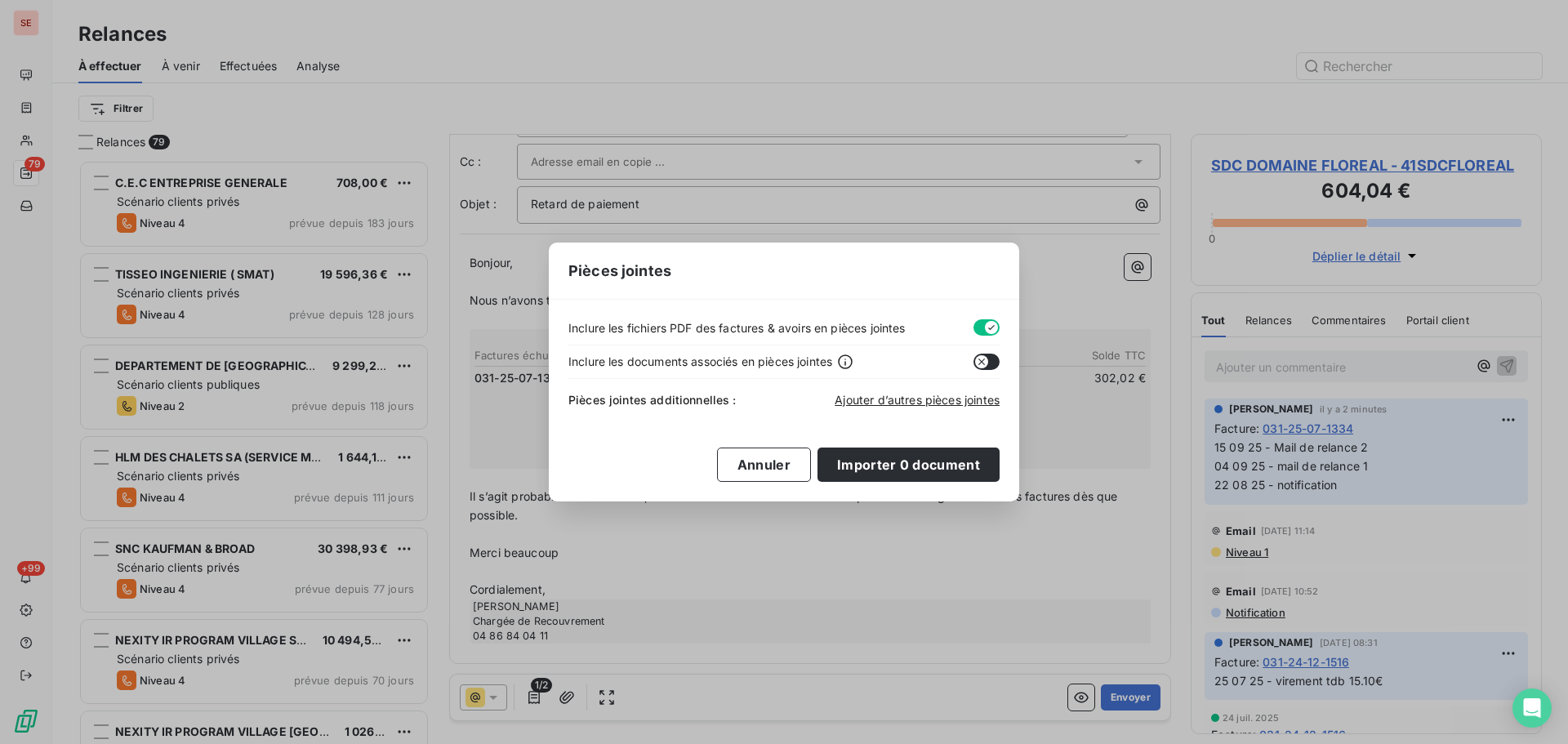
click at [866, 407] on div "Ajouter d’autres pièces jointes" at bounding box center [917, 400] width 165 height 16
click at [872, 398] on span "Ajouter d’autres pièces jointes" at bounding box center [917, 400] width 165 height 14
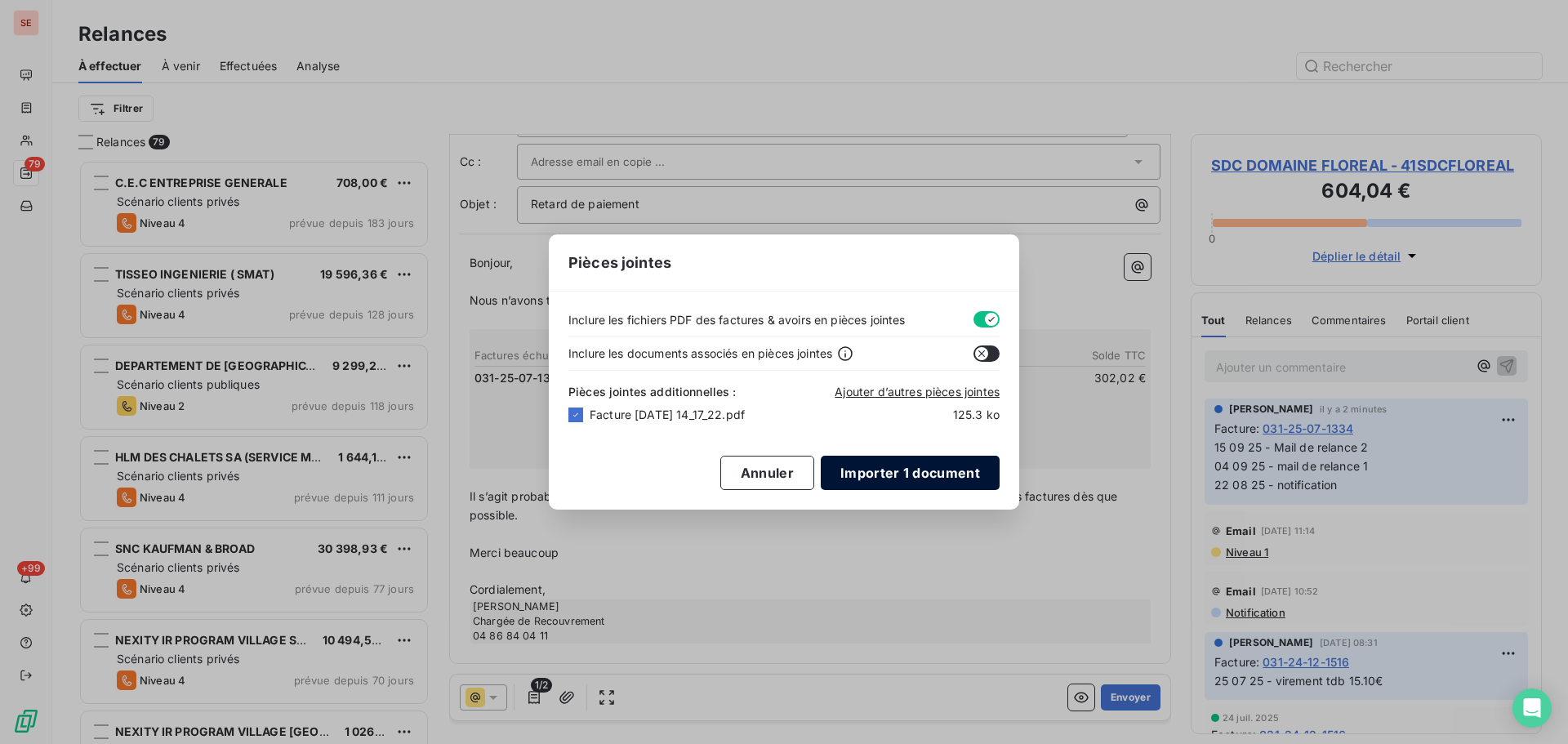
click at [937, 471] on button "Importer 1 document" at bounding box center [910, 473] width 179 height 34
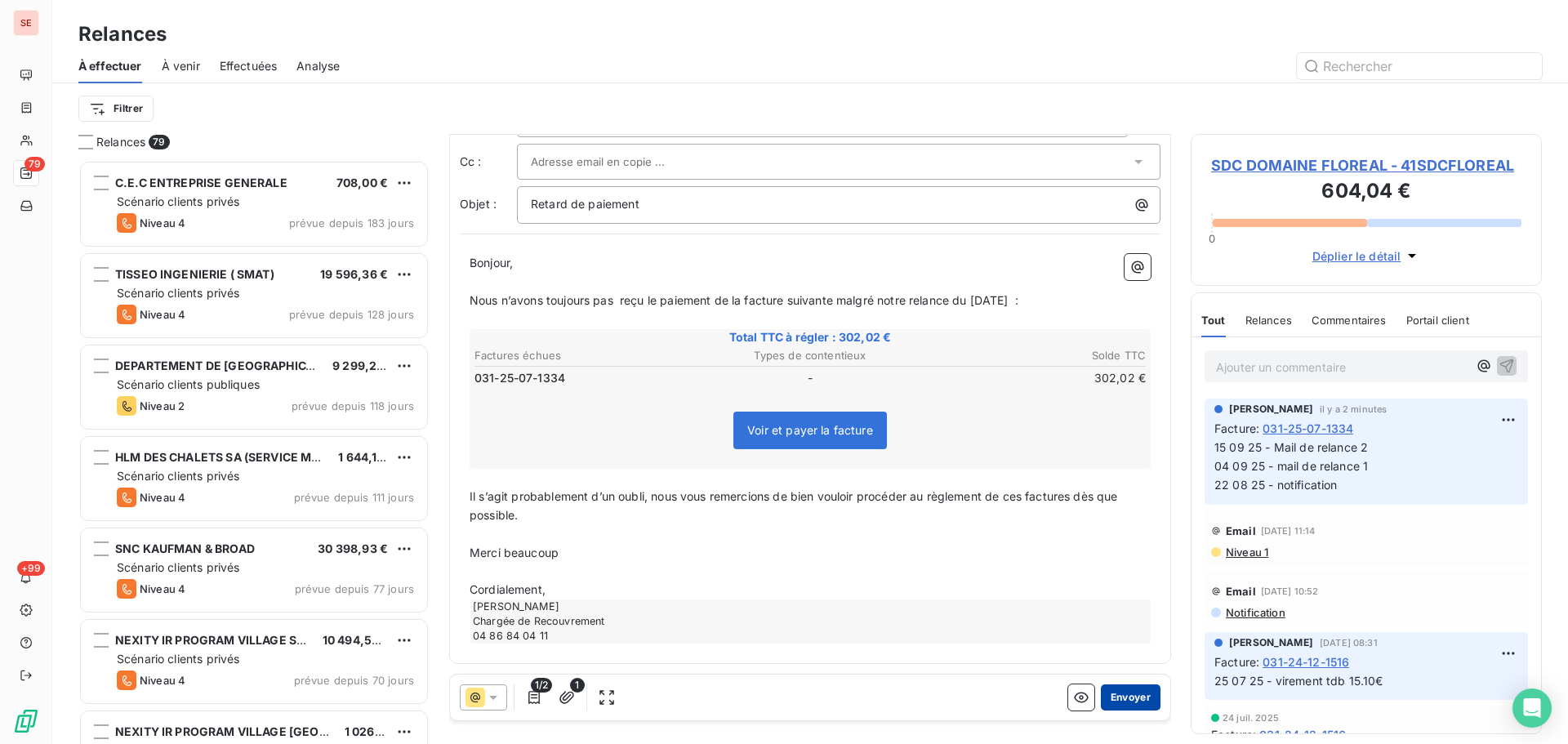
click at [1131, 692] on button "Envoyer" at bounding box center [1131, 697] width 60 height 27
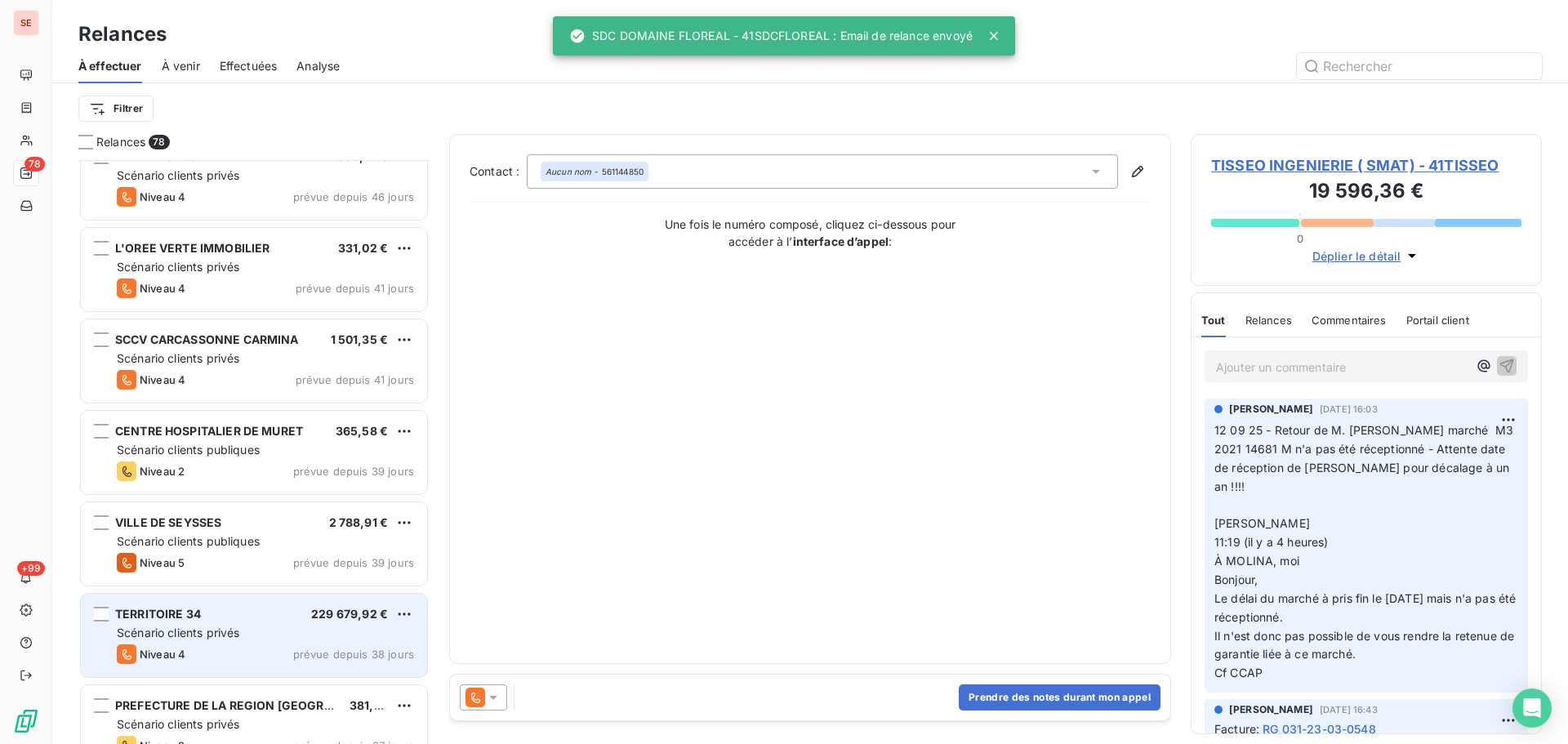
scroll to position [1526, 0]
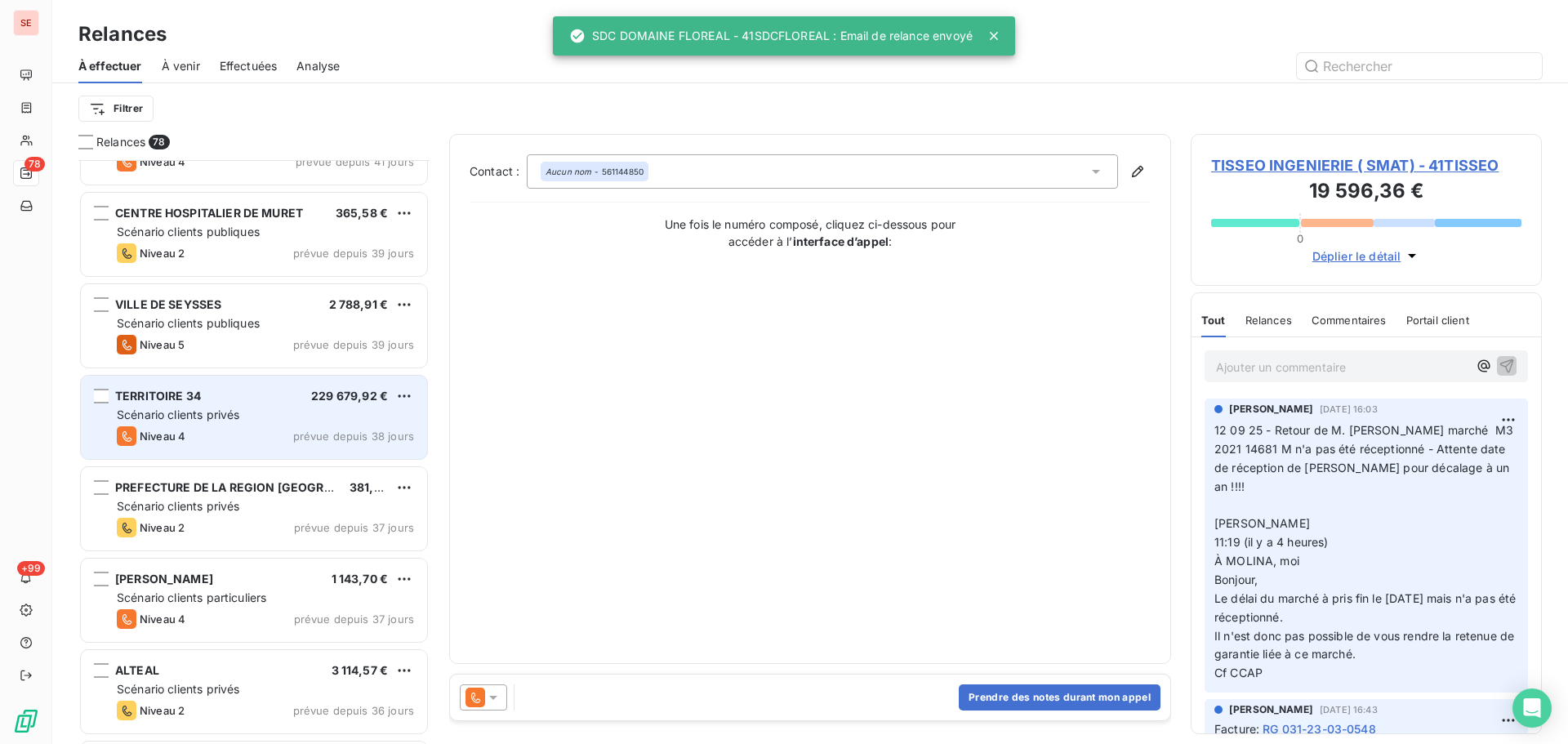
click at [342, 430] on span "prévue depuis 38 jours" at bounding box center [353, 436] width 121 height 13
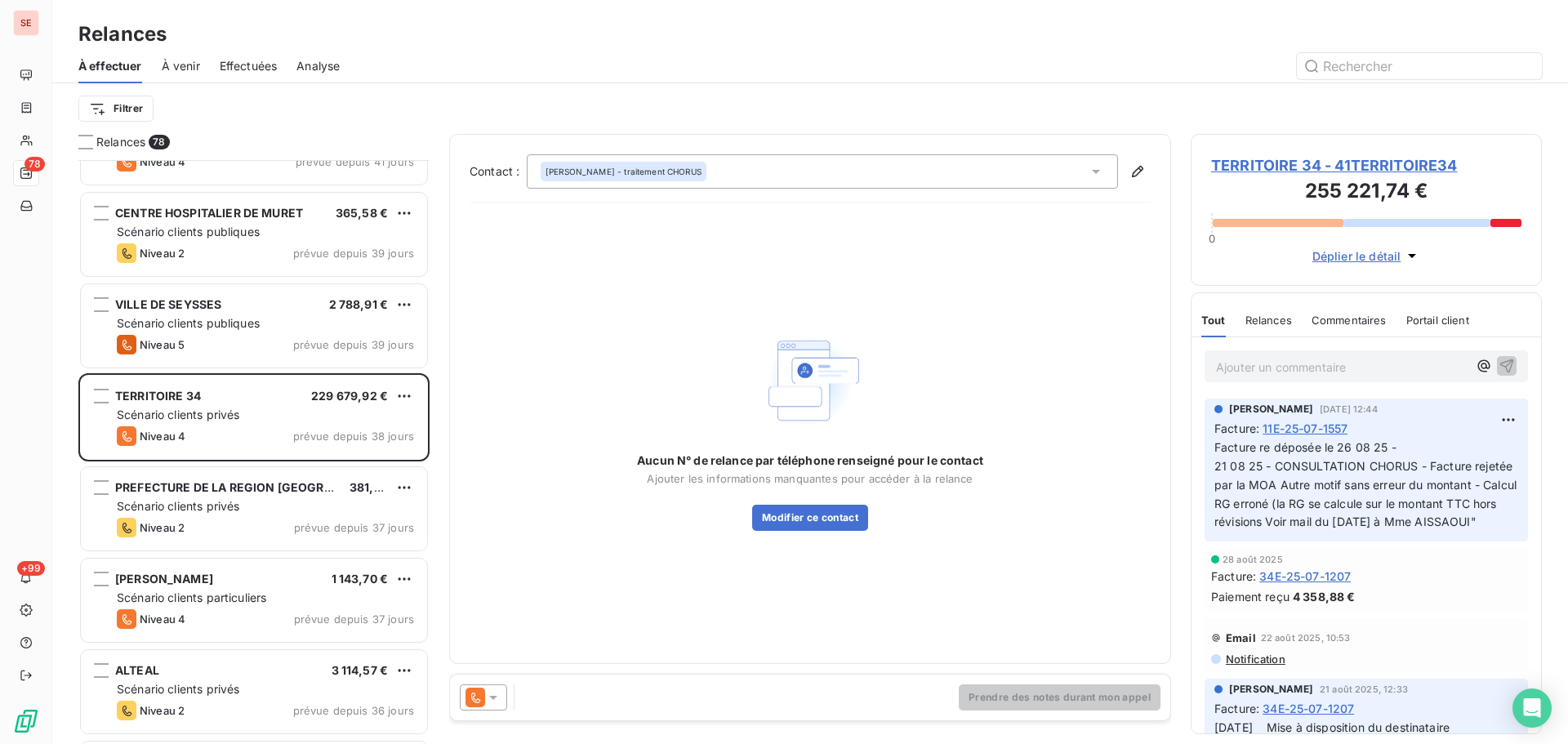
click at [1249, 165] on span "TERRITOIRE 34 - 41TERRITOIRE34" at bounding box center [1366, 165] width 311 height 22
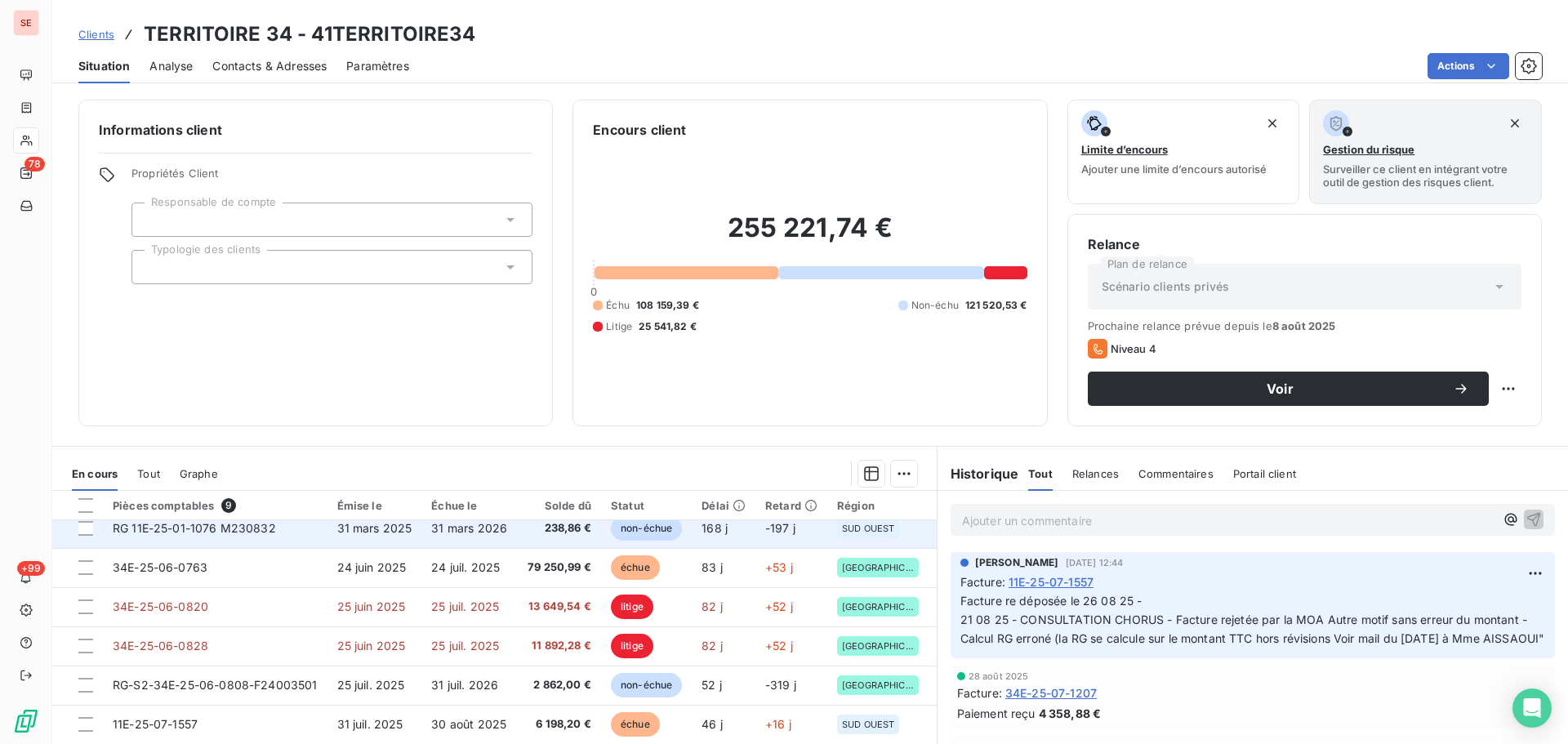
scroll to position [75, 0]
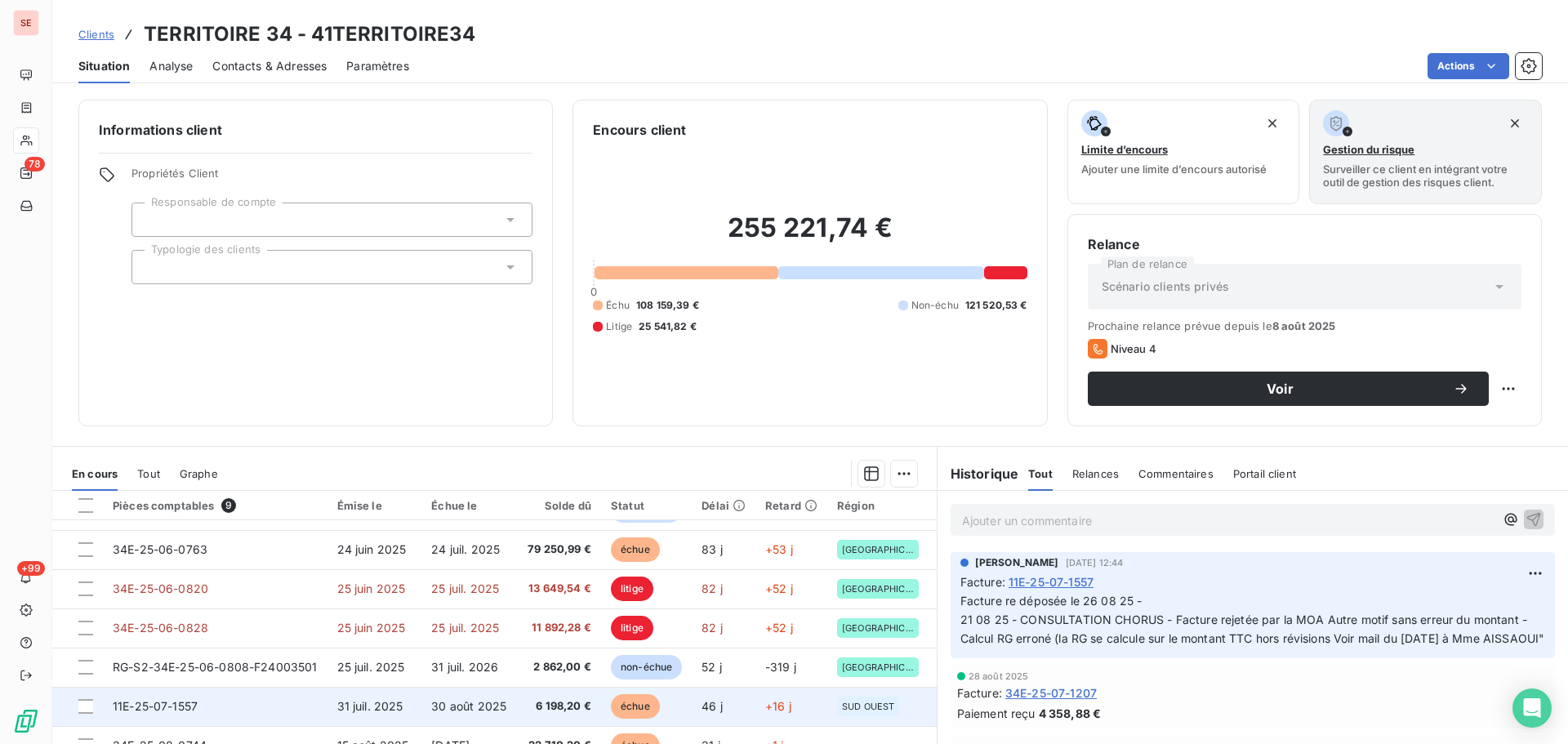
click at [477, 702] on span "30 août 2025" at bounding box center [469, 706] width 75 height 14
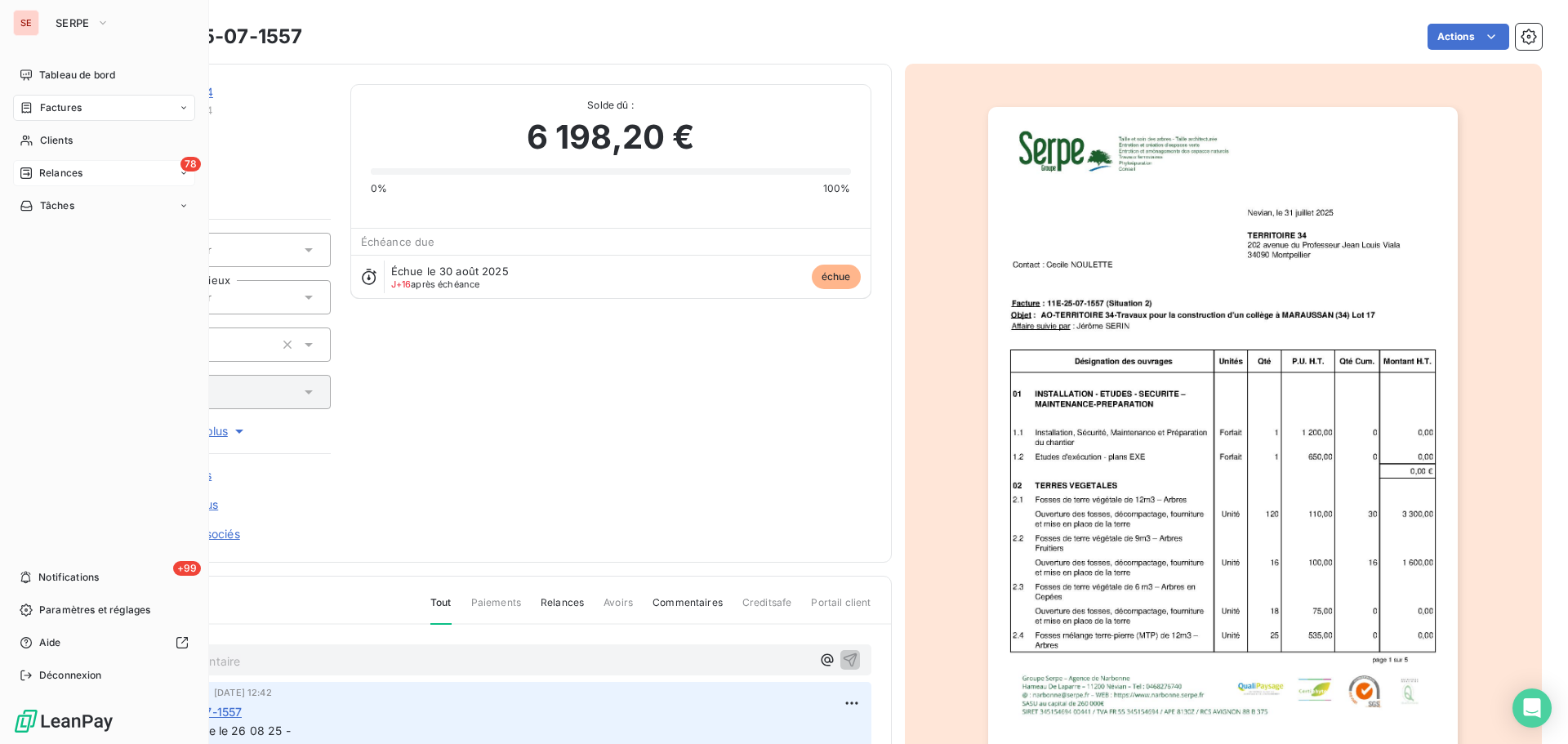
click at [59, 168] on span "Relances" at bounding box center [61, 173] width 44 height 15
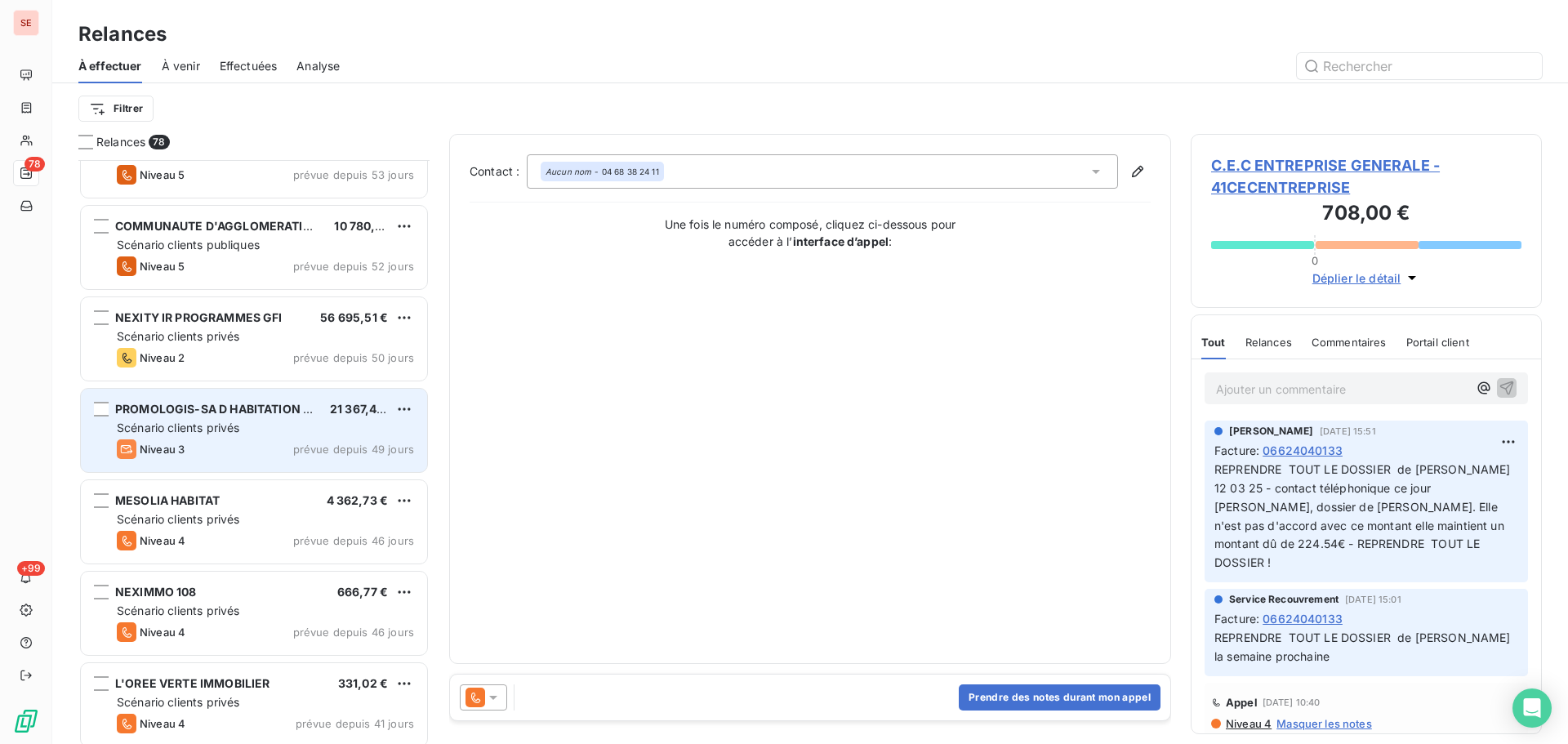
scroll to position [1090, 0]
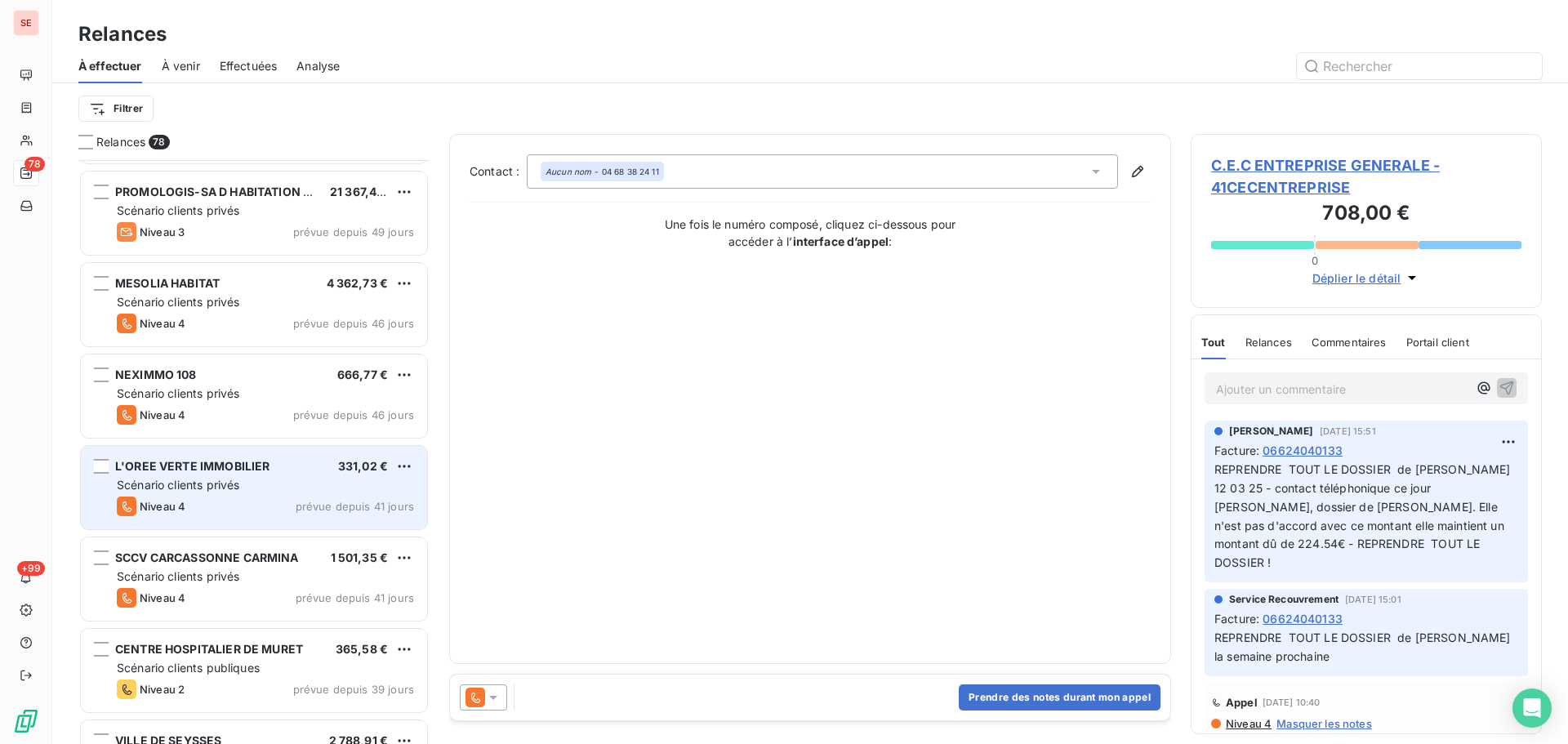
click at [344, 490] on div "Scénario clients privés" at bounding box center [264, 485] width 297 height 16
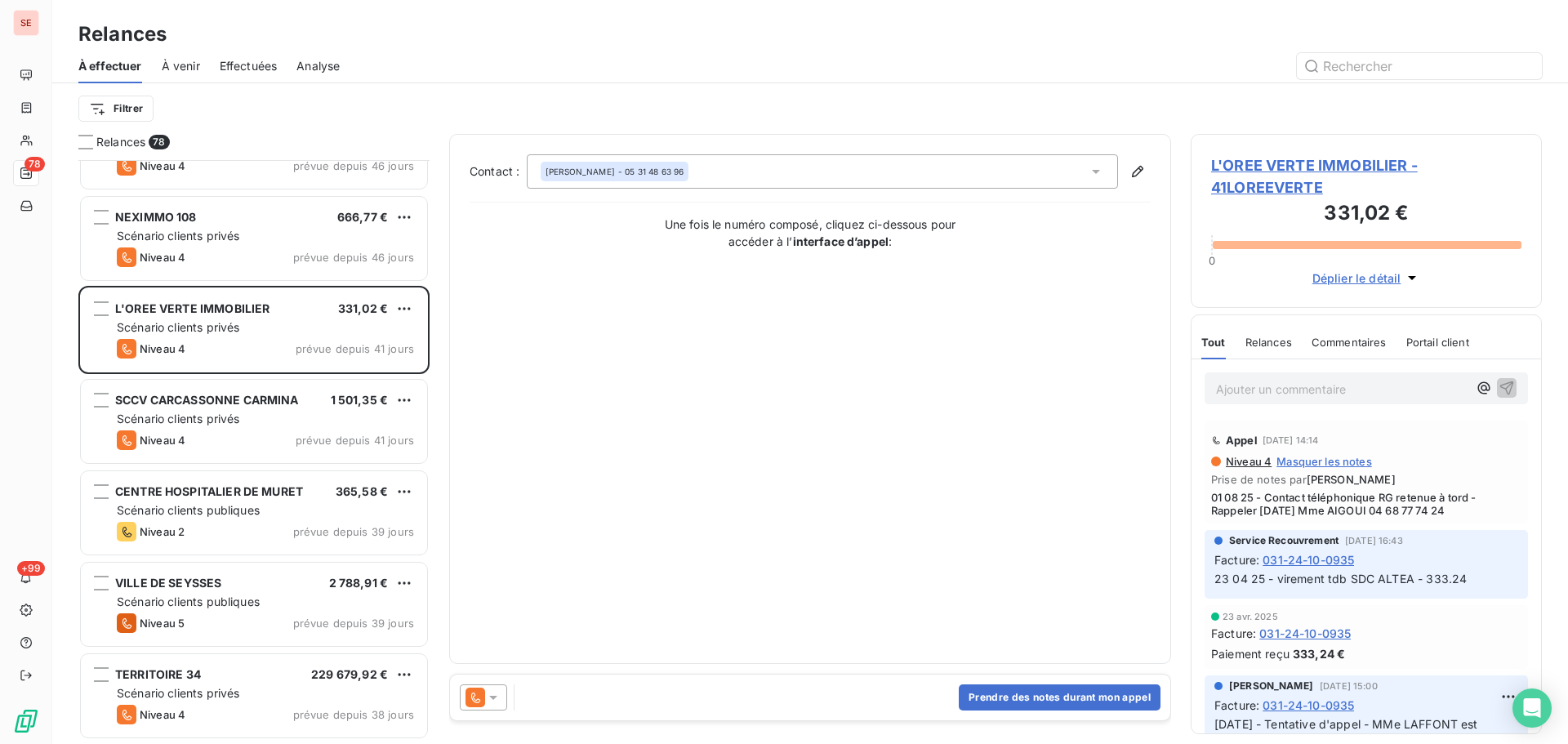
scroll to position [1307, 0]
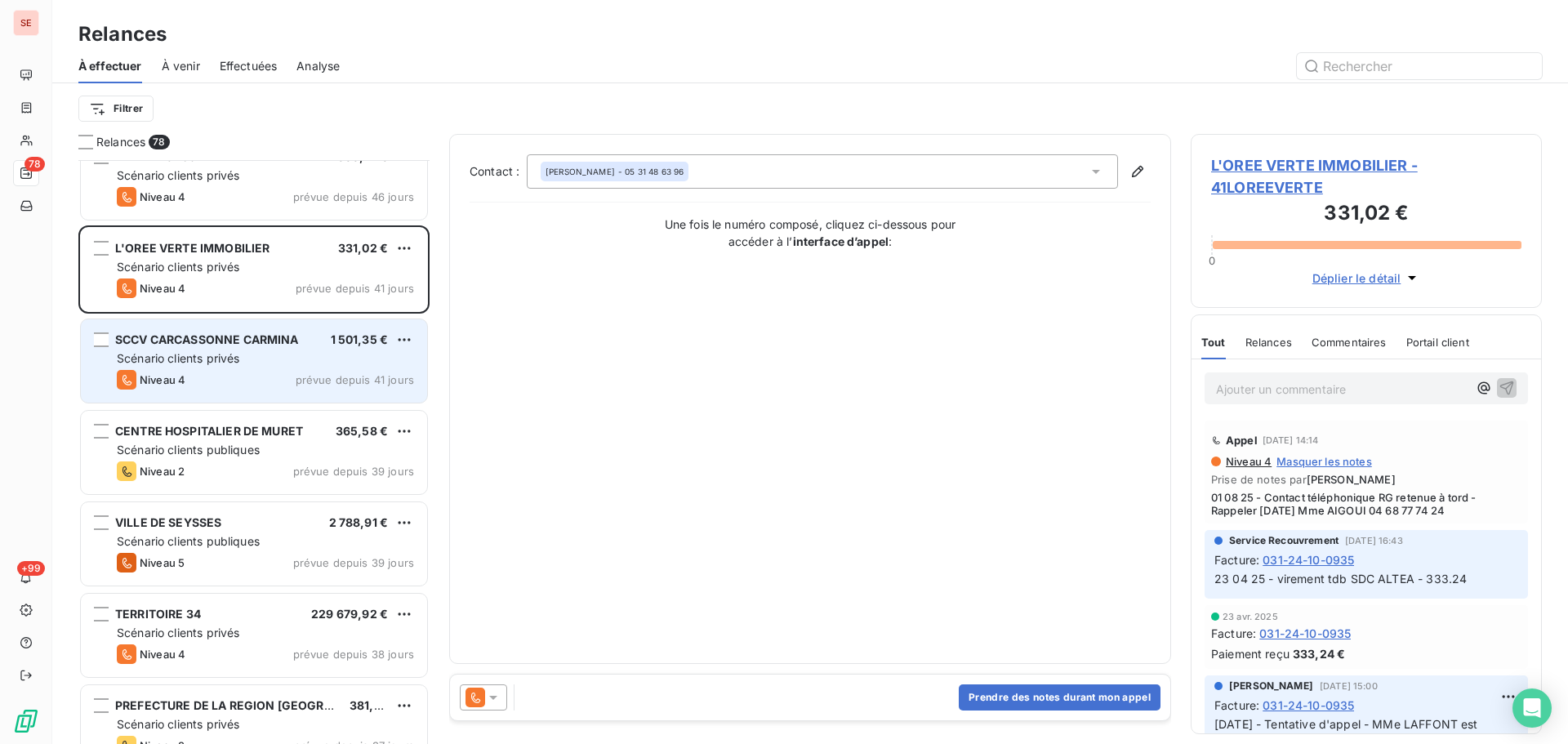
click at [272, 381] on div "Niveau 4 prévue depuis 41 jours" at bounding box center [264, 379] width 297 height 20
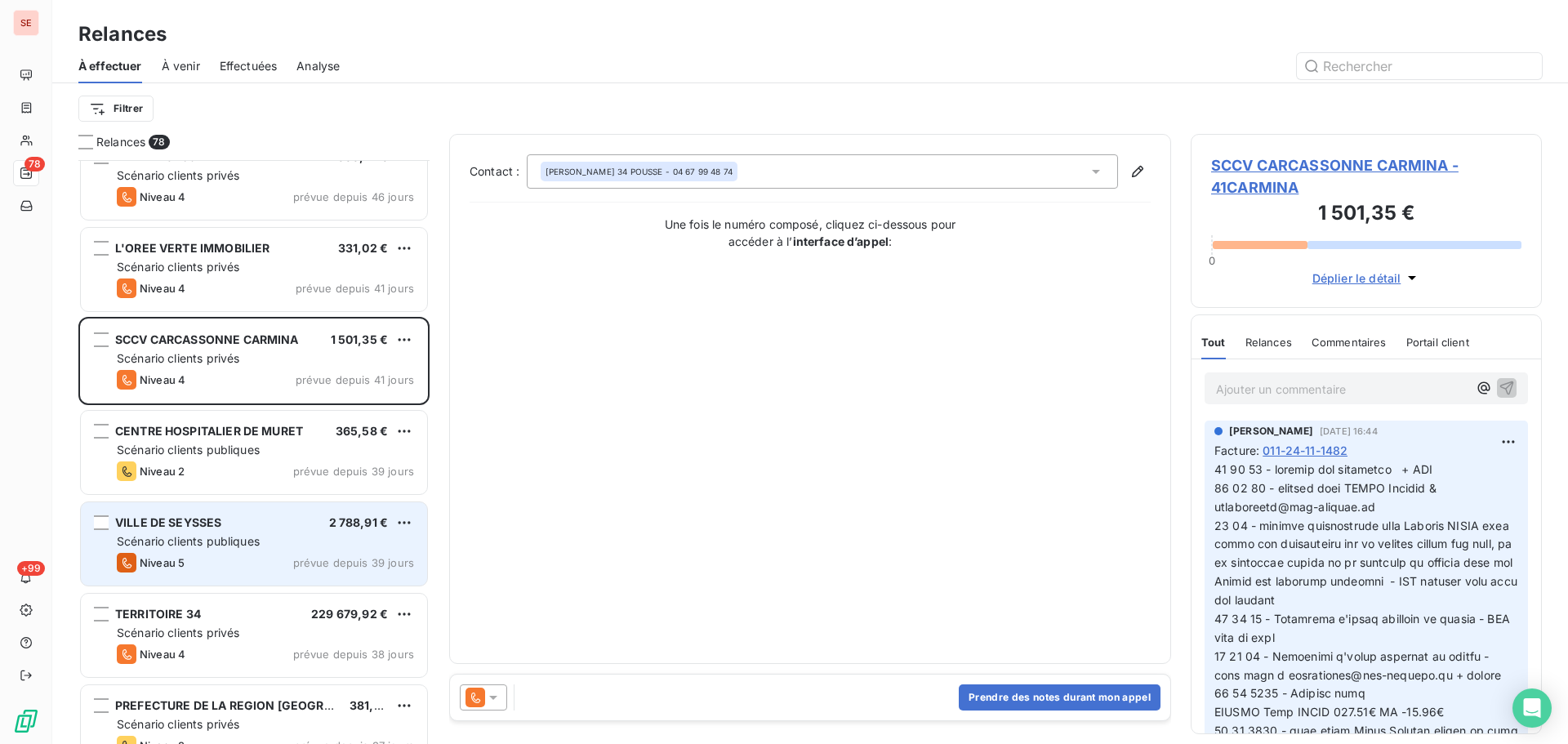
click at [276, 551] on div "VILLE DE SEYSSES 2 788,91 € Scénario clients publiques Niveau 5 prévue depuis 3…" at bounding box center [253, 544] width 347 height 83
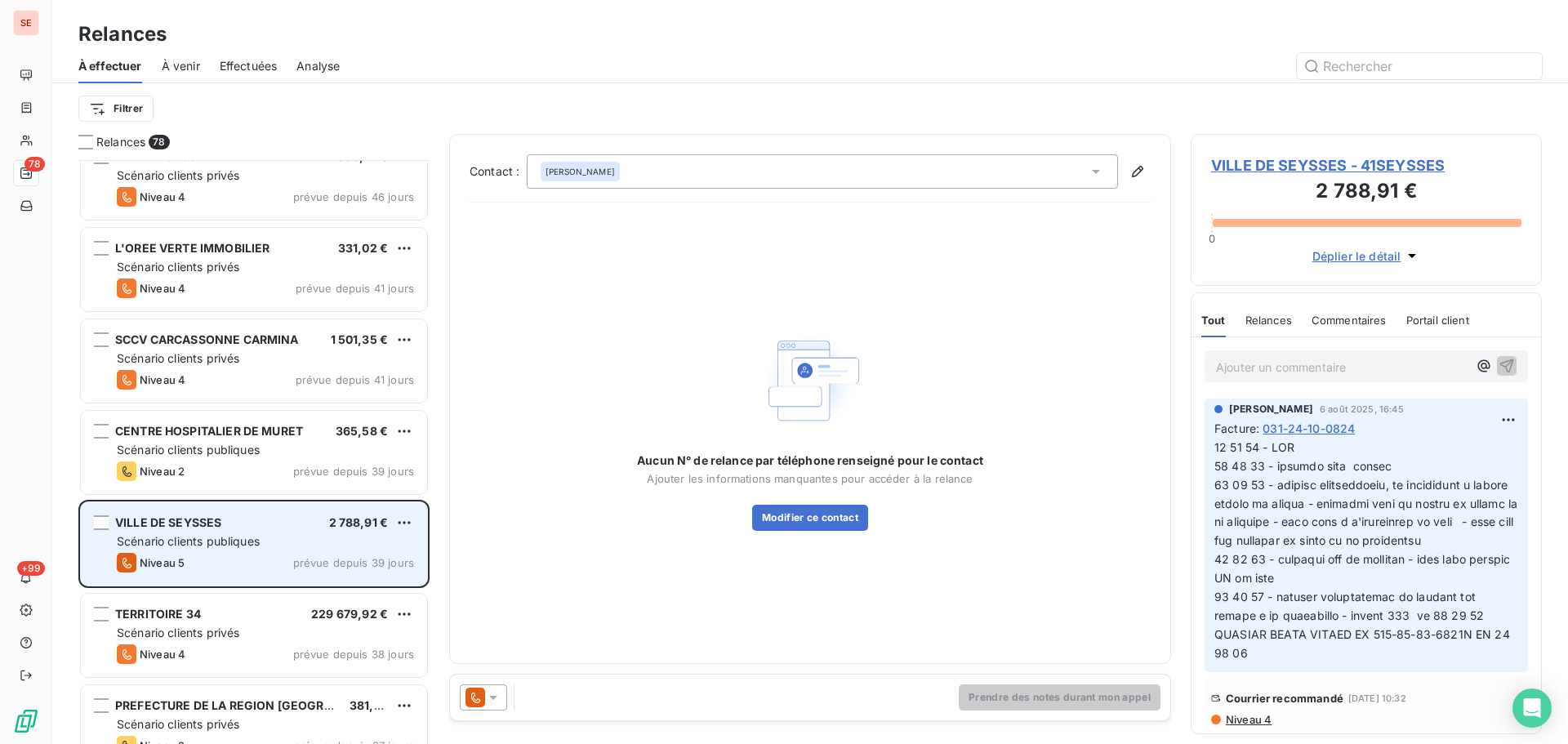
scroll to position [1526, 0]
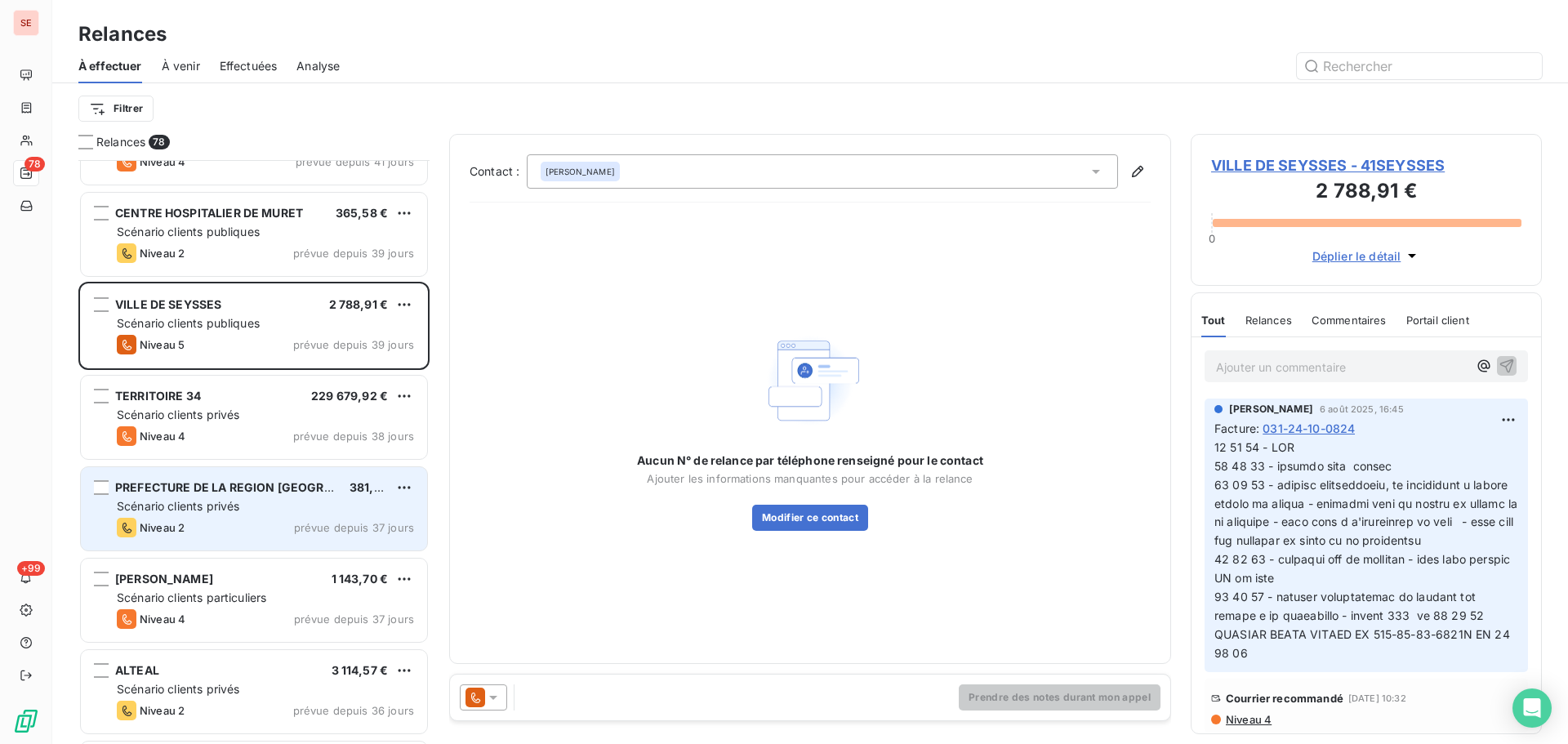
click at [262, 516] on div "PREFECTURE DE LA REGION [GEOGRAPHIC_DATA] 381,72 € Scénario clients privés Nive…" at bounding box center [253, 509] width 347 height 83
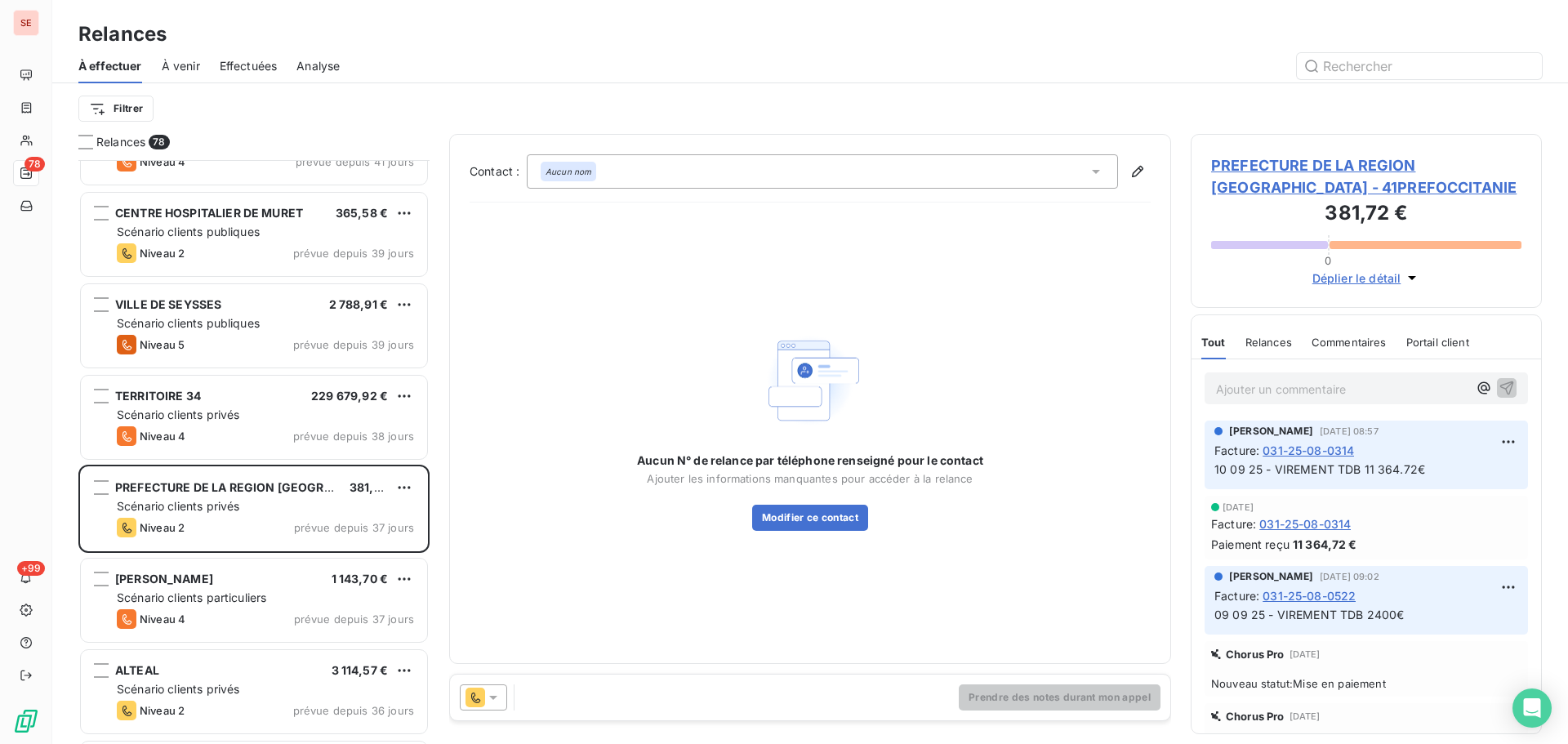
click at [1286, 167] on span "PREFECTURE DE LA REGION [GEOGRAPHIC_DATA] - 41PREFOCCITANIE" at bounding box center [1366, 176] width 311 height 45
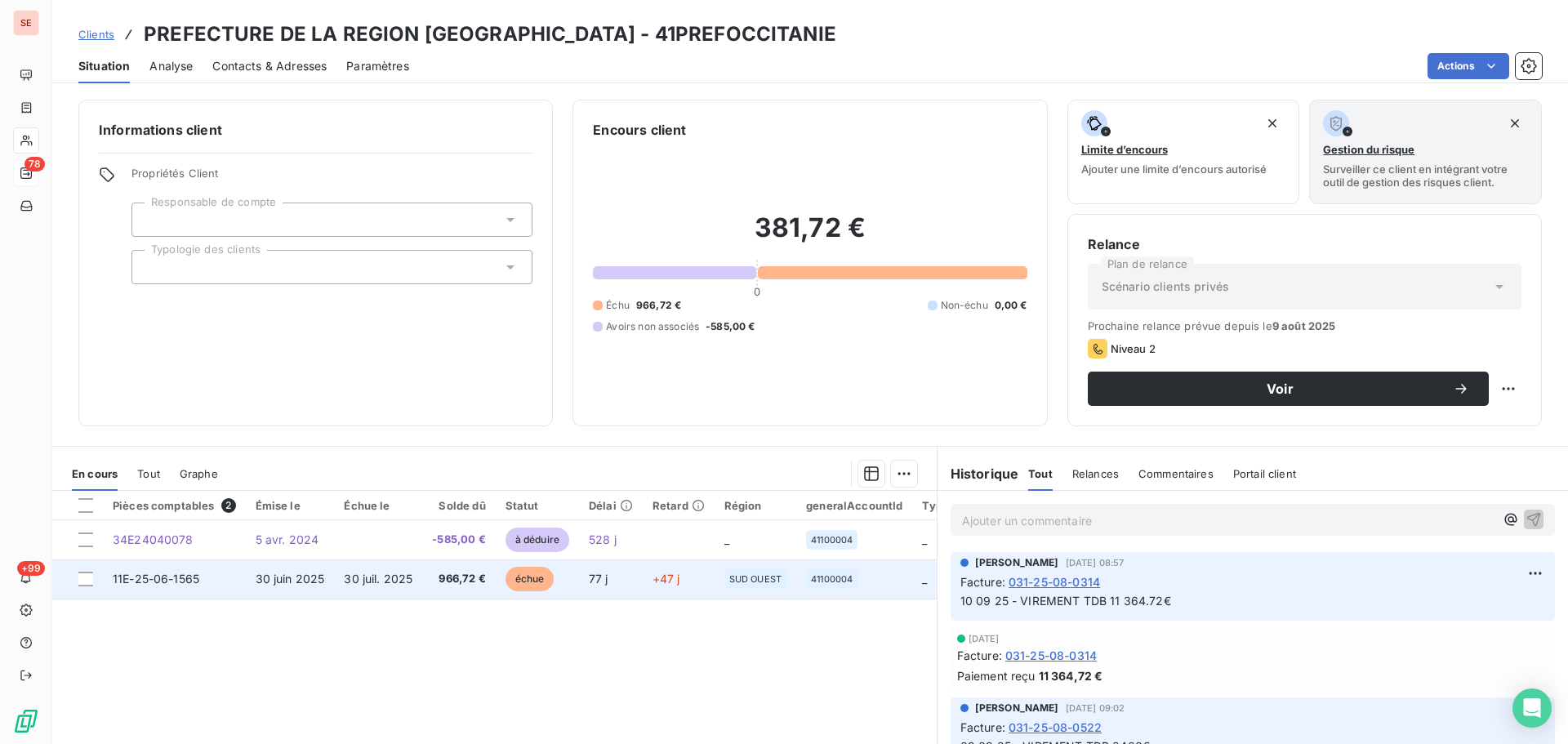
click at [423, 575] on td "966,72 €" at bounding box center [458, 580] width 73 height 39
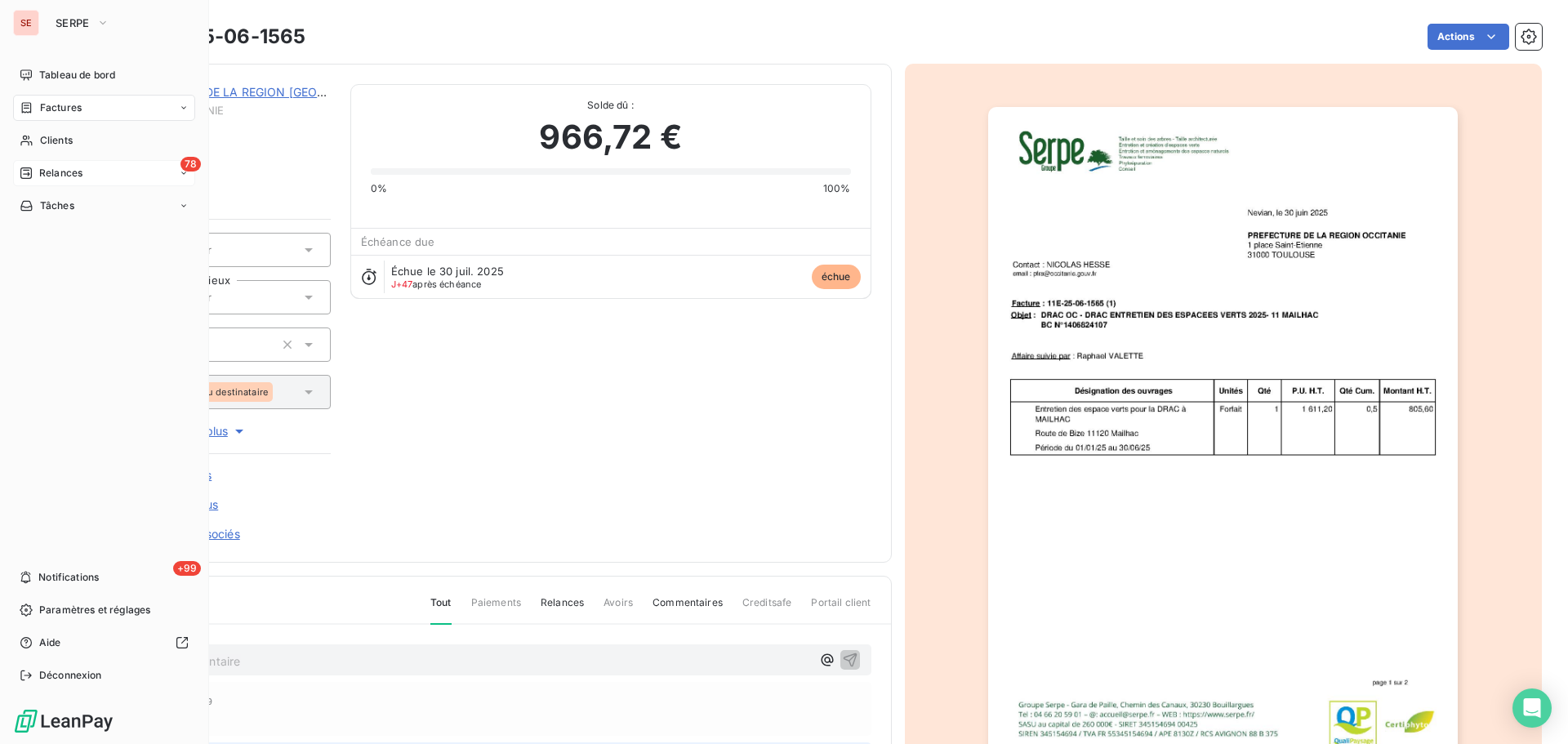
click at [50, 166] on span "Relances" at bounding box center [61, 173] width 44 height 15
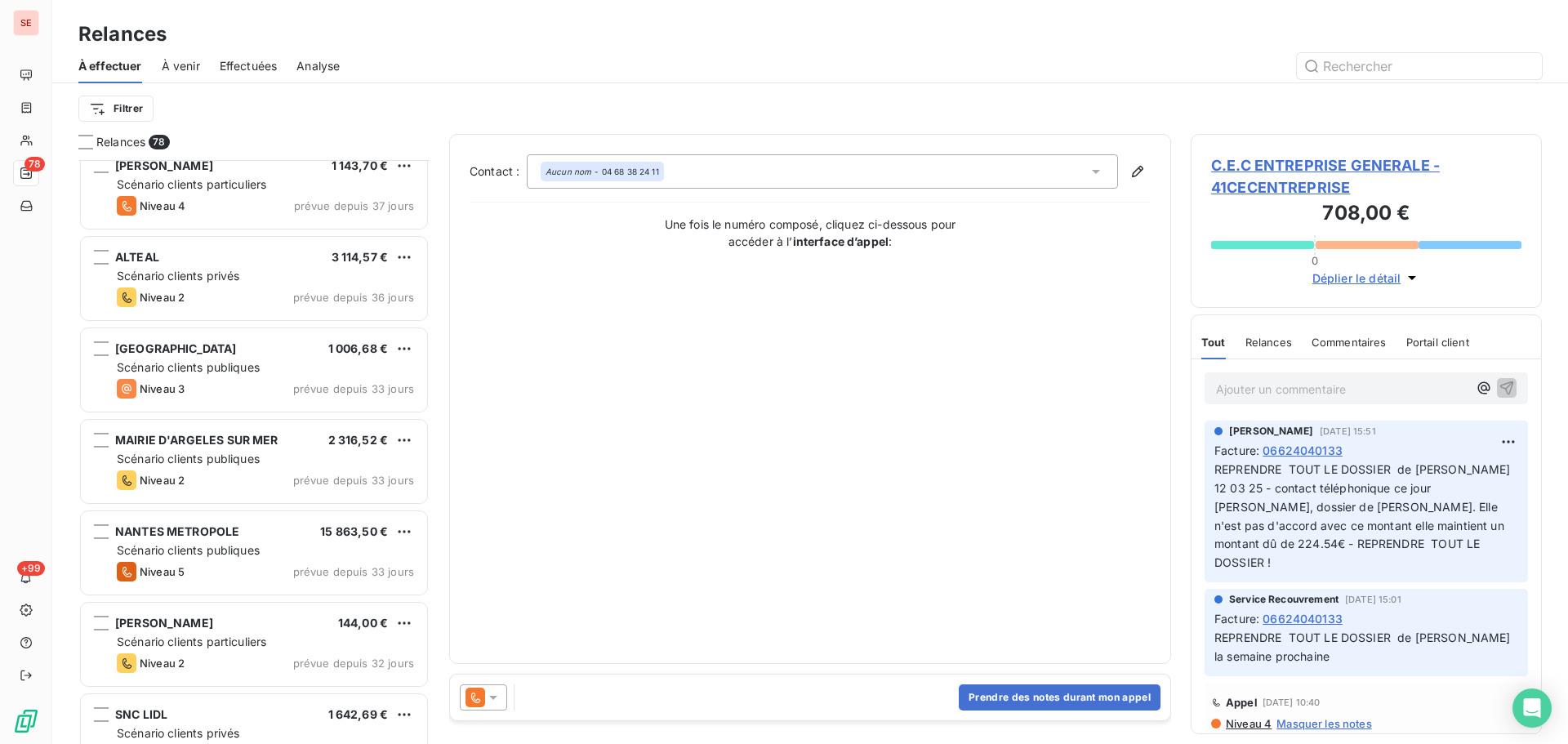
scroll to position [1961, 0]
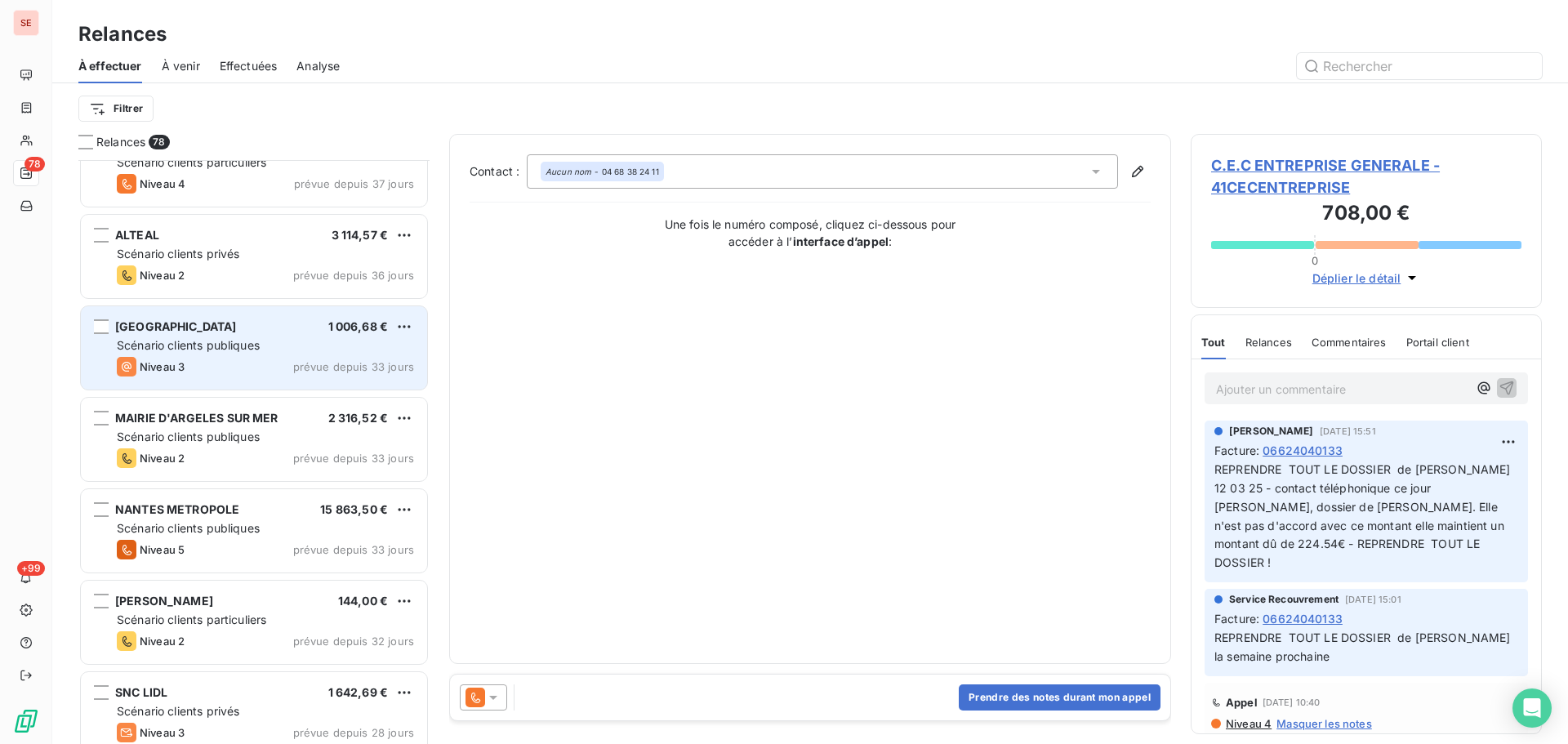
click at [376, 379] on div "[GEOGRAPHIC_DATA] 1 006,68 € Scénario clients publiques Niveau 3 prévue depuis …" at bounding box center [253, 348] width 347 height 83
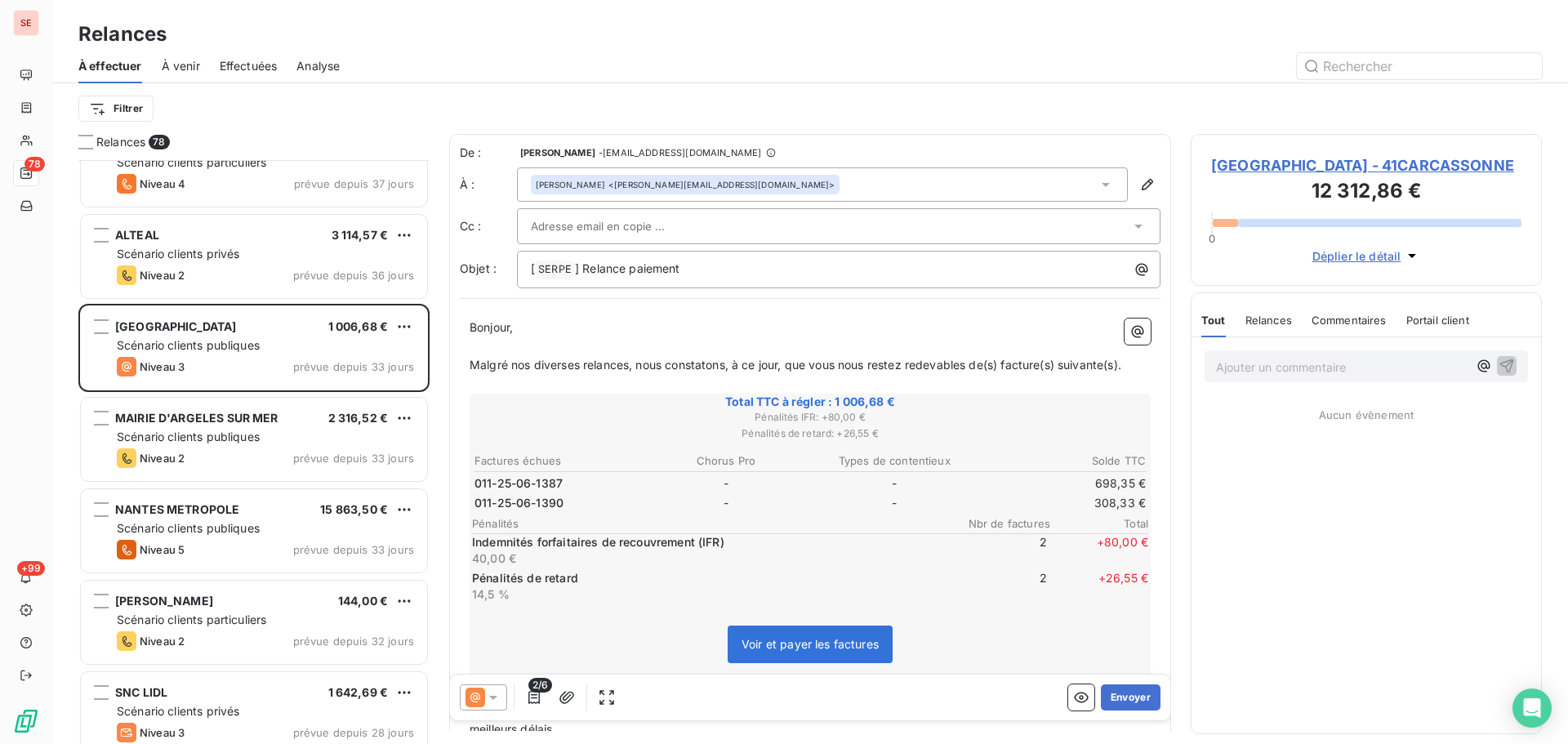
click at [1287, 166] on span "[GEOGRAPHIC_DATA] - 41CARCASSONNE" at bounding box center [1366, 165] width 311 height 22
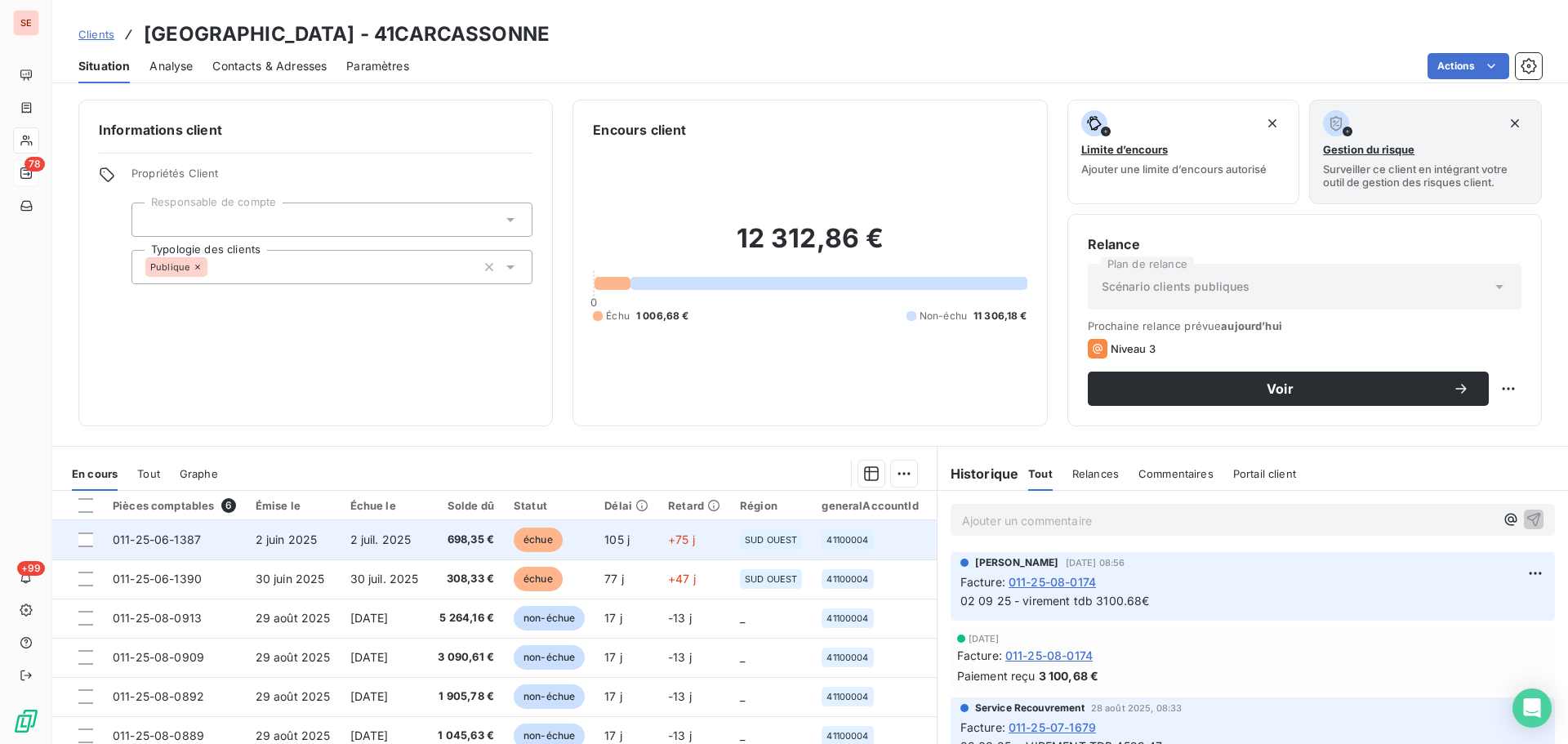
click at [380, 543] on span "2 juil. 2025" at bounding box center [381, 539] width 62 height 14
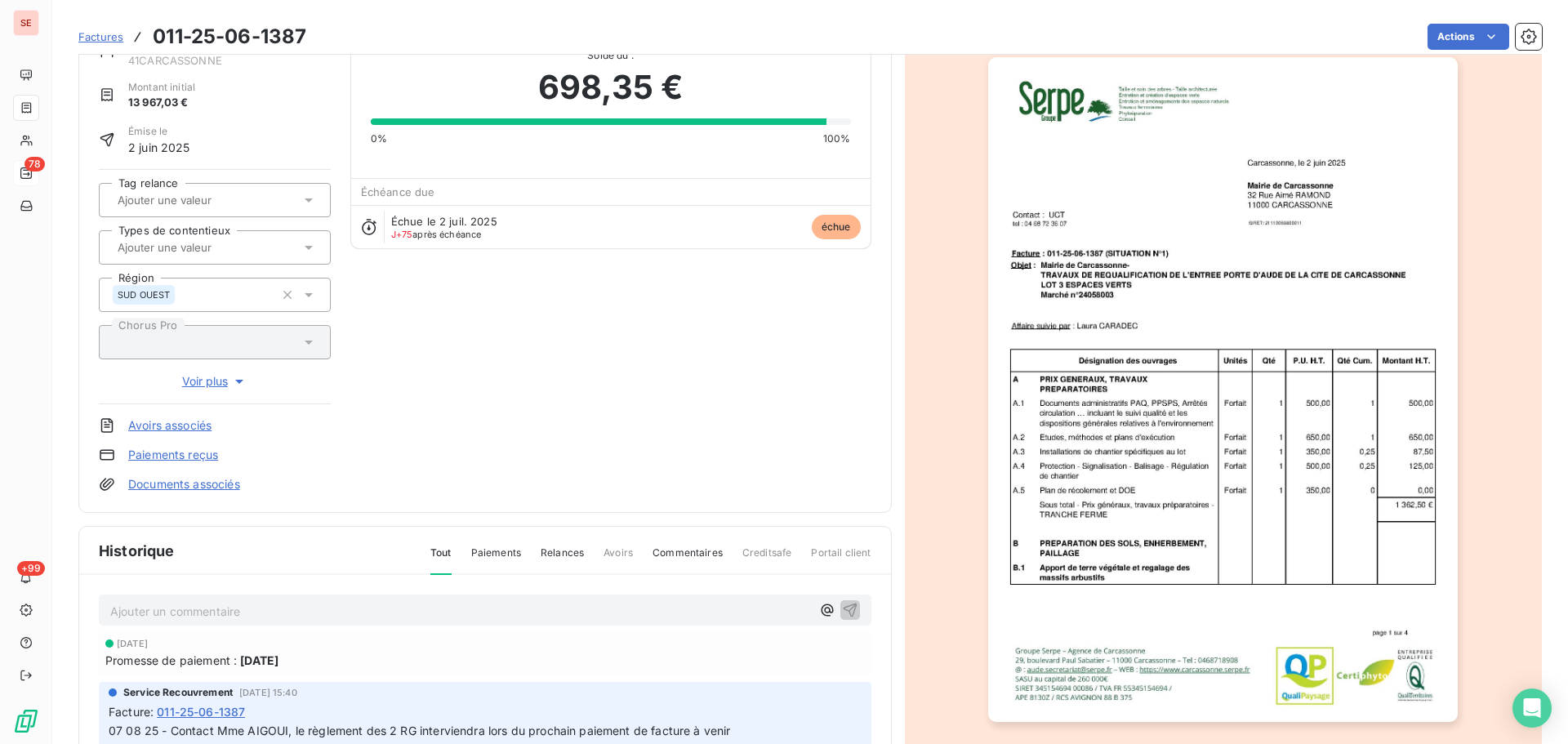
scroll to position [223, 0]
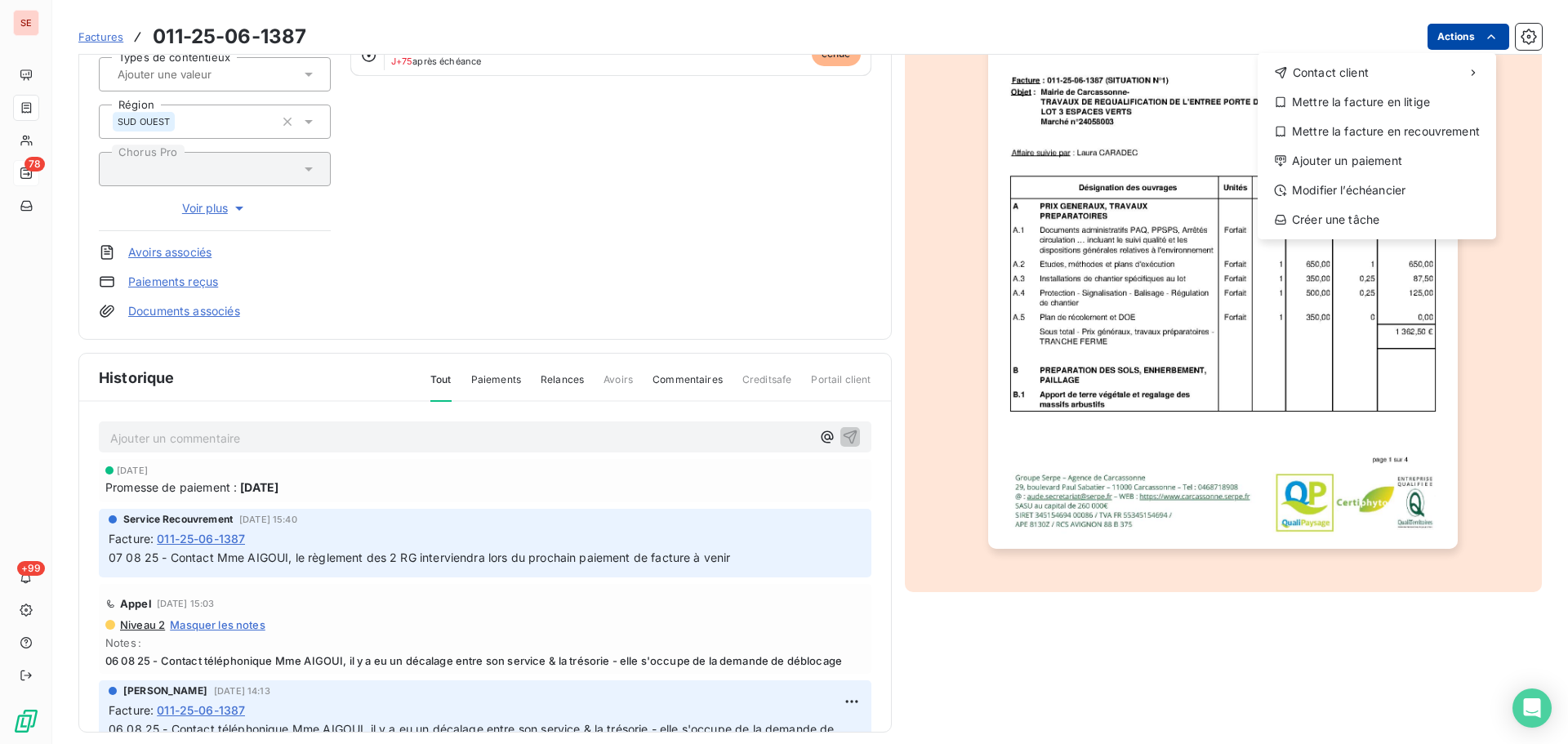
click at [1459, 27] on html "SE 78 +99 Factures [PHONE_NUMBER] Actions Contact client Mettre la facture en l…" at bounding box center [784, 372] width 1568 height 744
click at [1399, 165] on div "Ajouter un paiement" at bounding box center [1376, 161] width 225 height 27
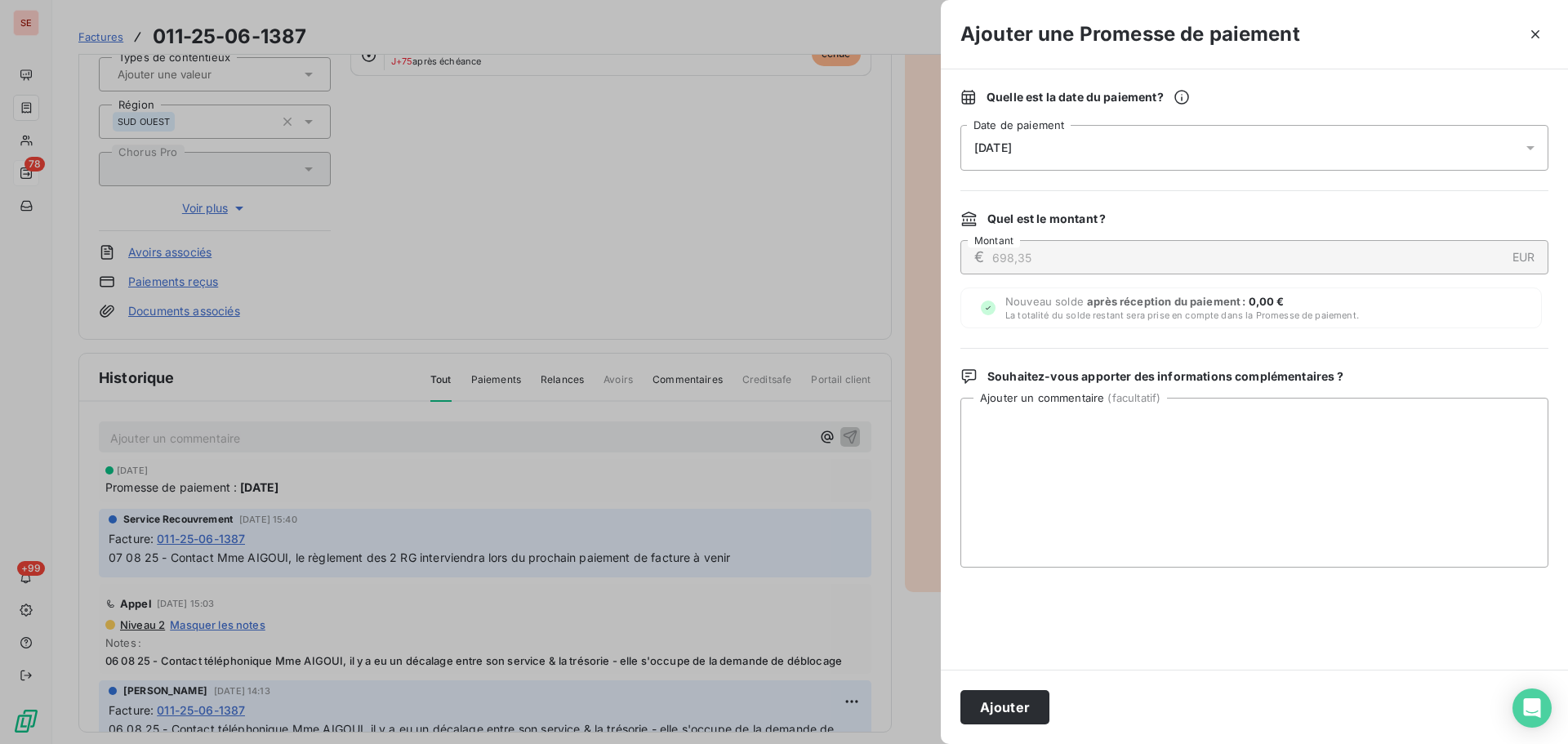
click at [1226, 154] on div "[DATE]" at bounding box center [1254, 147] width 588 height 45
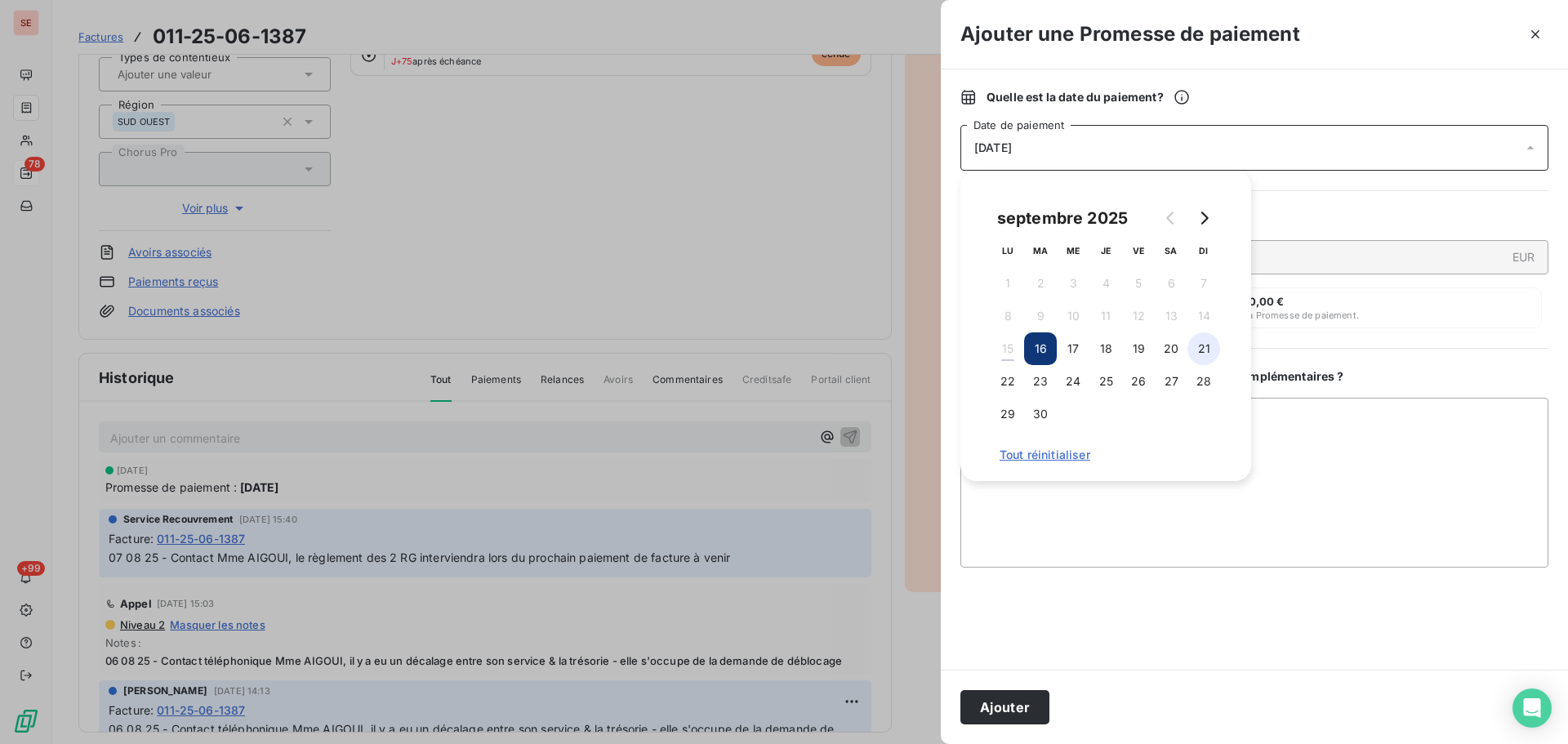
click at [1202, 352] on button "21" at bounding box center [1203, 348] width 33 height 33
click at [985, 702] on button "Ajouter" at bounding box center [1005, 707] width 89 height 34
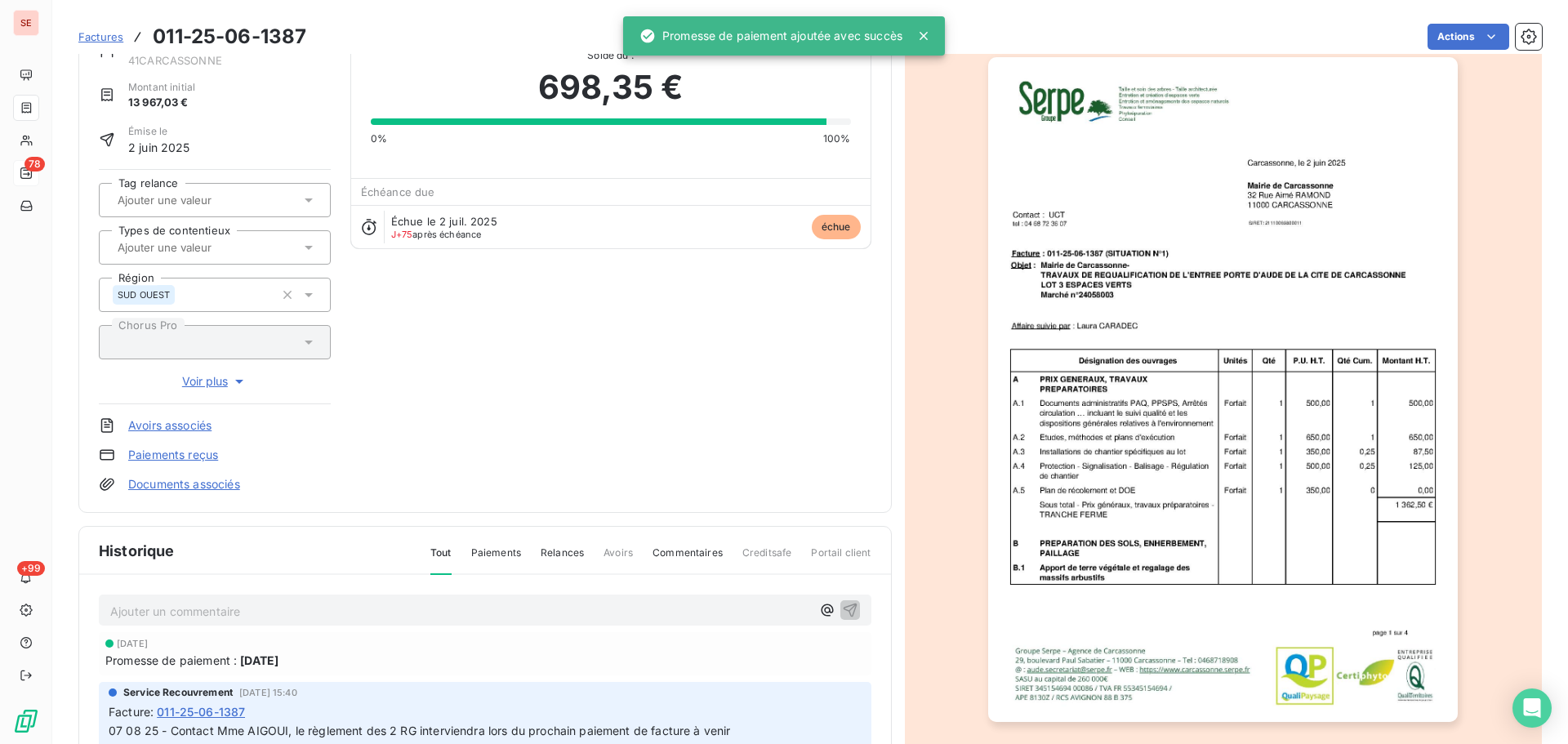
scroll to position [0, 0]
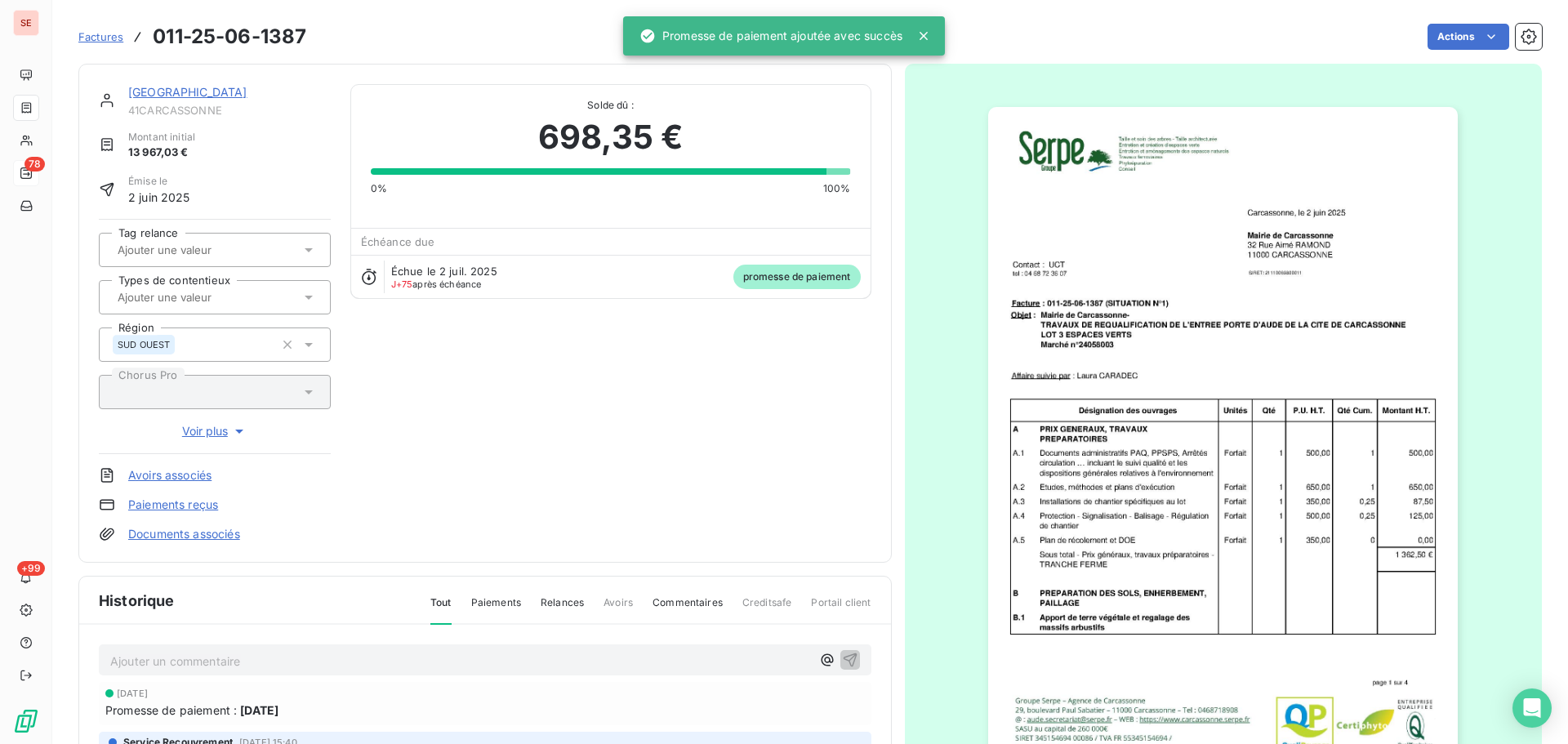
click at [190, 92] on link "[GEOGRAPHIC_DATA]" at bounding box center [187, 92] width 119 height 14
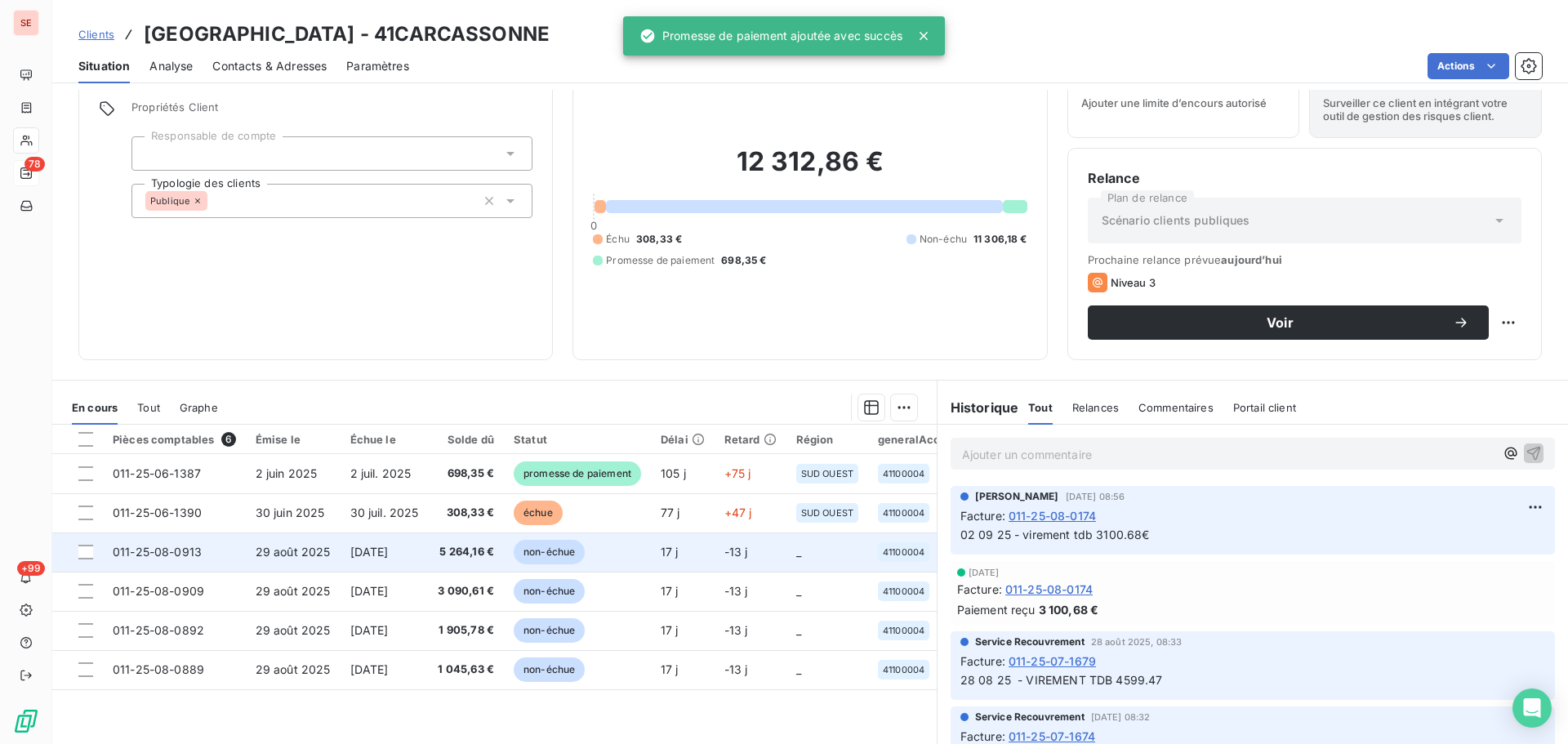
scroll to position [110, 0]
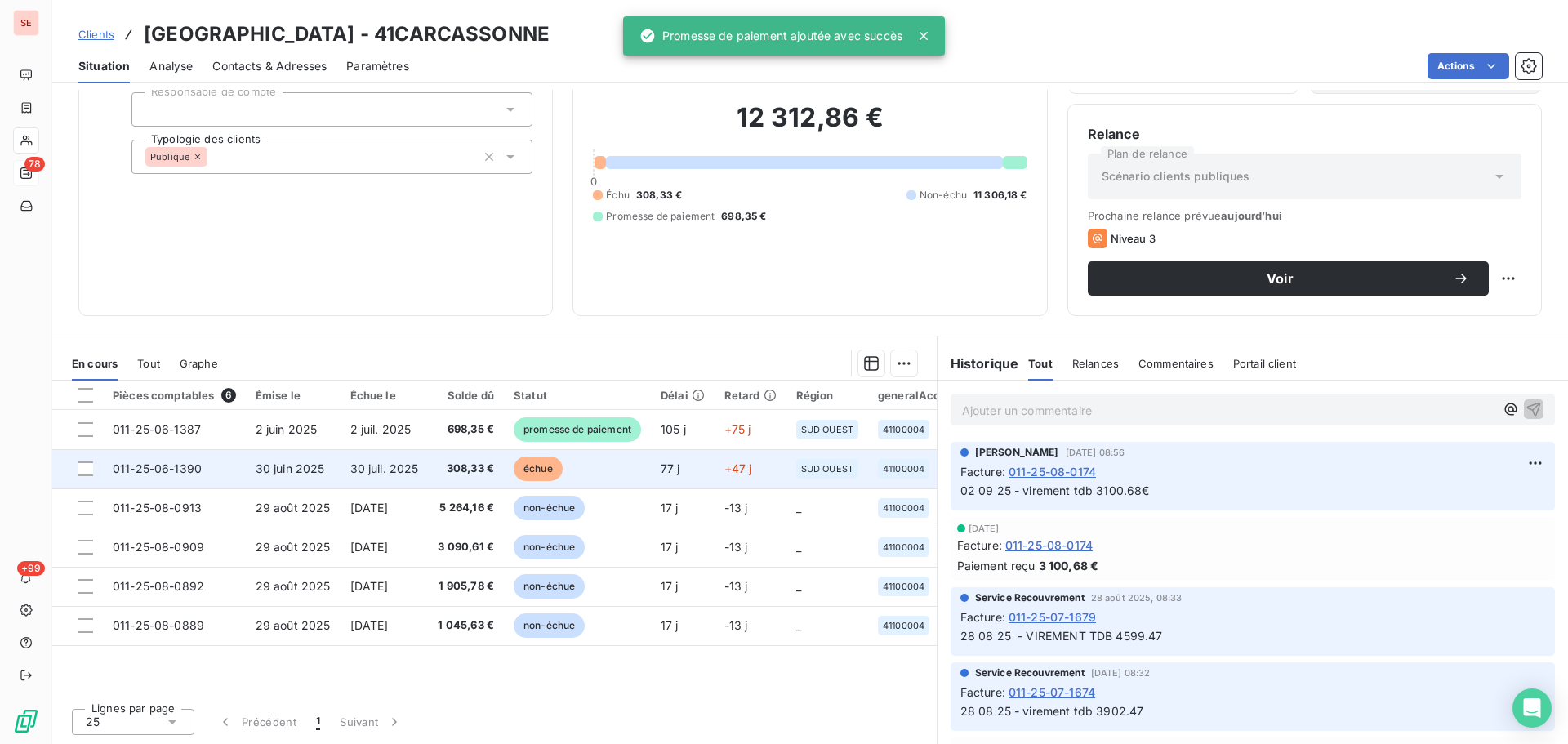
click at [425, 461] on td "30 juil. 2025" at bounding box center [384, 469] width 88 height 39
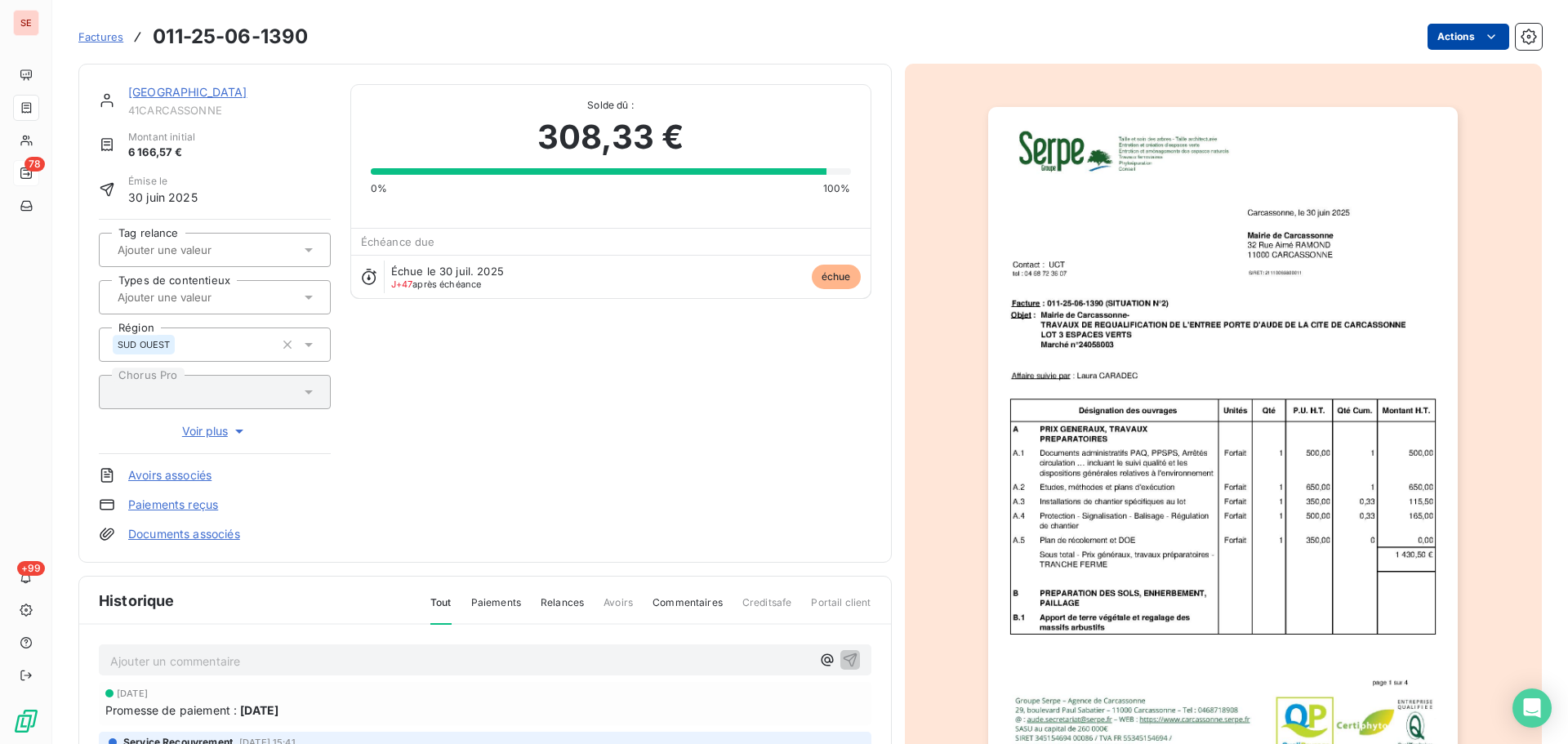
click at [1461, 25] on html "SE 78 +99 Factures 011-25-06-1390 Actions [GEOGRAPHIC_DATA] 41CARCASSONNE Monta…" at bounding box center [784, 372] width 1568 height 744
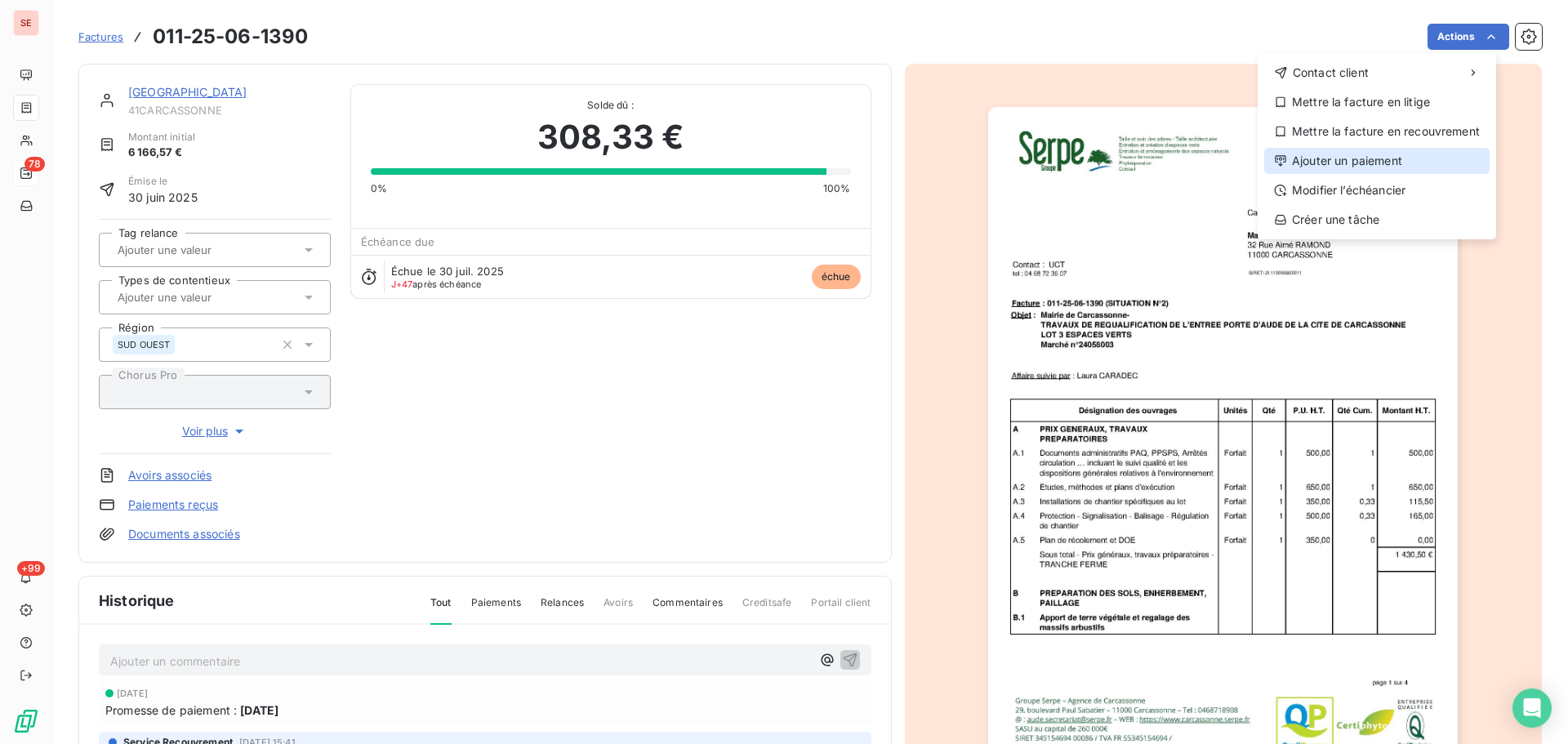
click at [1390, 165] on div "Ajouter un paiement" at bounding box center [1376, 161] width 225 height 27
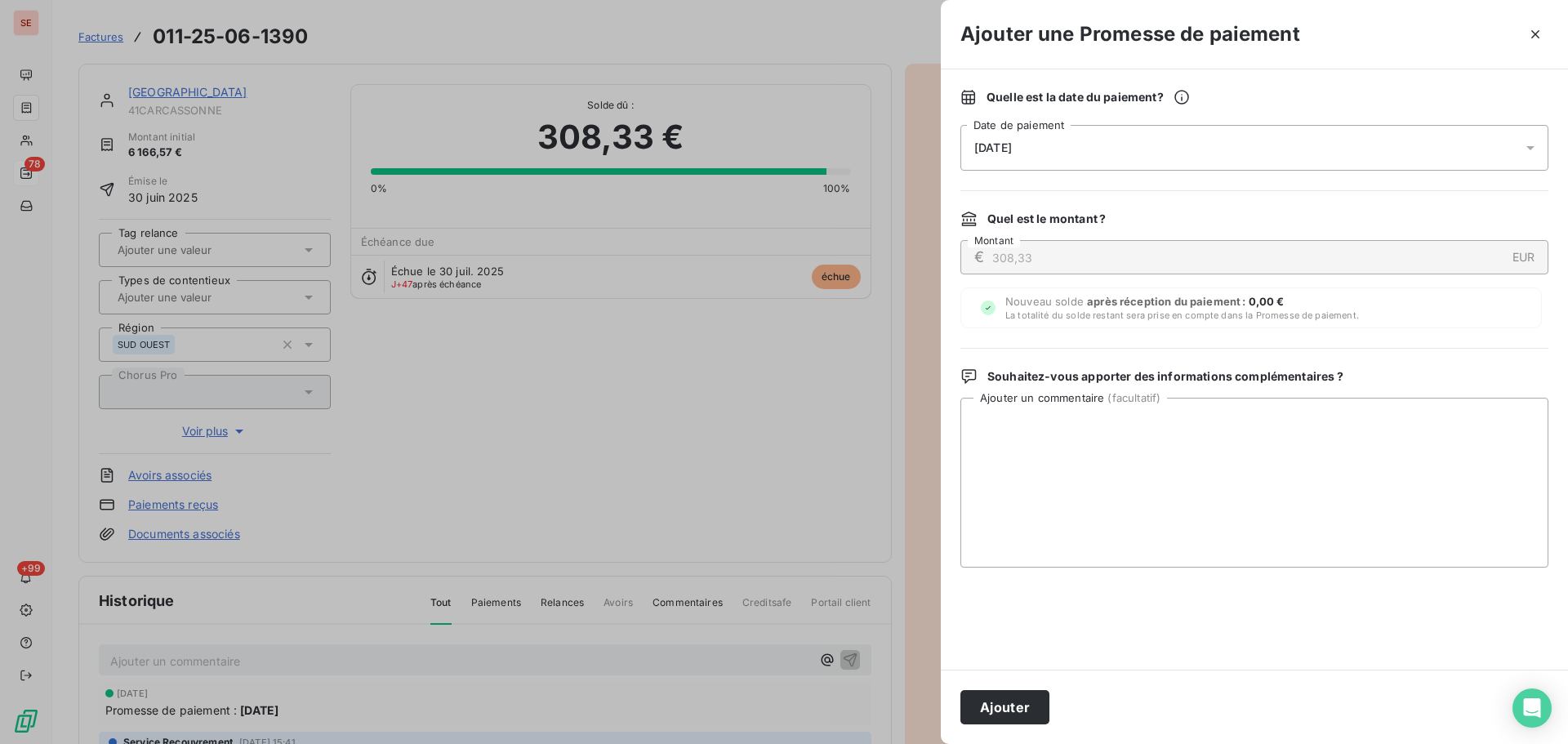
click at [1274, 146] on div "[DATE]" at bounding box center [1254, 147] width 588 height 45
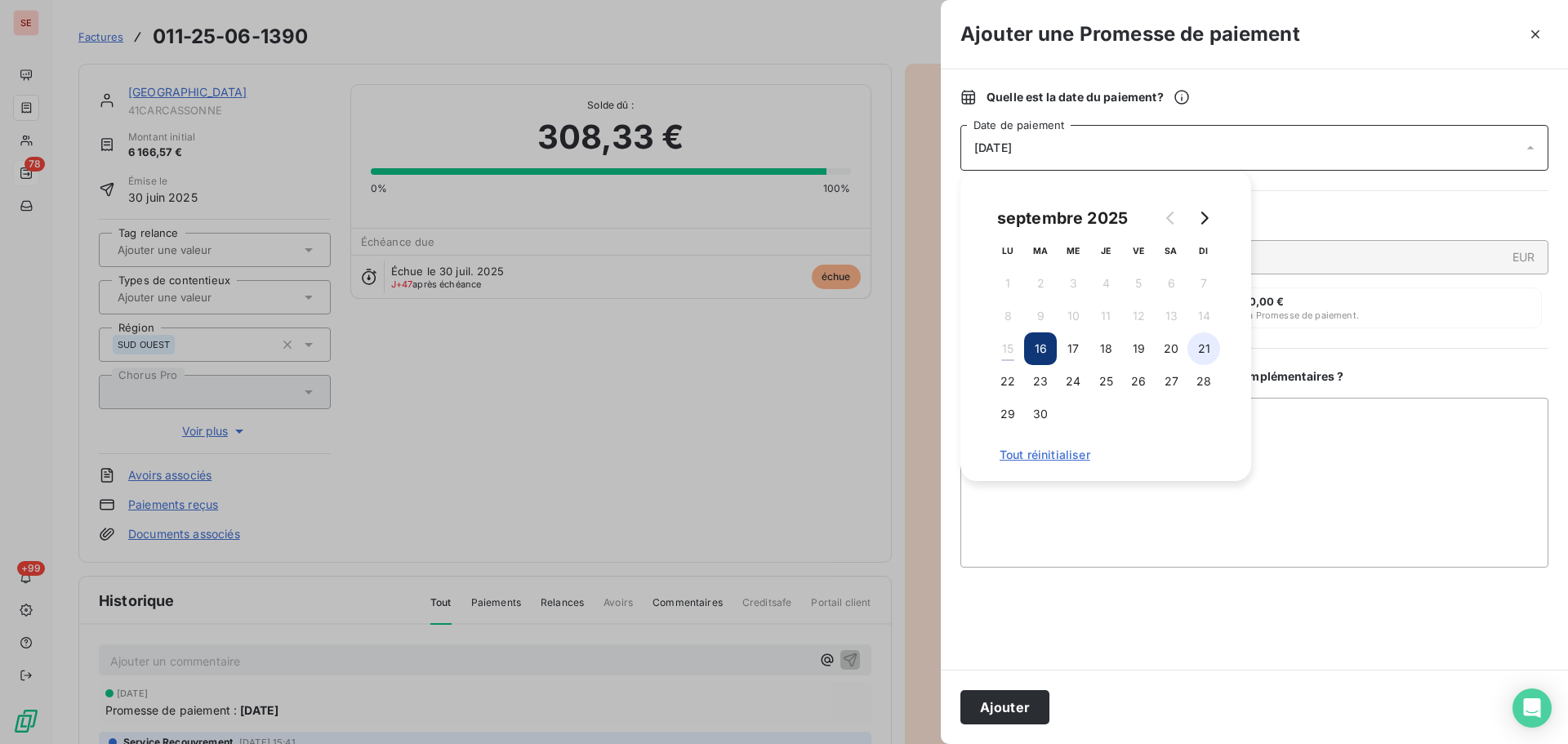
click at [1197, 346] on button "21" at bounding box center [1203, 348] width 33 height 33
click at [1009, 703] on button "Ajouter" at bounding box center [1005, 707] width 89 height 34
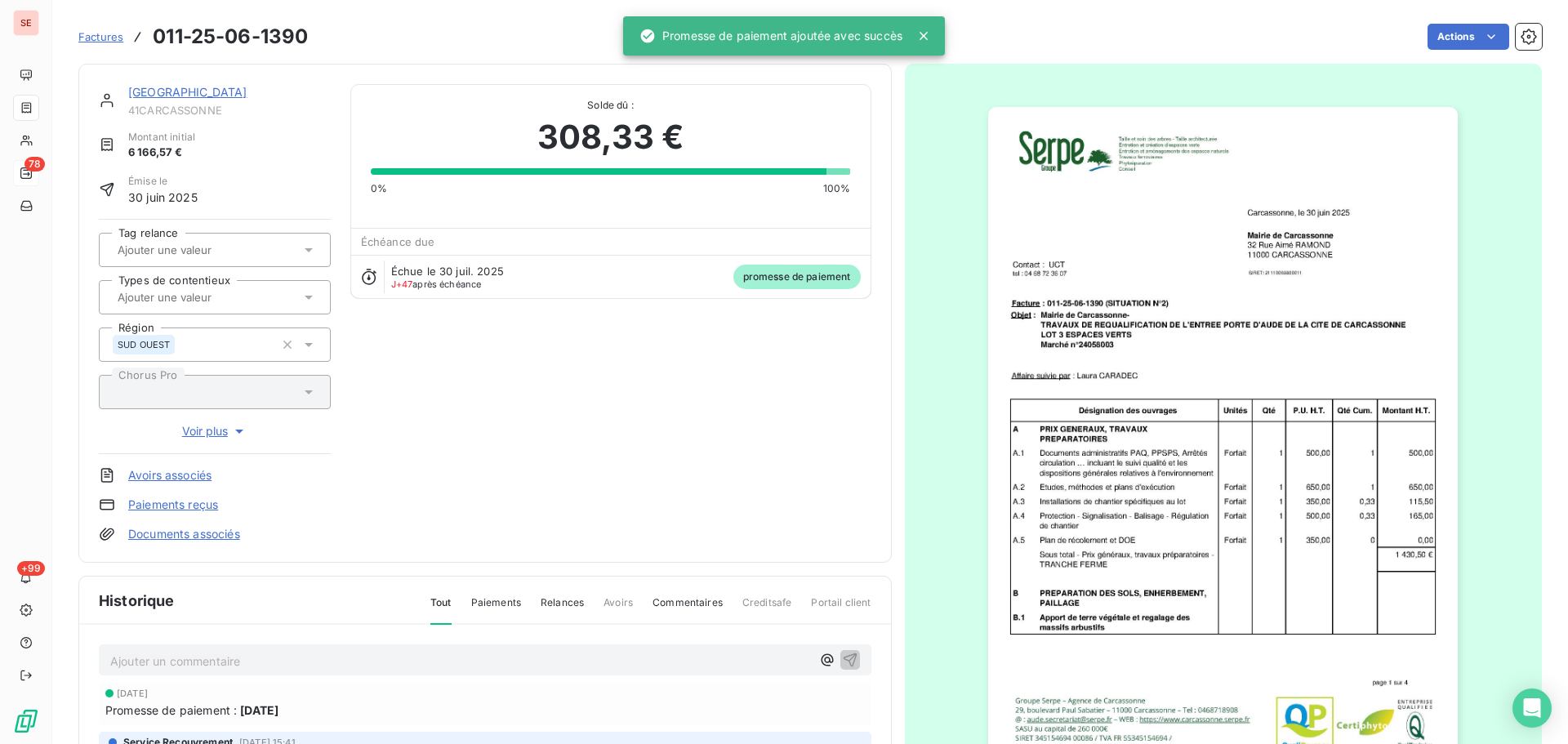
click at [241, 90] on link "[GEOGRAPHIC_DATA]" at bounding box center [187, 92] width 119 height 14
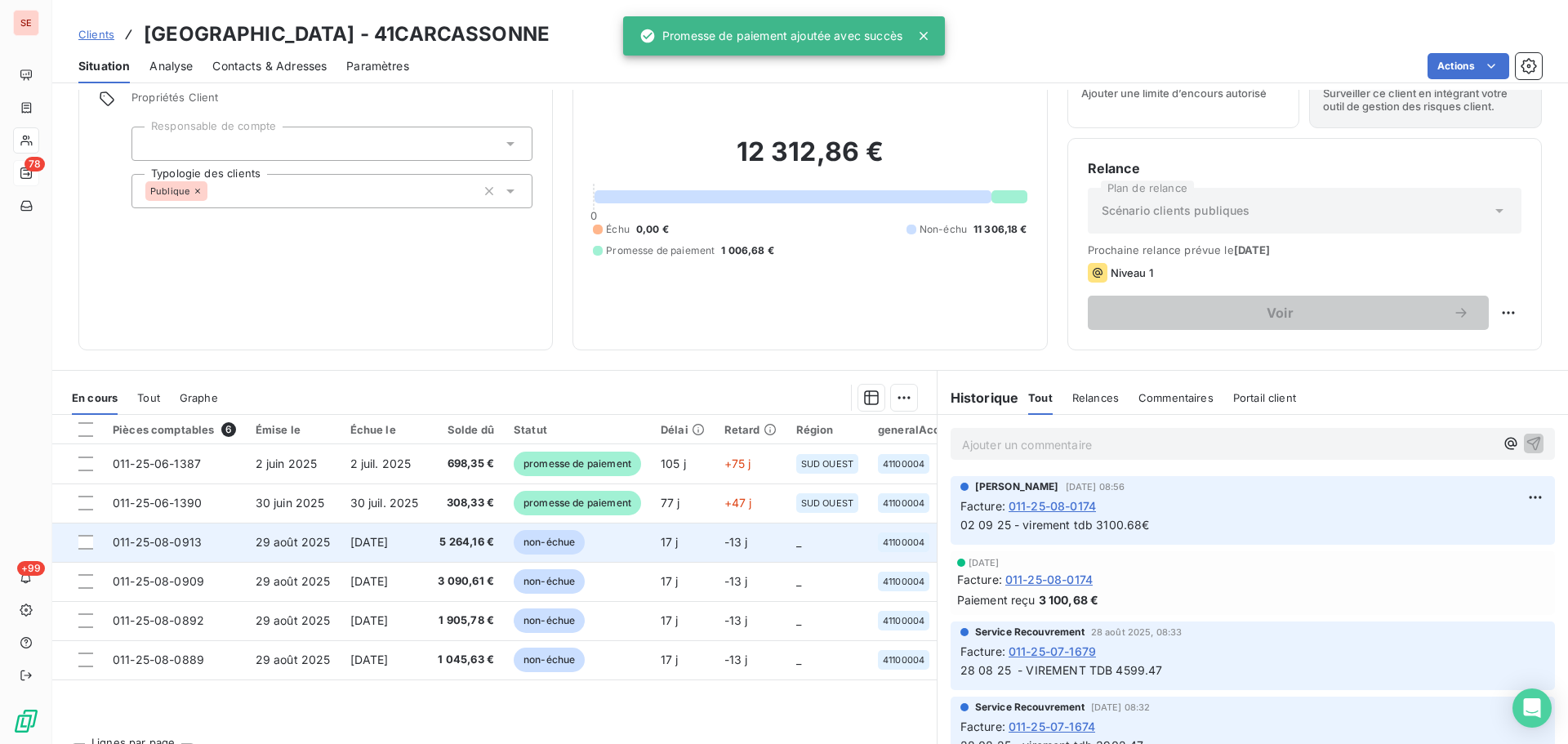
scroll to position [110, 0]
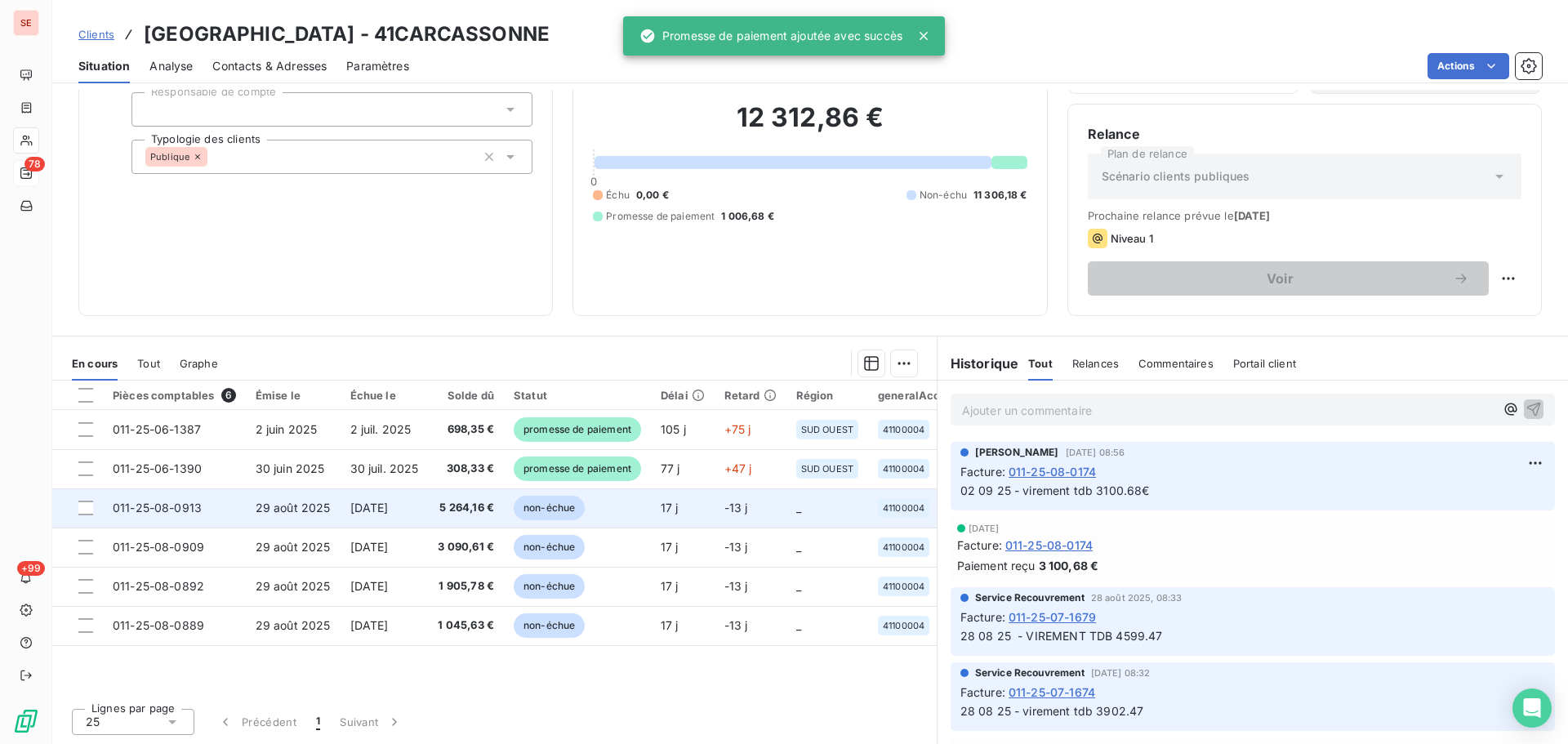
click at [484, 506] on span "5 264,16 €" at bounding box center [466, 508] width 56 height 16
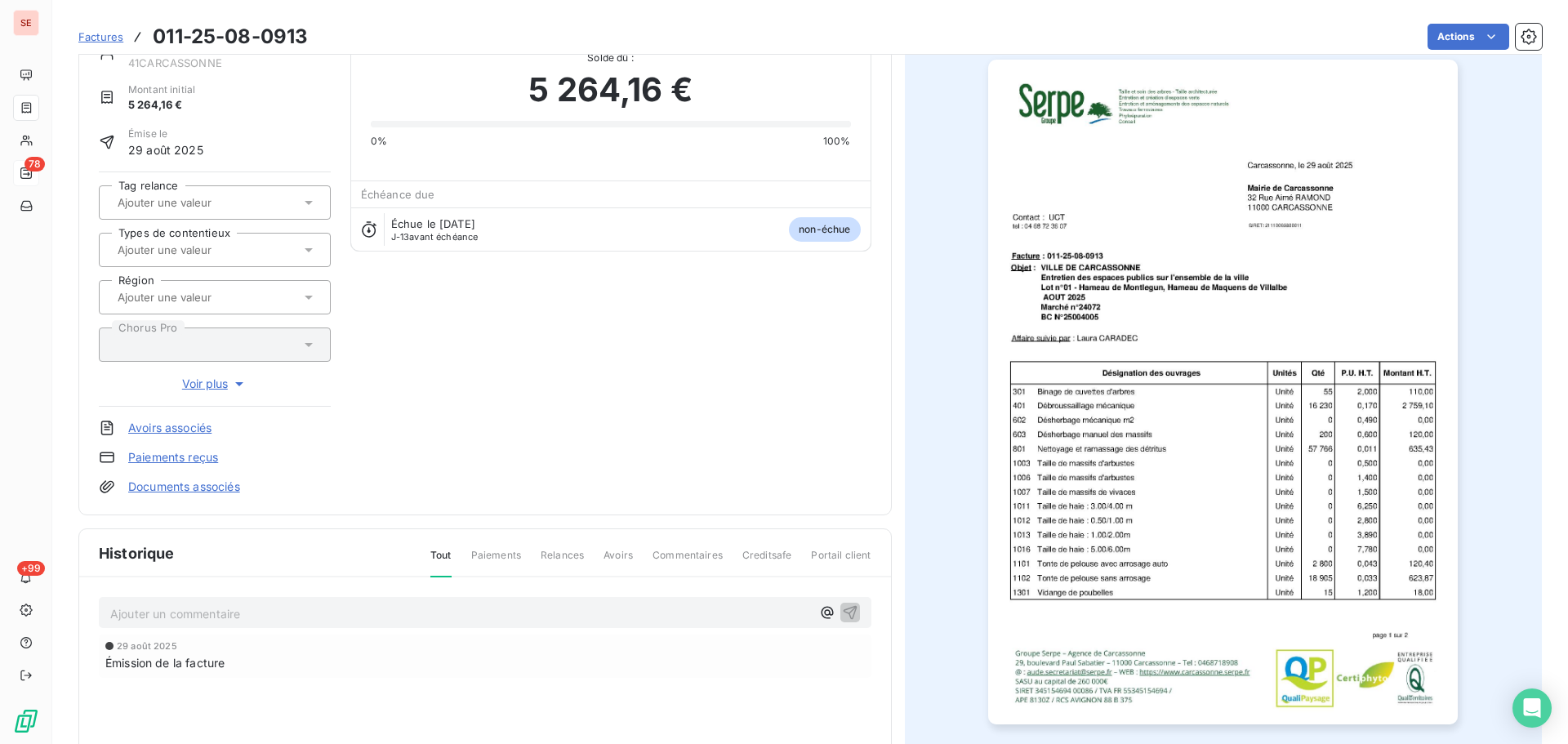
scroll to position [21, 0]
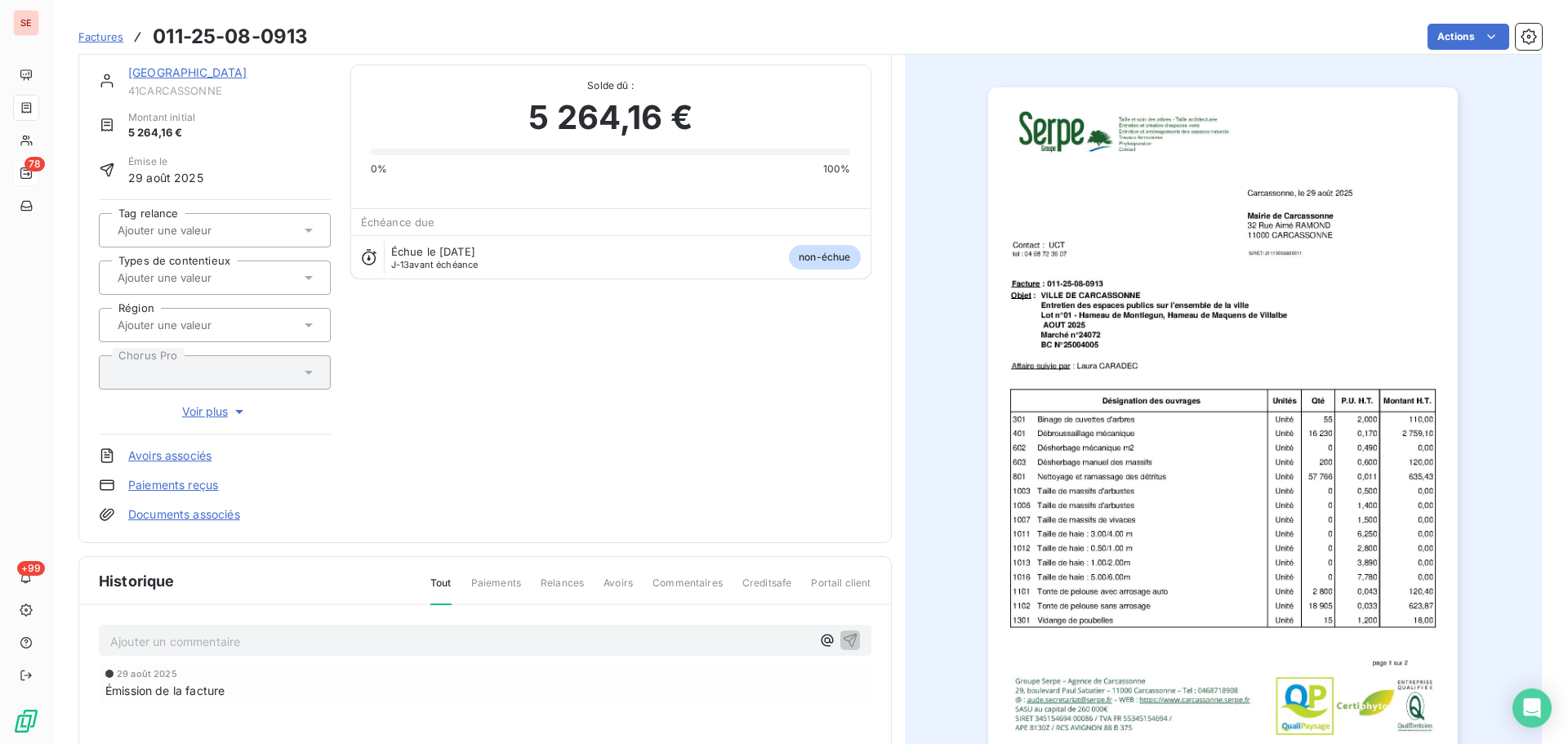
click at [485, 642] on p "Ajouter un commentaire ﻿" at bounding box center [460, 641] width 701 height 21
click at [846, 641] on icon "button" at bounding box center [850, 648] width 16 height 16
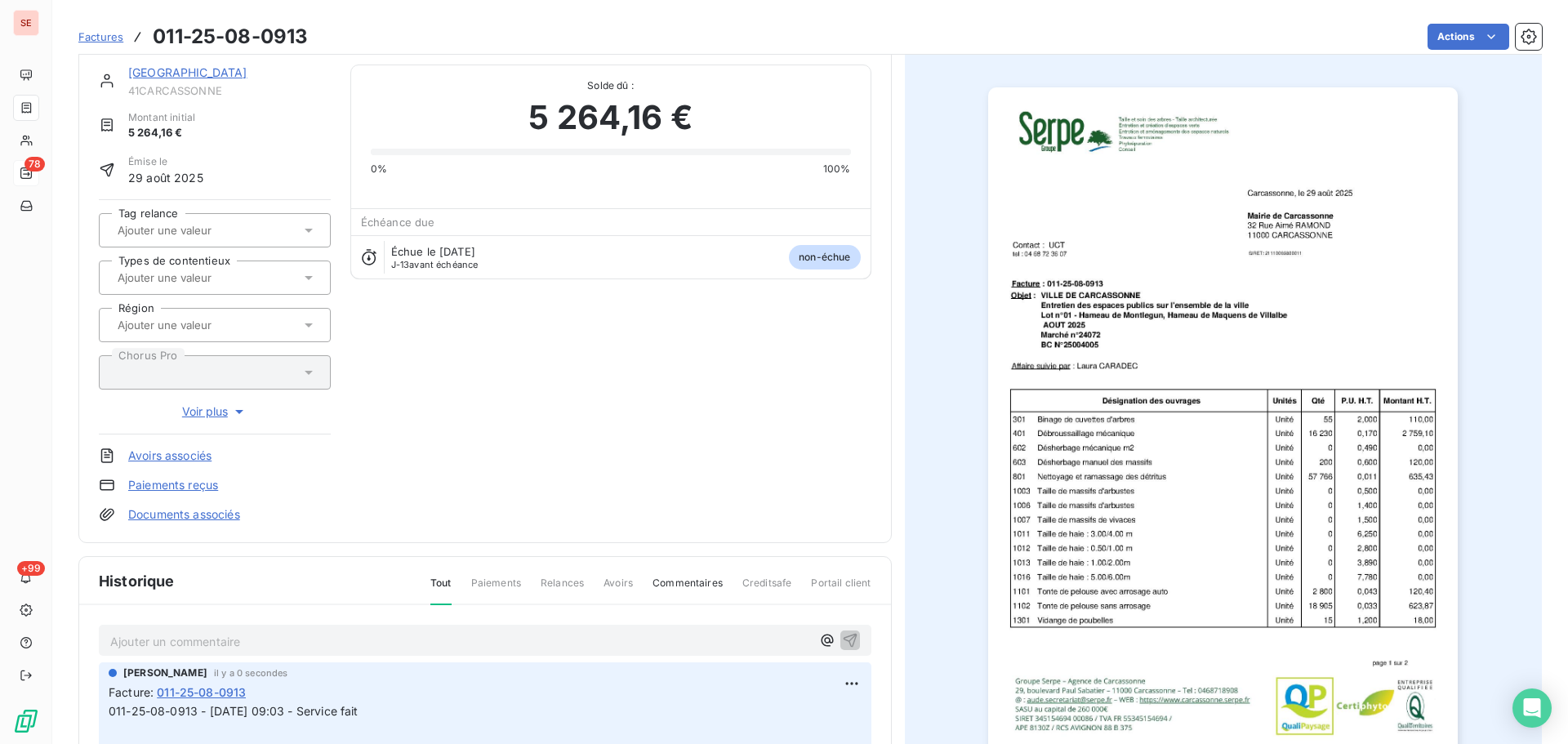
click at [247, 74] on link "[GEOGRAPHIC_DATA]" at bounding box center [187, 72] width 119 height 14
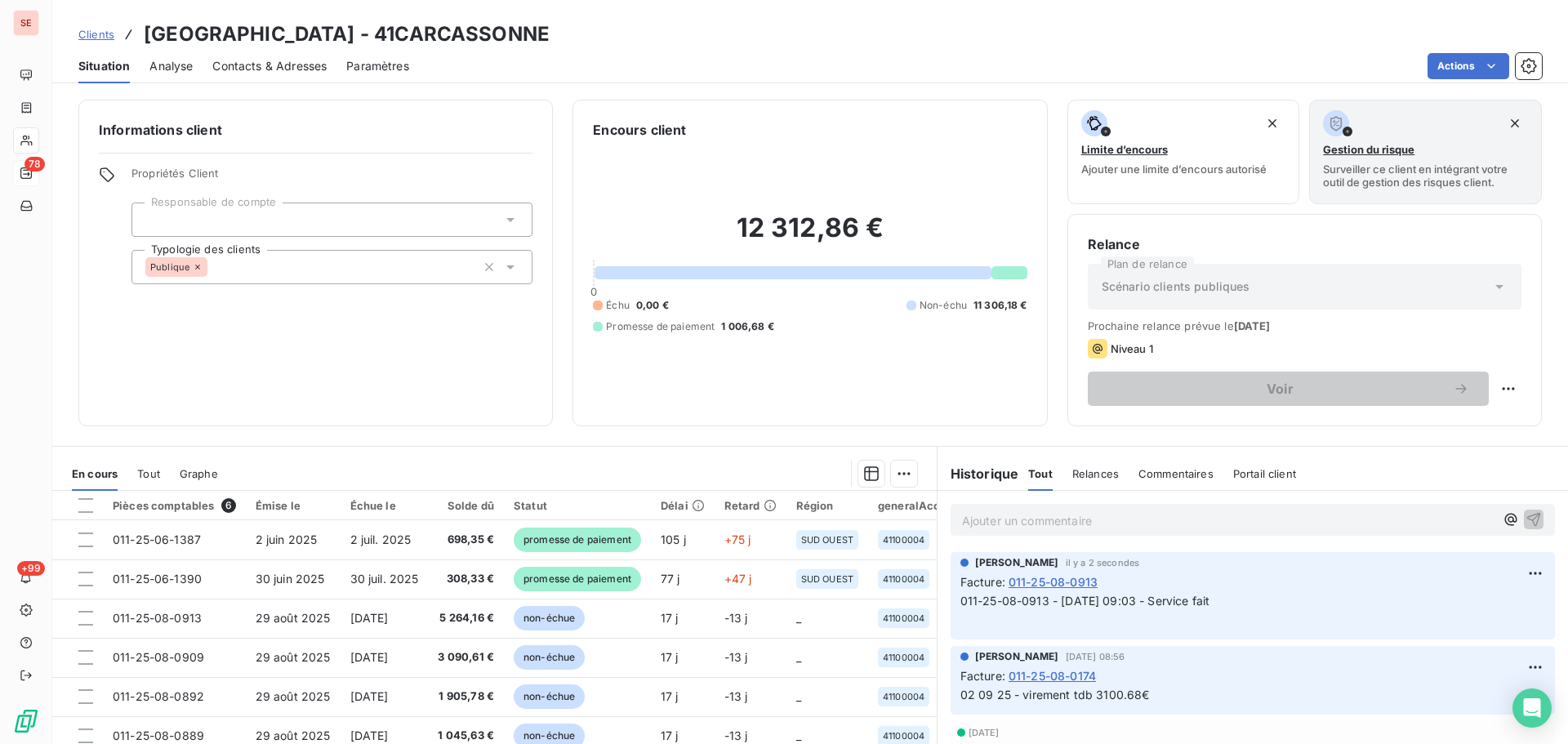
click at [67, 169] on div "Informations client Propriétés Client Responsable de compte Typologie des clien…" at bounding box center [810, 263] width 1516 height 327
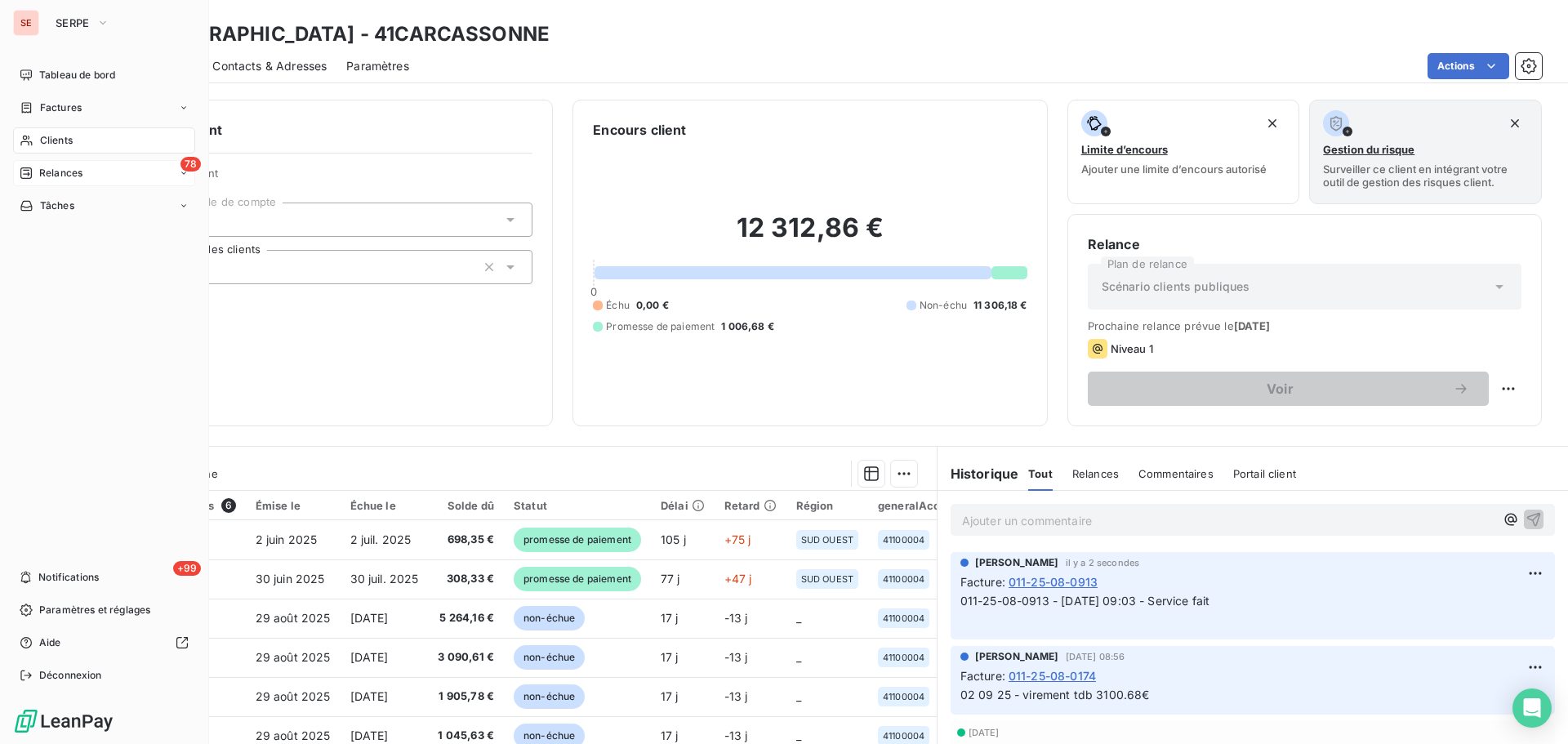
click at [32, 165] on div "78 Relances" at bounding box center [104, 173] width 182 height 27
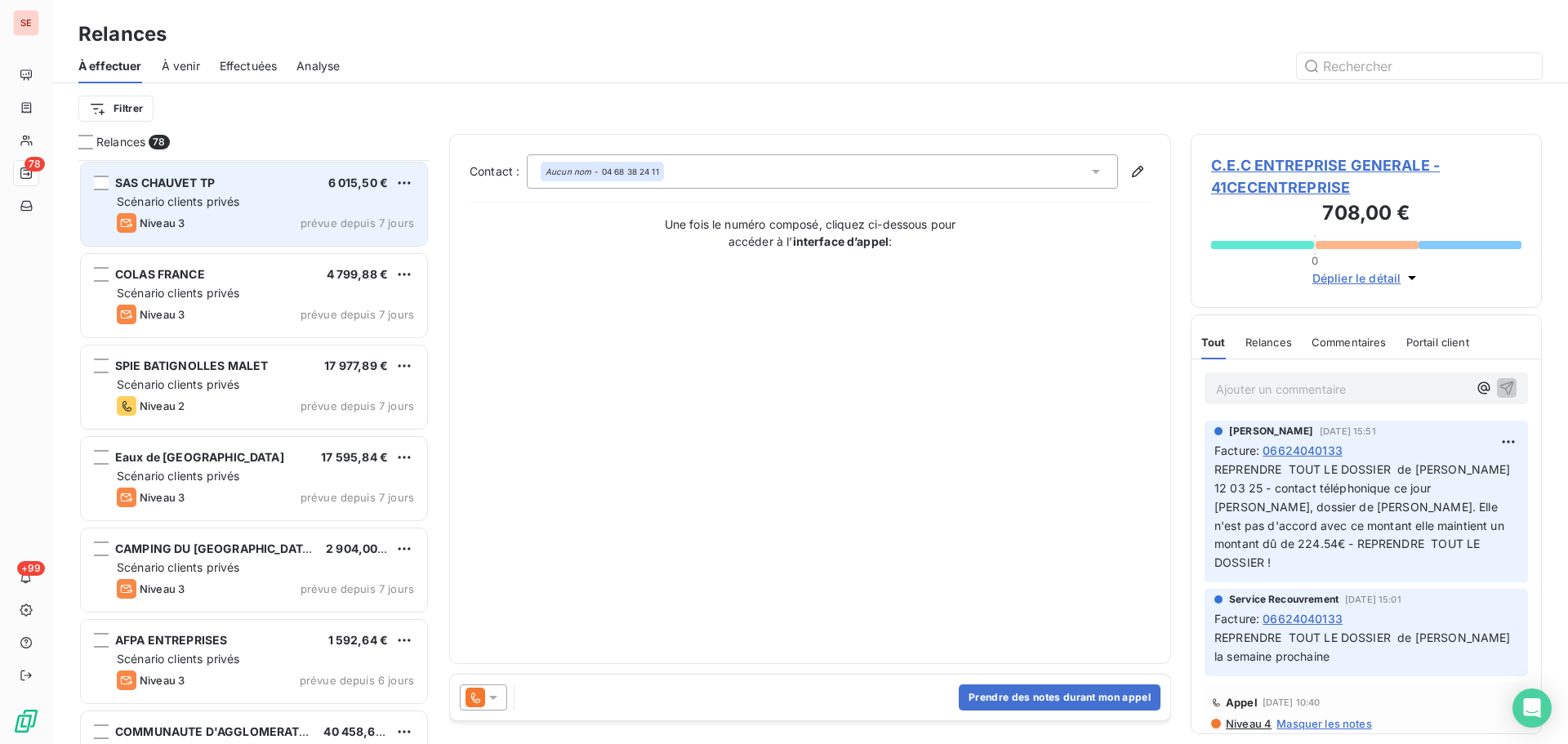
scroll to position [4140, 0]
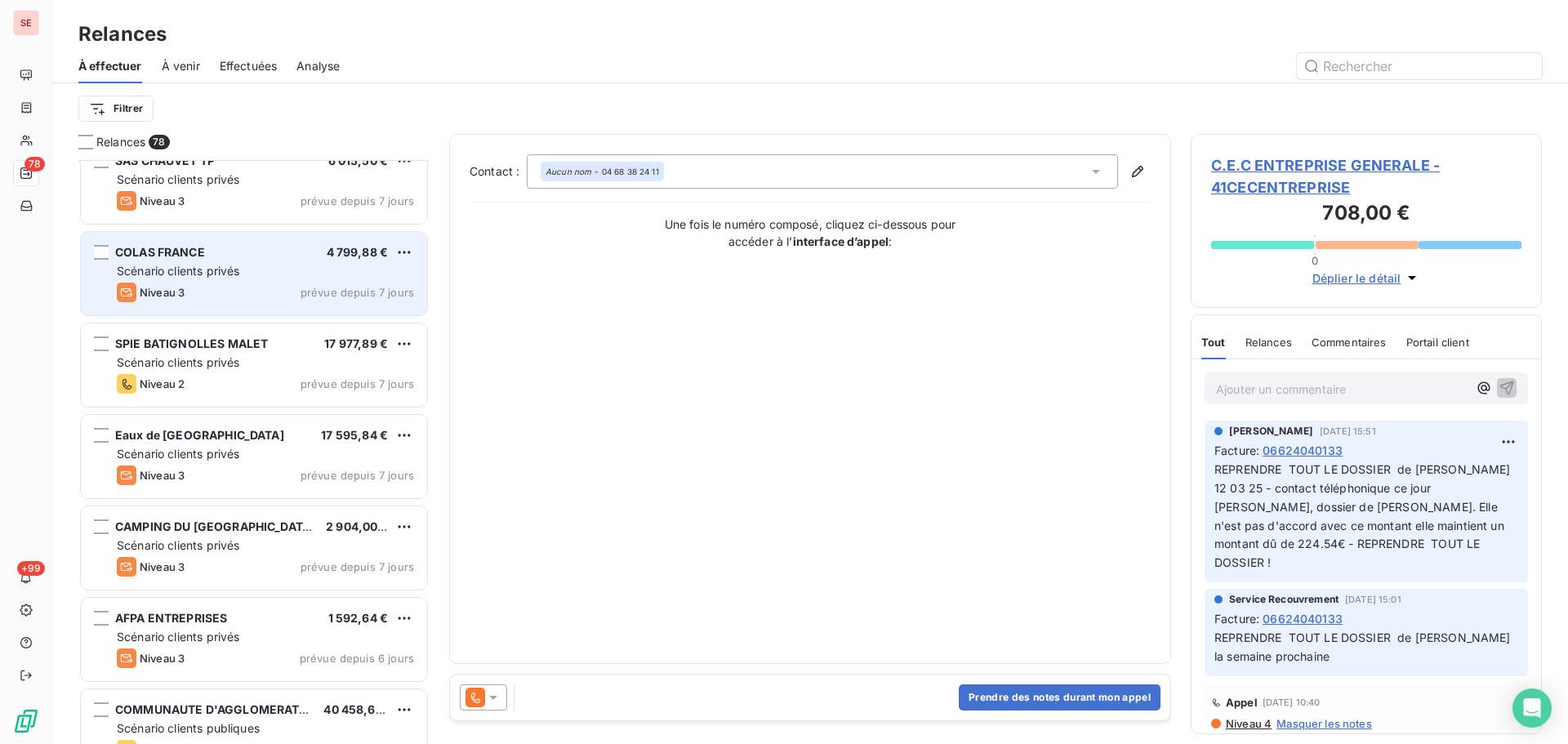
click at [311, 307] on div "COLAS FRANCE 4 799,88 € Scénario clients privés Niveau 3 prévue depuis 7 jours" at bounding box center [253, 273] width 347 height 83
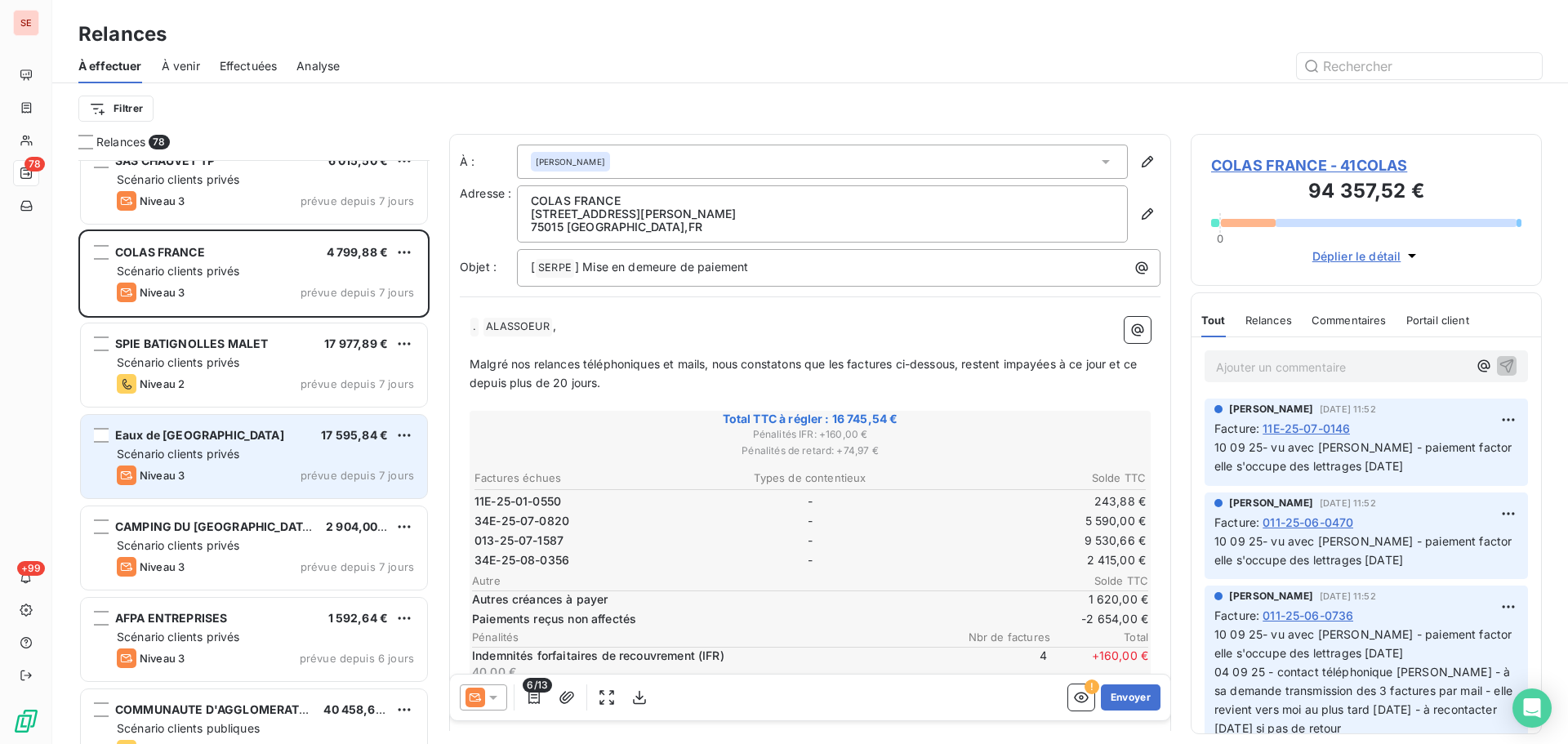
click at [254, 456] on div "Scénario clients privés" at bounding box center [264, 454] width 297 height 16
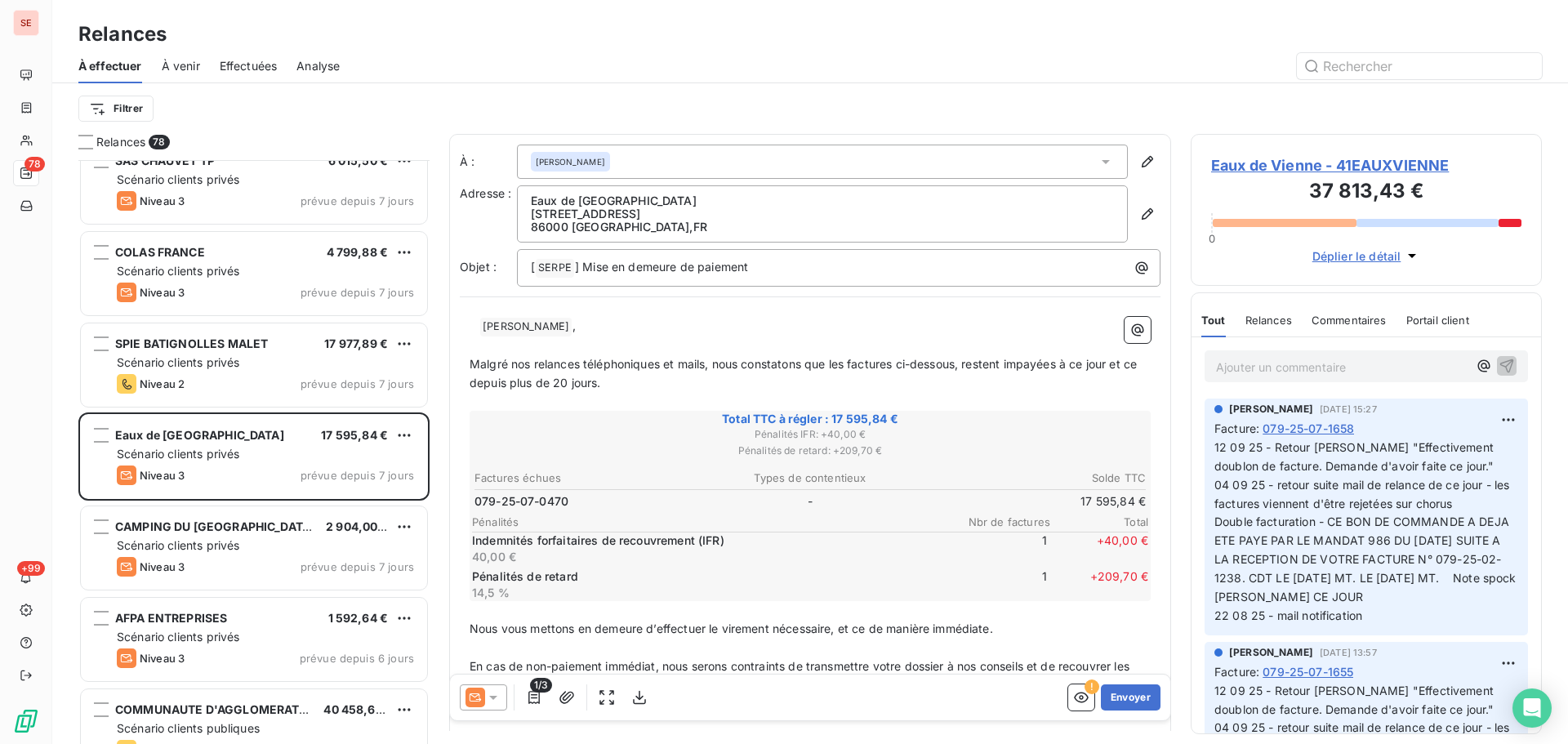
click at [1258, 171] on span "Eaux de Vienne - 41EAUXVIENNE" at bounding box center [1366, 165] width 311 height 22
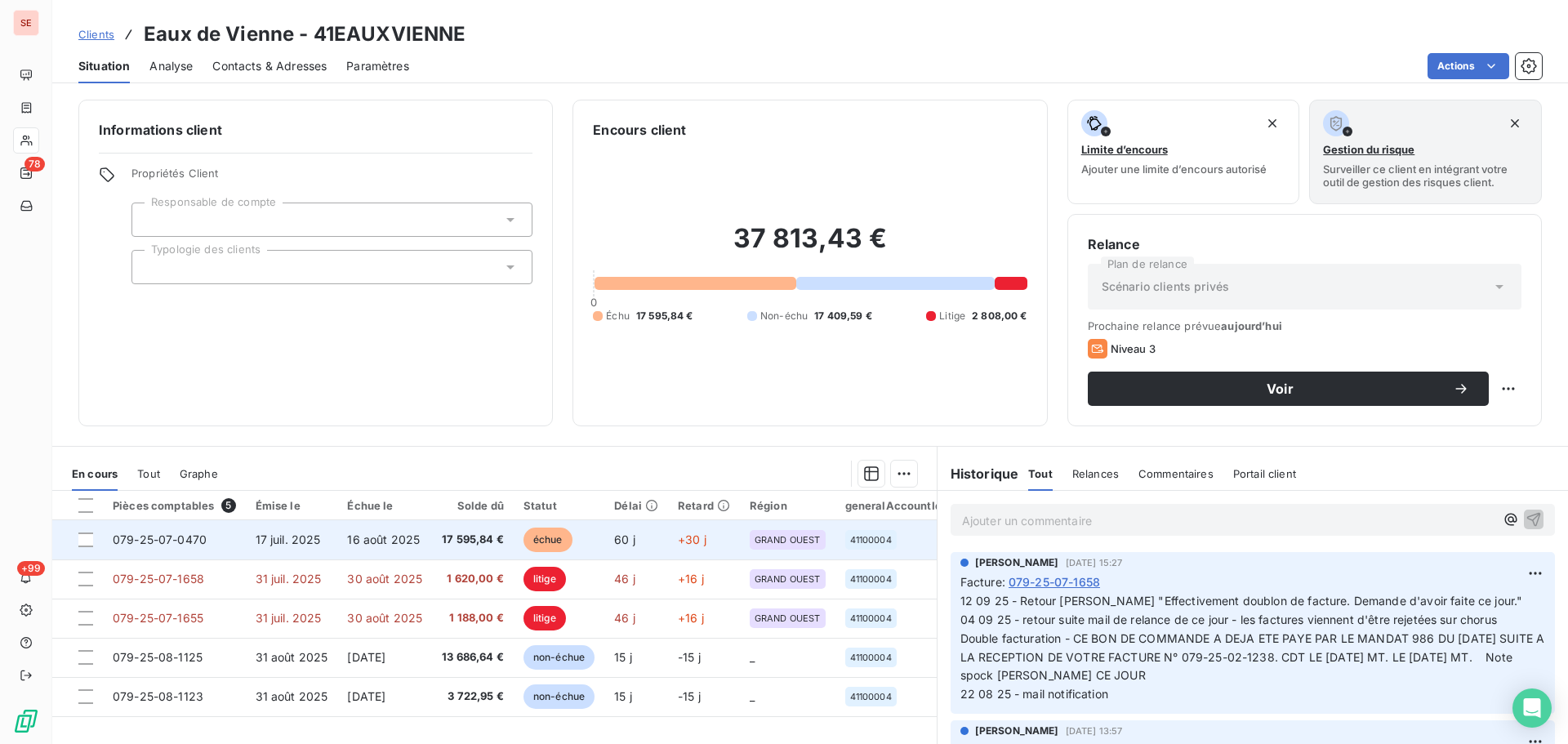
click at [231, 542] on td "079-25-07-0470" at bounding box center [174, 540] width 143 height 39
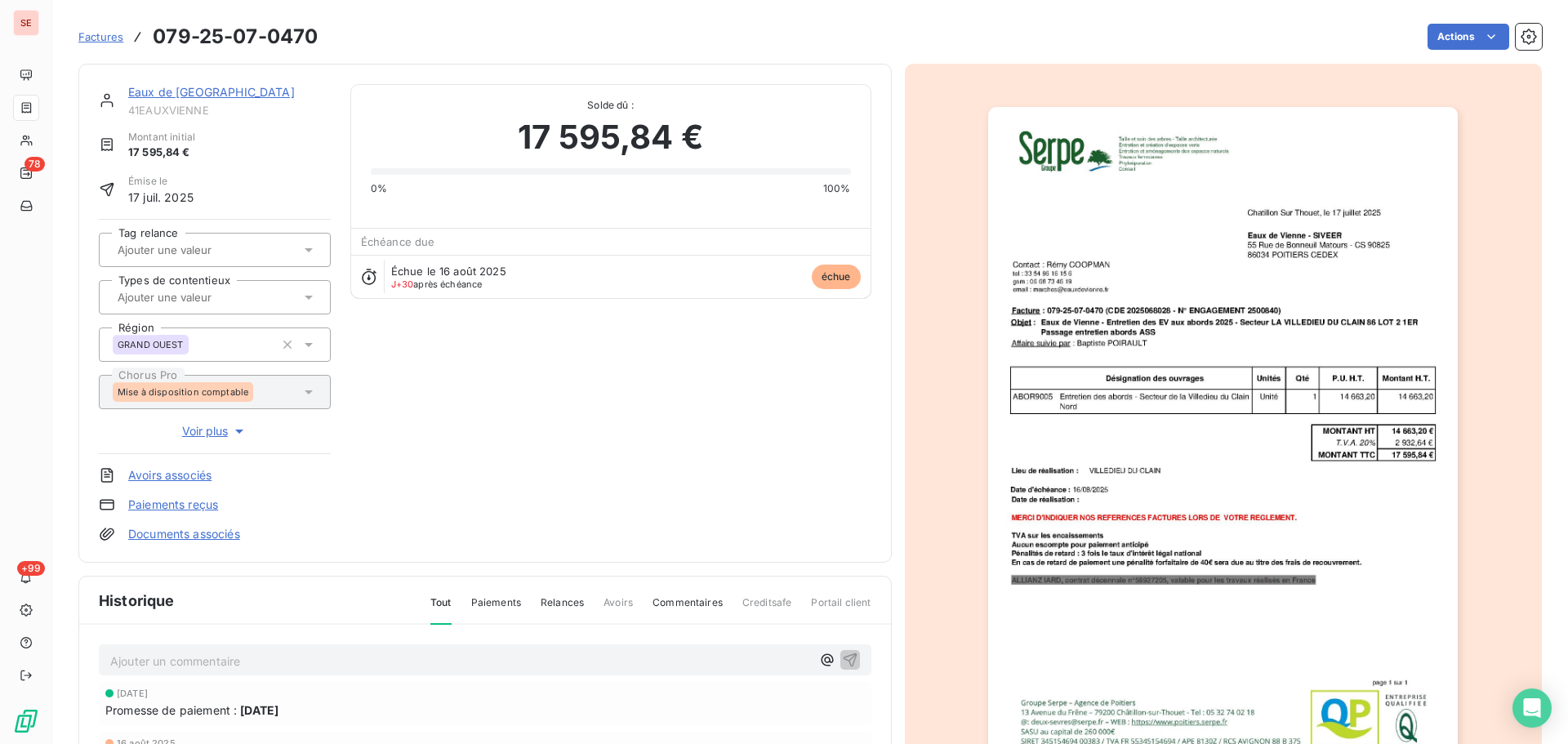
click at [159, 90] on link "Eaux de [GEOGRAPHIC_DATA]" at bounding box center [211, 92] width 167 height 14
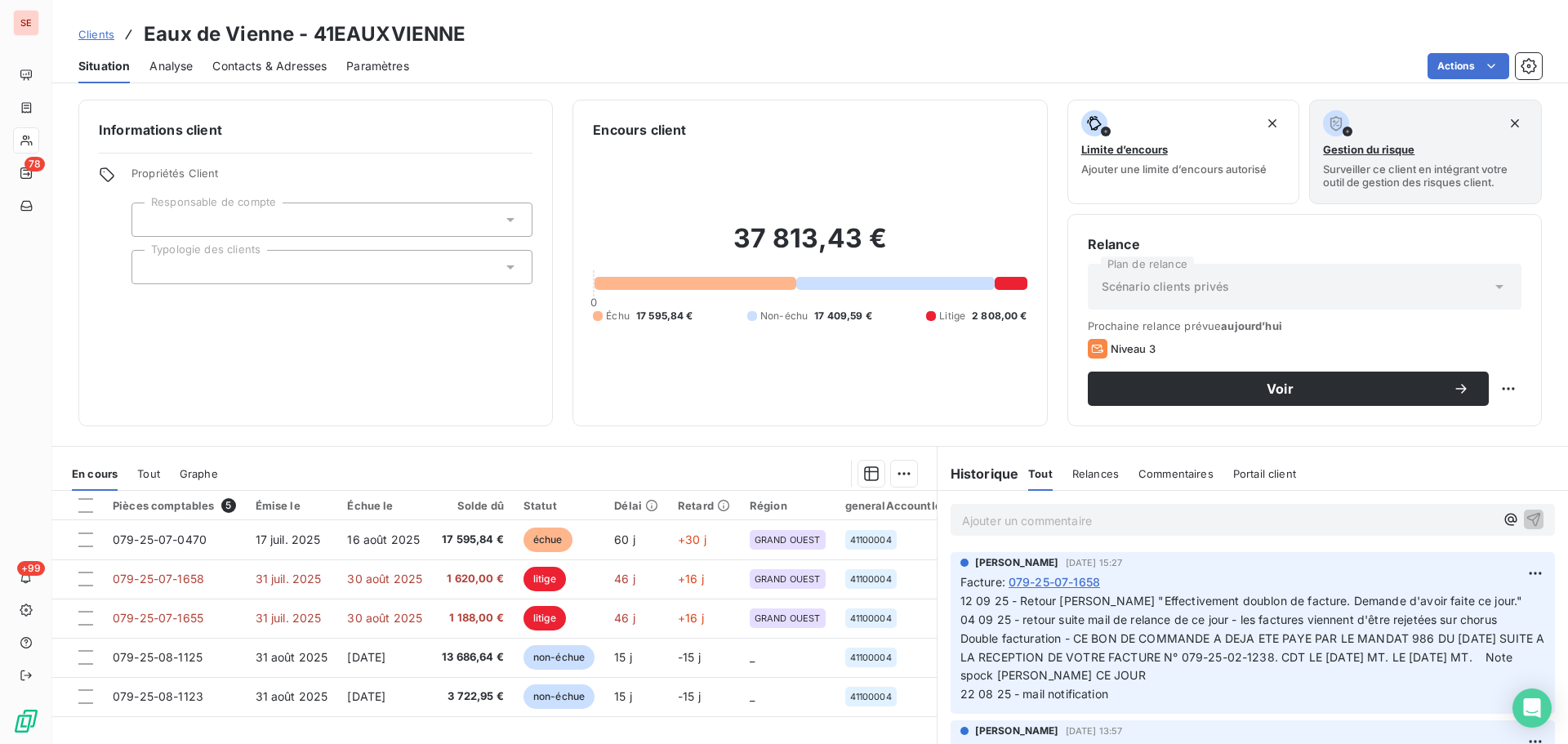
click at [247, 70] on span "Contacts & Adresses" at bounding box center [270, 66] width 115 height 16
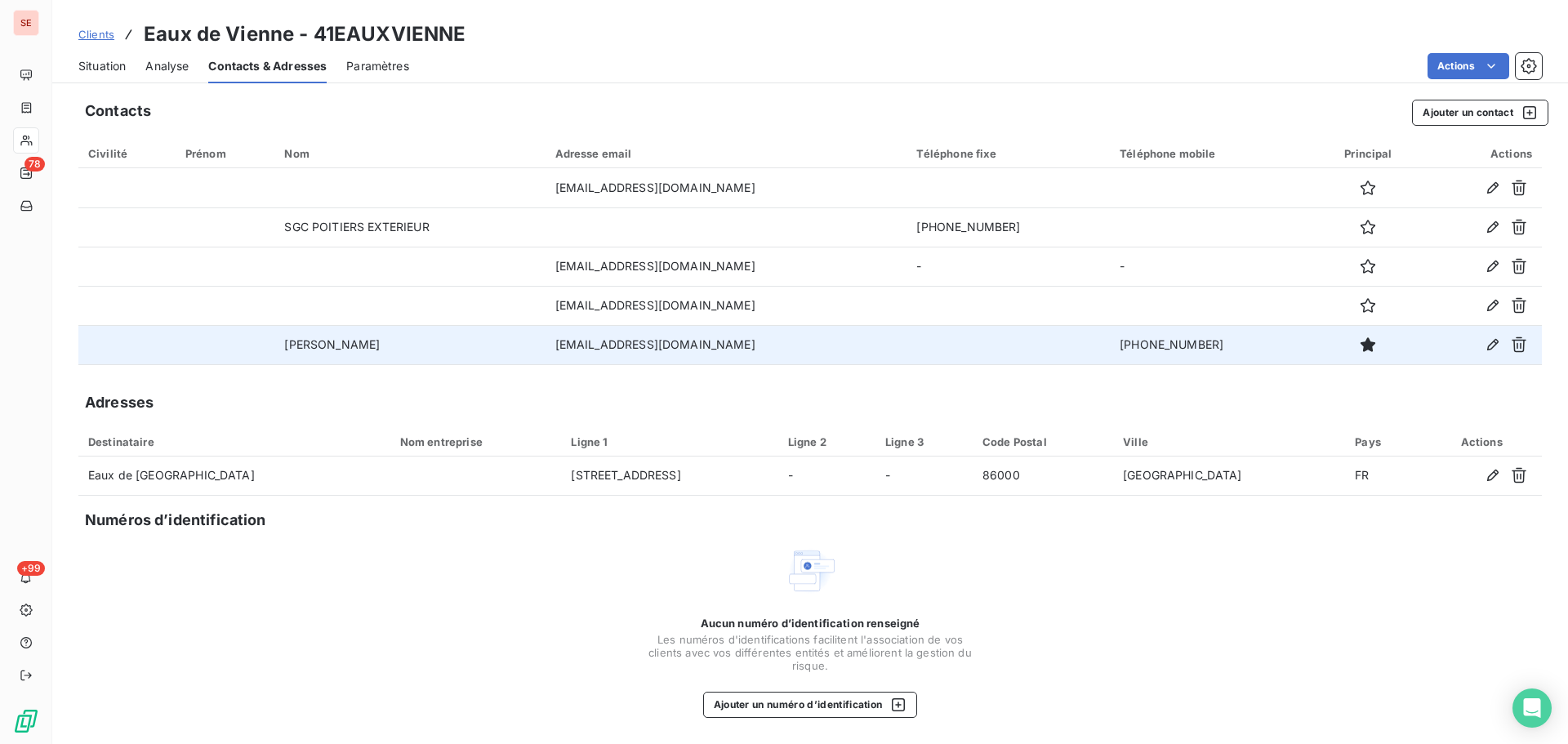
click at [1150, 345] on td "[PHONE_NUMBER]" at bounding box center [1212, 345] width 204 height 39
copy tr "[PHONE_NUMBER]"
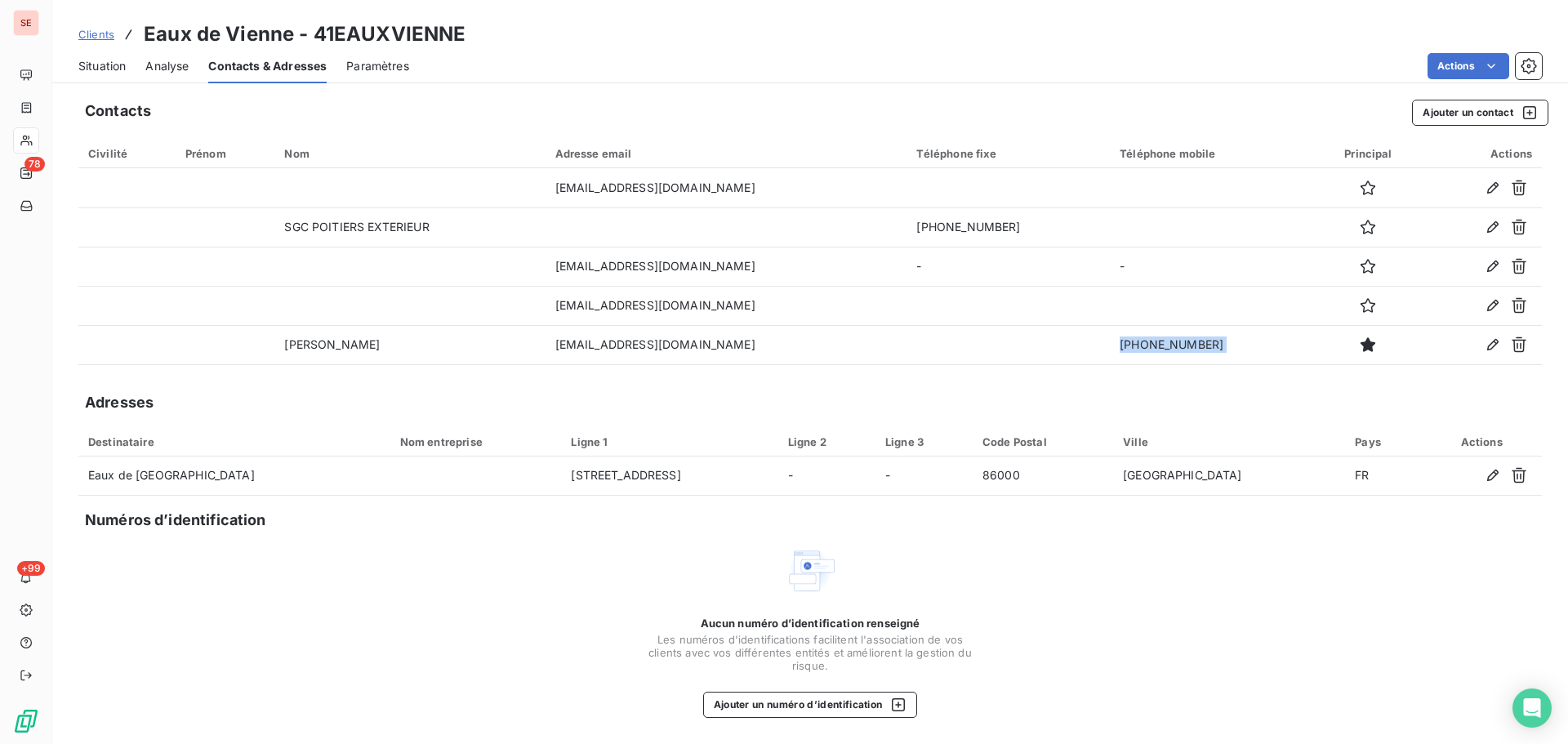
click at [108, 67] on span "Situation" at bounding box center [102, 66] width 47 height 16
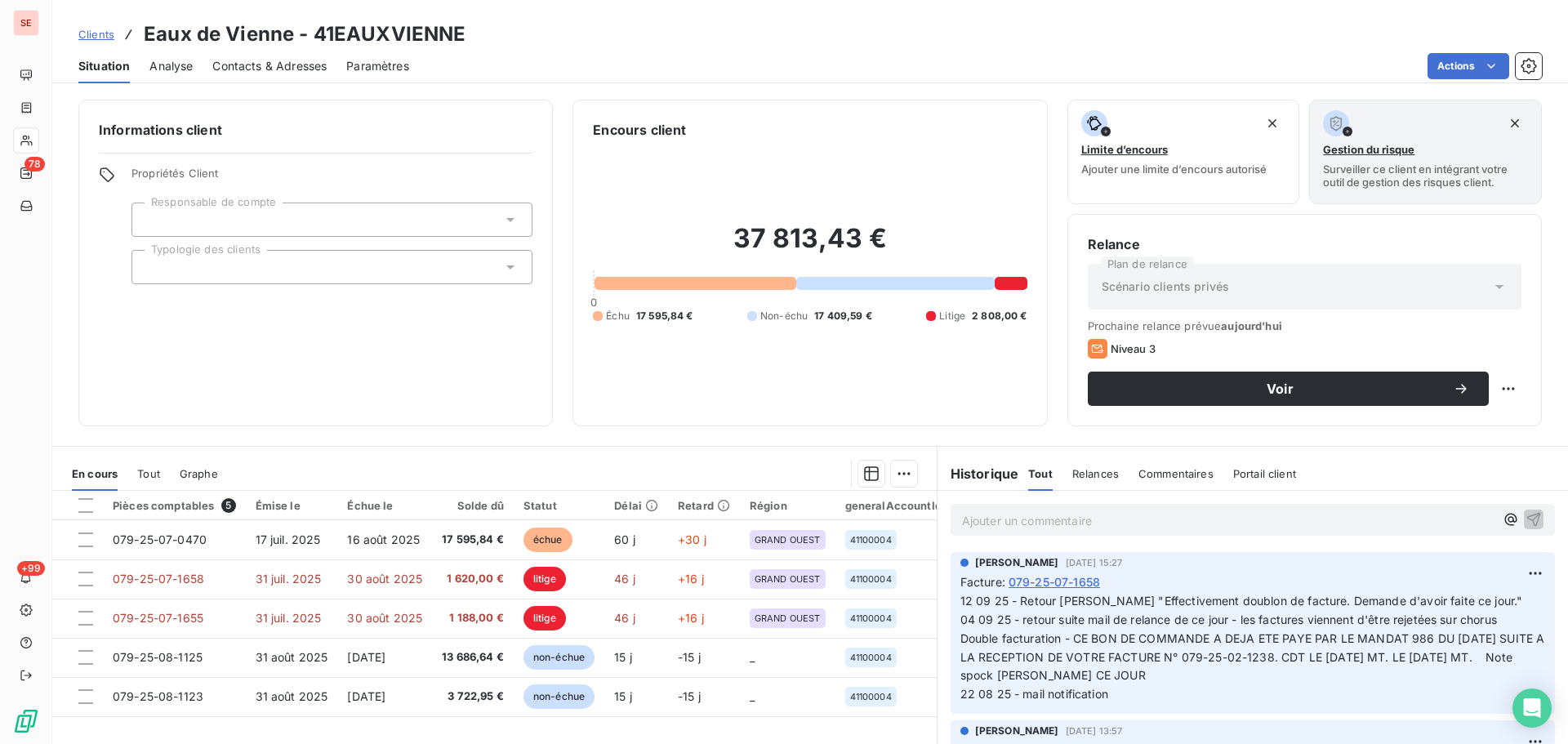
click at [264, 72] on span "Contacts & Adresses" at bounding box center [270, 66] width 115 height 16
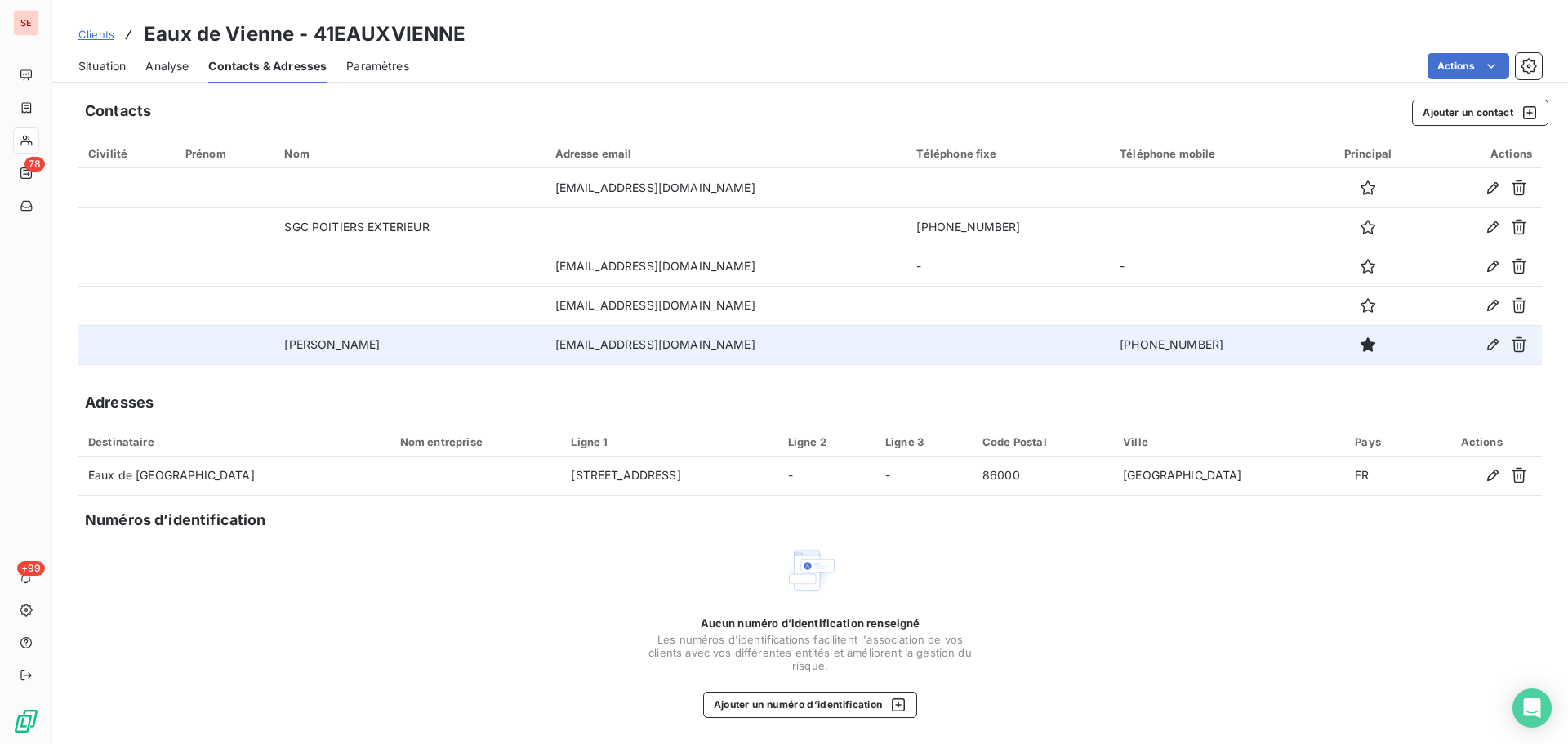
click at [1163, 347] on td "[PHONE_NUMBER]" at bounding box center [1212, 345] width 204 height 39
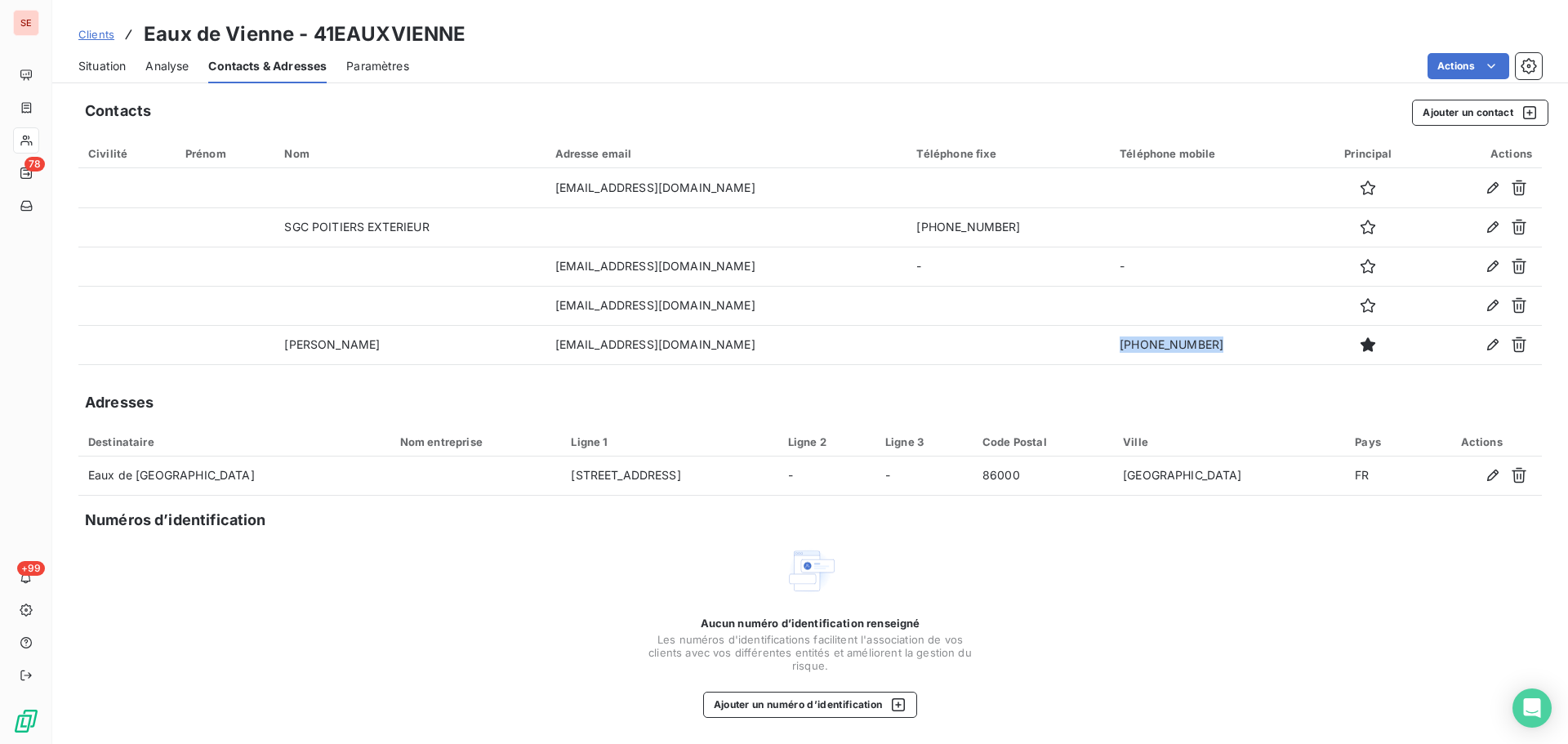
click at [98, 54] on div "Situation" at bounding box center [102, 66] width 47 height 34
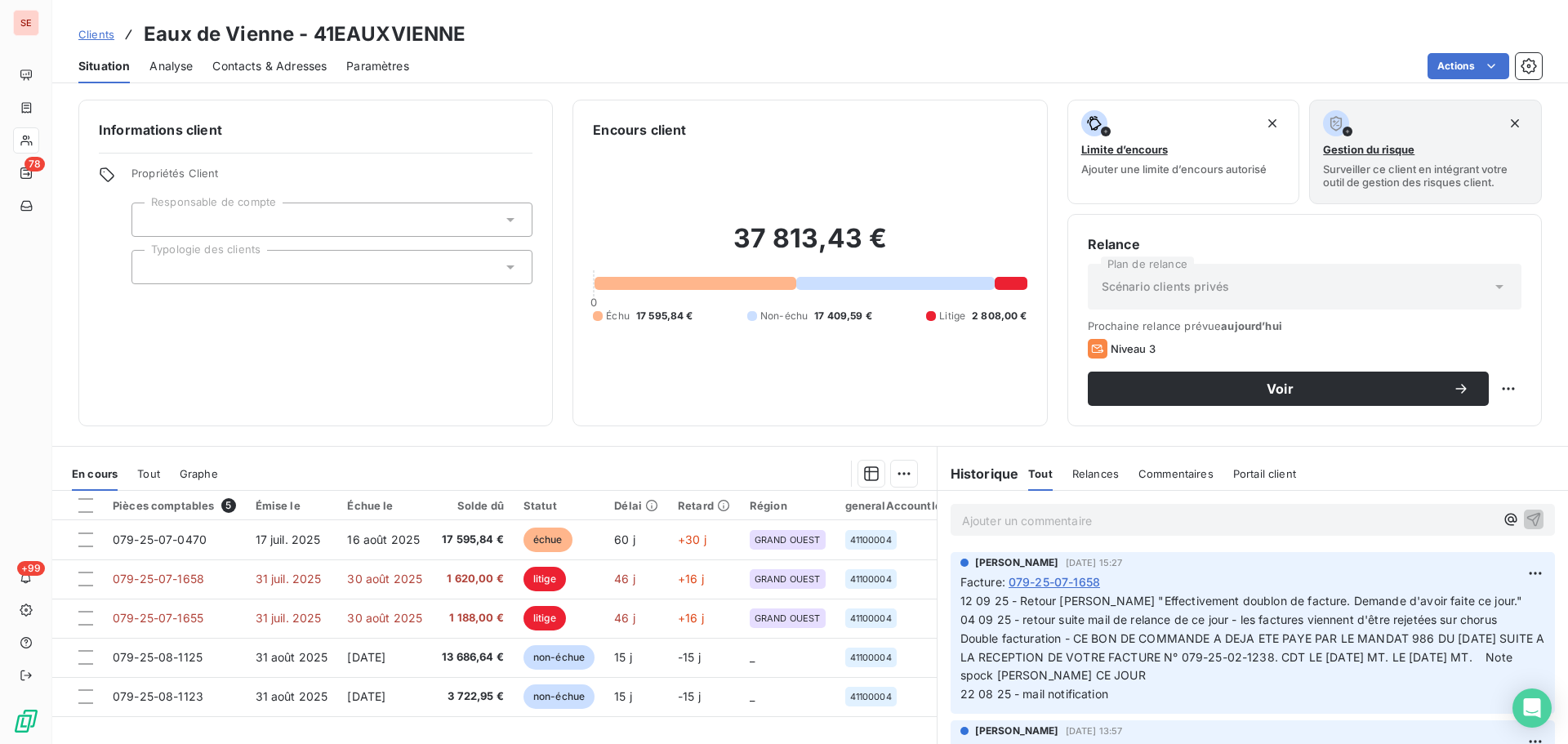
click at [248, 68] on span "Contacts & Adresses" at bounding box center [270, 66] width 115 height 16
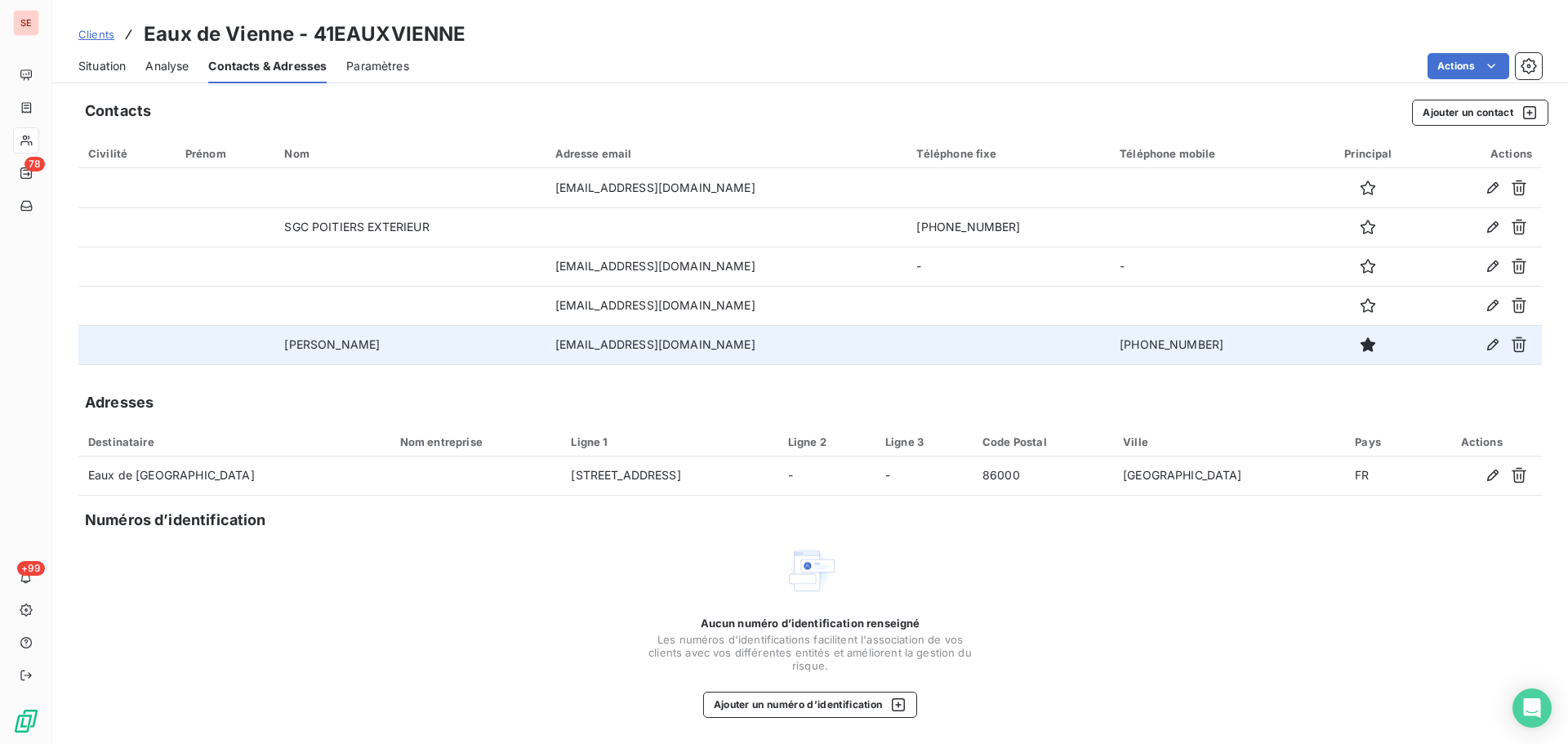
click at [1139, 335] on td "[PHONE_NUMBER]" at bounding box center [1212, 345] width 204 height 39
click at [1143, 341] on td "[PHONE_NUMBER]" at bounding box center [1212, 345] width 204 height 39
copy tr "[PHONE_NUMBER]"
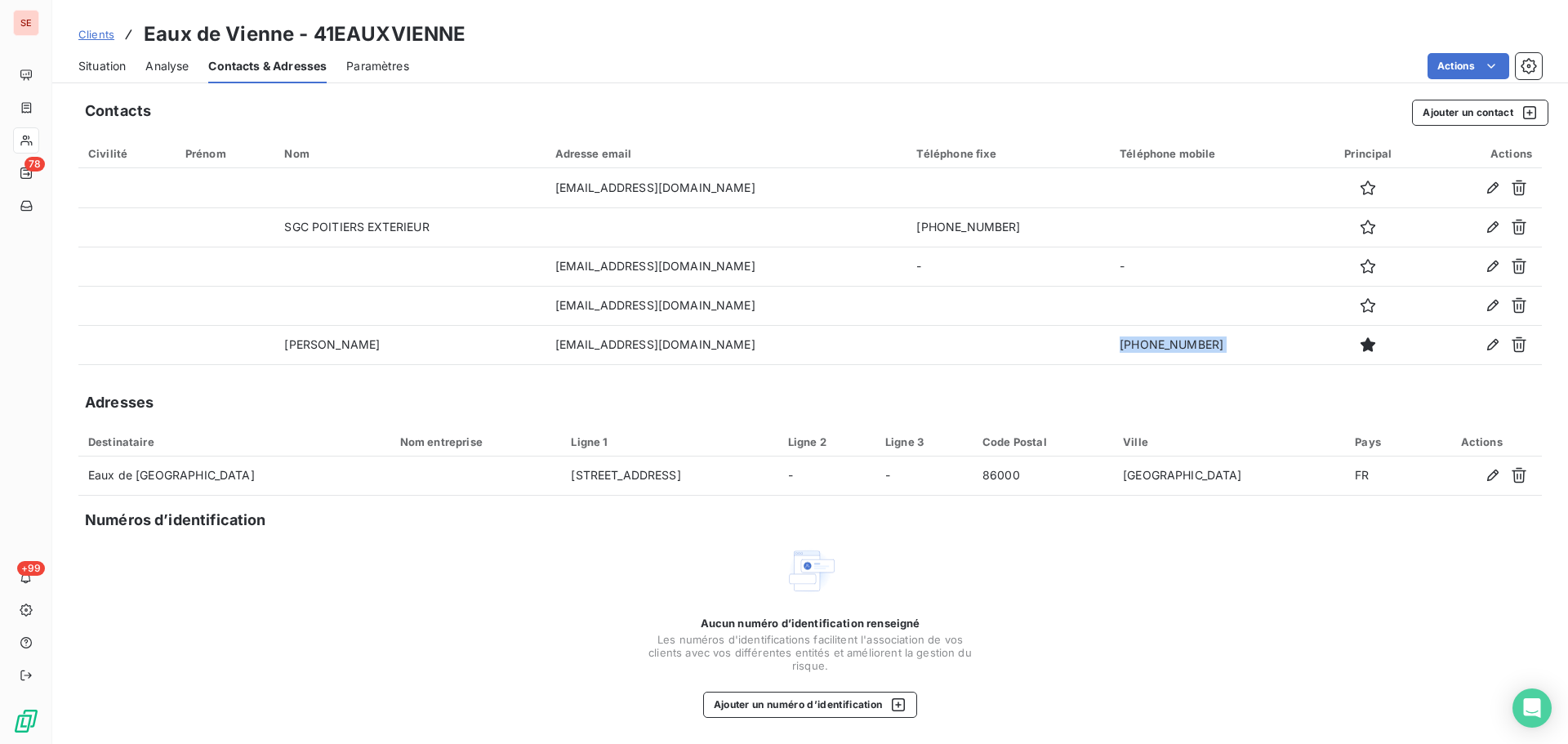
click at [91, 70] on span "Situation" at bounding box center [102, 66] width 47 height 16
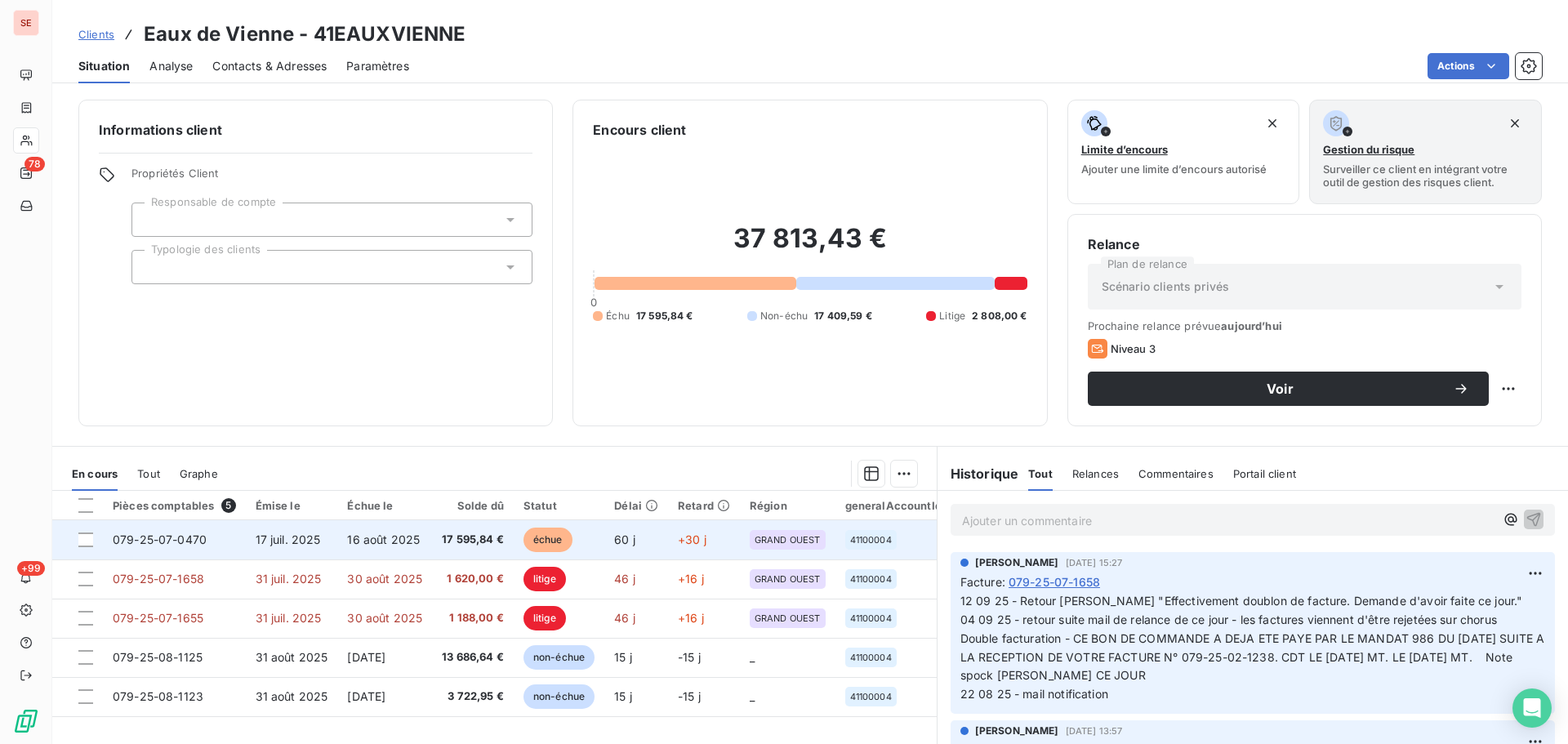
click at [211, 538] on td "079-25-07-0470" at bounding box center [174, 540] width 143 height 39
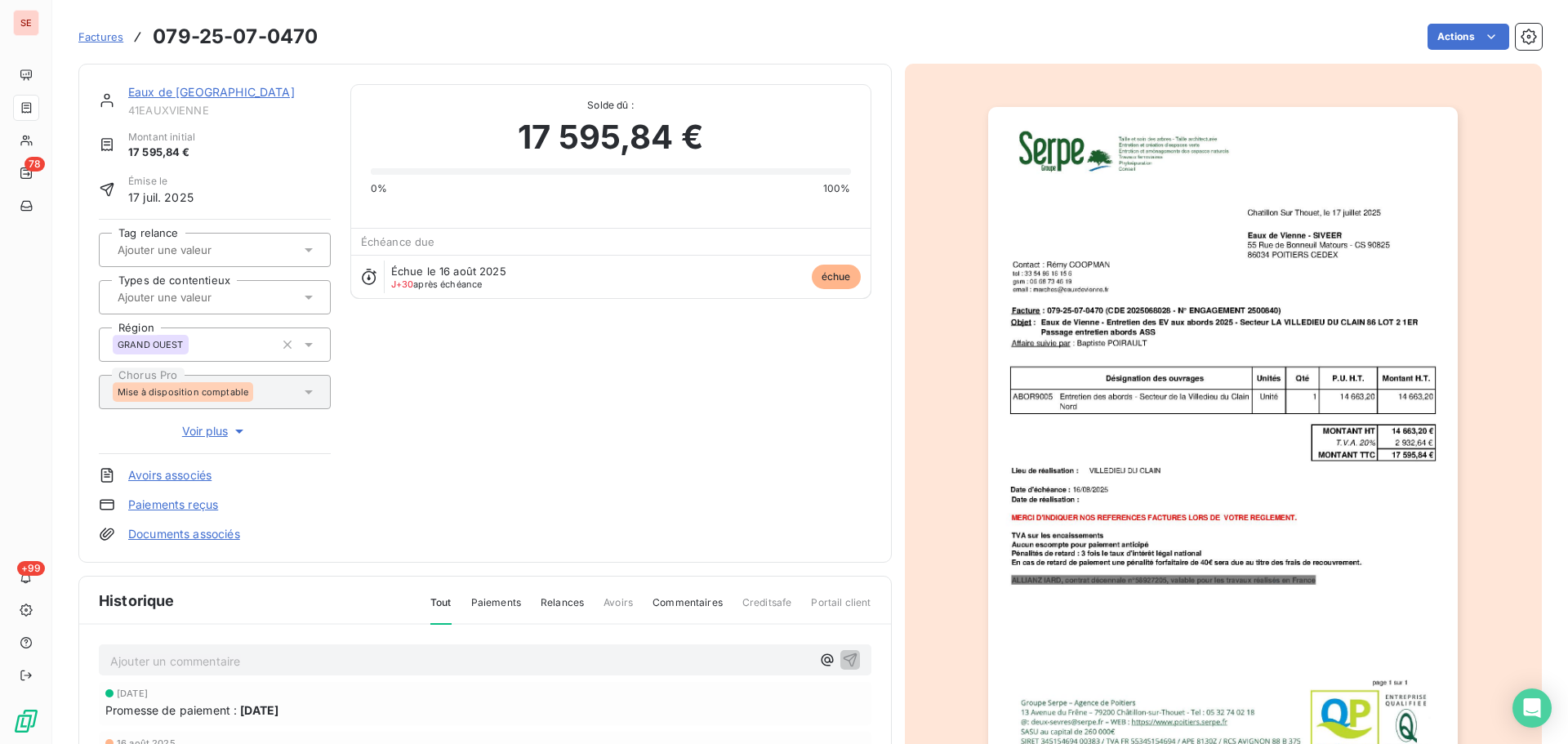
click at [181, 92] on link "Eaux de [GEOGRAPHIC_DATA]" at bounding box center [211, 92] width 167 height 14
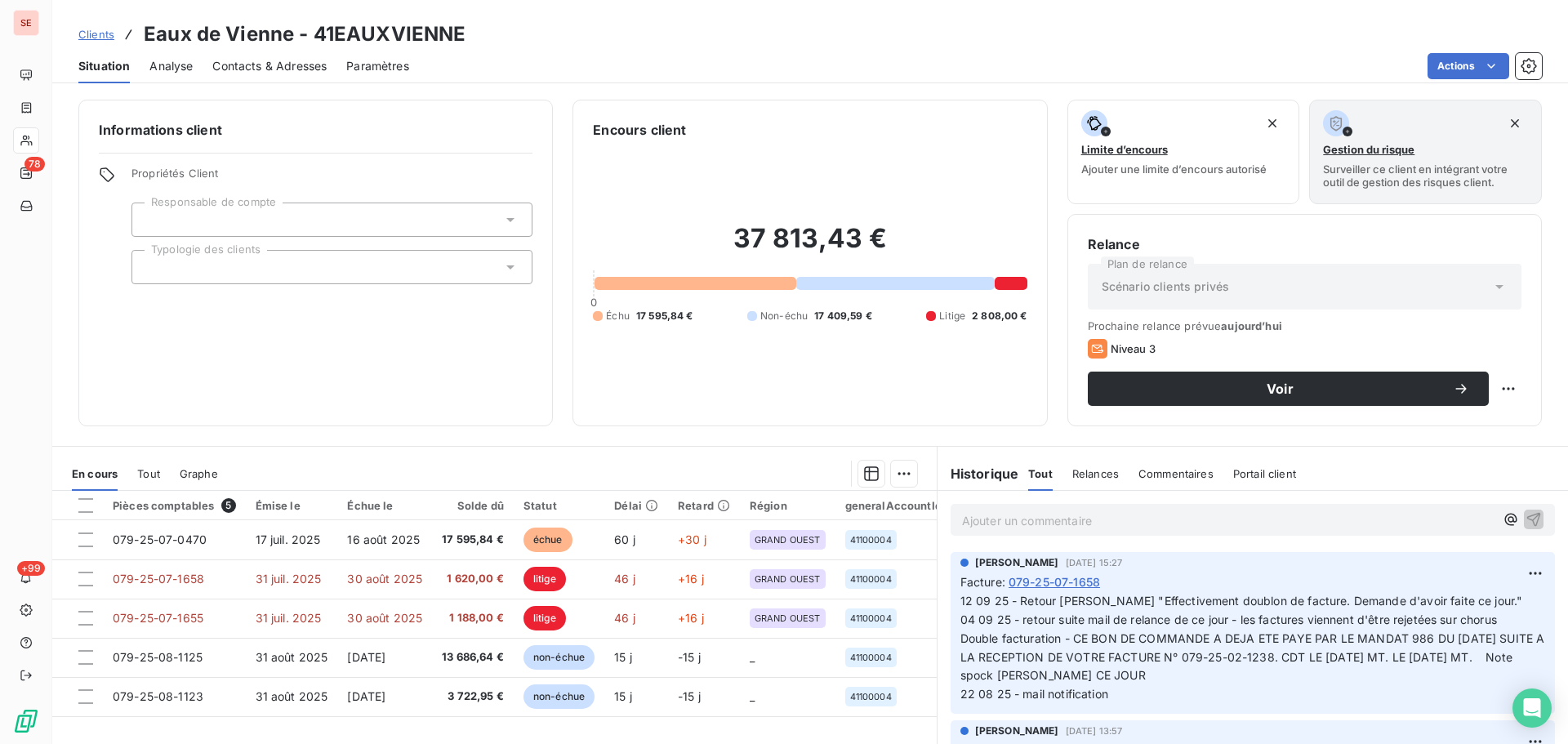
click at [281, 68] on span "Contacts & Adresses" at bounding box center [270, 66] width 115 height 16
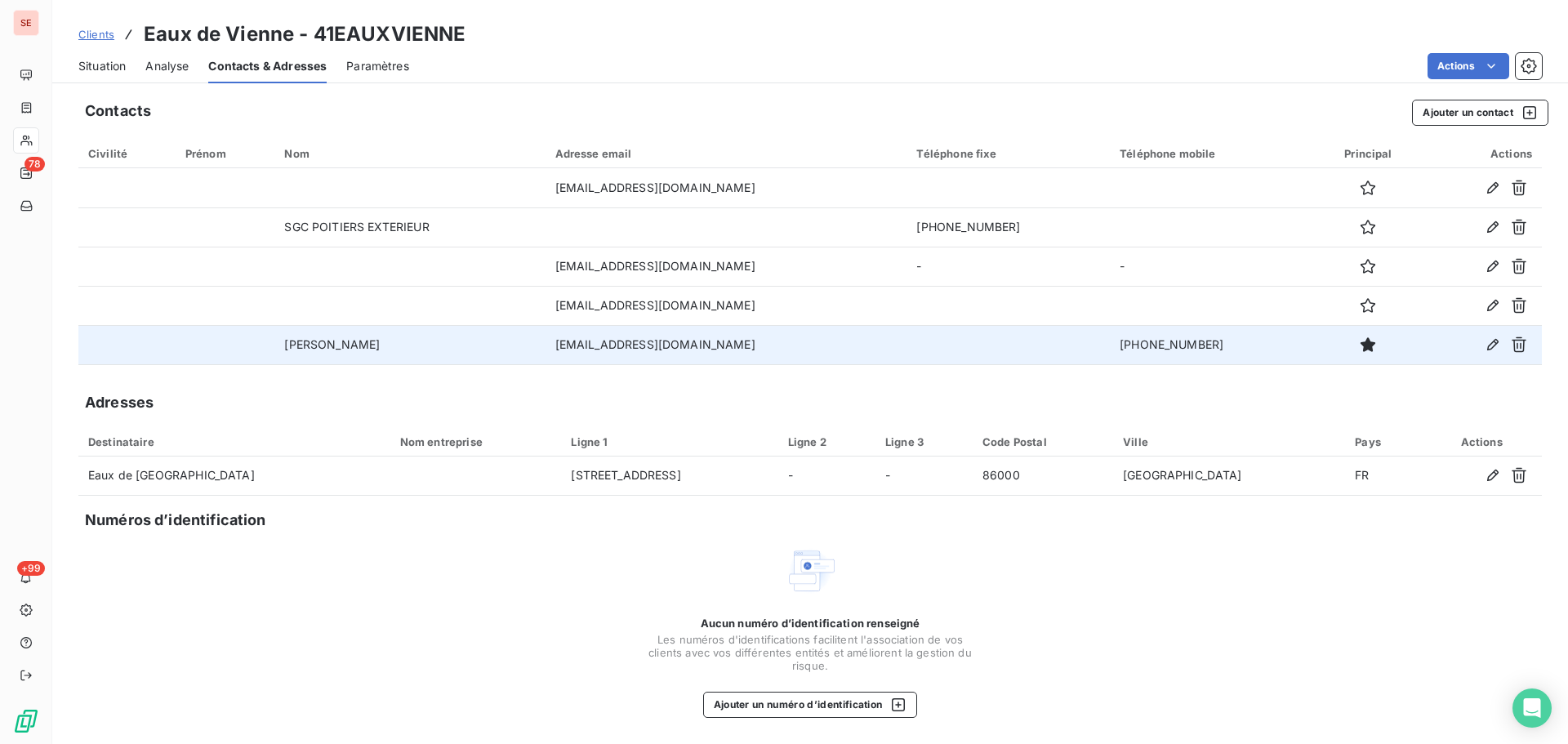
click at [686, 351] on td "[EMAIL_ADDRESS][DOMAIN_NAME]" at bounding box center [726, 345] width 362 height 39
copy td "[EMAIL_ADDRESS][DOMAIN_NAME]"
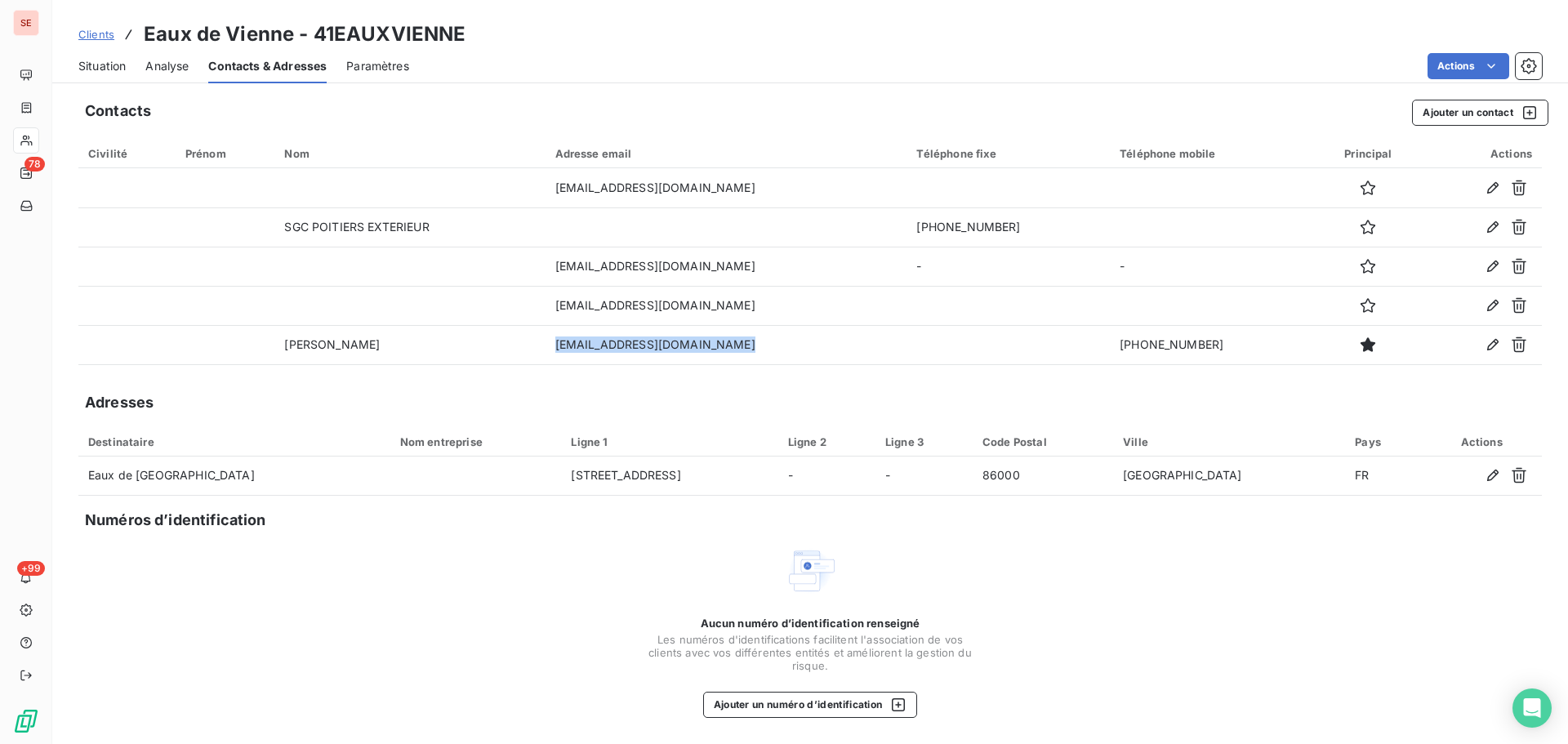
click at [91, 67] on span "Situation" at bounding box center [102, 66] width 47 height 16
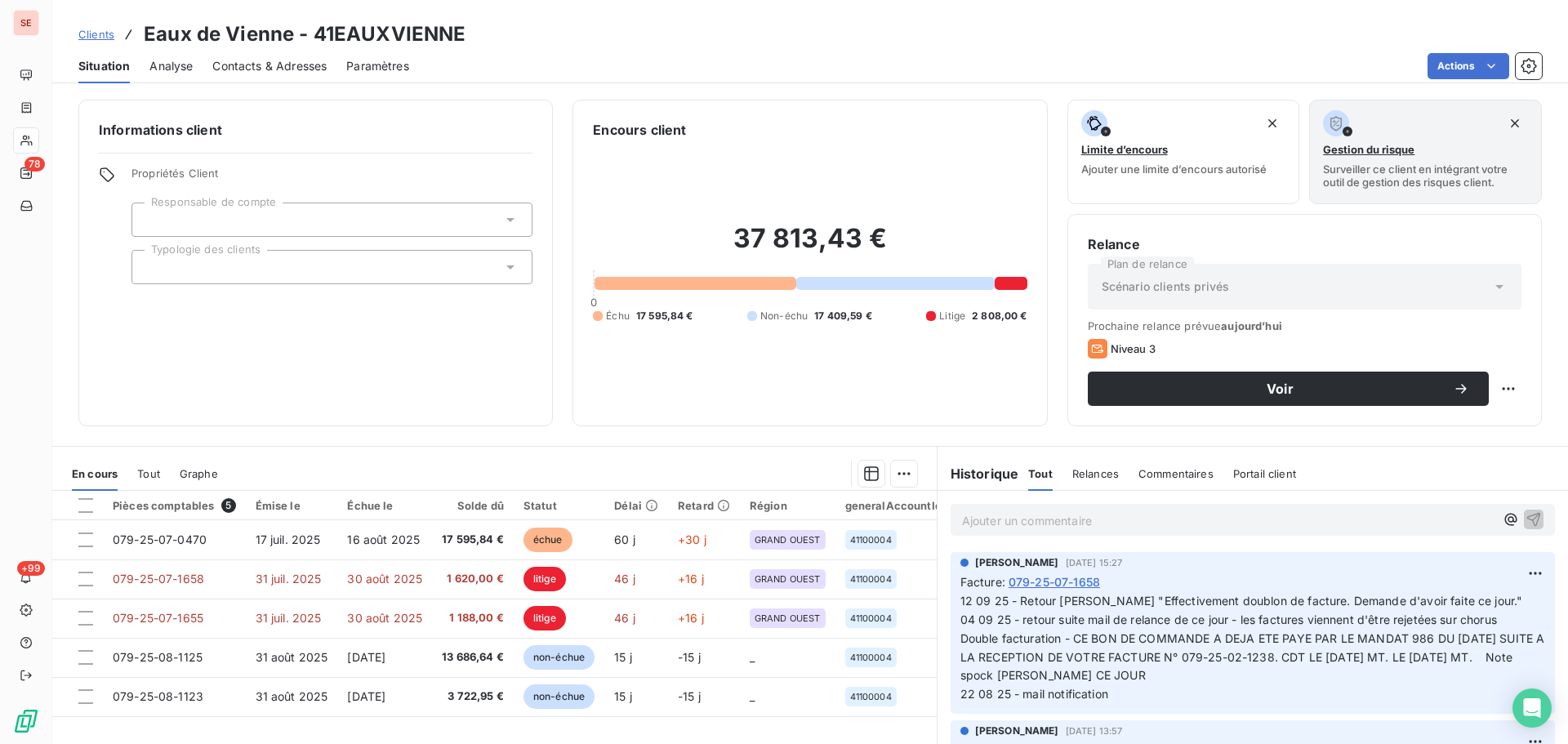
click at [283, 66] on span "Contacts & Adresses" at bounding box center [270, 66] width 115 height 16
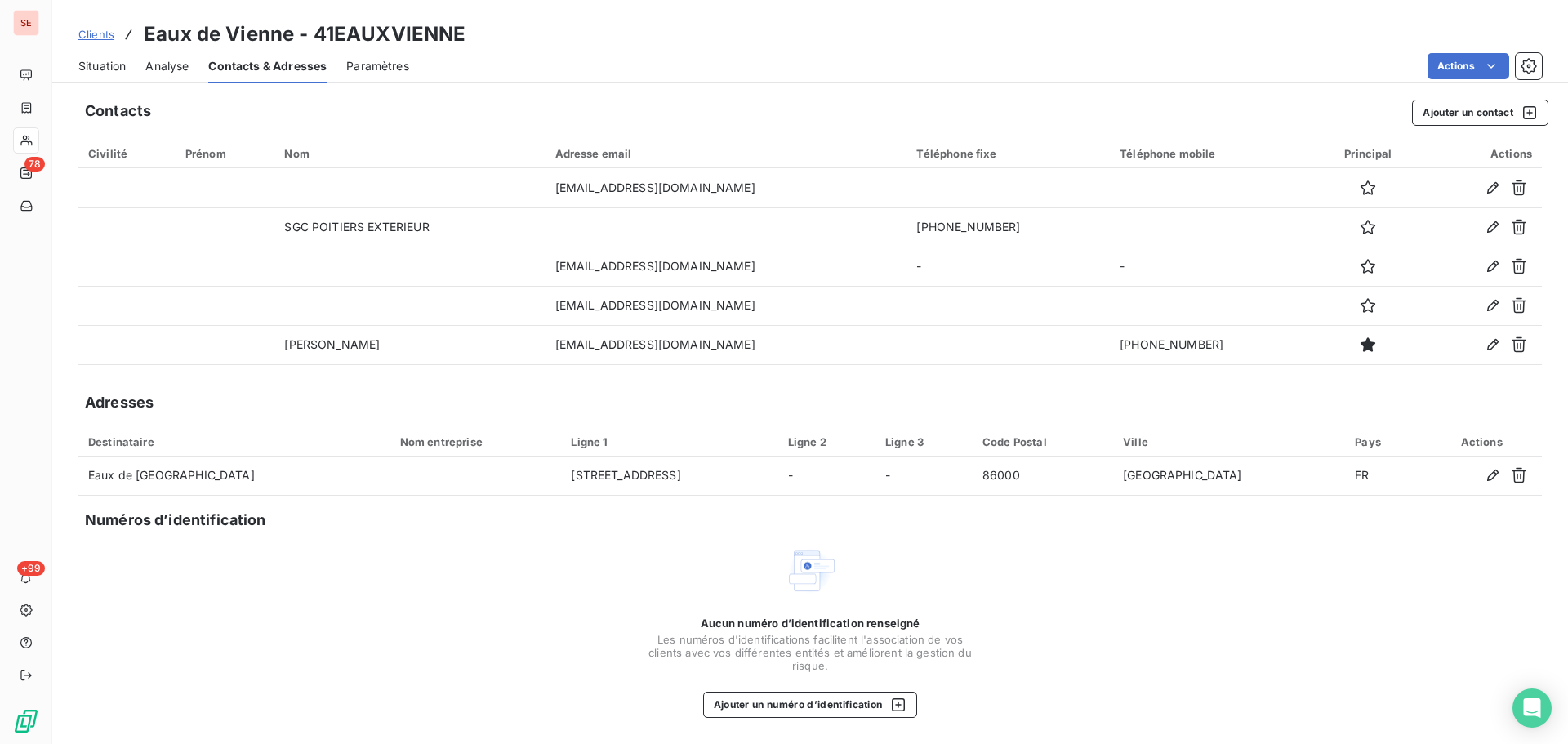
click at [116, 58] on span "Situation" at bounding box center [102, 66] width 47 height 16
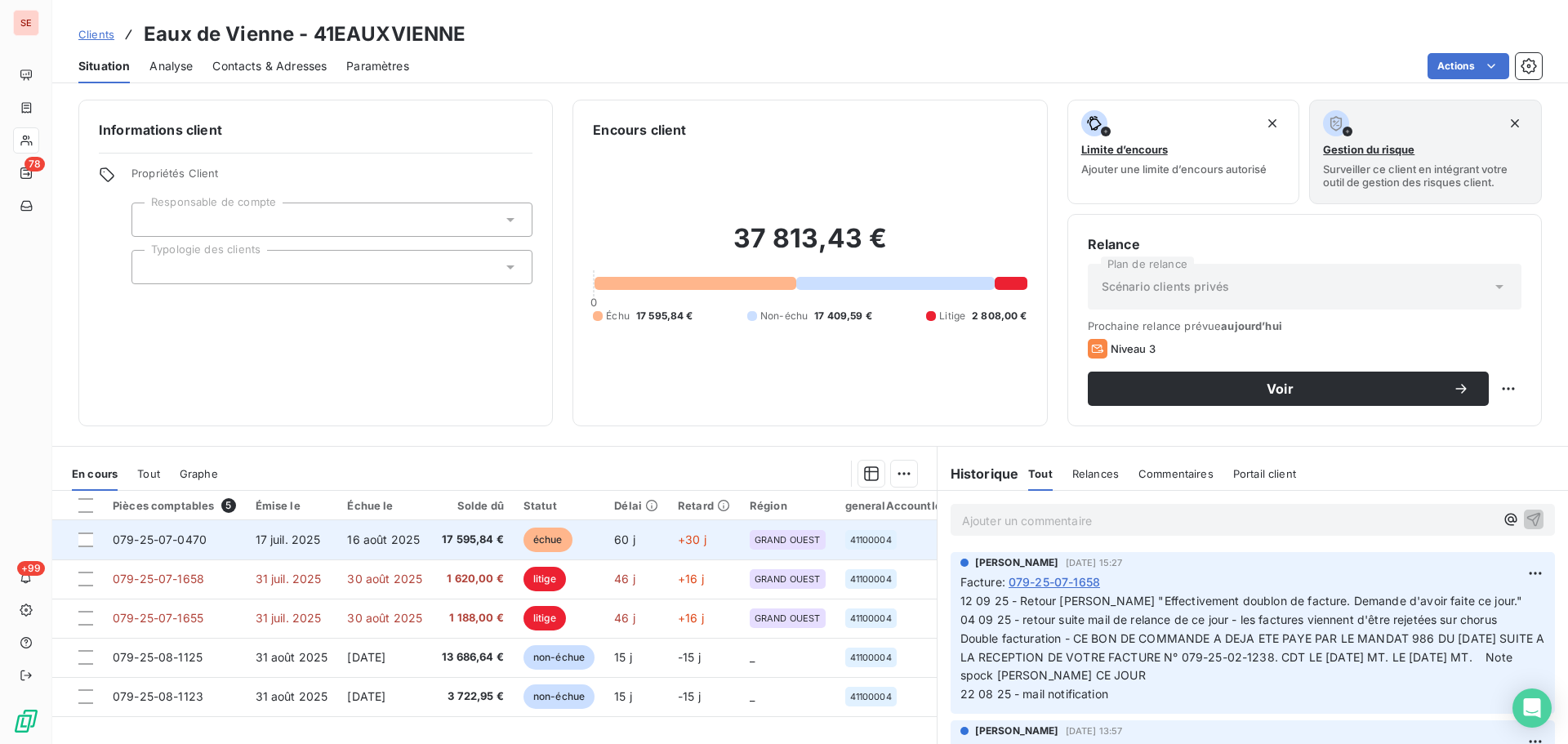
click at [211, 555] on td "079-25-07-0470" at bounding box center [174, 540] width 143 height 39
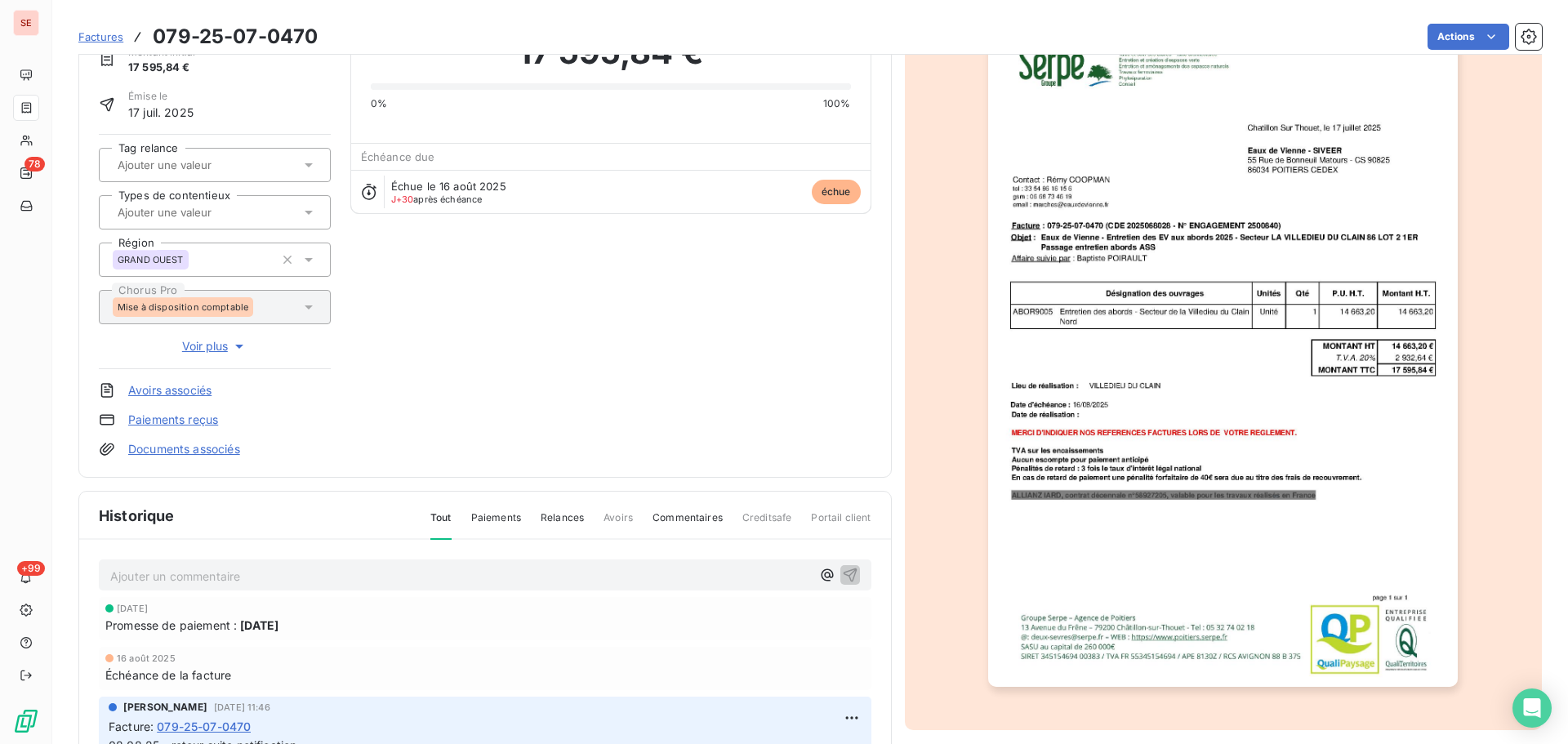
scroll to position [223, 0]
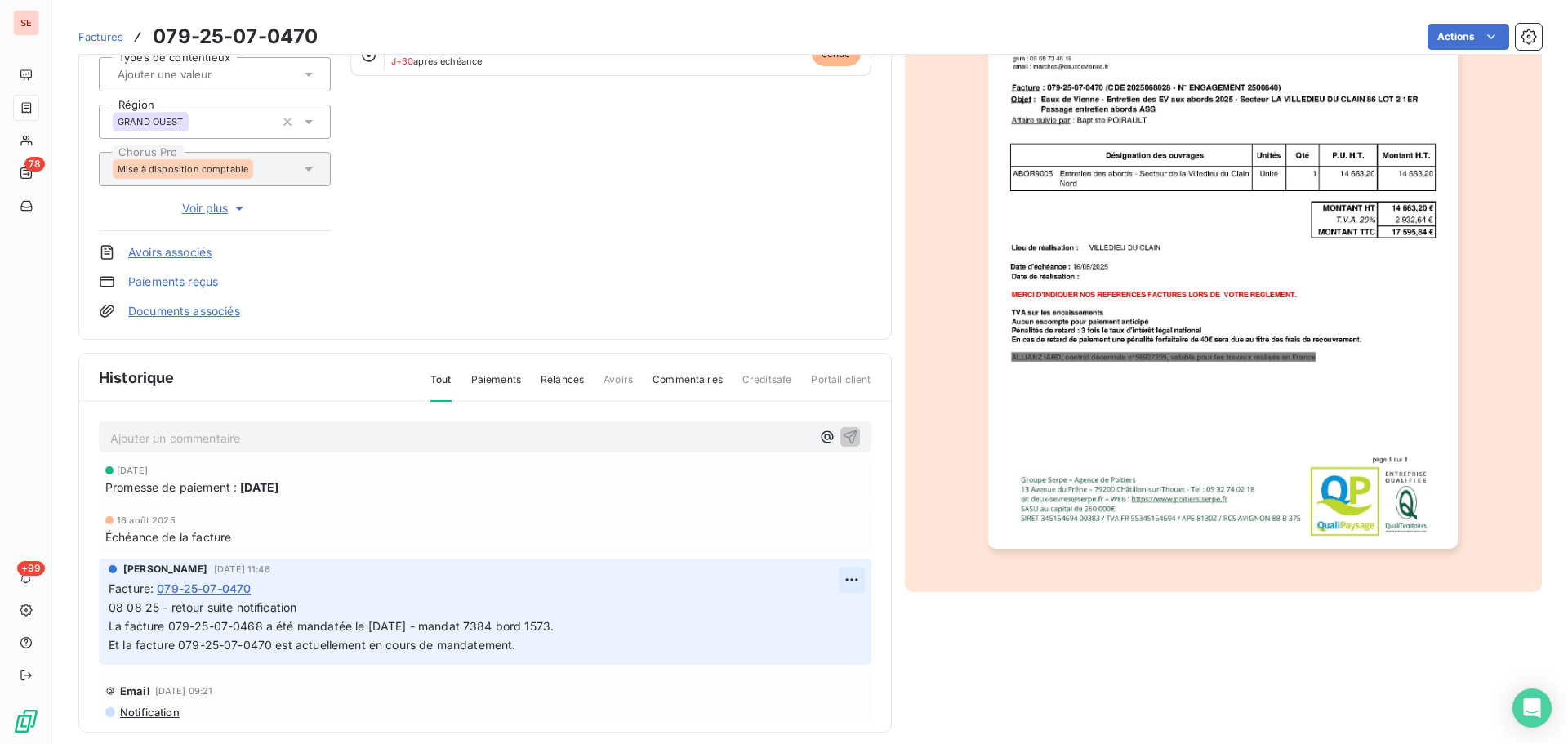
click at [838, 578] on html "SE 78 +99 Factures 079-25-07-0470 Actions Eaux de [GEOGRAPHIC_DATA] 41EAUXVIENN…" at bounding box center [784, 372] width 1568 height 744
click at [814, 595] on html "SE 78 +99 Factures 079-25-07-0470 Actions Eaux de [GEOGRAPHIC_DATA] 41EAUXVIENN…" at bounding box center [784, 372] width 1568 height 744
click at [830, 576] on html "SE 78 +99 Factures 079-25-07-0470 Actions Eaux de [GEOGRAPHIC_DATA] 41EAUXVIENN…" at bounding box center [784, 372] width 1568 height 744
click at [809, 610] on div "Editer" at bounding box center [793, 616] width 92 height 27
click at [111, 610] on span "08 08 25 - retour suite notification" at bounding box center [202, 607] width 187 height 14
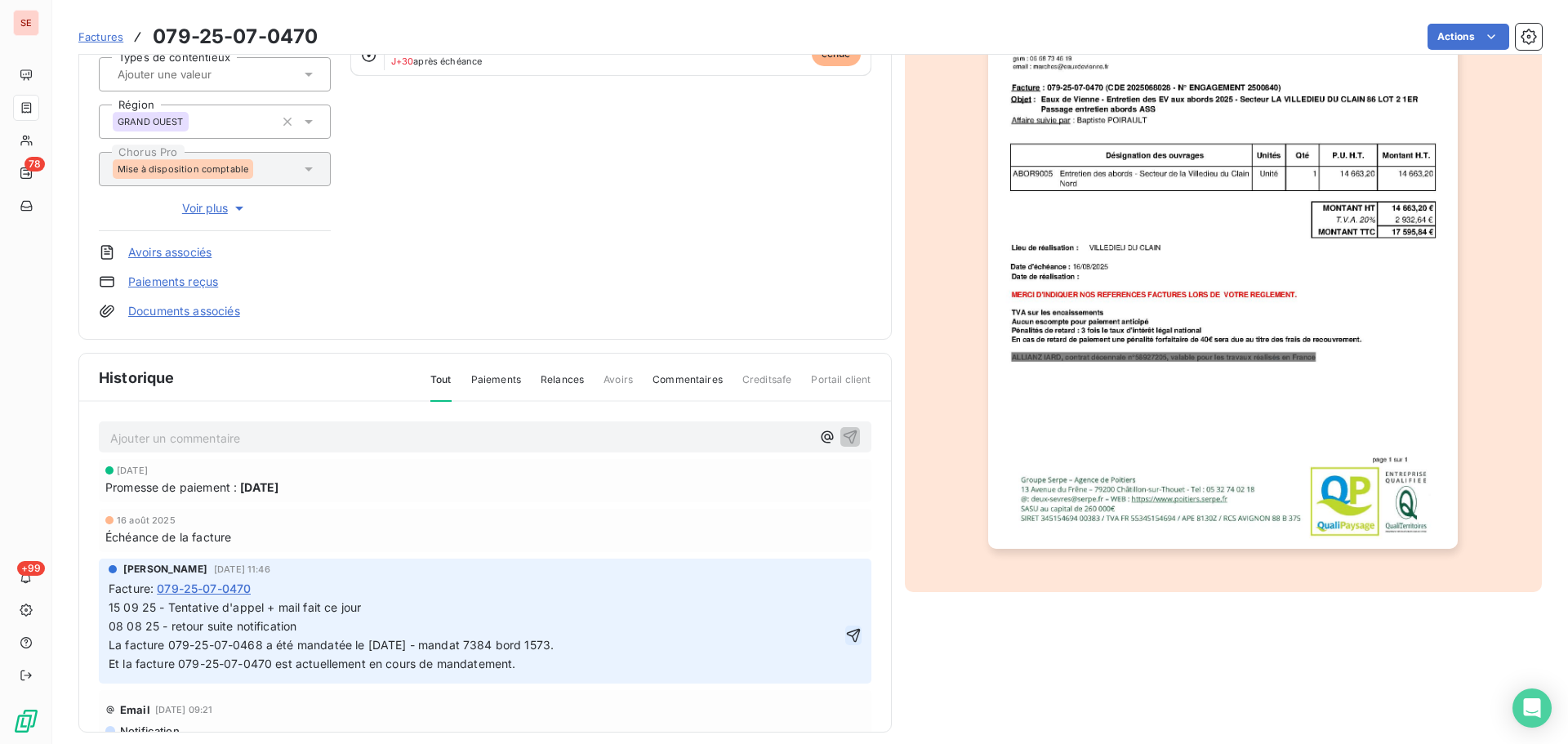
click at [845, 640] on icon "button" at bounding box center [852, 635] width 16 height 16
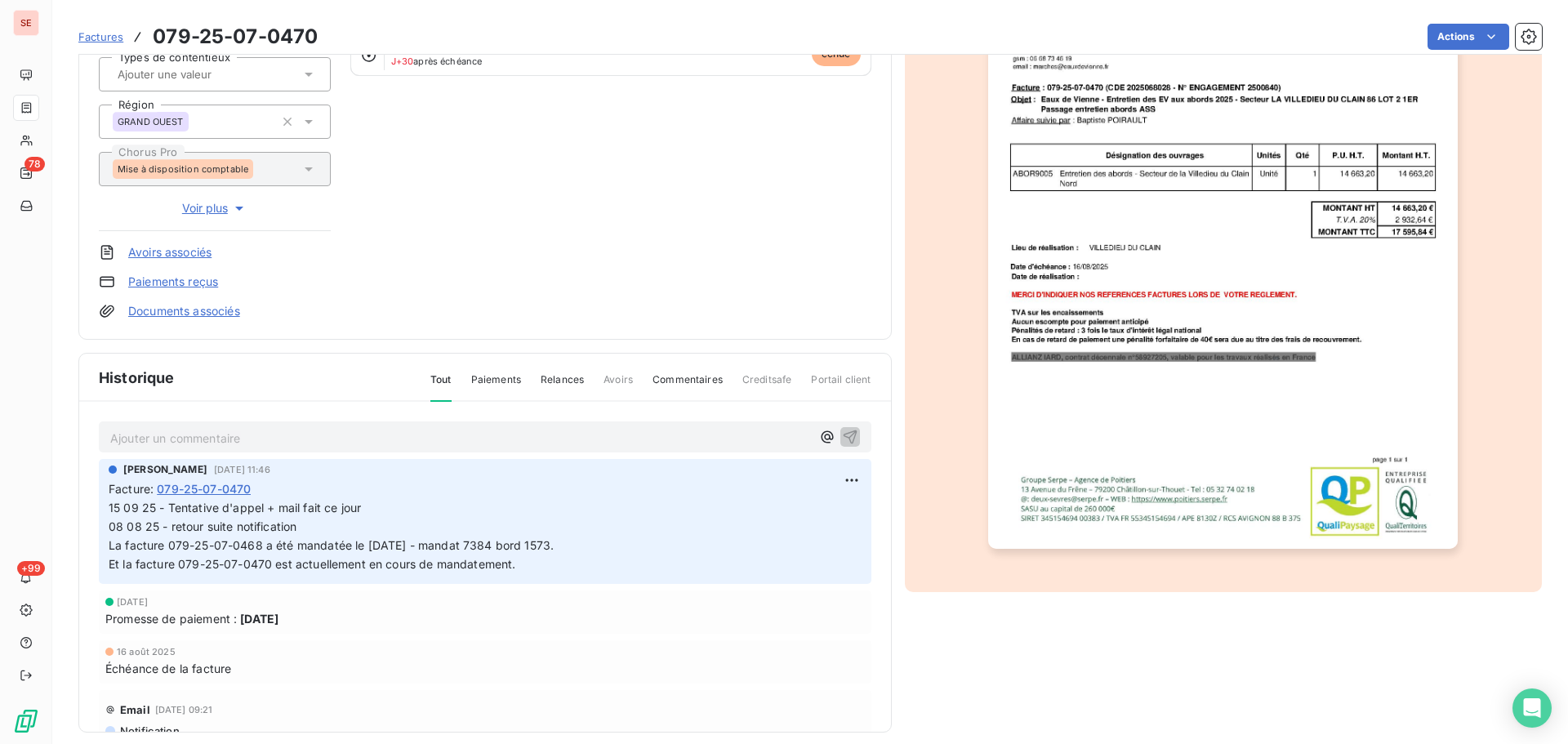
click at [371, 507] on span "15 09 25 - Tentative d'appel + mail fait ce jour 08 08 25 - retour suite notifi…" at bounding box center [496, 536] width 774 height 70
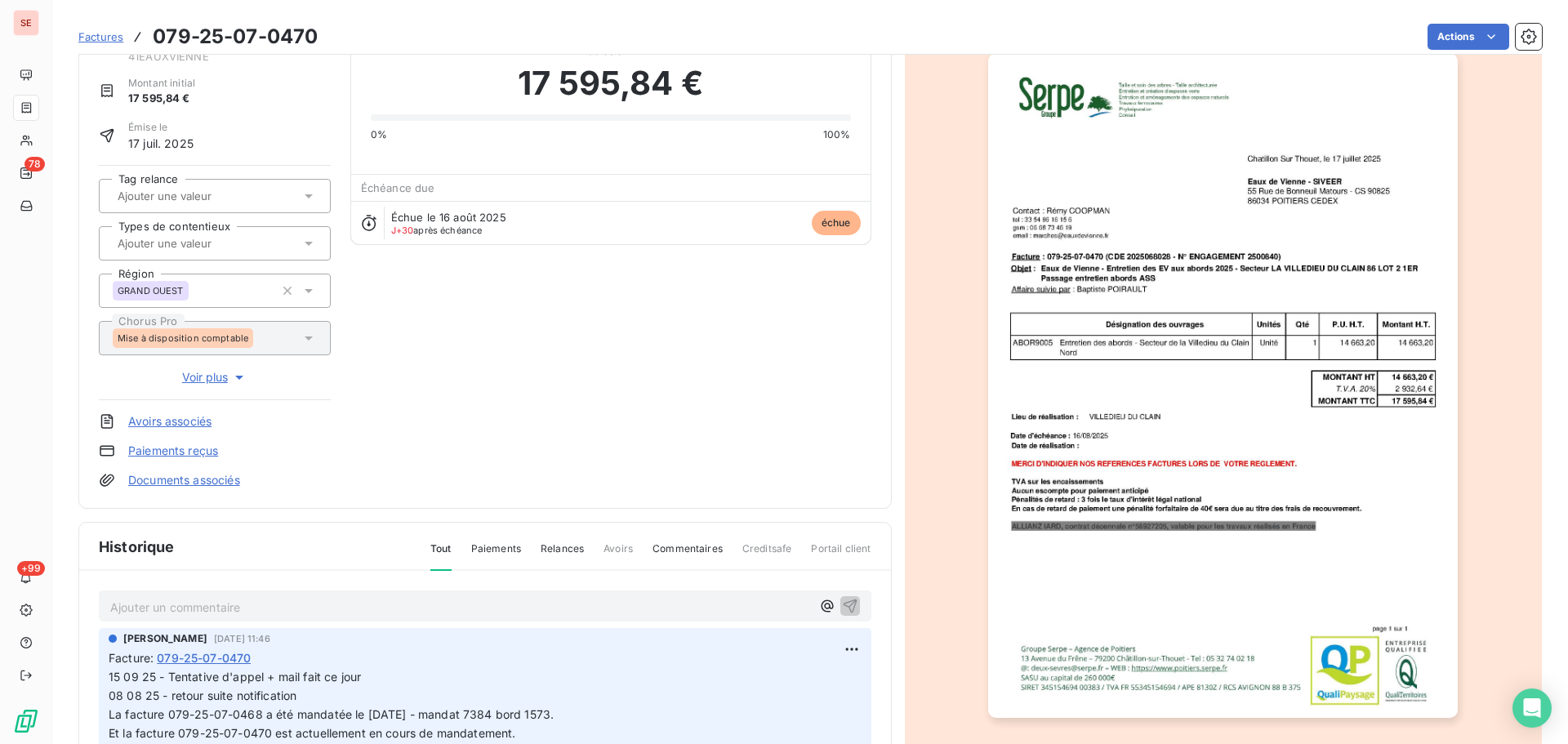
scroll to position [0, 0]
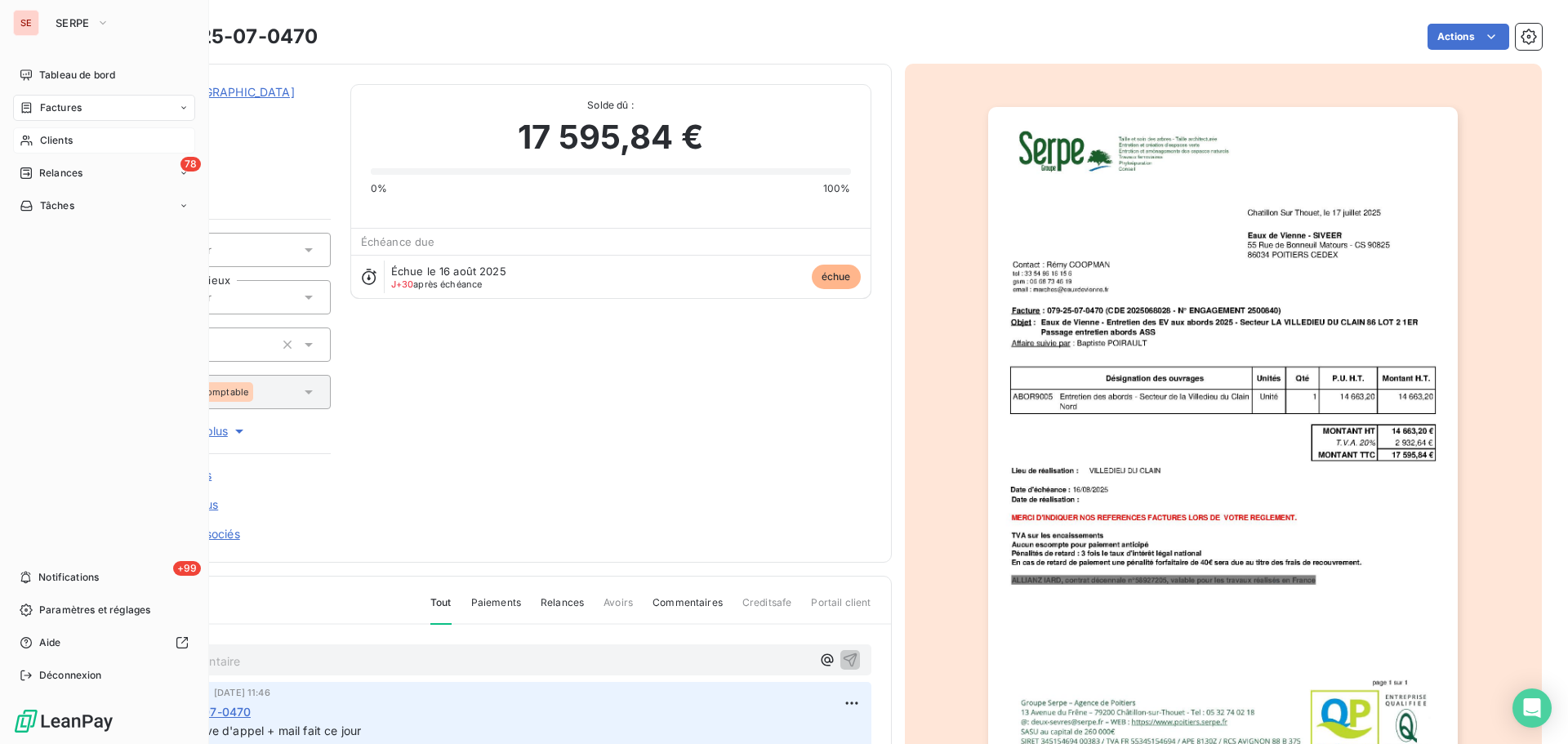
click at [60, 144] on span "Clients" at bounding box center [56, 140] width 33 height 15
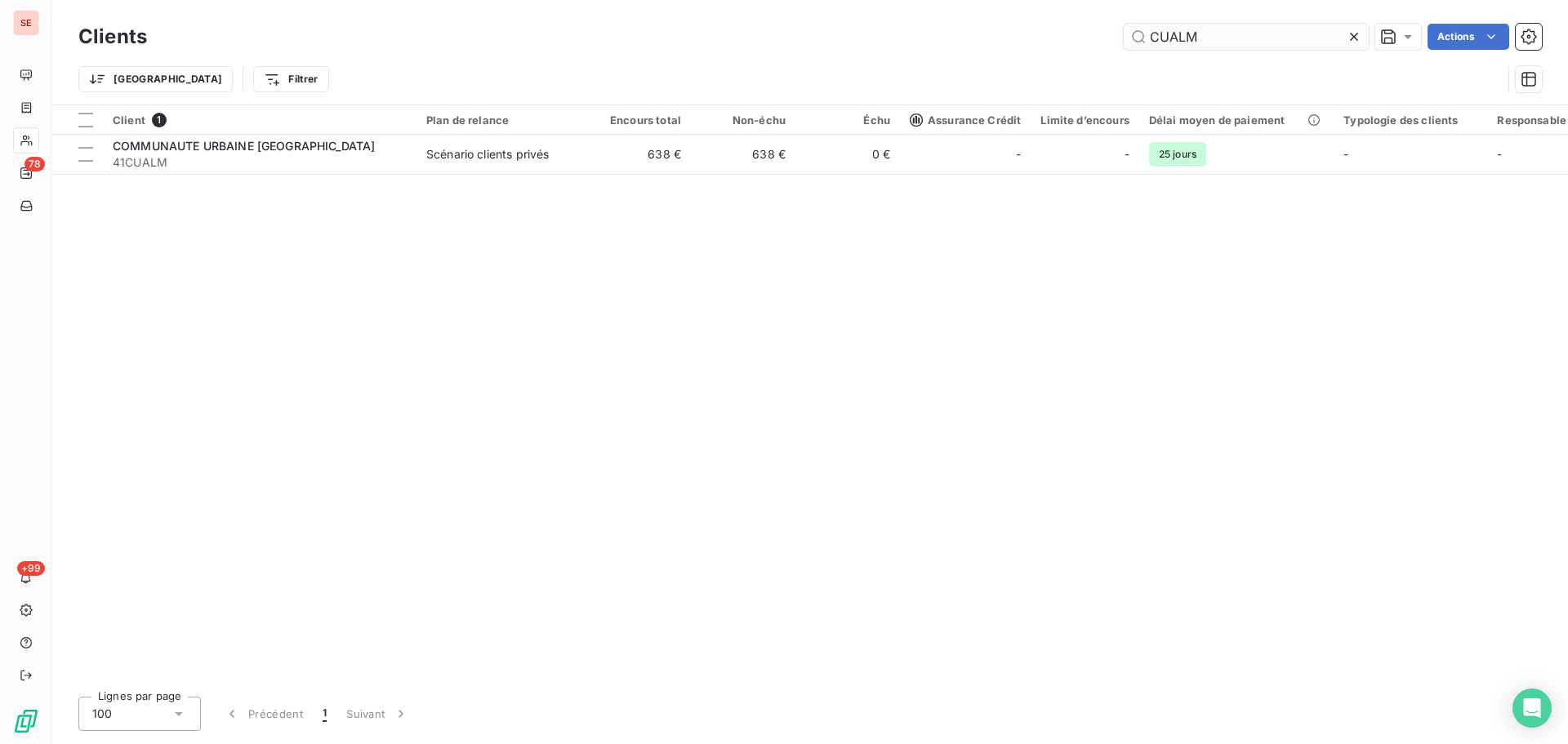
click at [1255, 45] on input "CUALM" at bounding box center [1246, 37] width 245 height 27
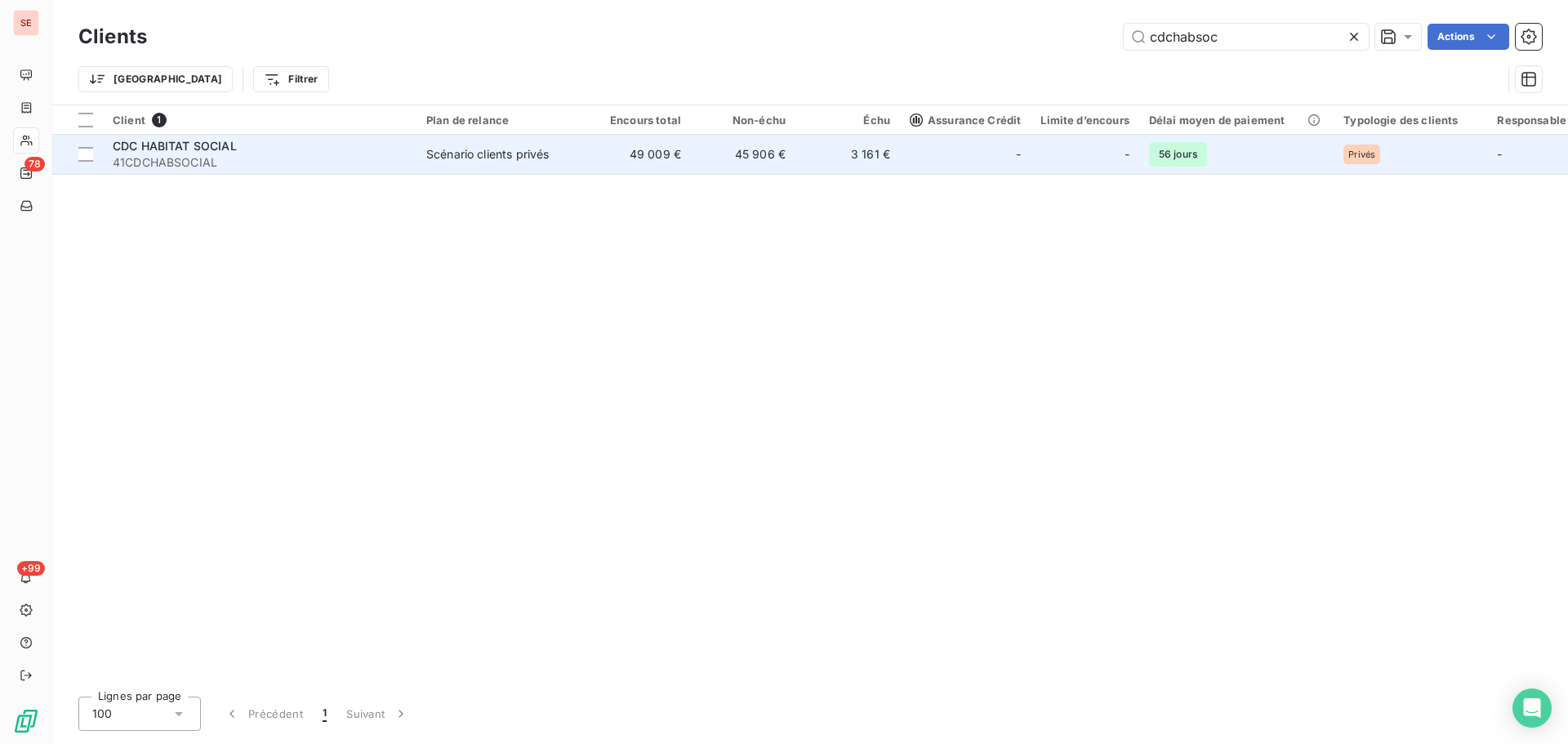
type input "cdchabsoc"
click at [722, 165] on td "45 906 €" at bounding box center [743, 154] width 104 height 39
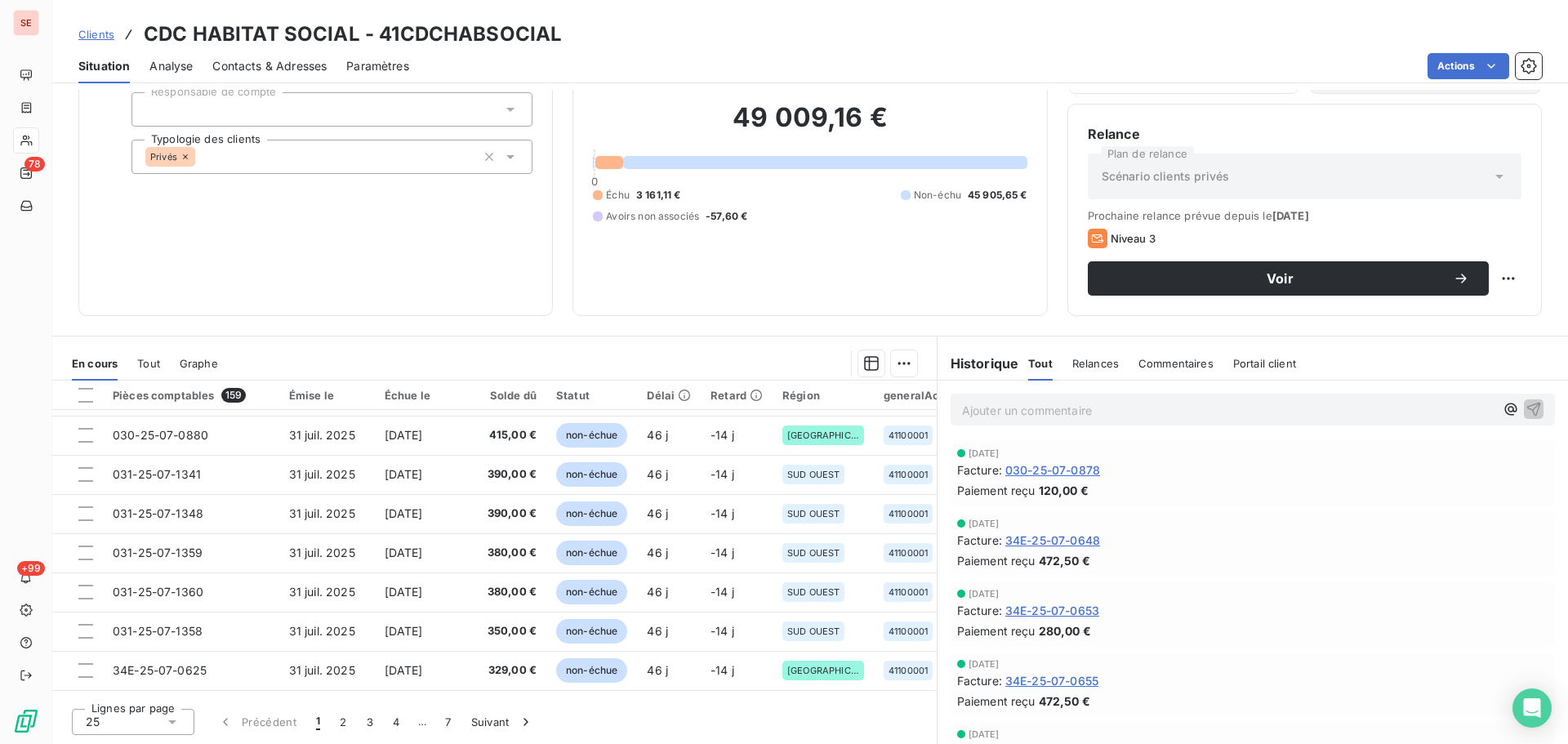
scroll to position [702, 0]
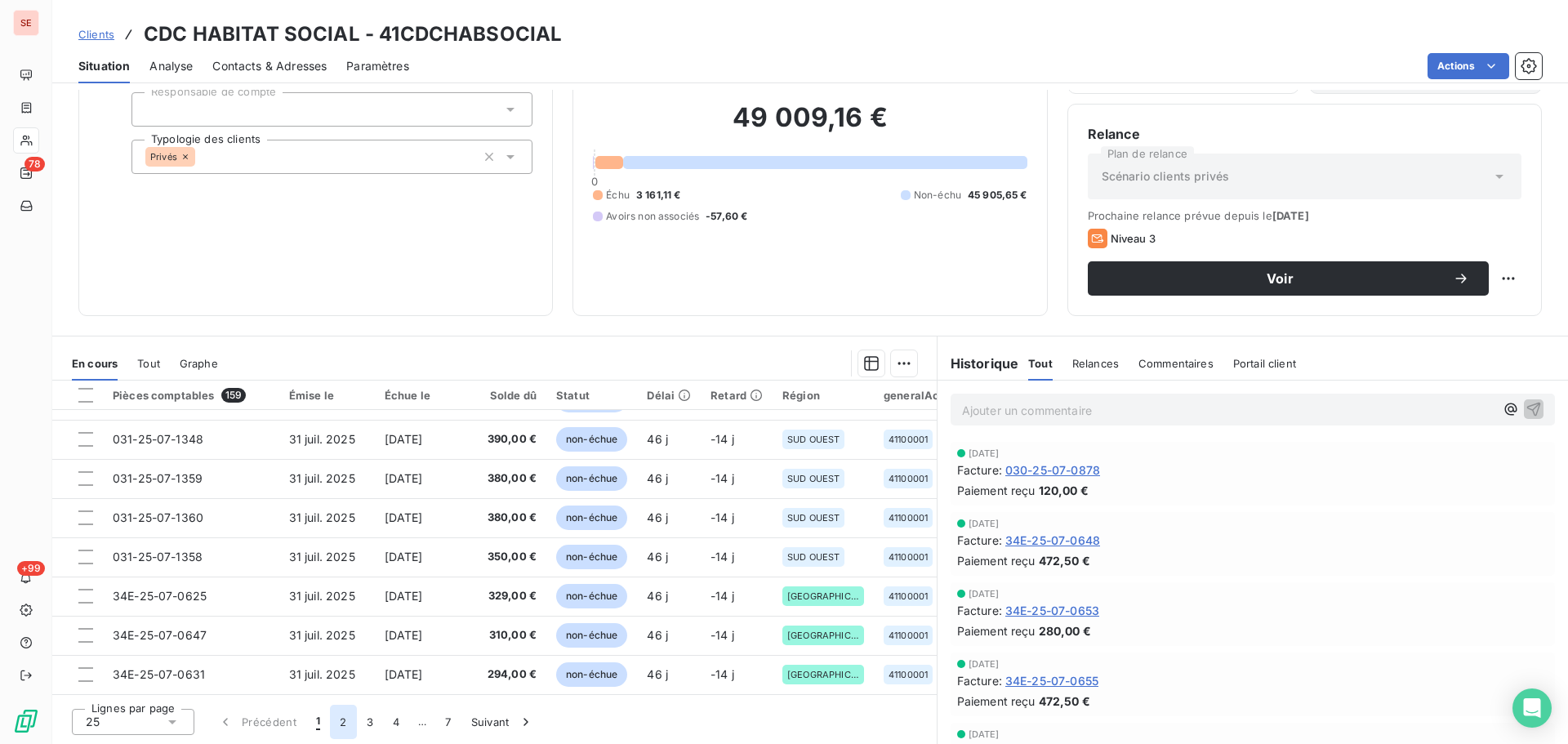
click at [348, 720] on button "2" at bounding box center [342, 722] width 27 height 34
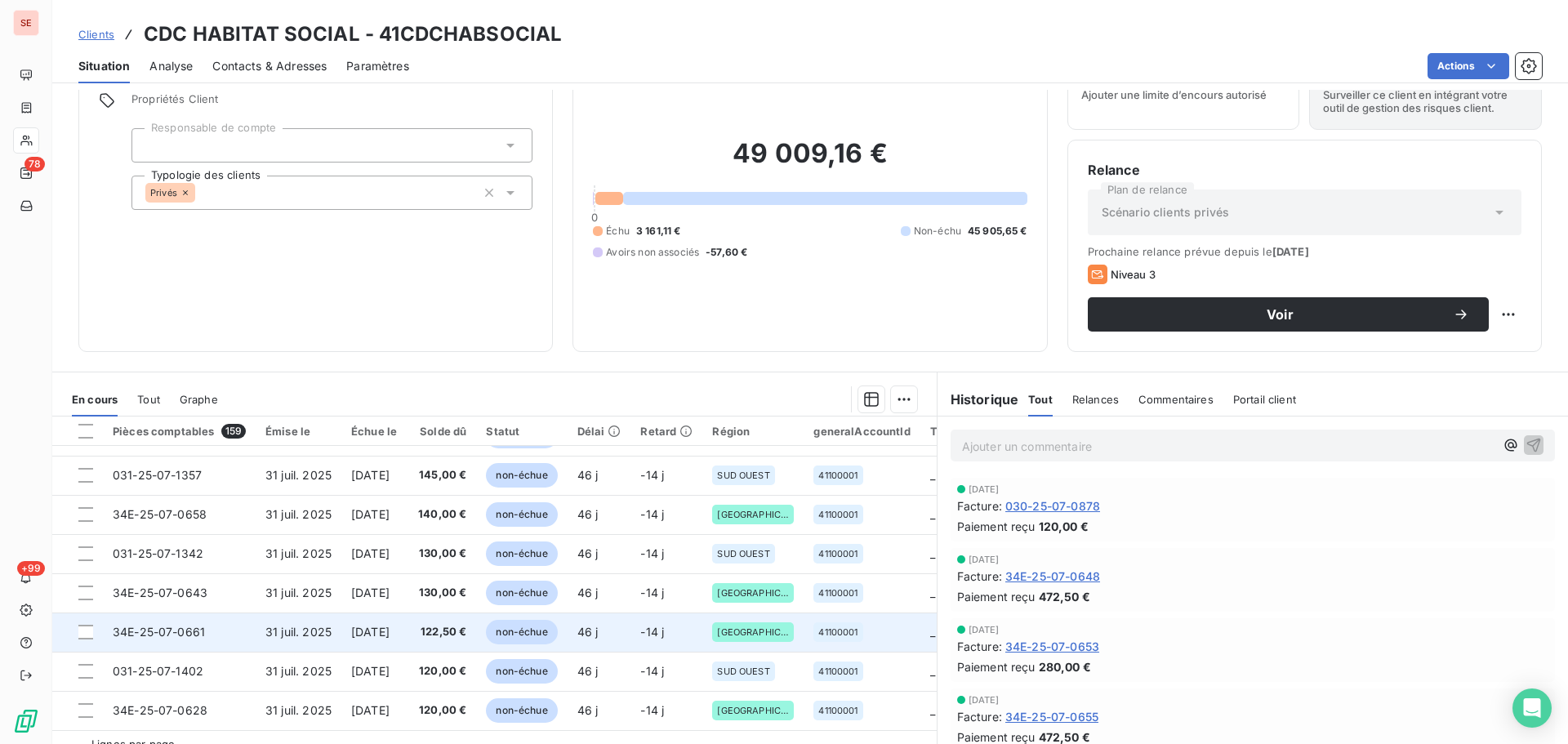
scroll to position [110, 0]
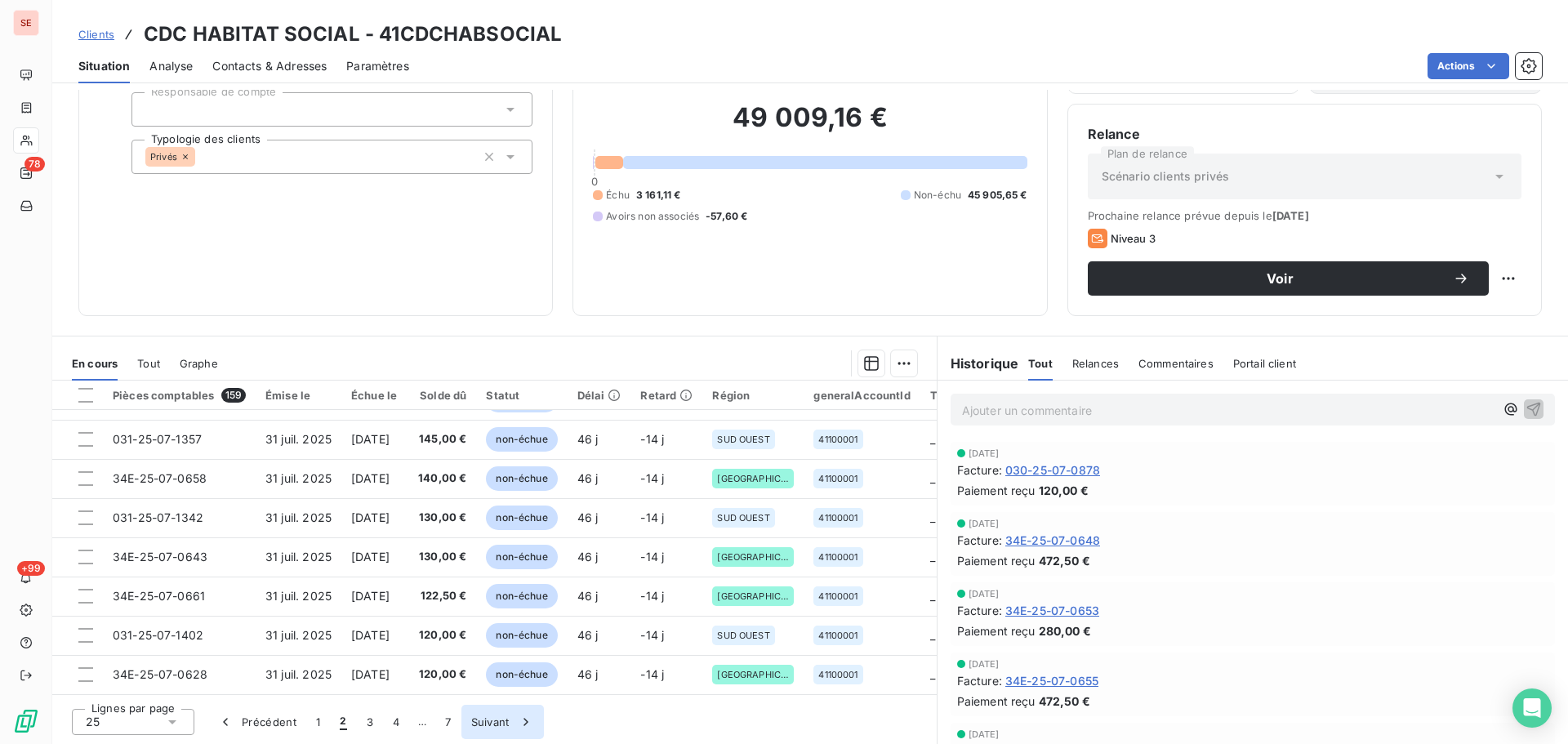
click at [377, 717] on button "3" at bounding box center [370, 722] width 27 height 34
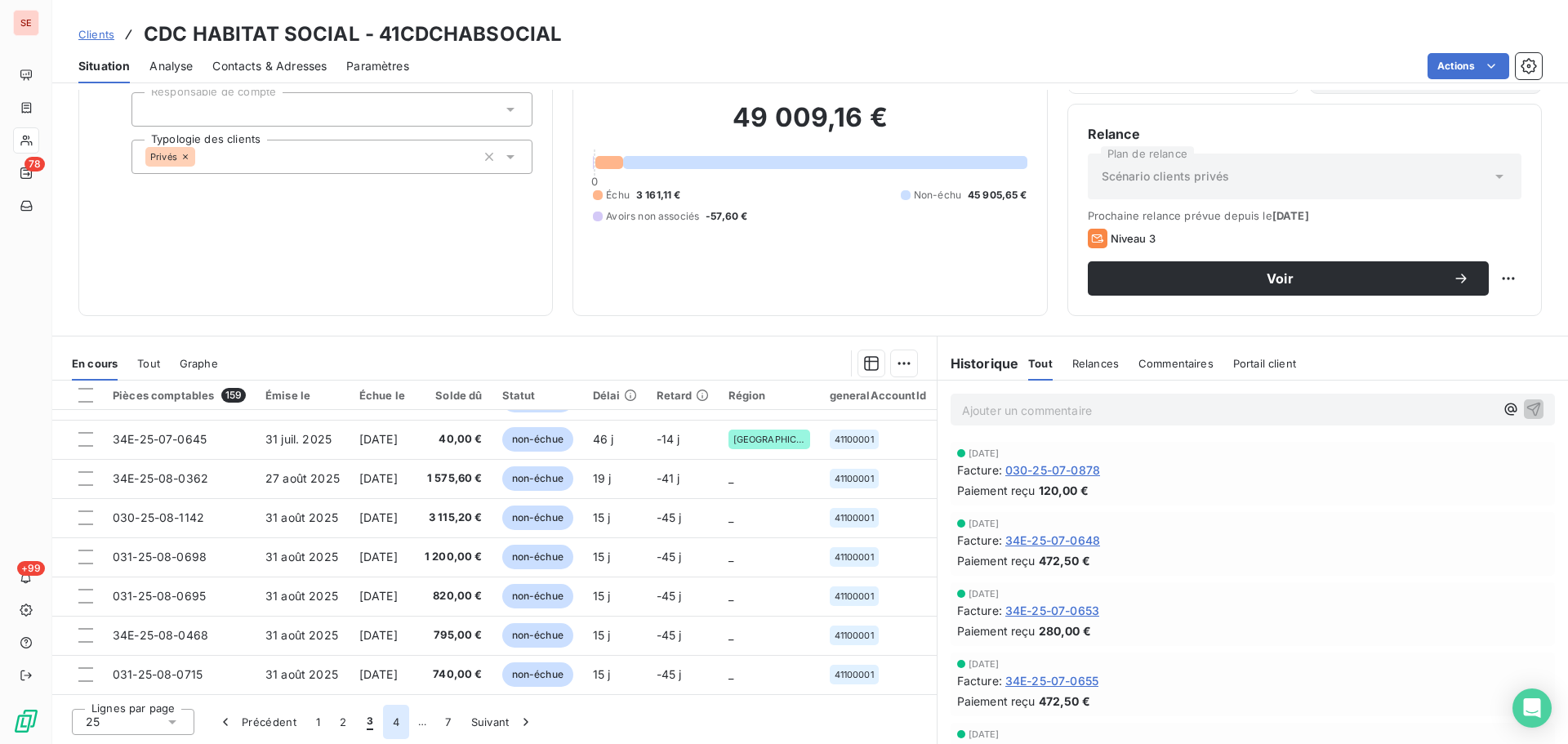
click at [392, 717] on button "4" at bounding box center [395, 722] width 27 height 34
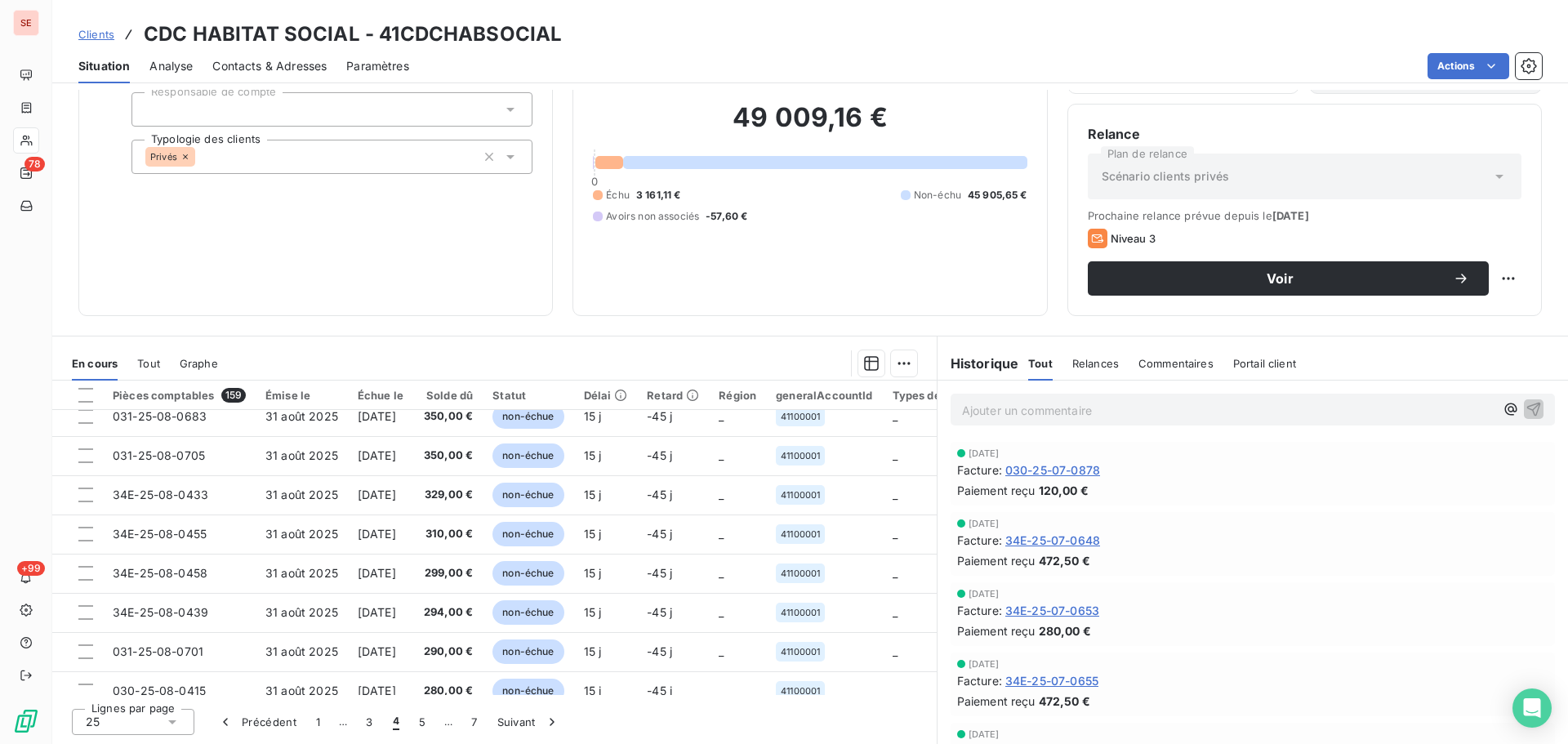
scroll to position [702, 0]
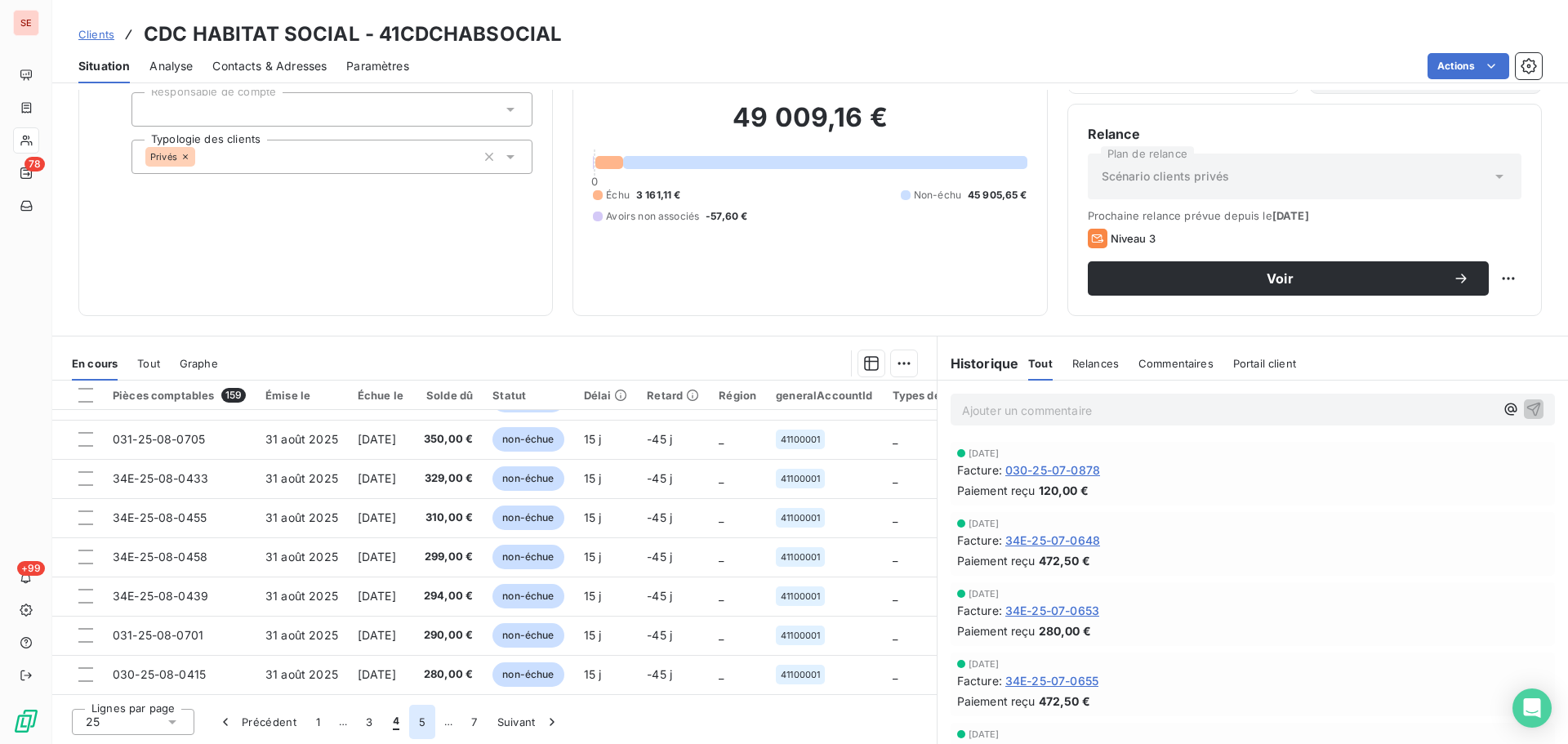
click at [431, 722] on button "5" at bounding box center [422, 722] width 27 height 34
click at [421, 720] on button "6" at bounding box center [421, 722] width 27 height 34
click at [445, 719] on button "7" at bounding box center [448, 722] width 26 height 34
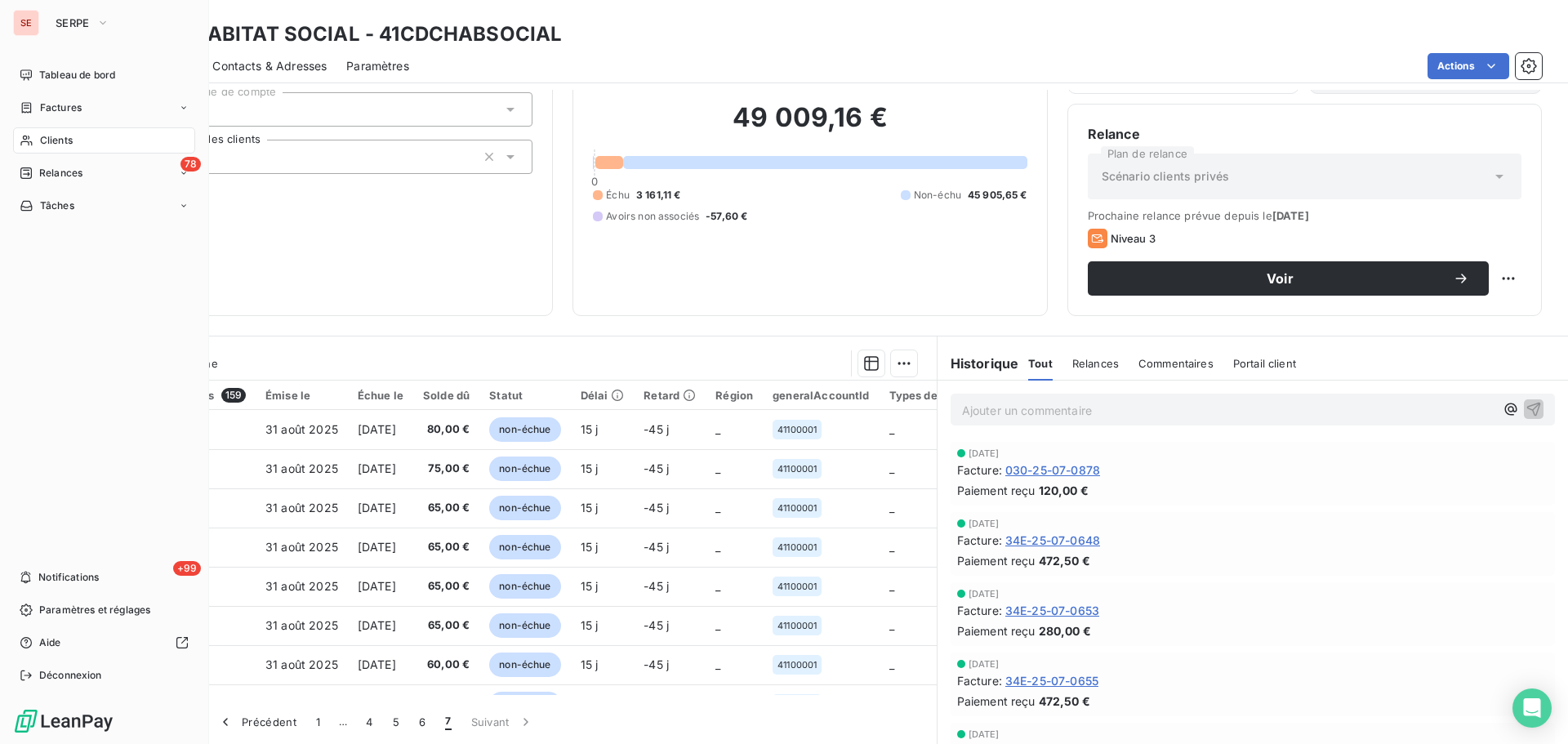
click at [57, 145] on span "Clients" at bounding box center [56, 140] width 33 height 15
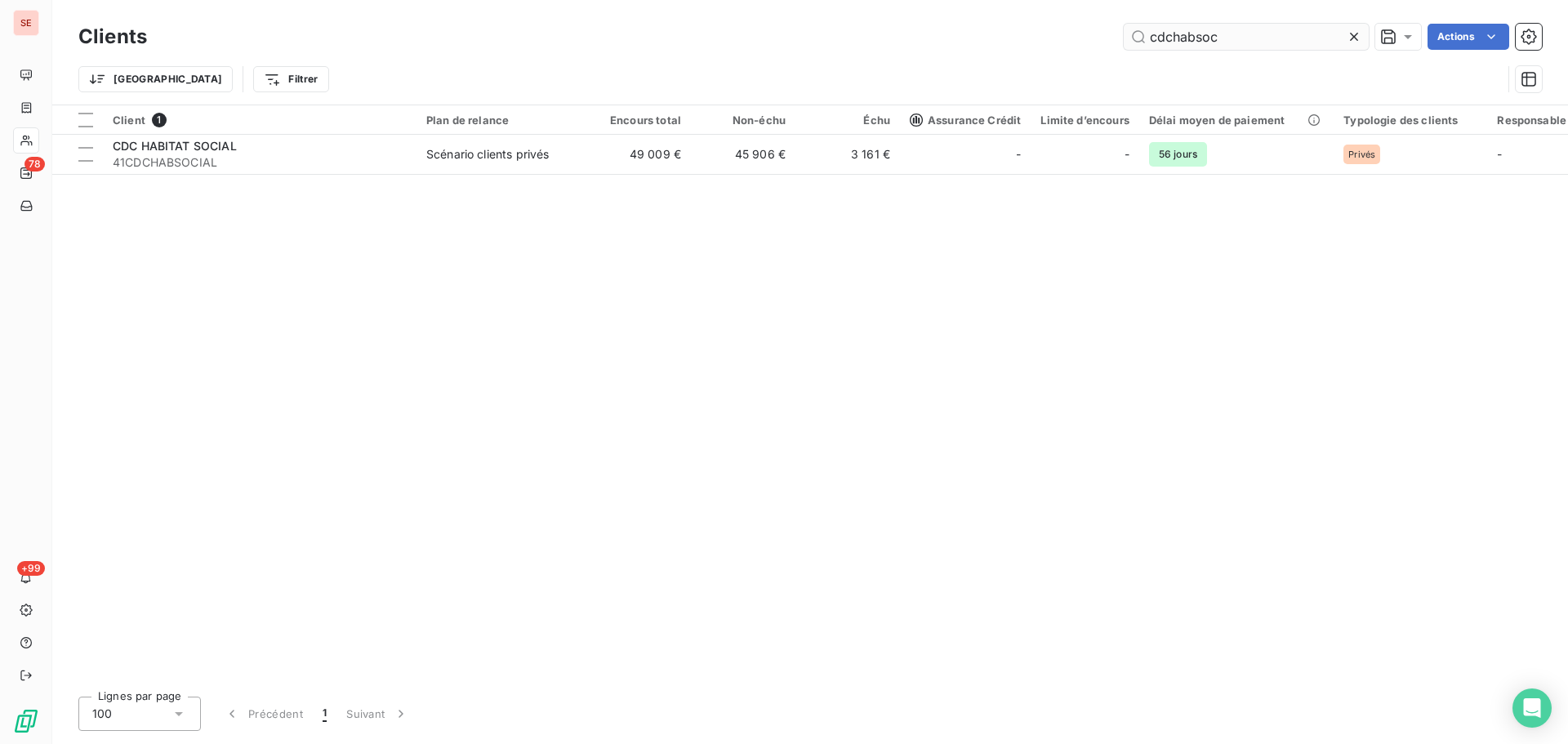
click at [1254, 27] on input "cdchabsoc" at bounding box center [1246, 37] width 245 height 27
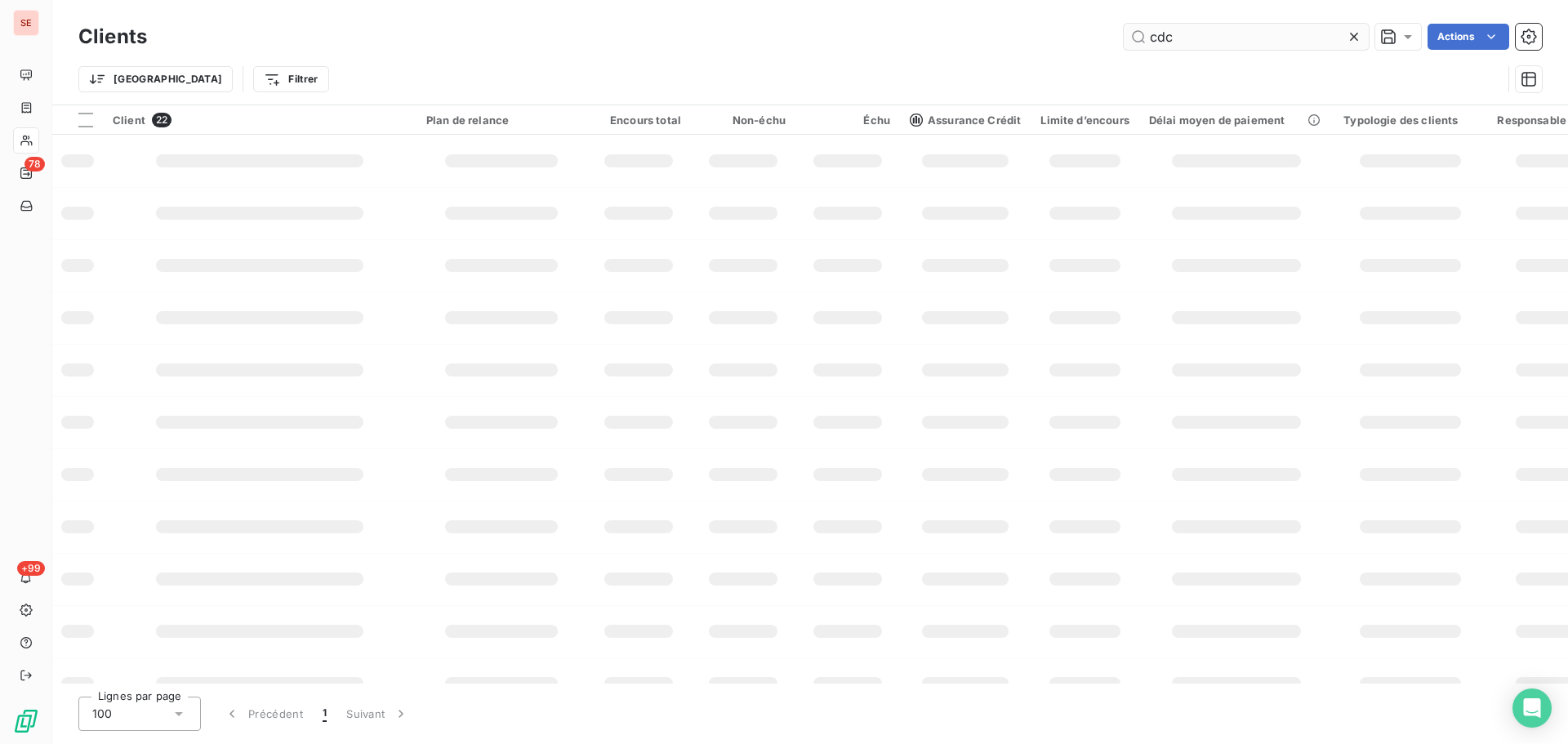
type input "cdc"
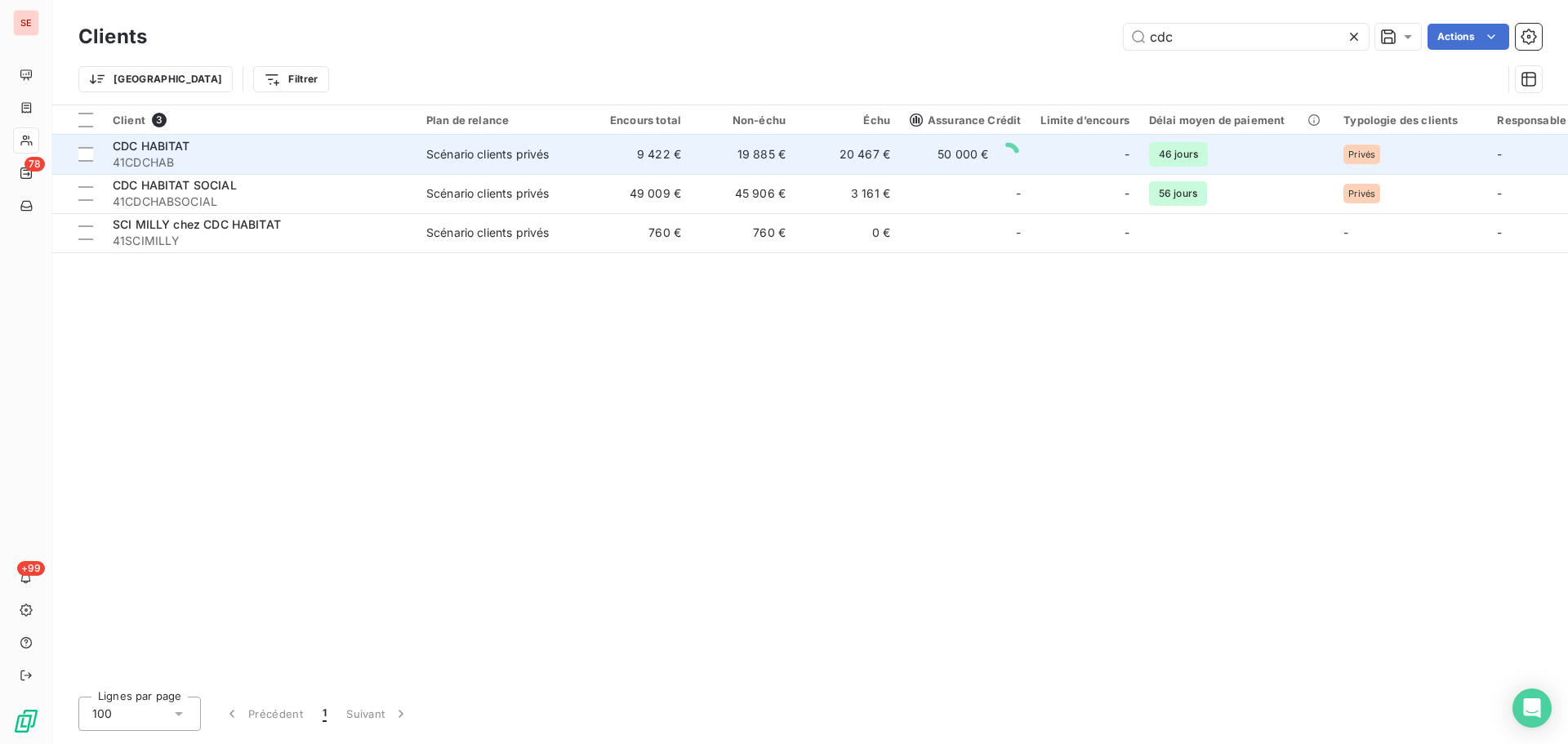
click at [698, 160] on td "19 885 €" at bounding box center [743, 154] width 104 height 39
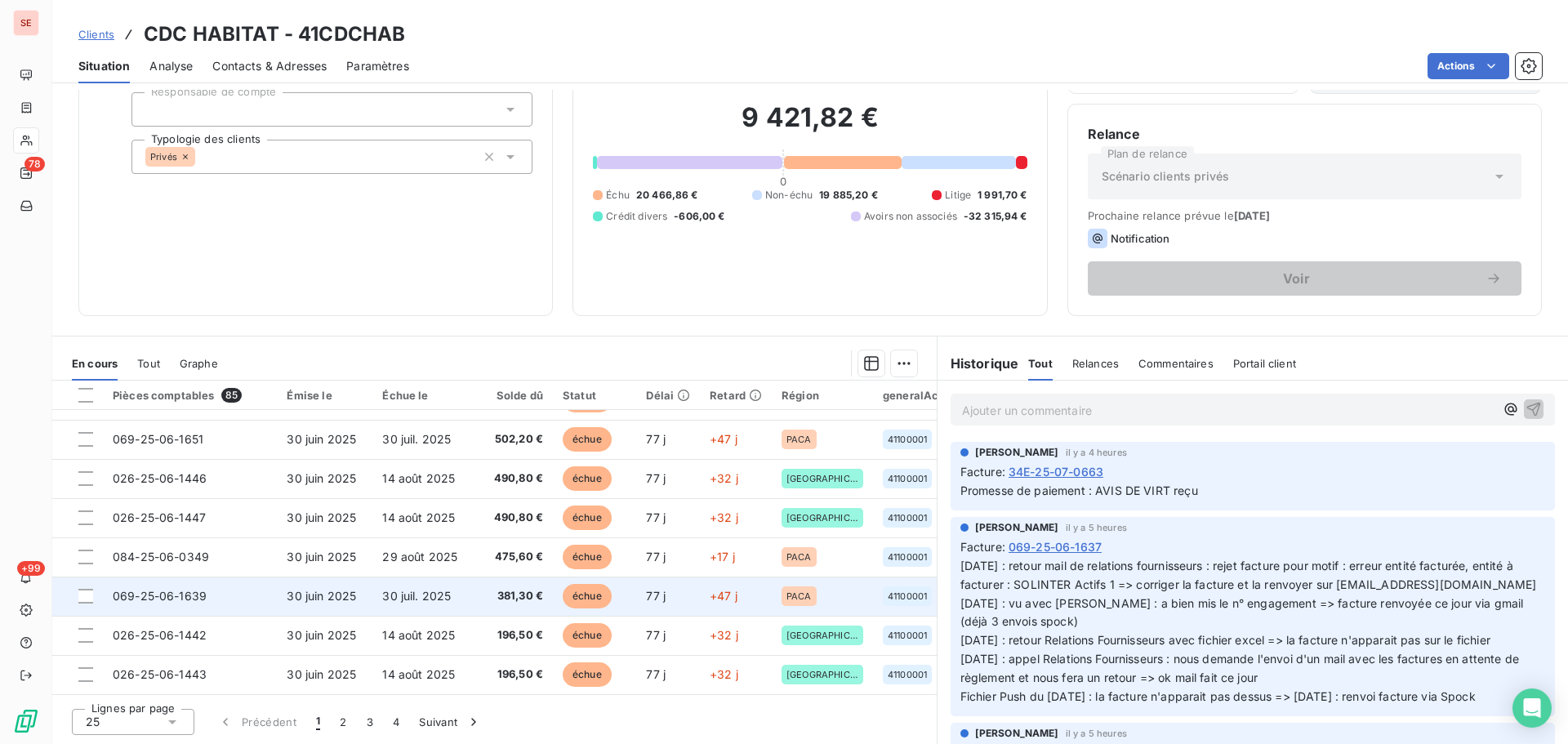
scroll to position [485, 0]
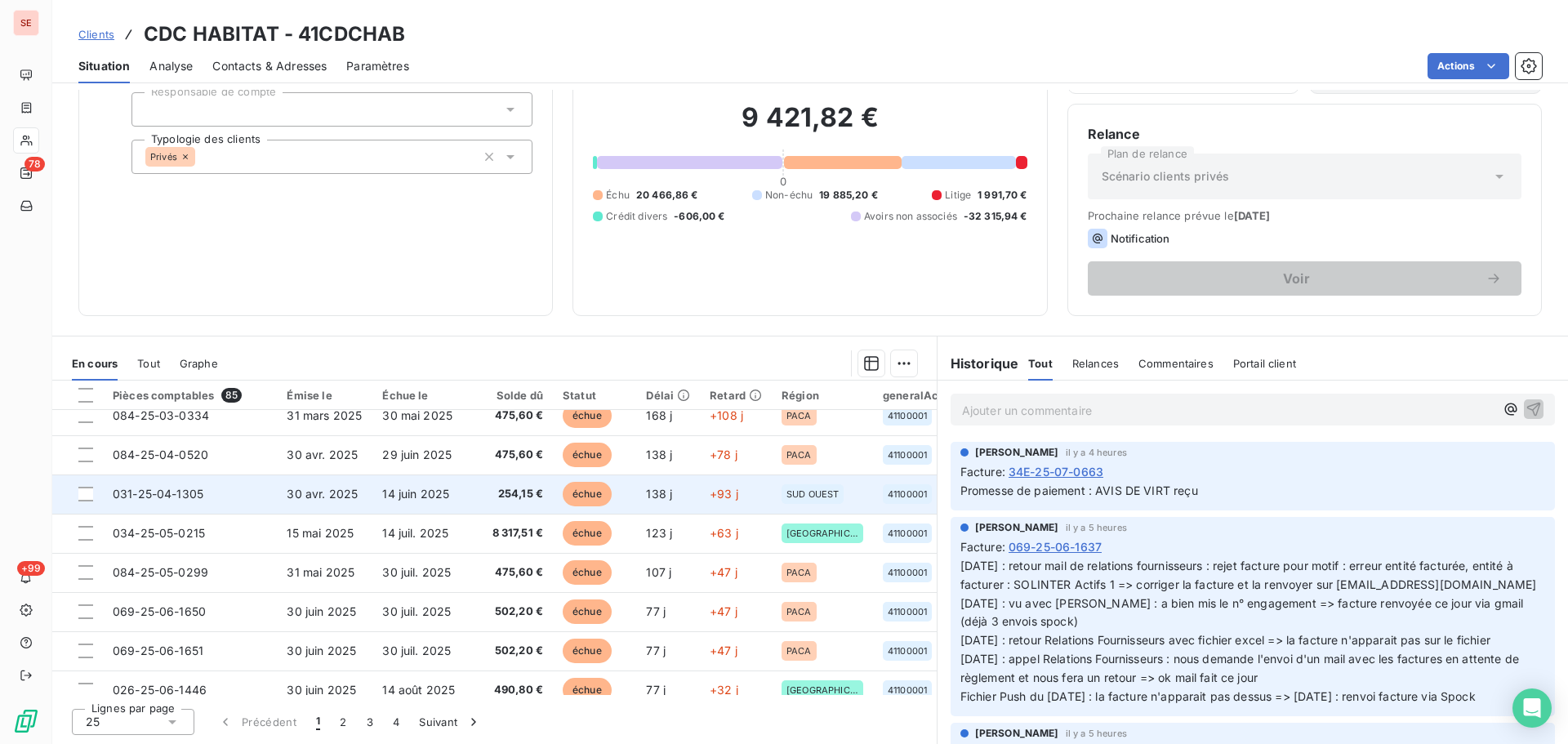
click at [443, 504] on td "14 juin 2025" at bounding box center [419, 494] width 95 height 39
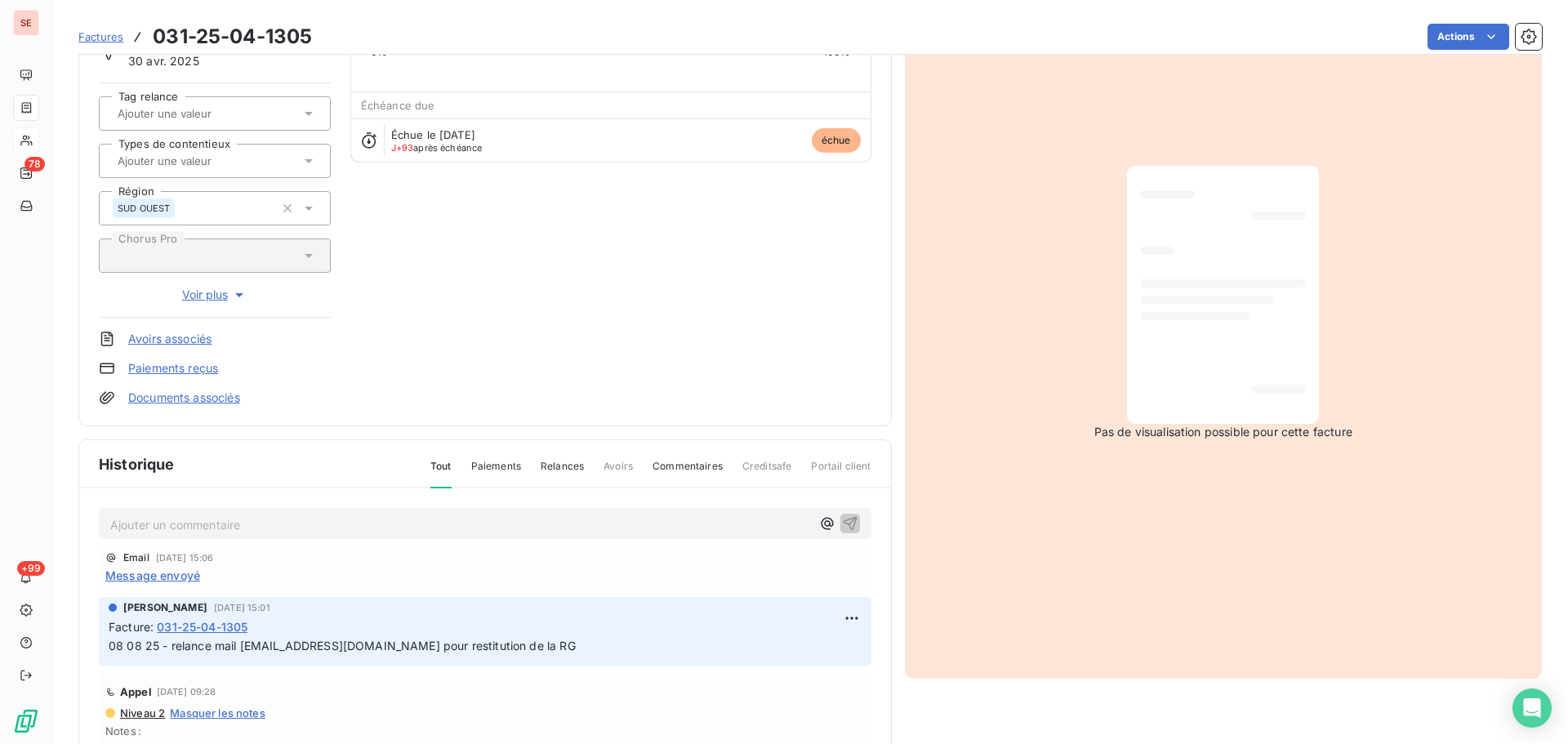
scroll to position [239, 0]
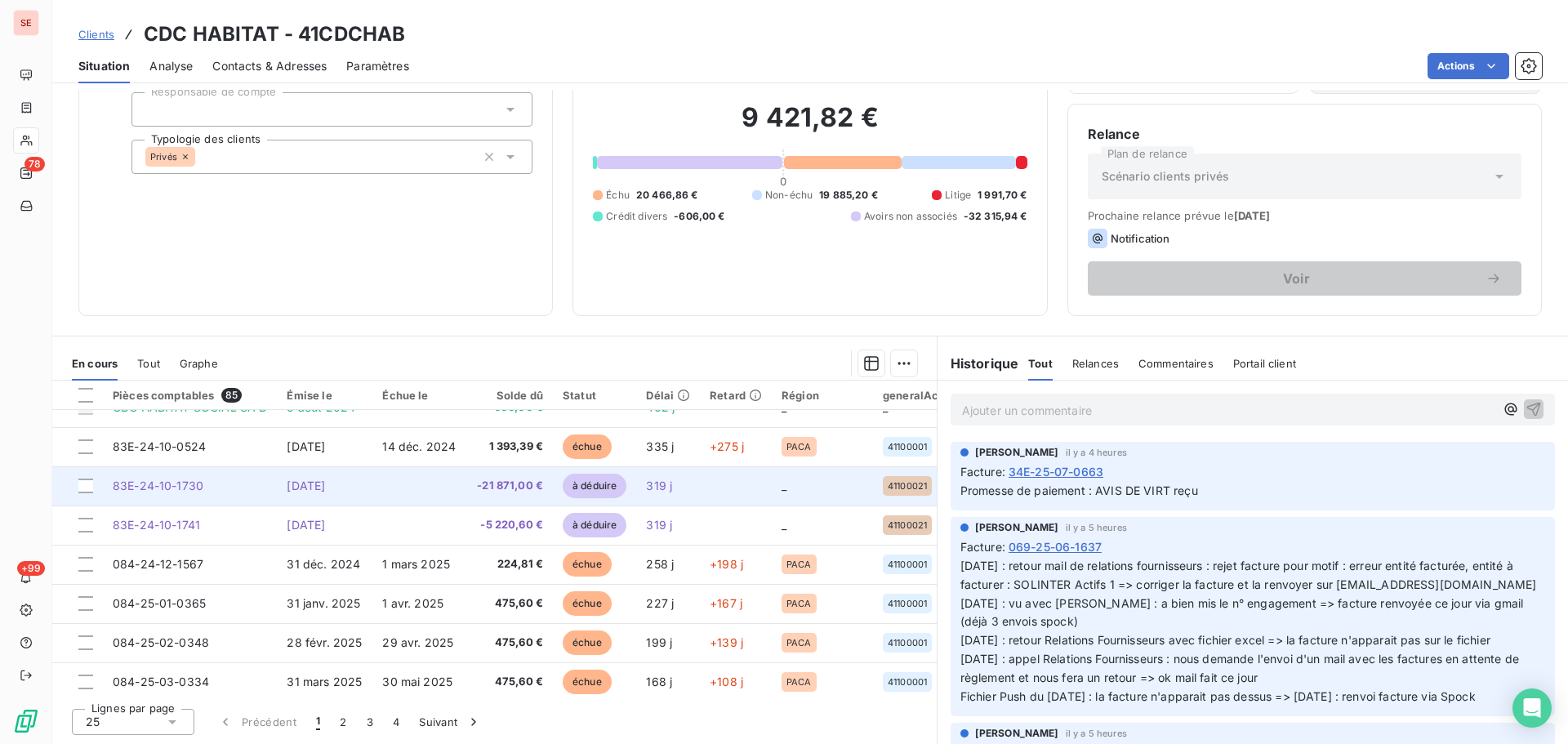
scroll to position [436, 0]
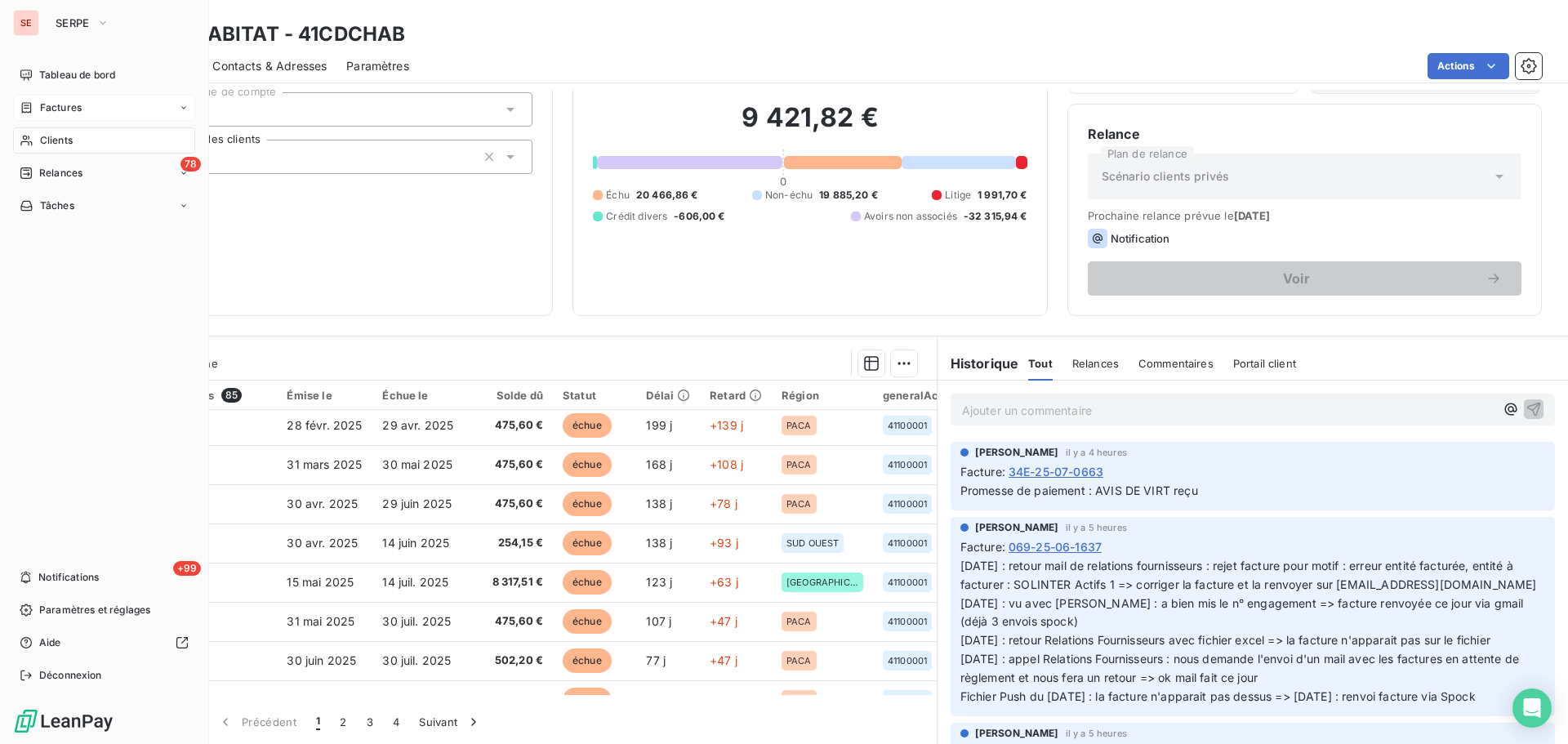
click at [23, 102] on icon at bounding box center [27, 107] width 14 height 13
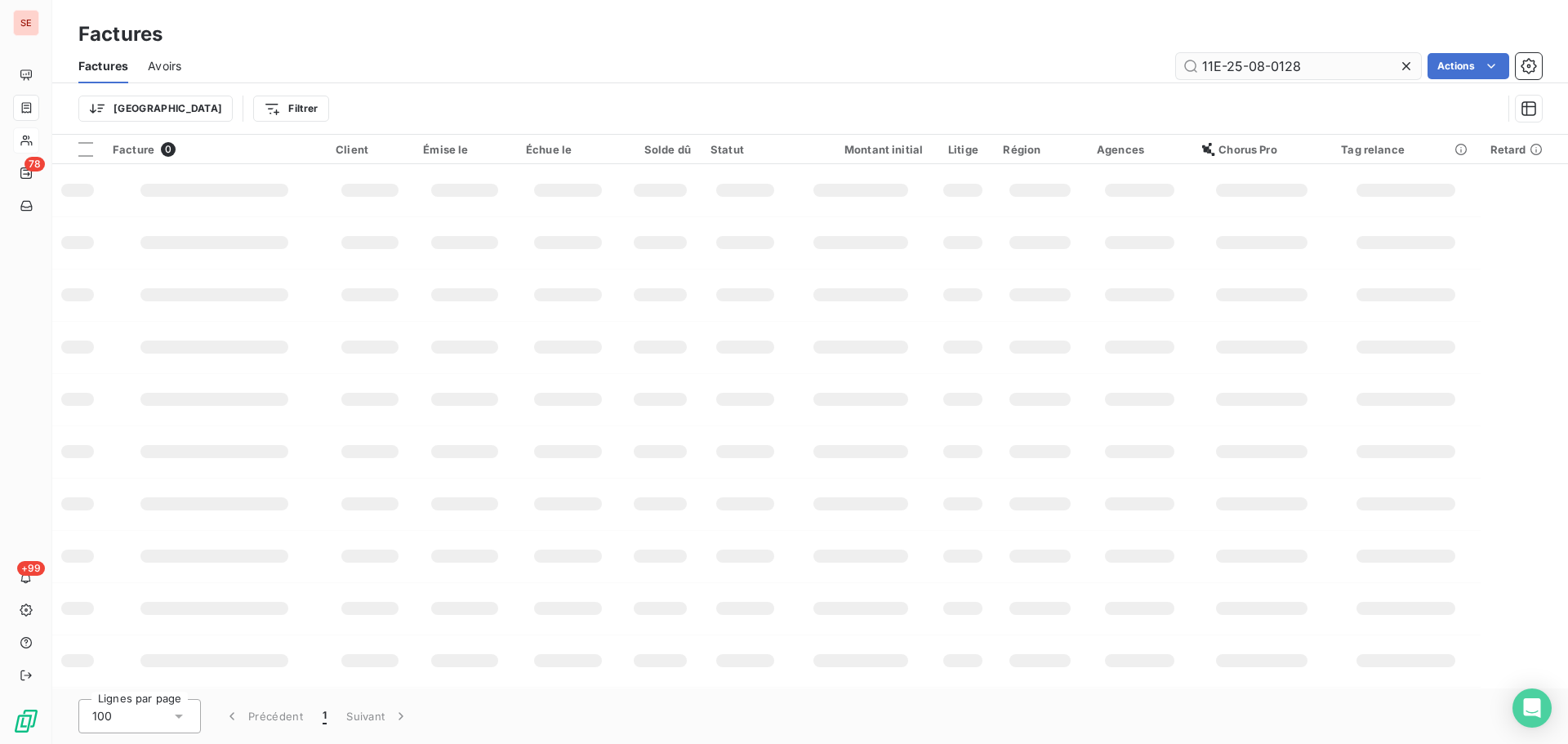
click at [1311, 62] on input "11E-25-08-0128" at bounding box center [1298, 66] width 245 height 27
click at [1311, 62] on input "11E-25-08-0128" at bounding box center [1298, 66] width 245 height 27
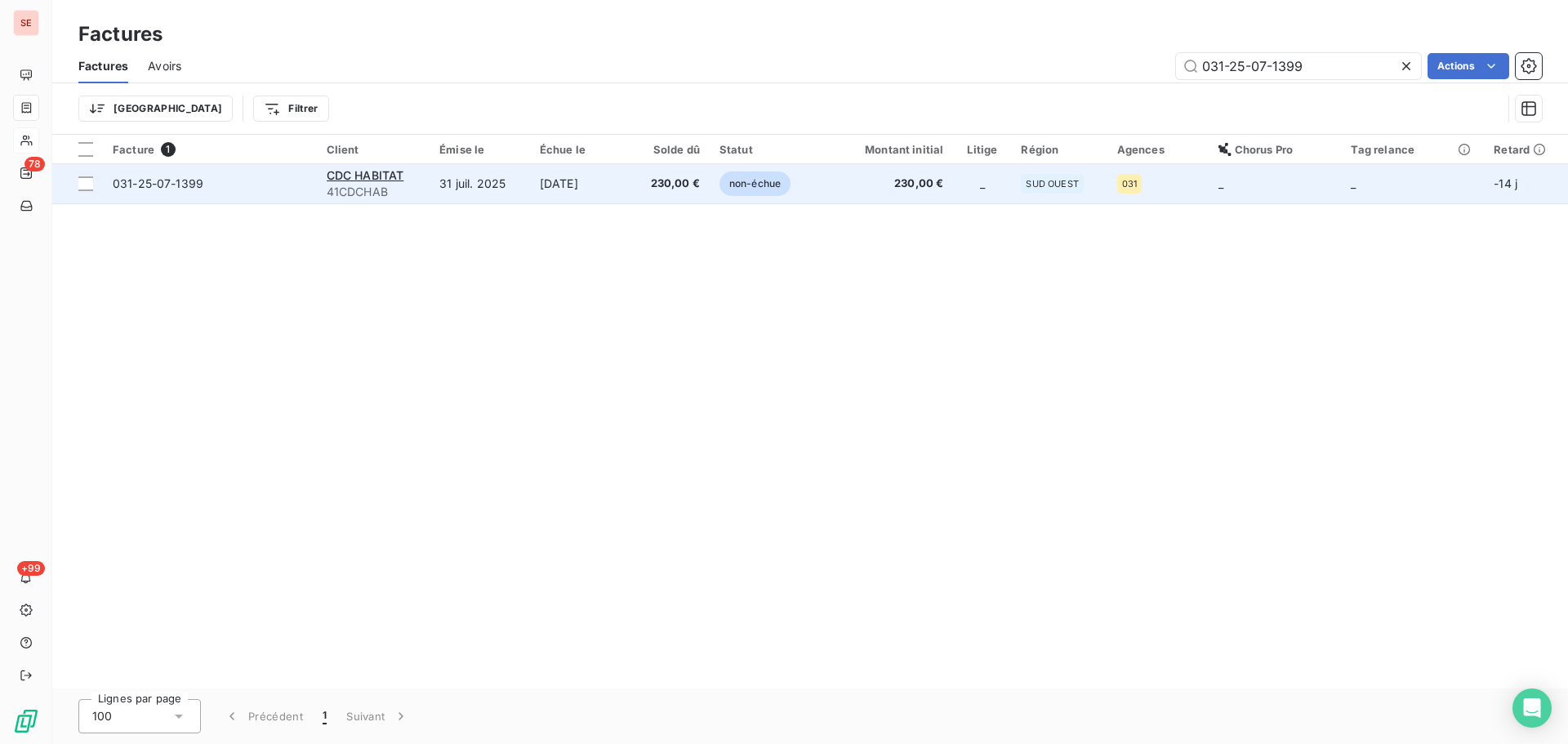
type input "031-25-07-1399"
click at [548, 175] on td "[DATE]" at bounding box center [579, 184] width 99 height 39
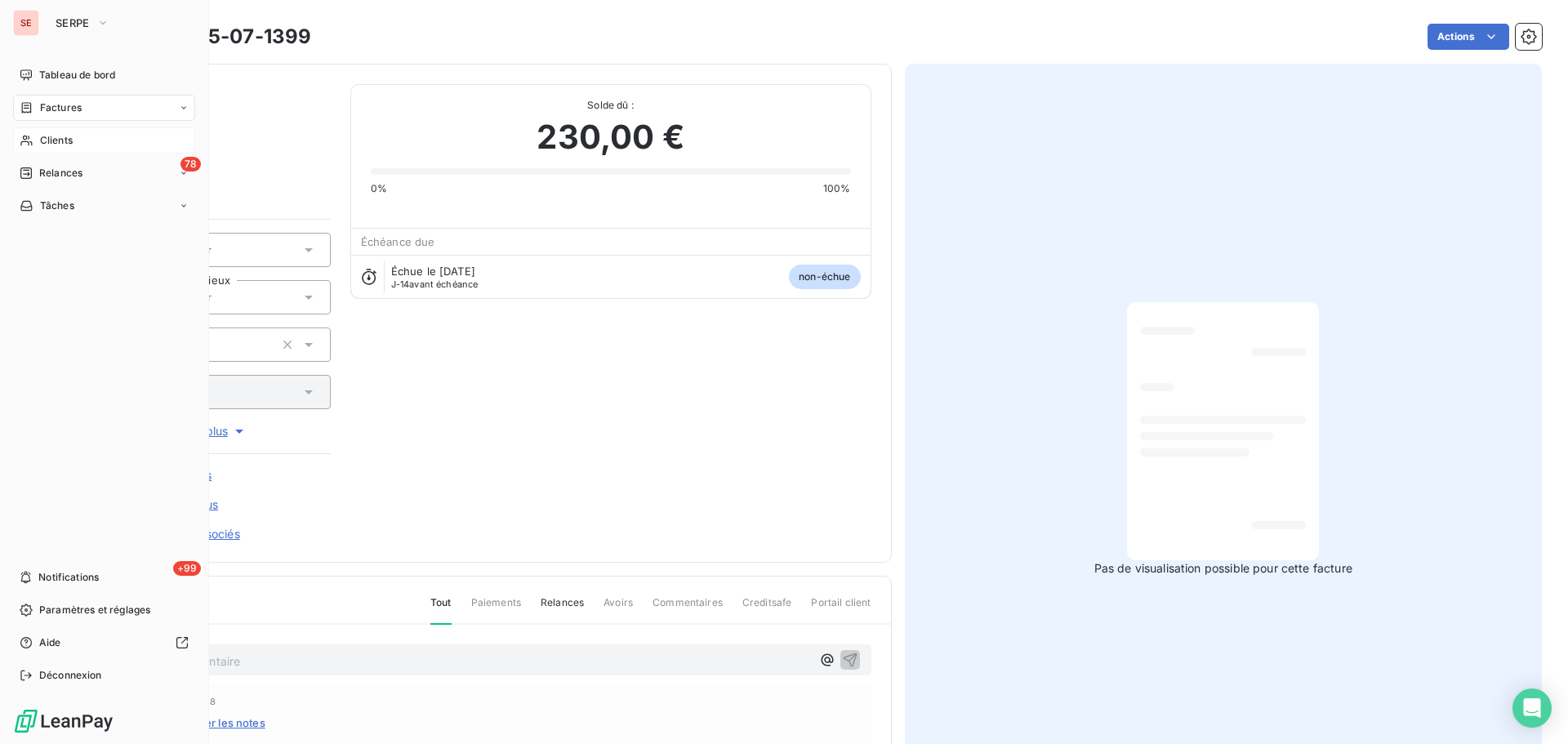
click at [53, 111] on span "Factures" at bounding box center [61, 107] width 42 height 15
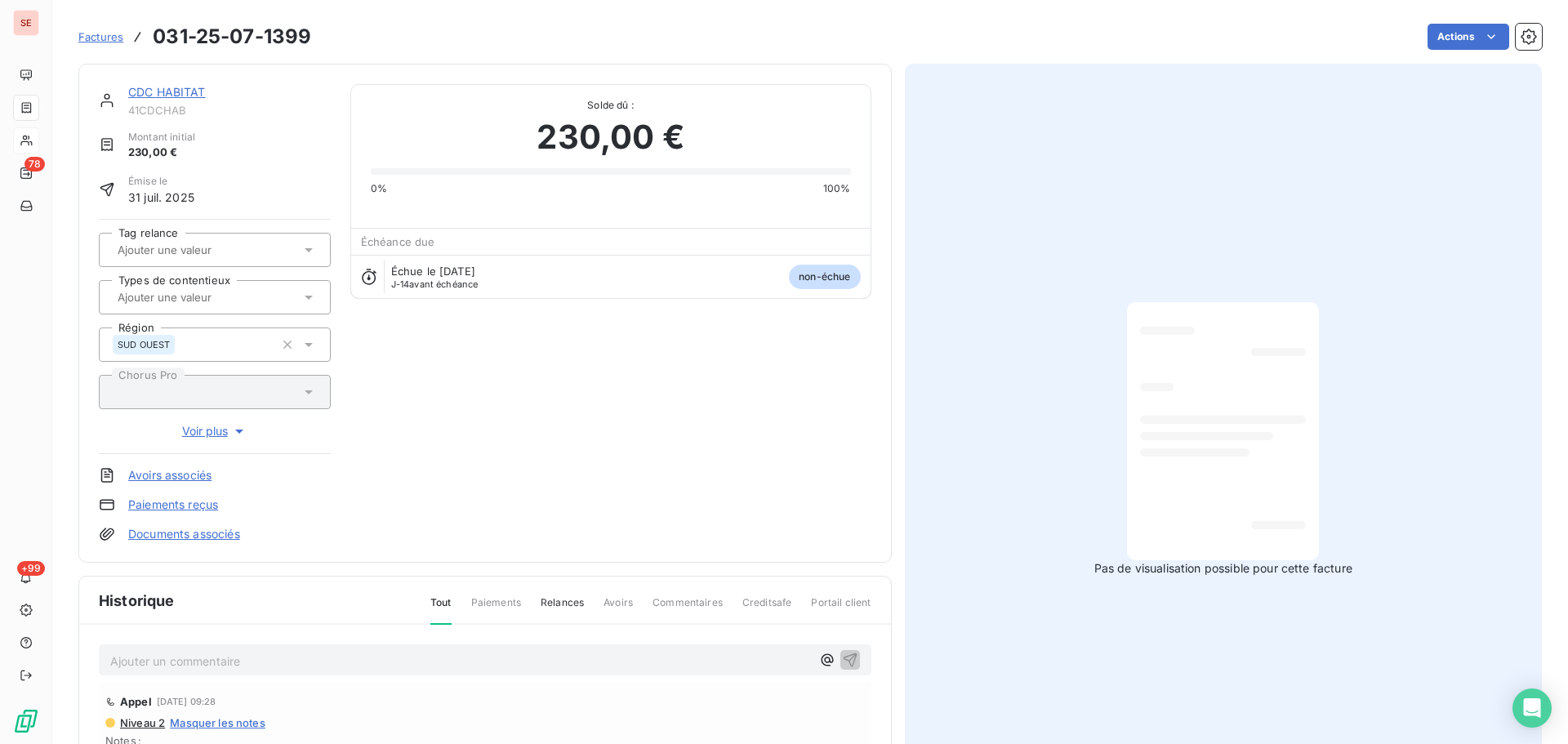
click at [155, 96] on link "CDC HABITAT" at bounding box center [167, 92] width 78 height 14
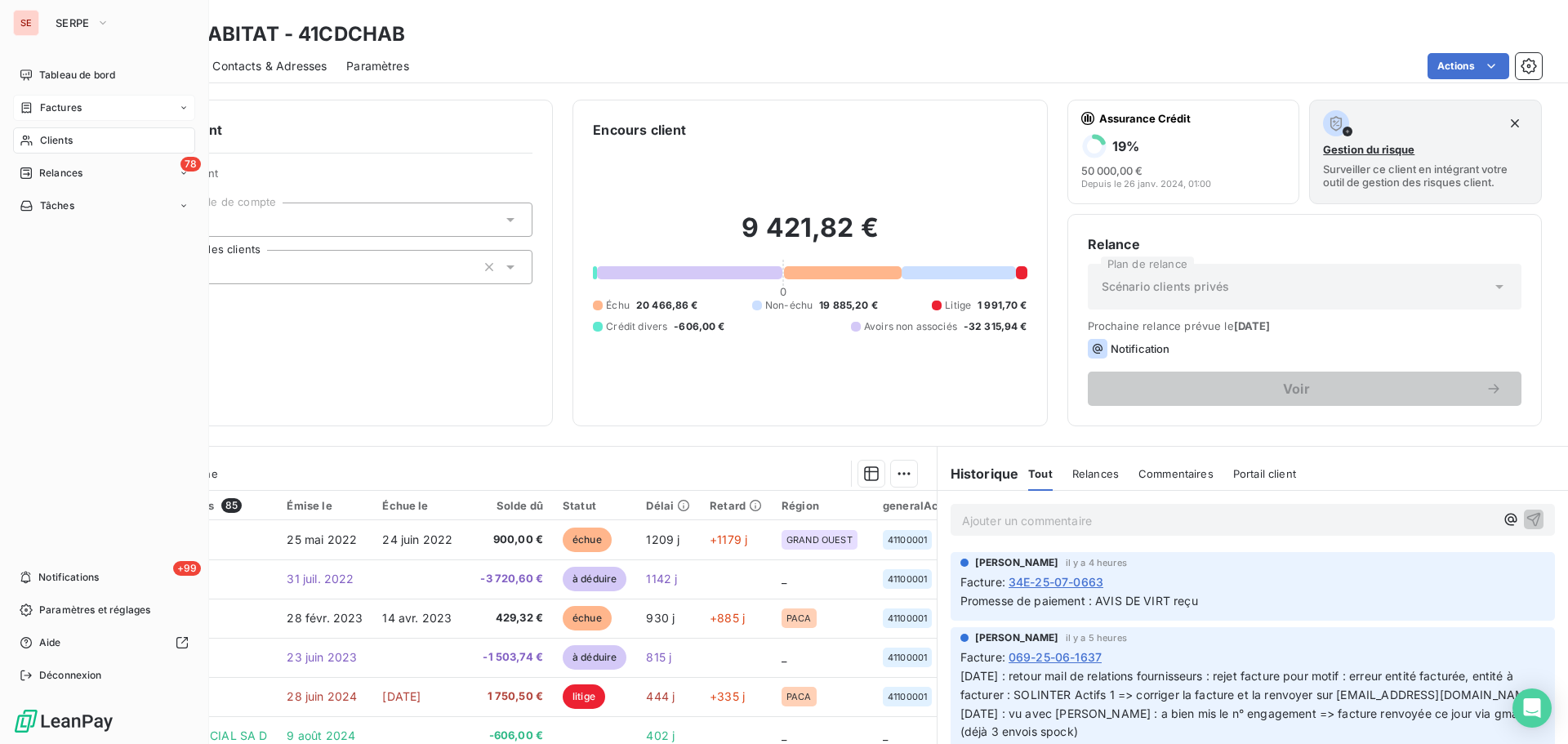
click at [27, 108] on icon at bounding box center [27, 107] width 9 height 10
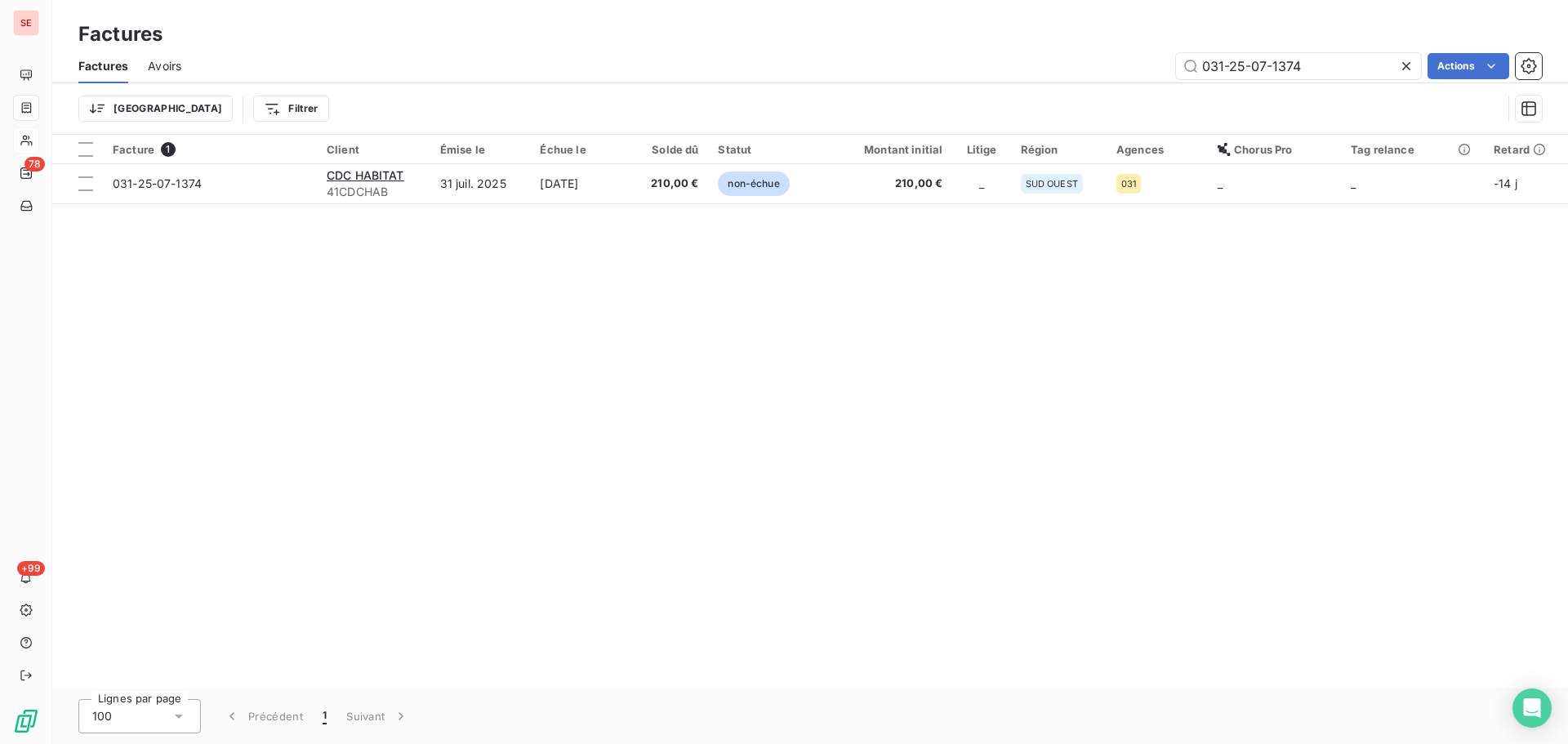
type input "031-25-07-1374"
click at [648, 296] on div "Facture 1 Client Émise le Échue le Solde dû Statut Montant initial Litige Régio…" at bounding box center [810, 411] width 1516 height 554
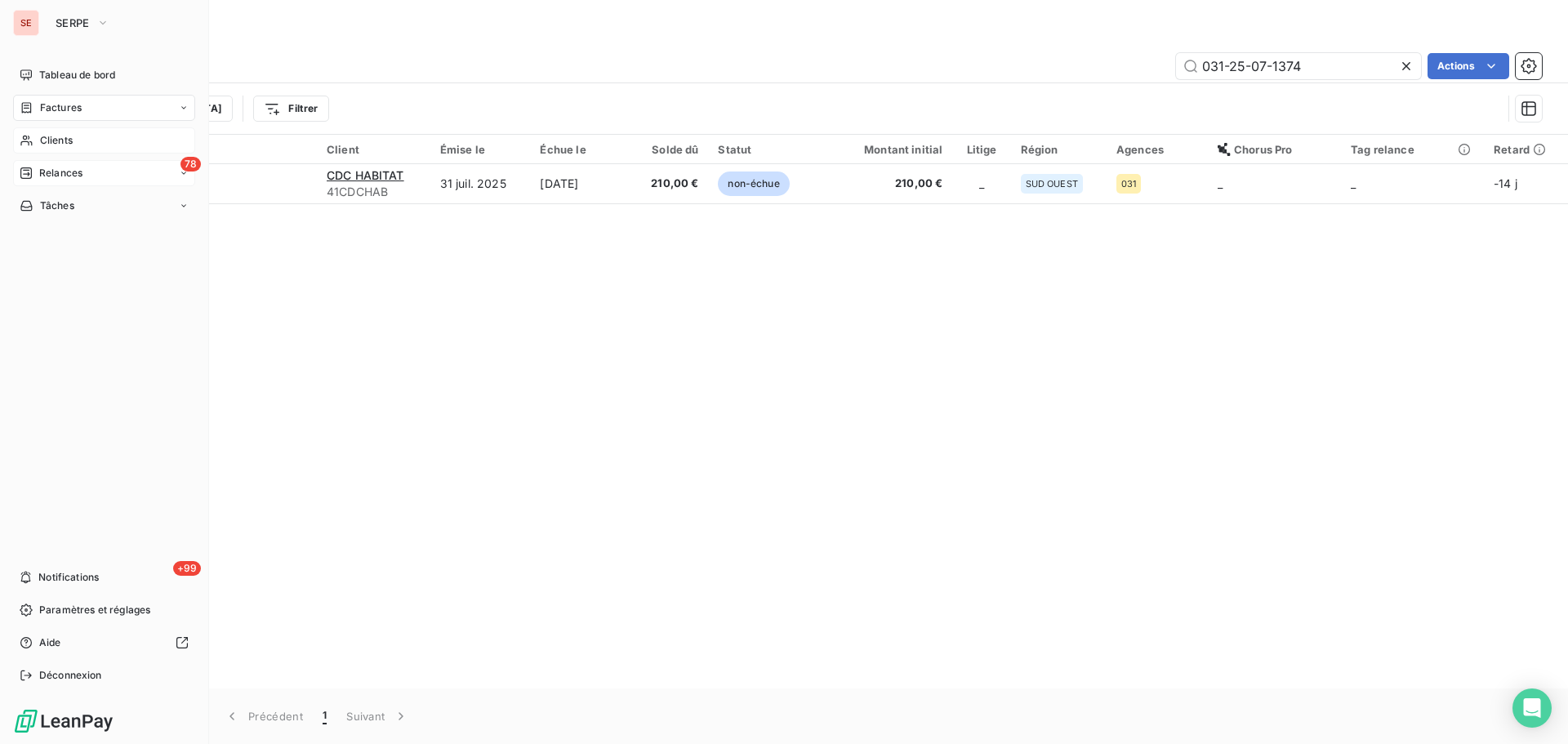
click at [53, 178] on span "Relances" at bounding box center [61, 173] width 44 height 15
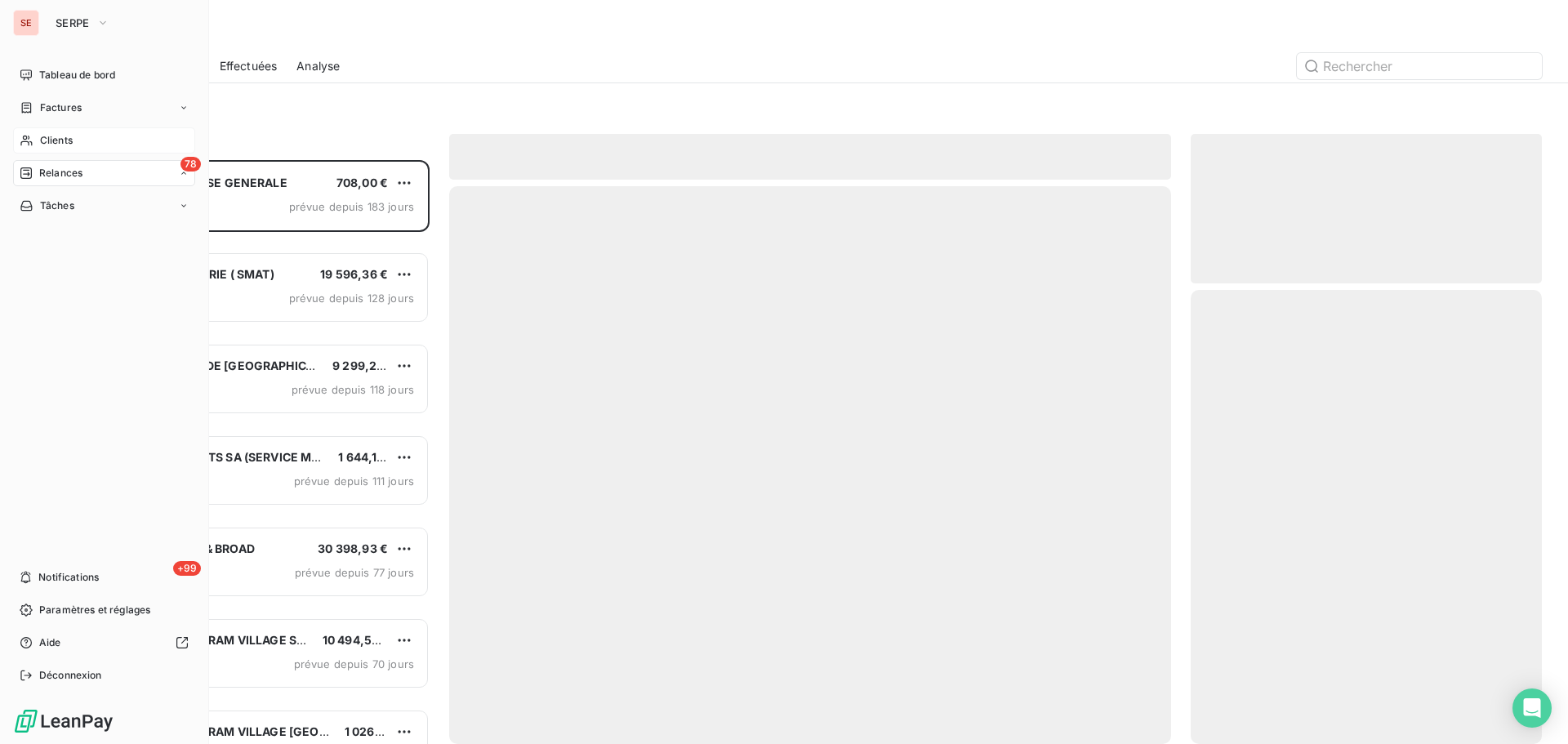
scroll to position [572, 339]
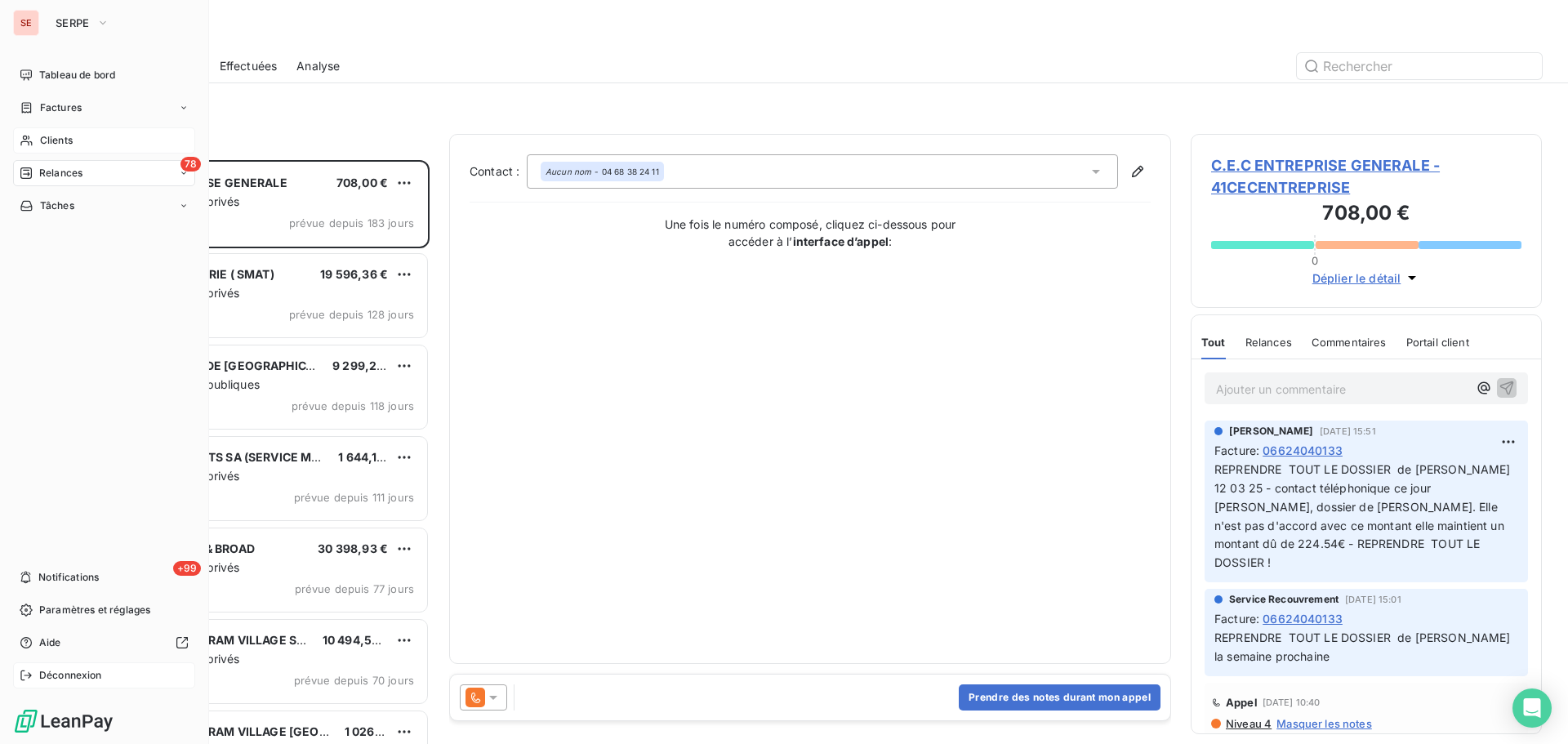
click at [34, 680] on div "Déconnexion" at bounding box center [104, 676] width 182 height 27
